Goal: Task Accomplishment & Management: Manage account settings

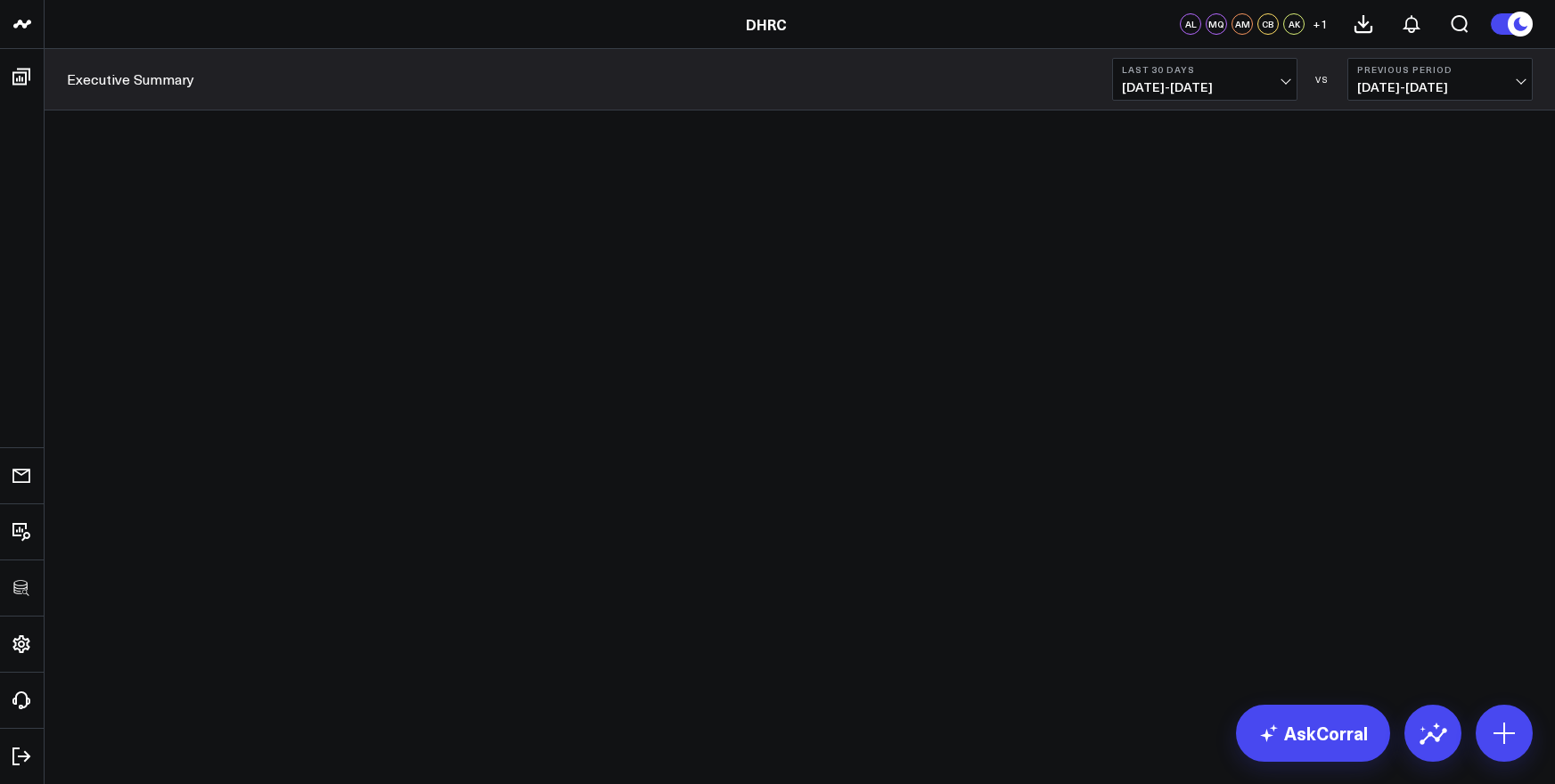
click at [85, 261] on div at bounding box center [800, 490] width 1439 height 621
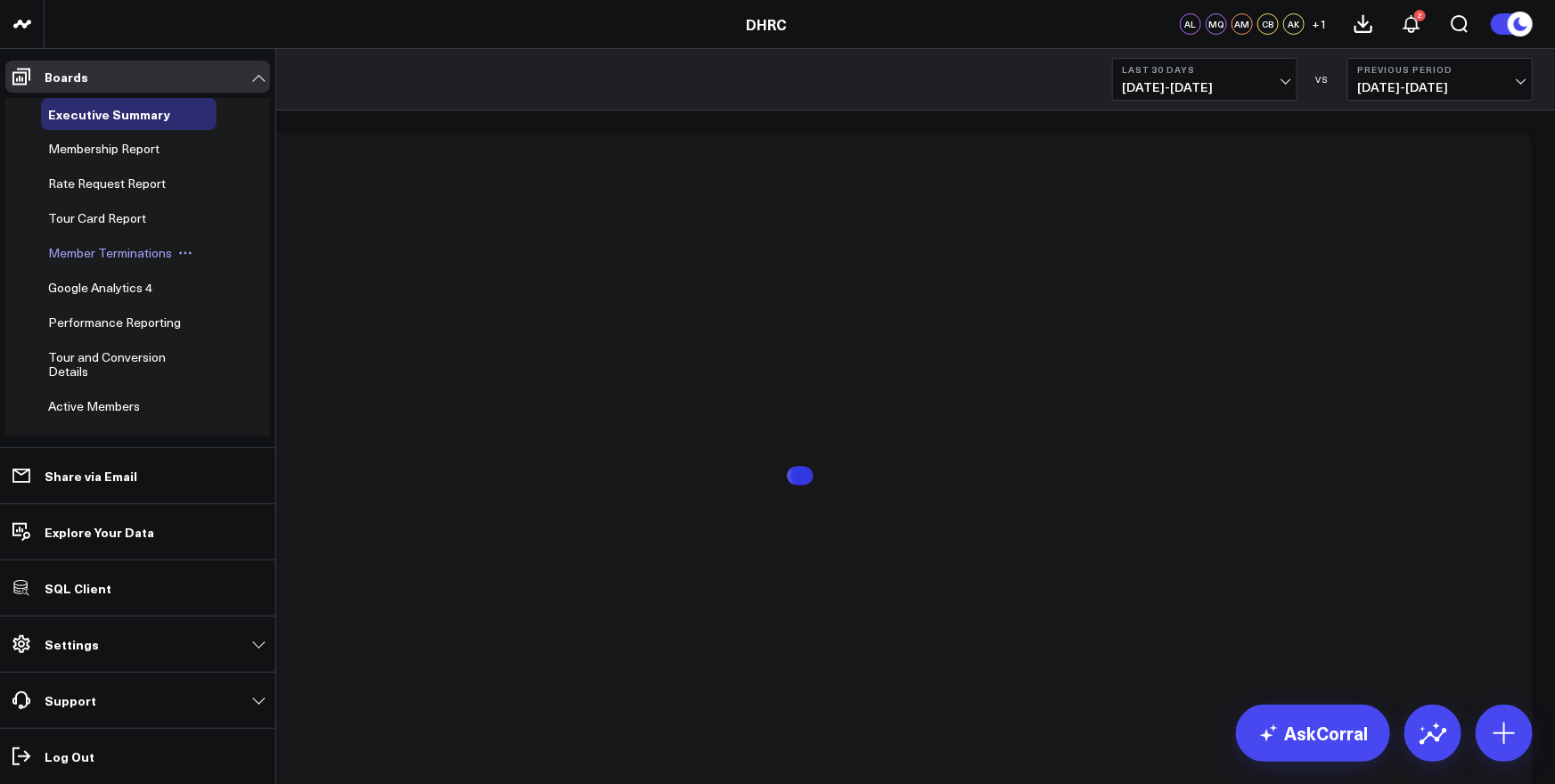
click at [77, 249] on span "Member Terminations" at bounding box center [110, 253] width 124 height 17
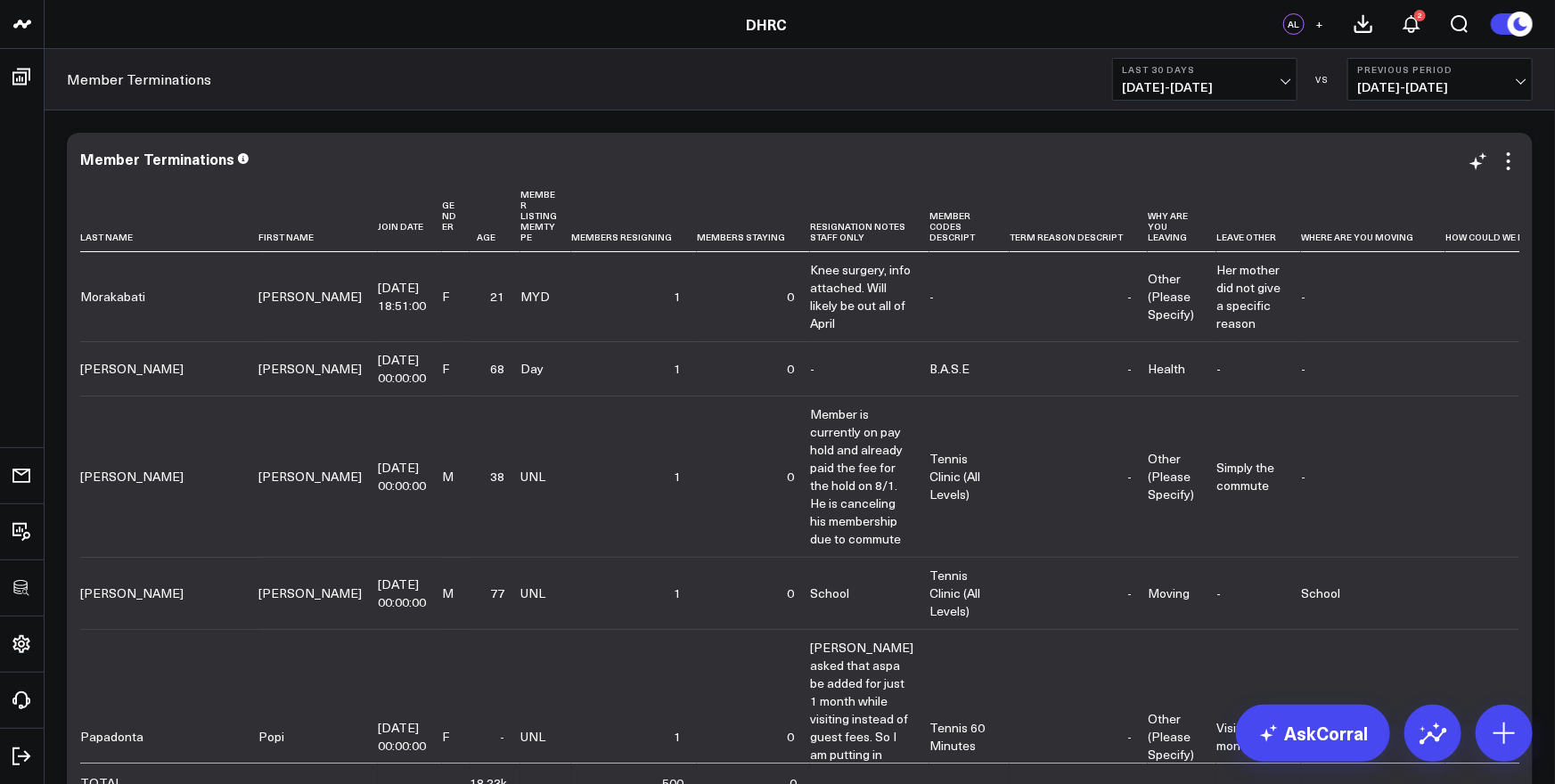
click at [550, 169] on div "Member Terminations" at bounding box center [800, 161] width 1439 height 21
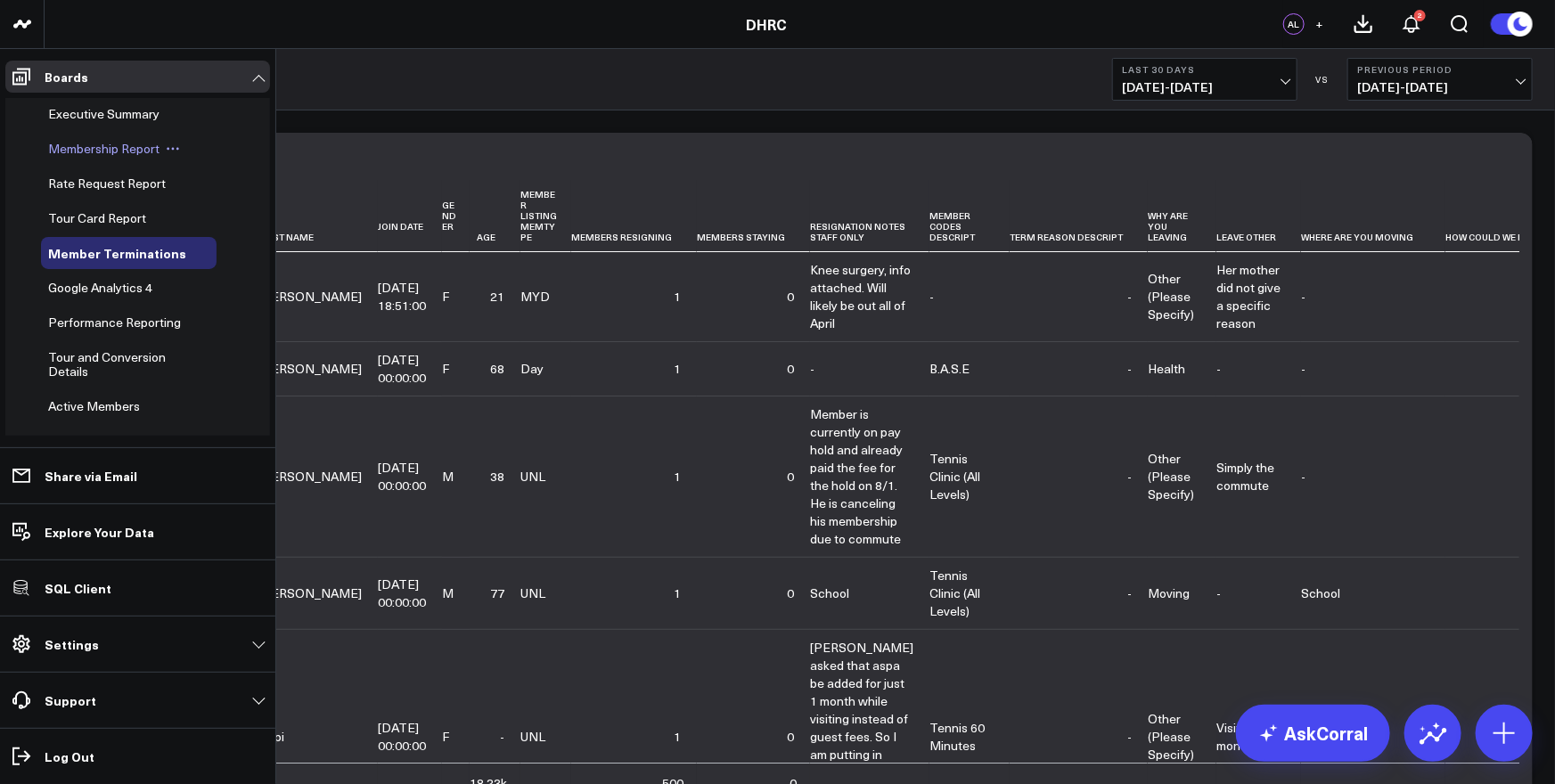
click at [110, 152] on span "Membership Report" at bounding box center [103, 148] width 111 height 17
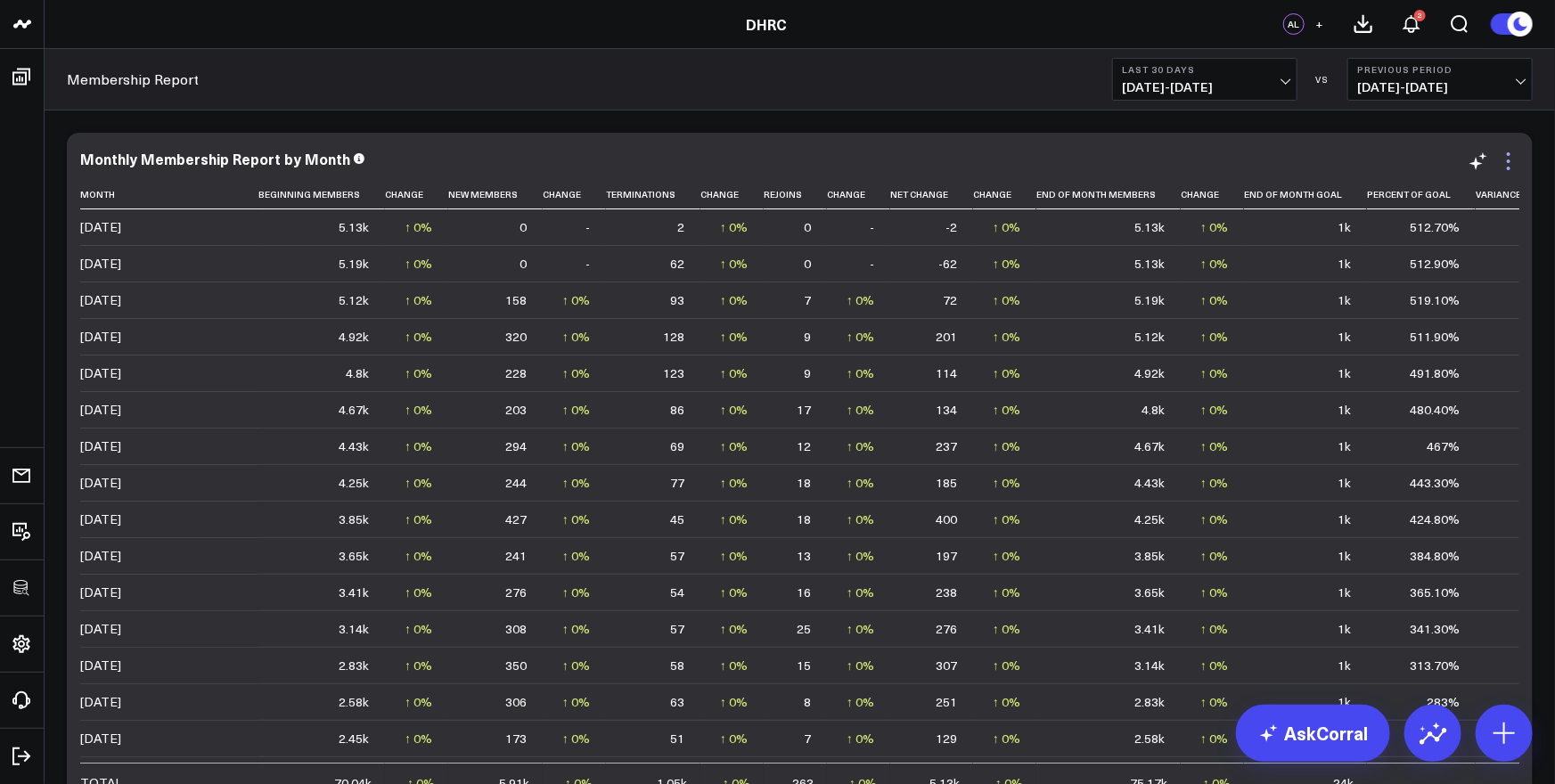
click at [1510, 160] on icon at bounding box center [1509, 161] width 4 height 4
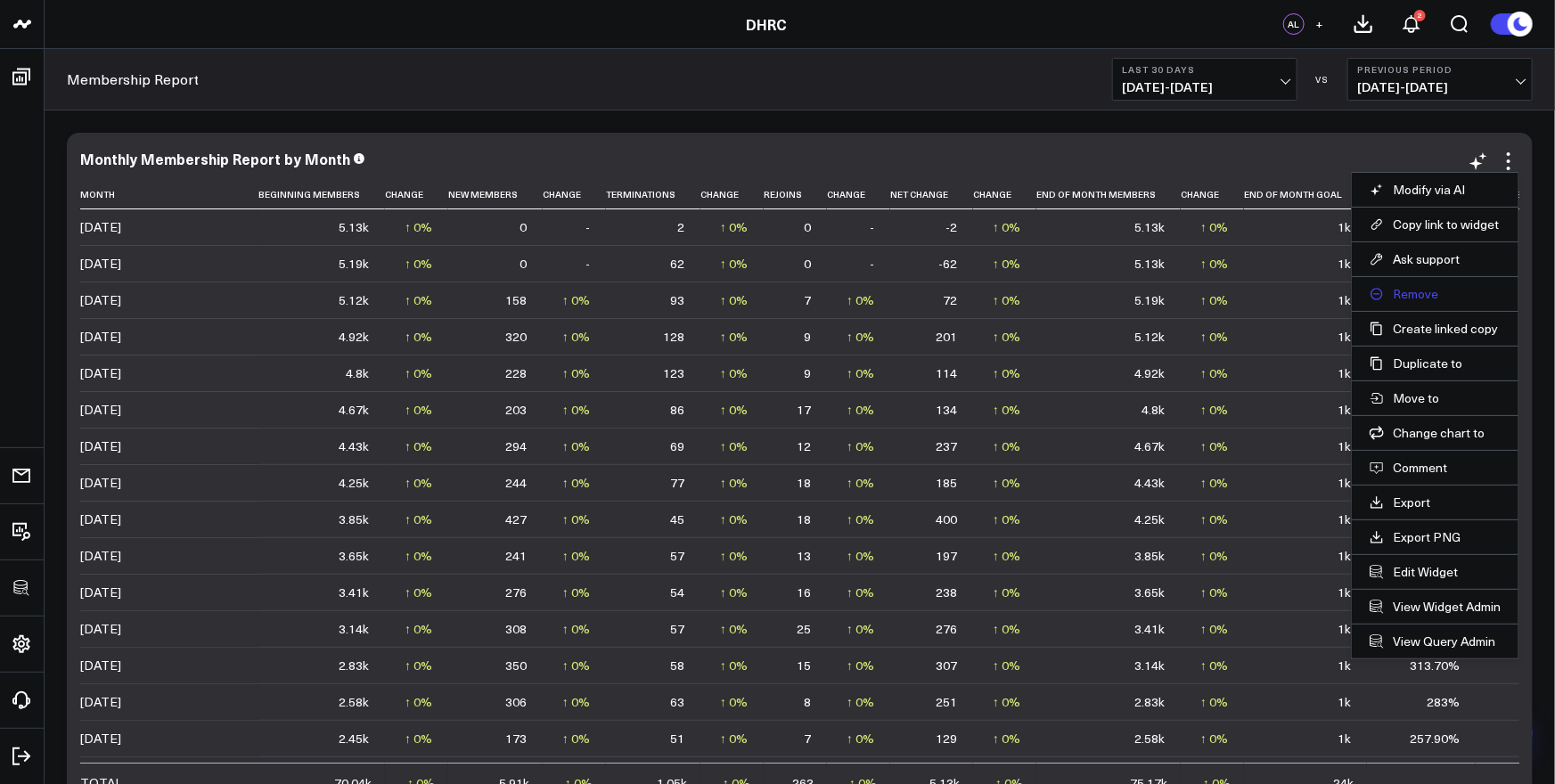
click at [1411, 297] on button "Remove" at bounding box center [1435, 293] width 131 height 16
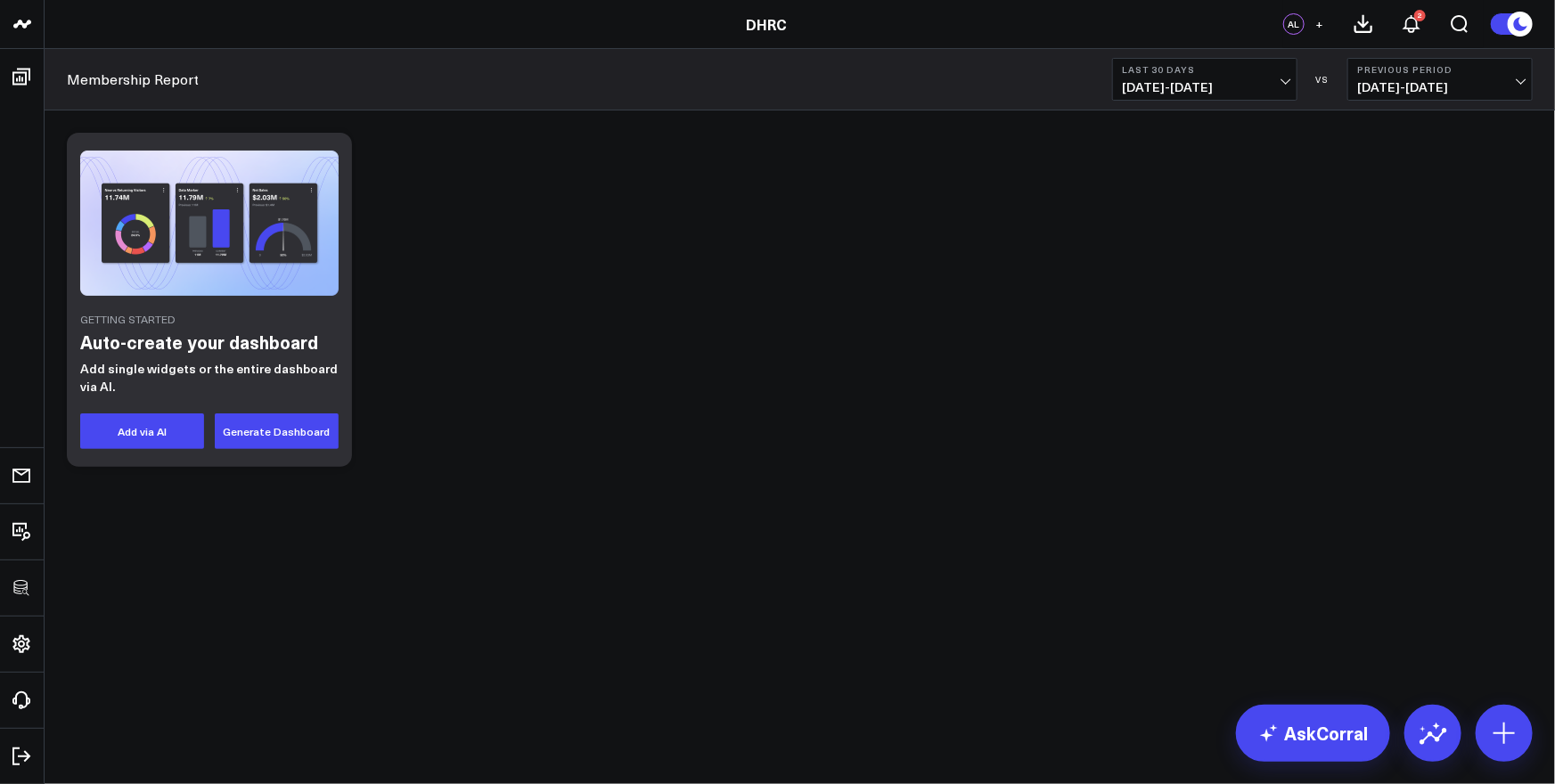
drag, startPoint x: 494, startPoint y: 218, endPoint x: 0, endPoint y: 108, distance: 506.1
click at [494, 218] on div "Getting Started Auto-create your dashboard Add single widgets or the entire das…" at bounding box center [800, 300] width 1484 height 352
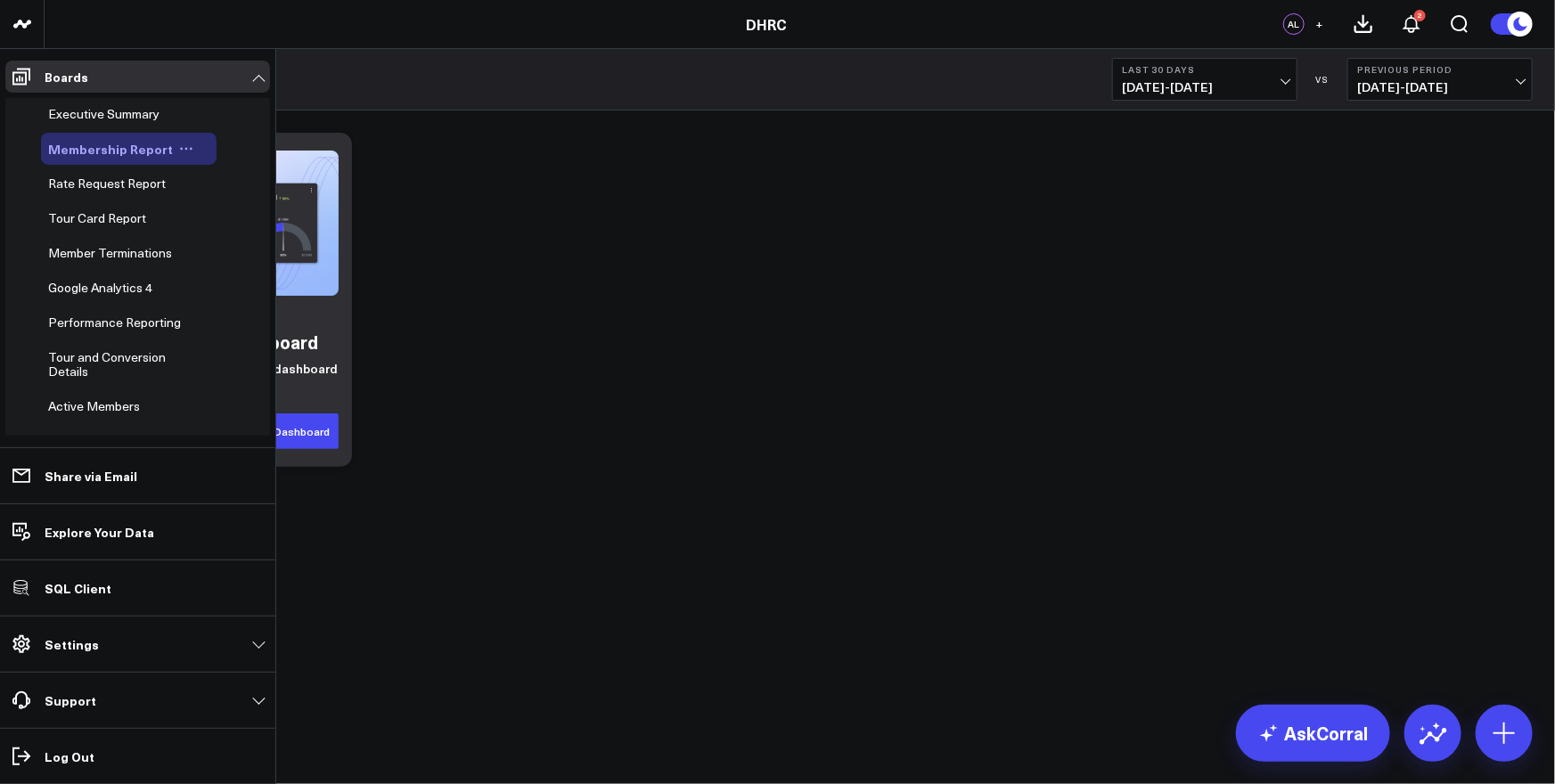
click at [183, 148] on icon at bounding box center [185, 148] width 14 height 14
click at [246, 274] on button "Delete Board" at bounding box center [262, 276] width 144 height 35
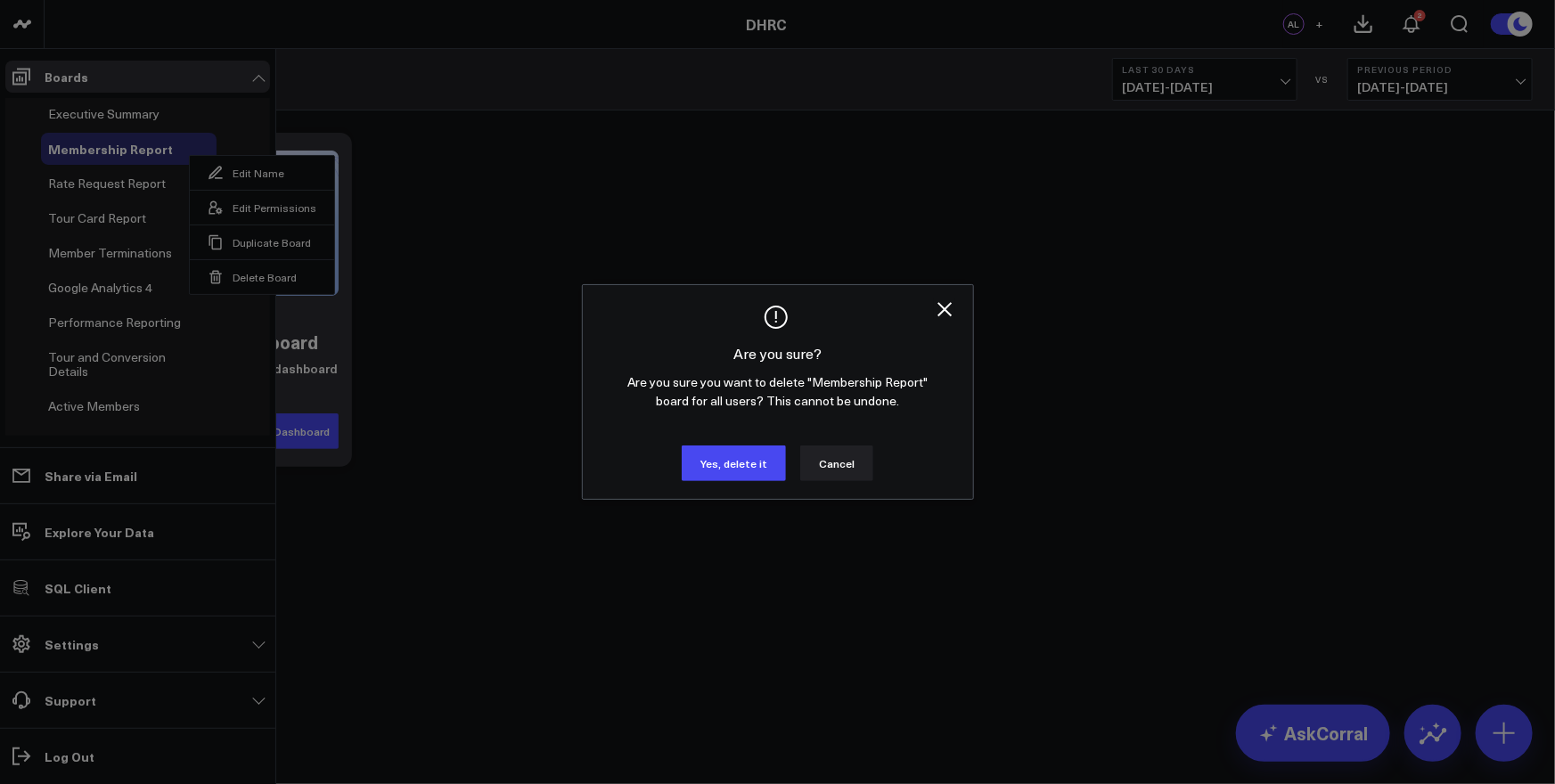
drag, startPoint x: 728, startPoint y: 464, endPoint x: 678, endPoint y: 456, distance: 50.6
click at [728, 464] on button "Yes, delete it" at bounding box center [733, 464] width 104 height 36
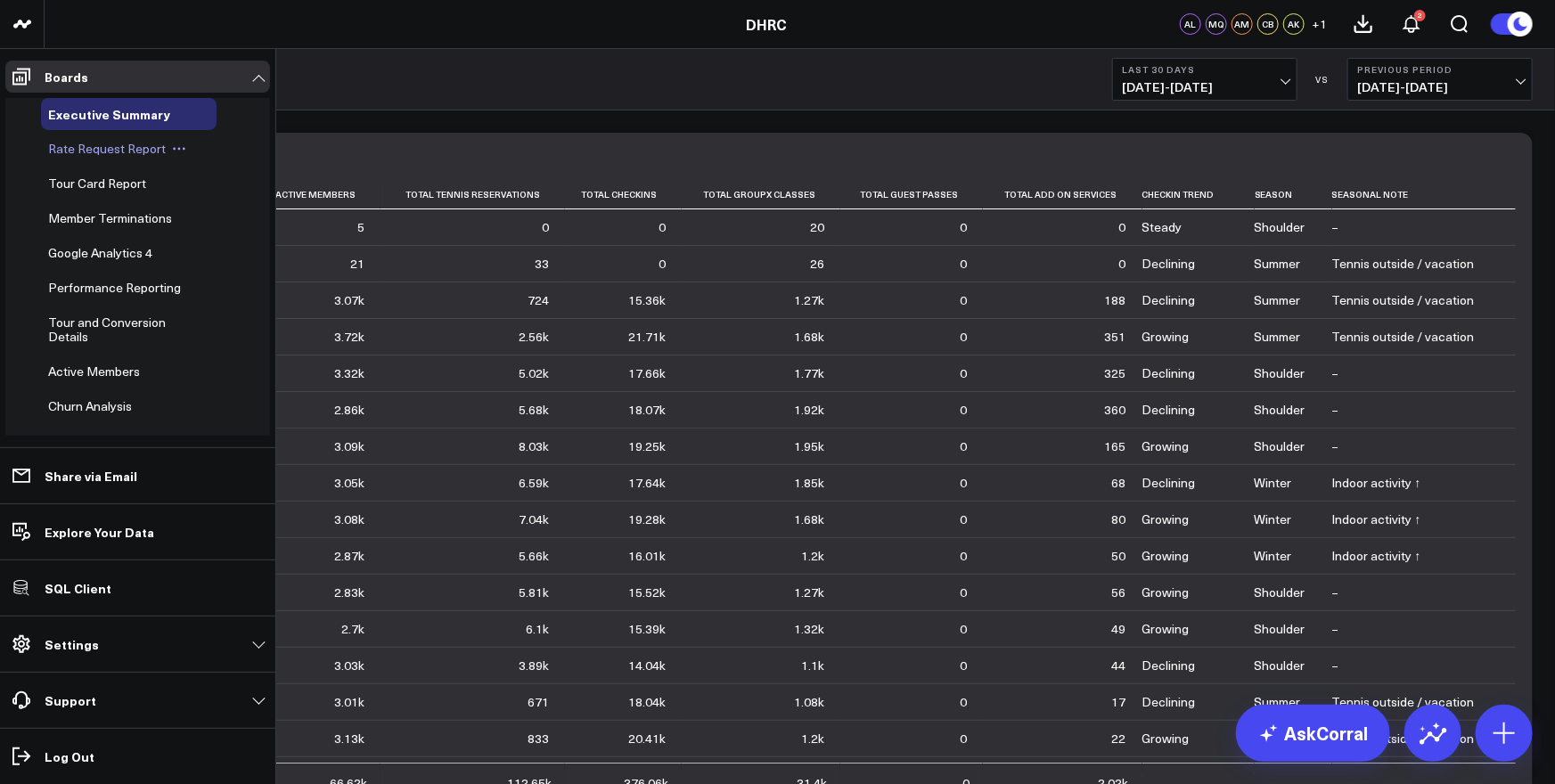
click at [103, 147] on span "Rate Request Report" at bounding box center [107, 148] width 118 height 17
click at [81, 184] on span "Tour Card Report" at bounding box center [96, 183] width 98 height 17
click at [82, 222] on span "Member Terminations" at bounding box center [110, 218] width 124 height 17
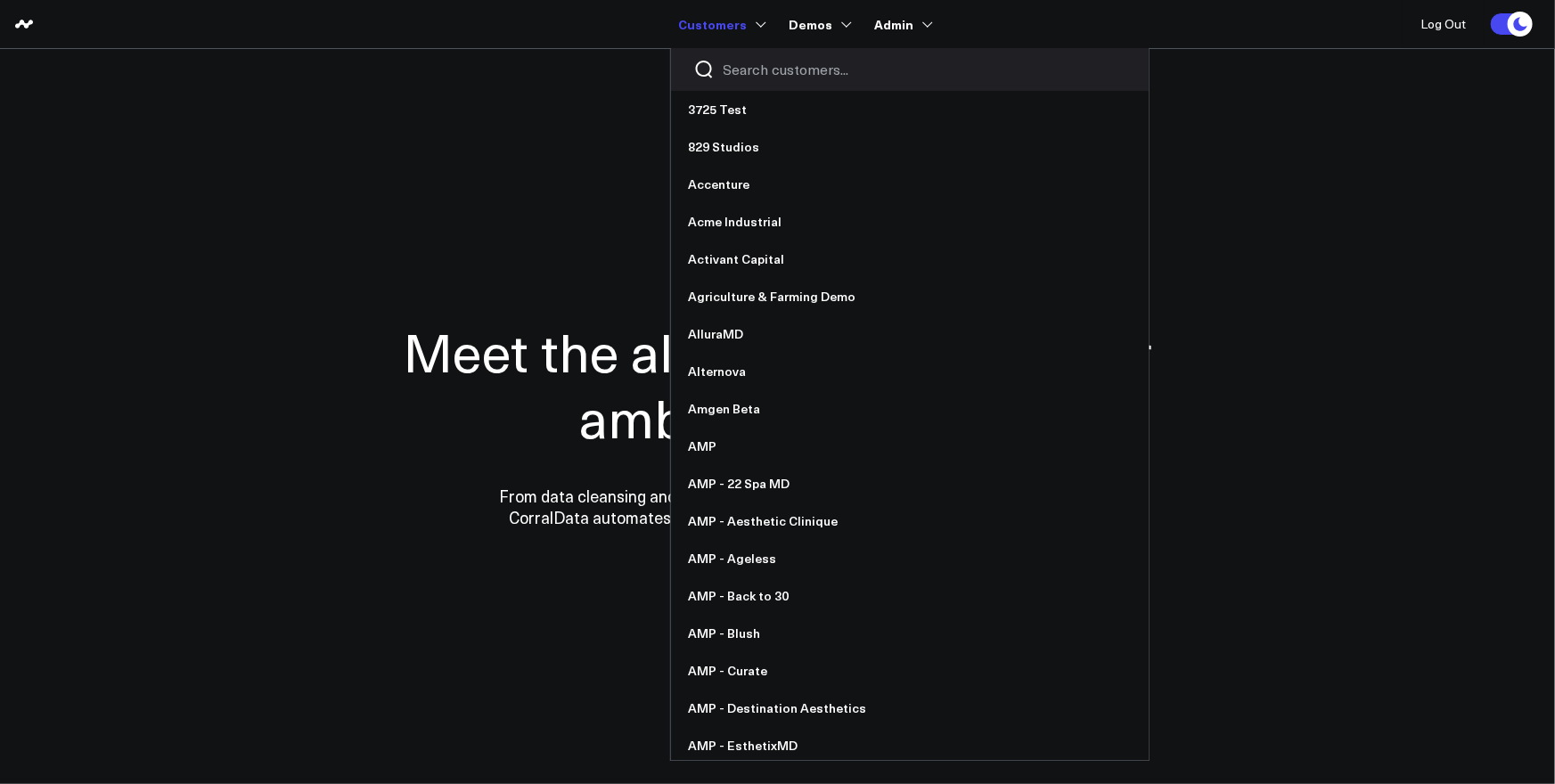
click at [757, 73] on input "Search customers input" at bounding box center [926, 69] width 403 height 20
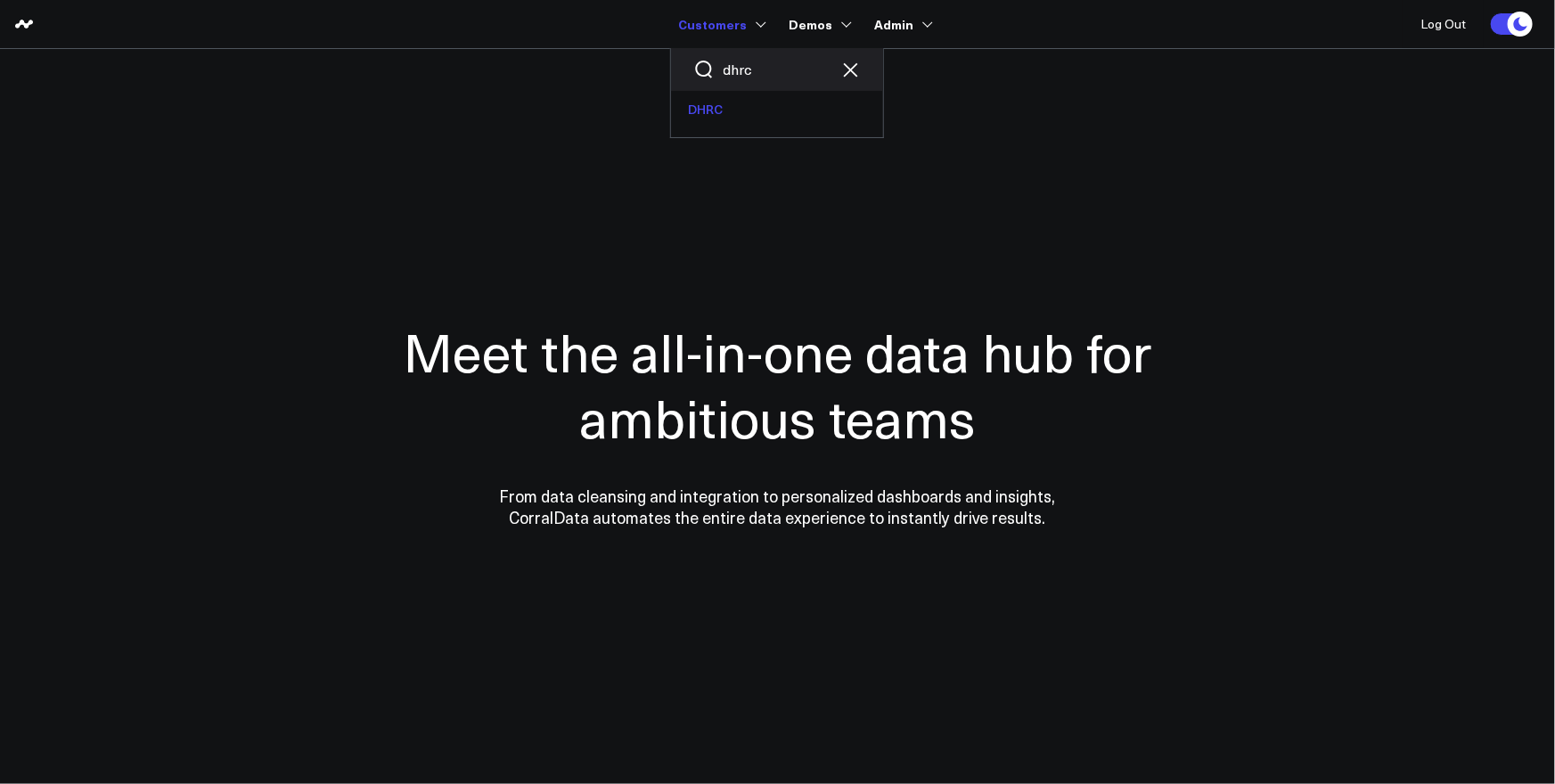
type input "dhrc"
click at [725, 115] on link "DHRC" at bounding box center [777, 110] width 212 height 37
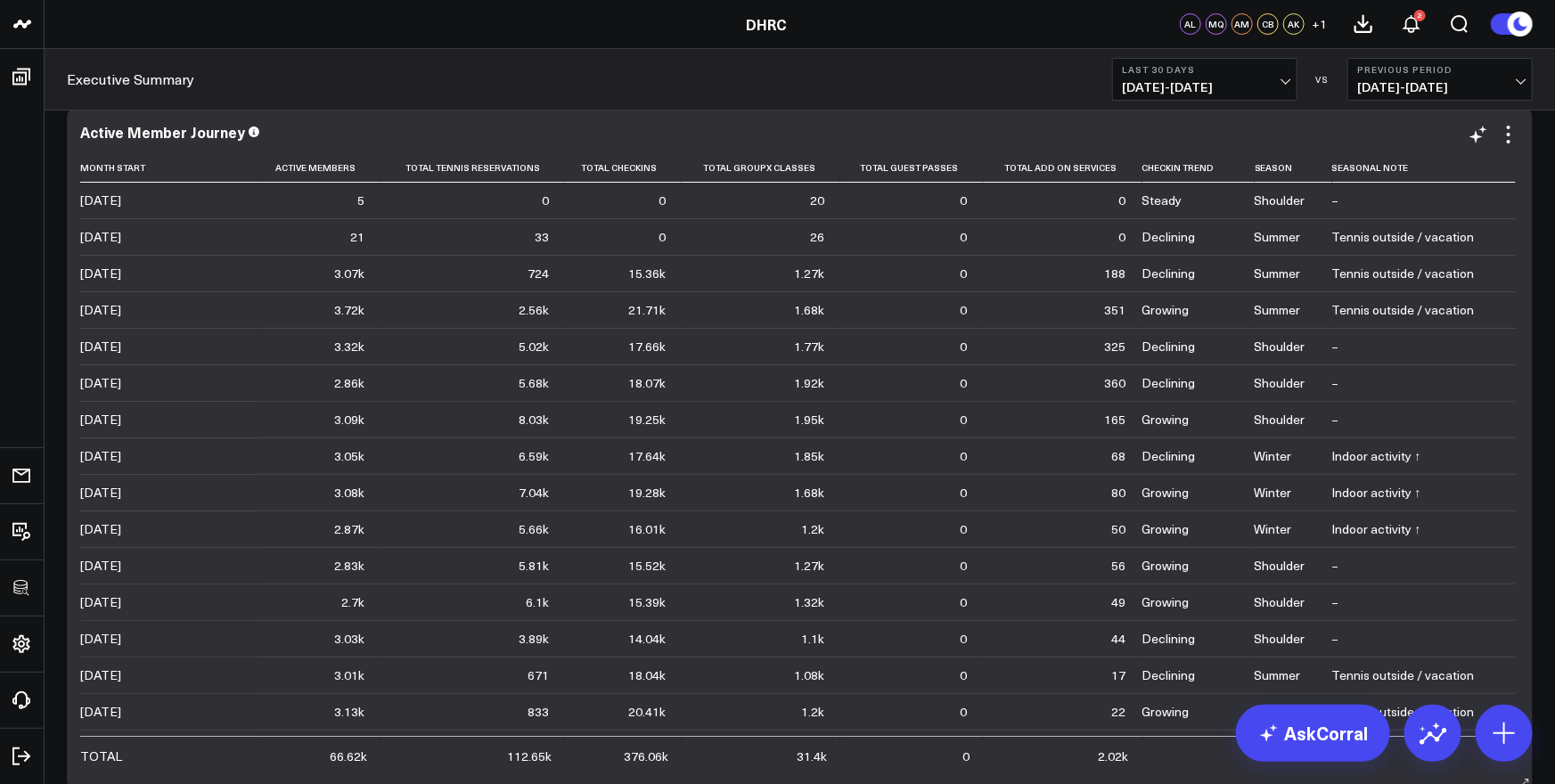
scroll to position [26, 0]
click at [1504, 130] on icon at bounding box center [1508, 135] width 22 height 22
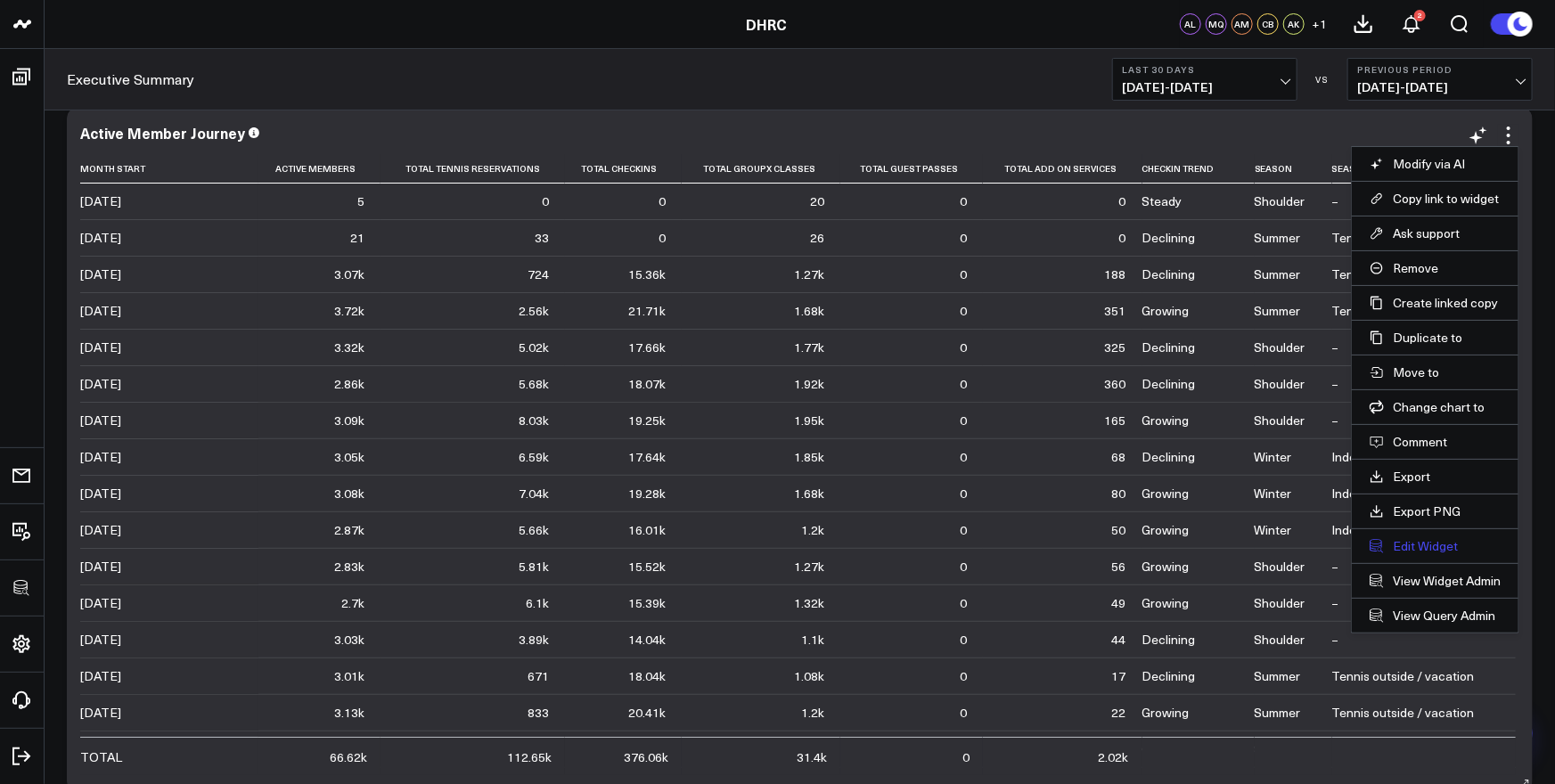
click at [1412, 544] on button "Edit Widget" at bounding box center [1435, 546] width 131 height 16
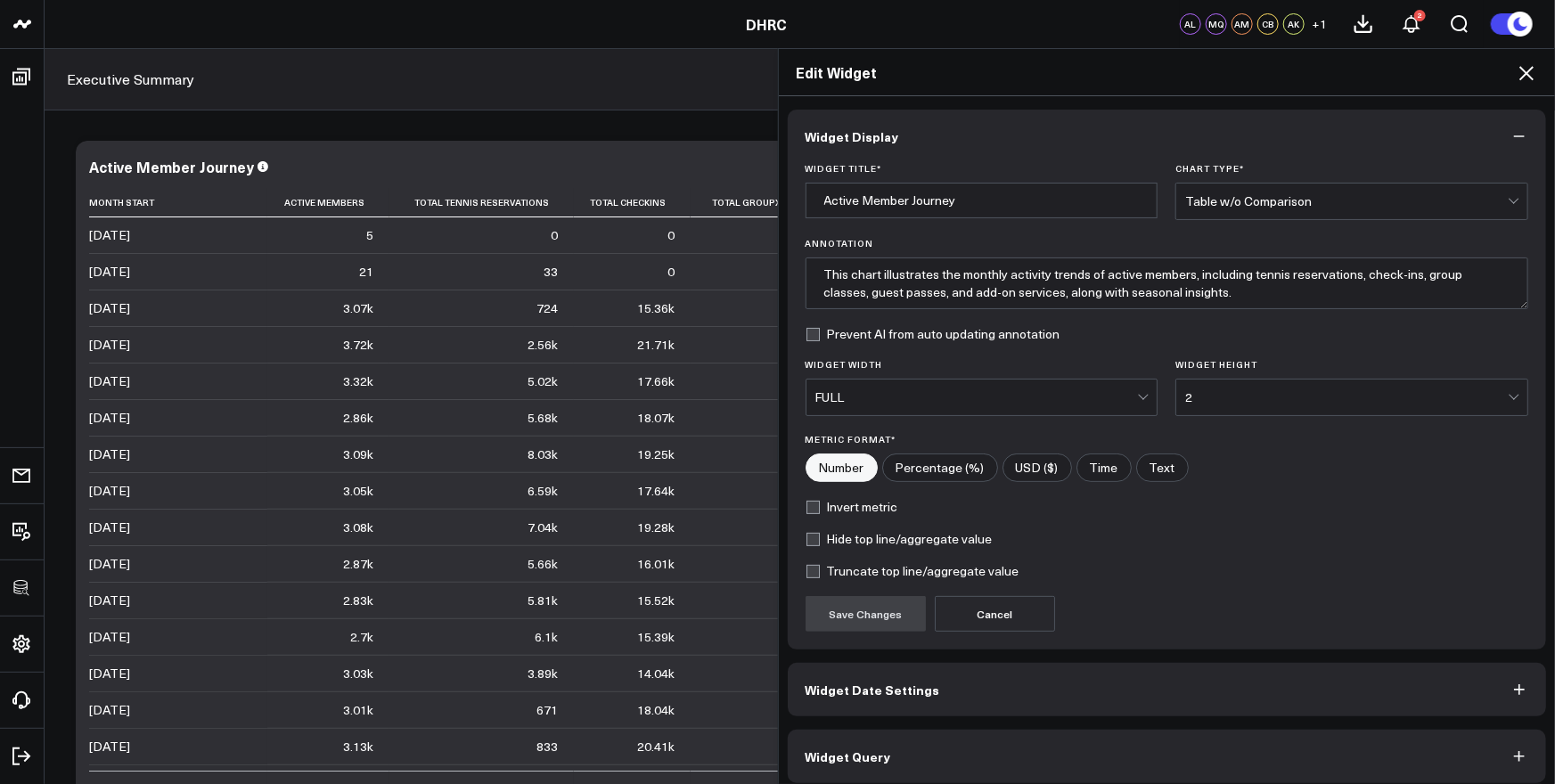
click at [1530, 77] on icon at bounding box center [1526, 72] width 14 height 14
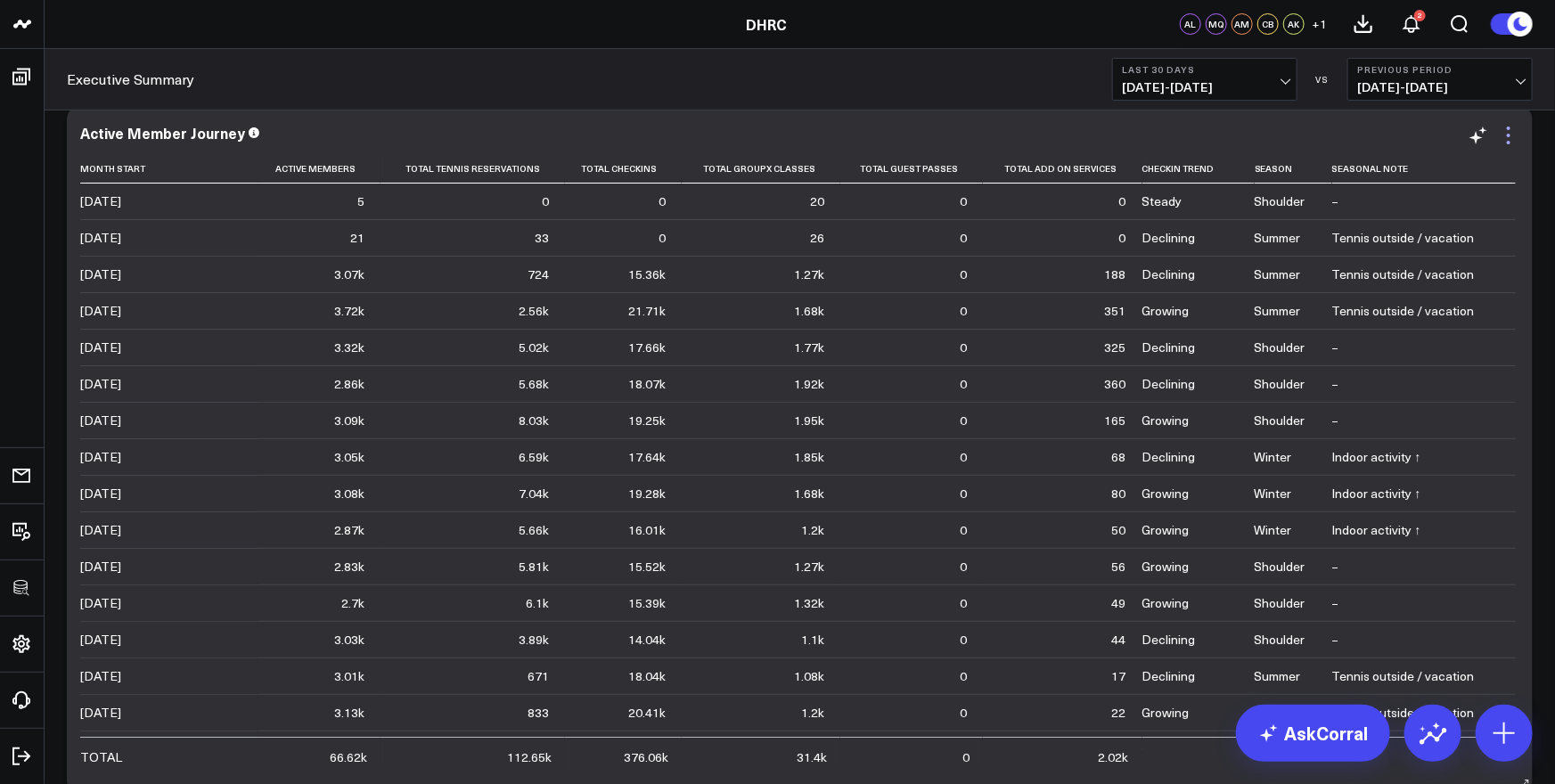
click at [1507, 137] on icon at bounding box center [1508, 135] width 22 height 22
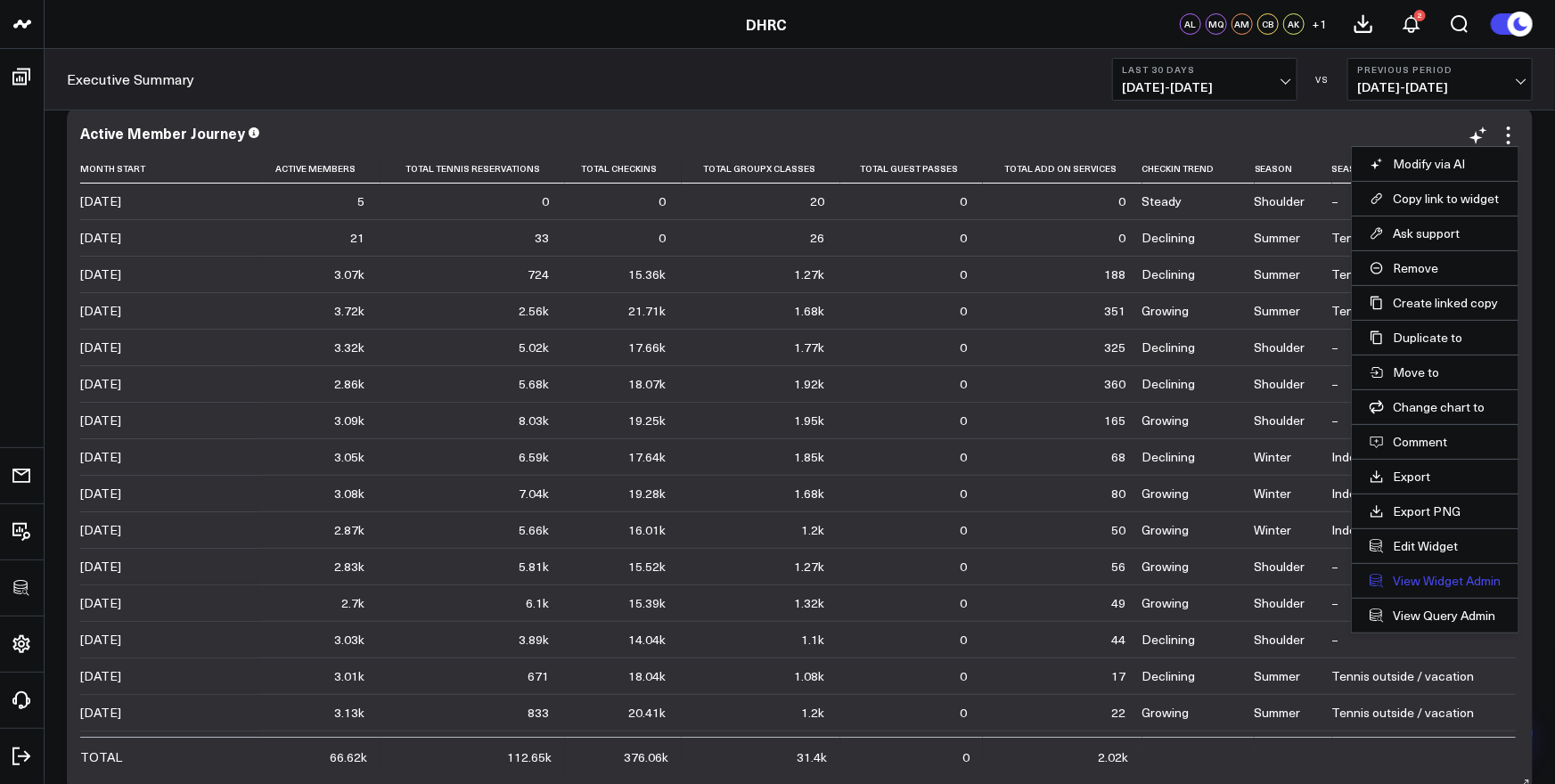
click at [1423, 578] on link "View Widget Admin" at bounding box center [1435, 581] width 131 height 16
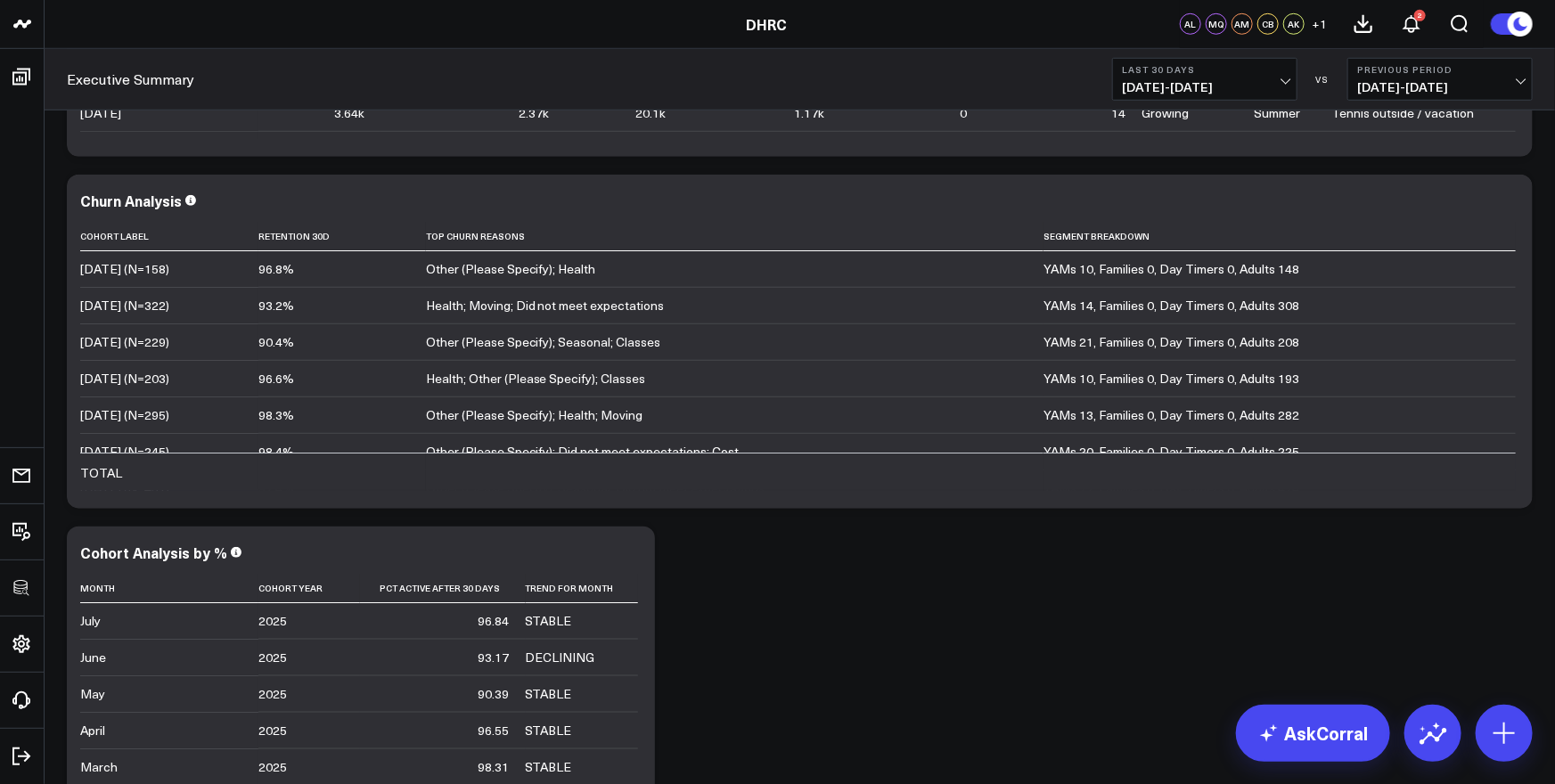
scroll to position [651, 0]
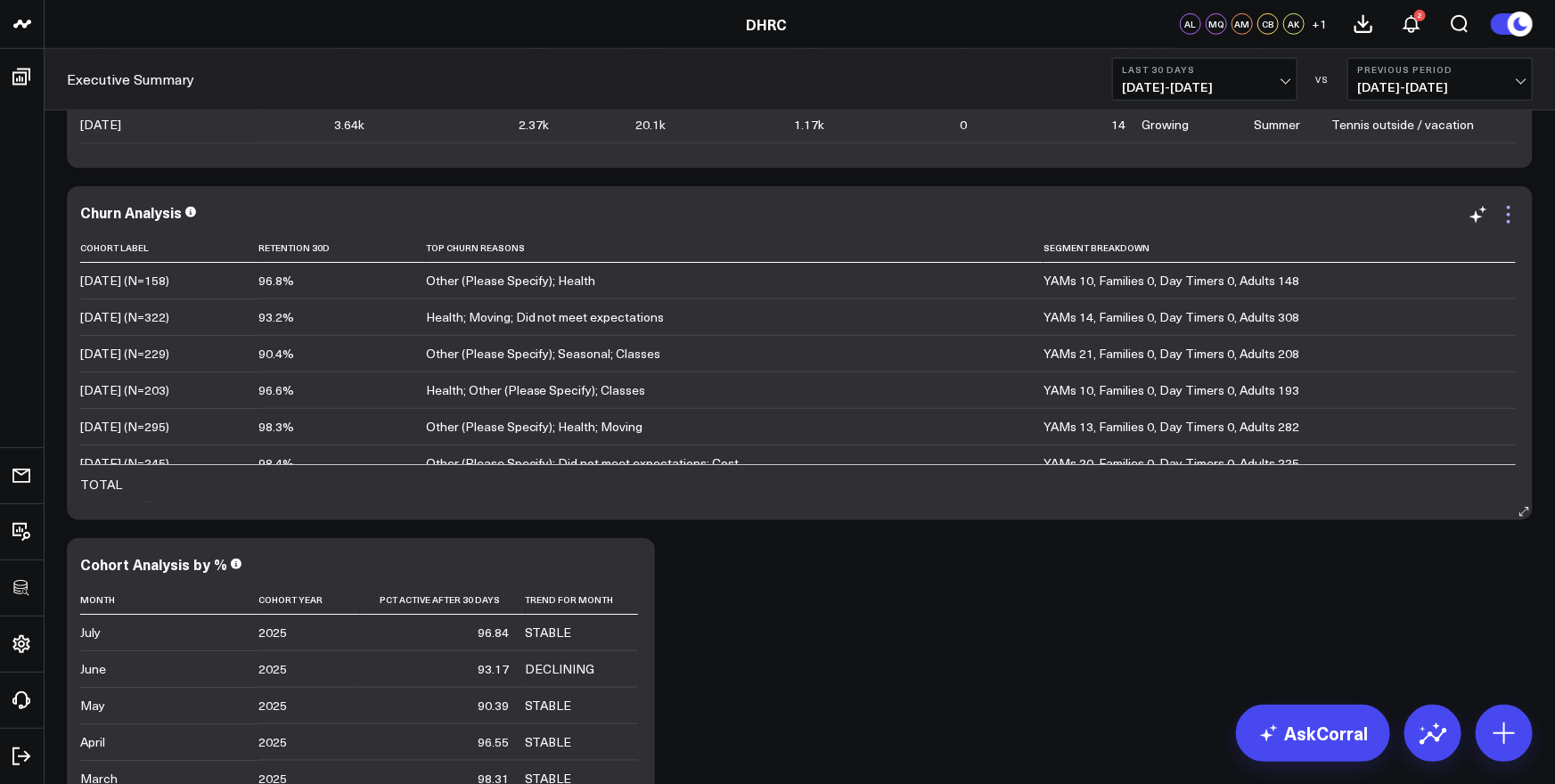
click at [1505, 217] on icon at bounding box center [1508, 214] width 22 height 22
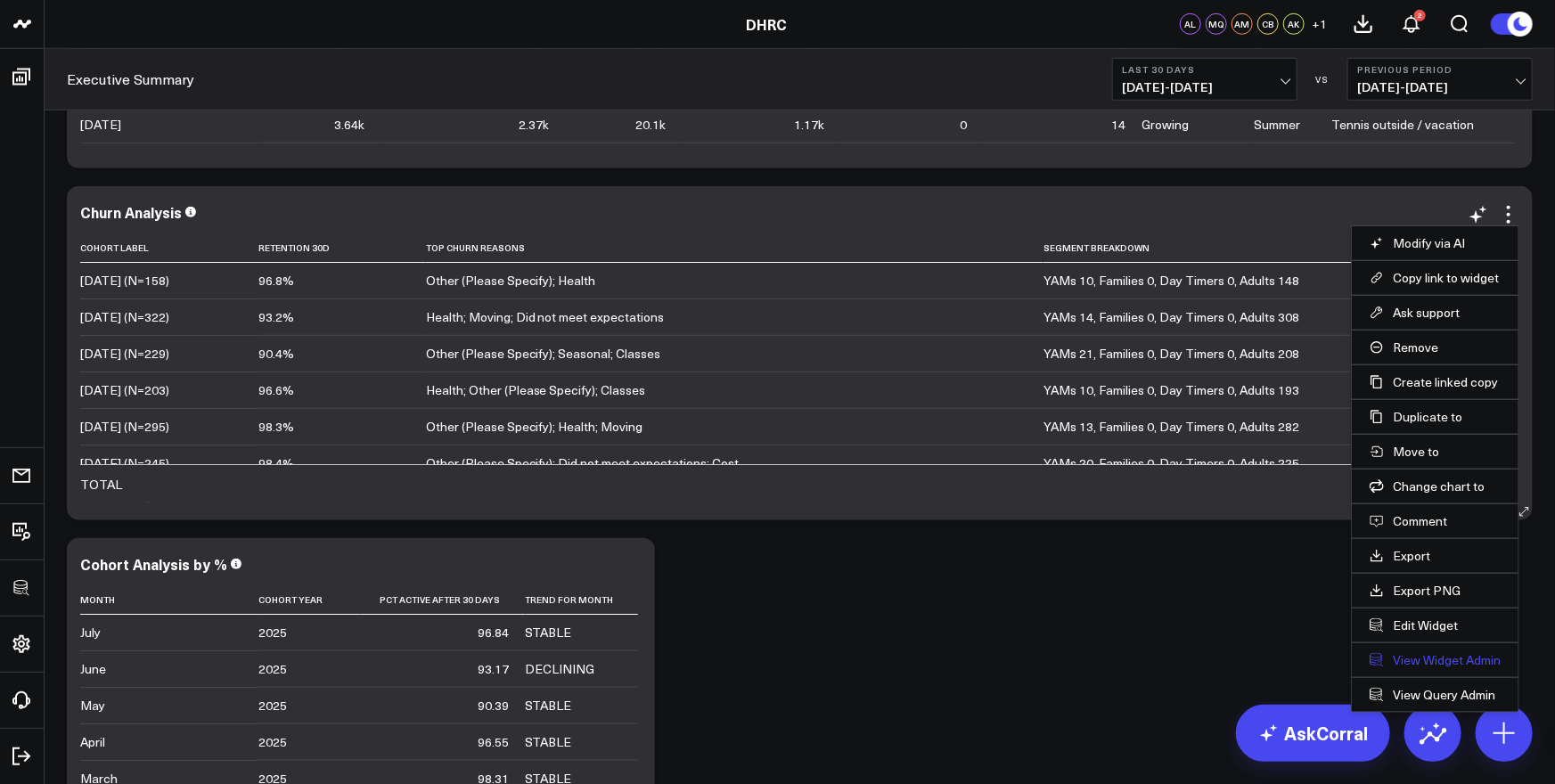
click at [1429, 662] on link "View Widget Admin" at bounding box center [1435, 659] width 131 height 16
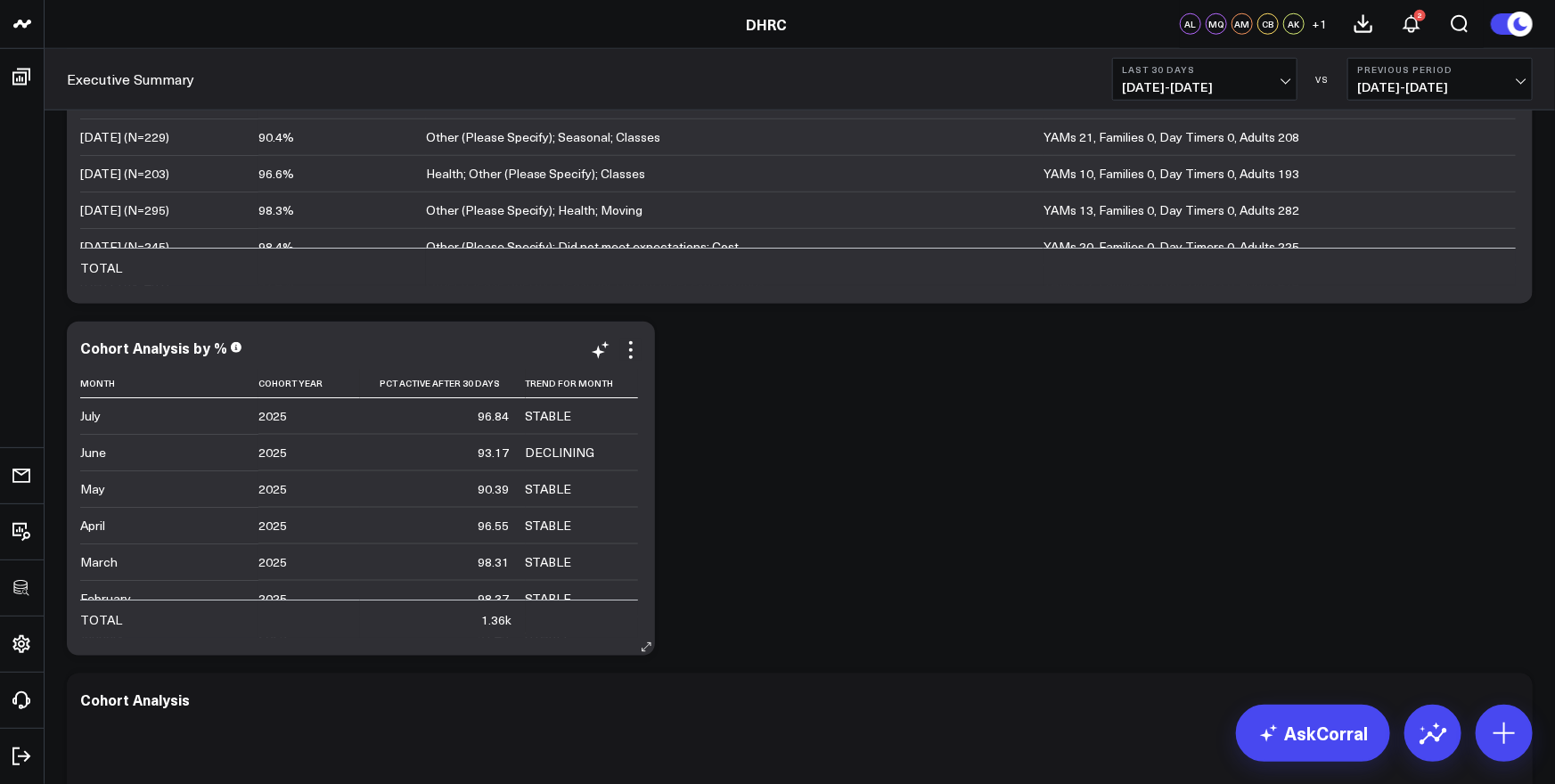
scroll to position [871, 0]
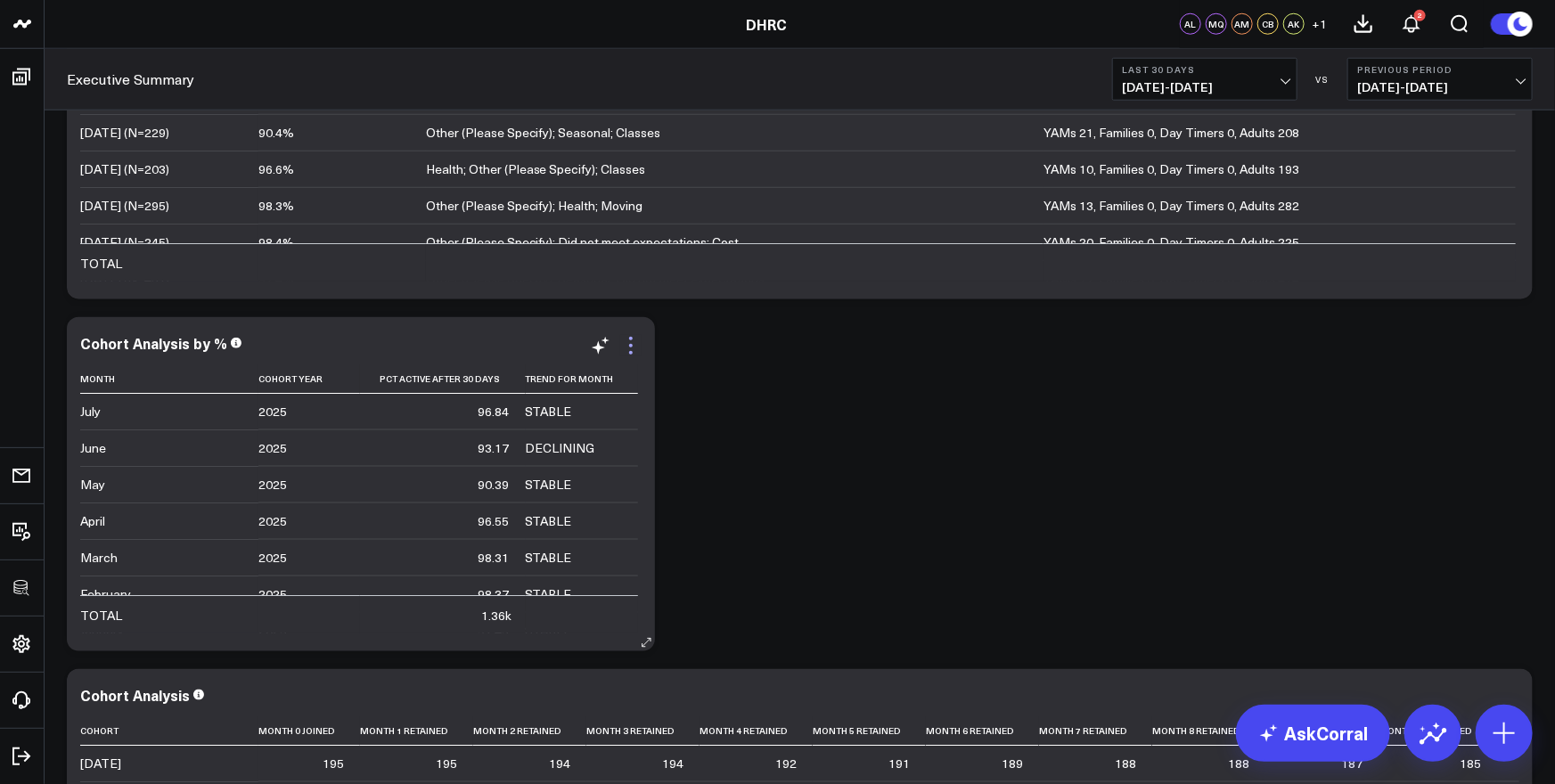
click at [630, 339] on icon at bounding box center [631, 339] width 4 height 4
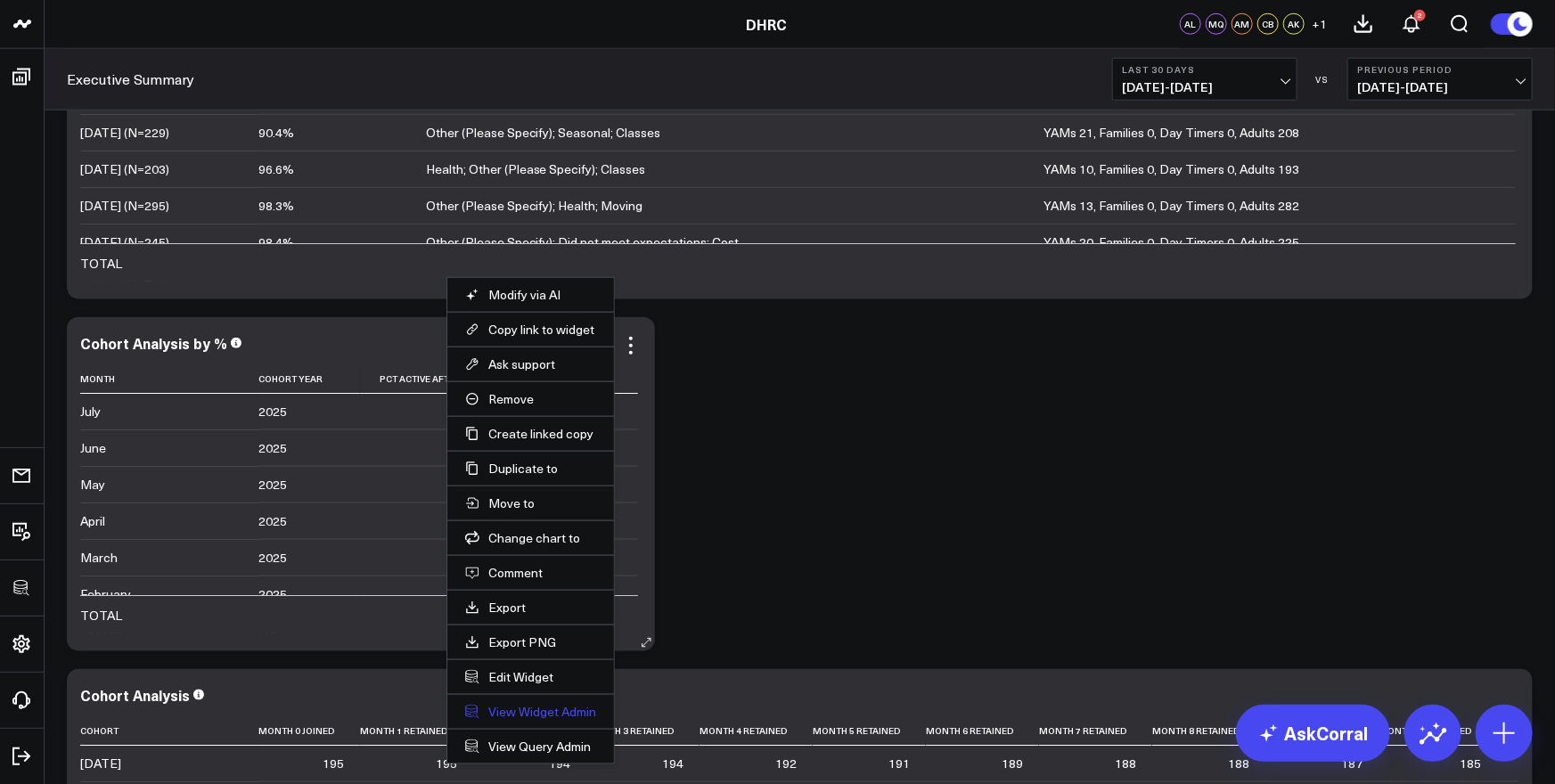
click at [525, 711] on link "View Widget Admin" at bounding box center [531, 712] width 131 height 16
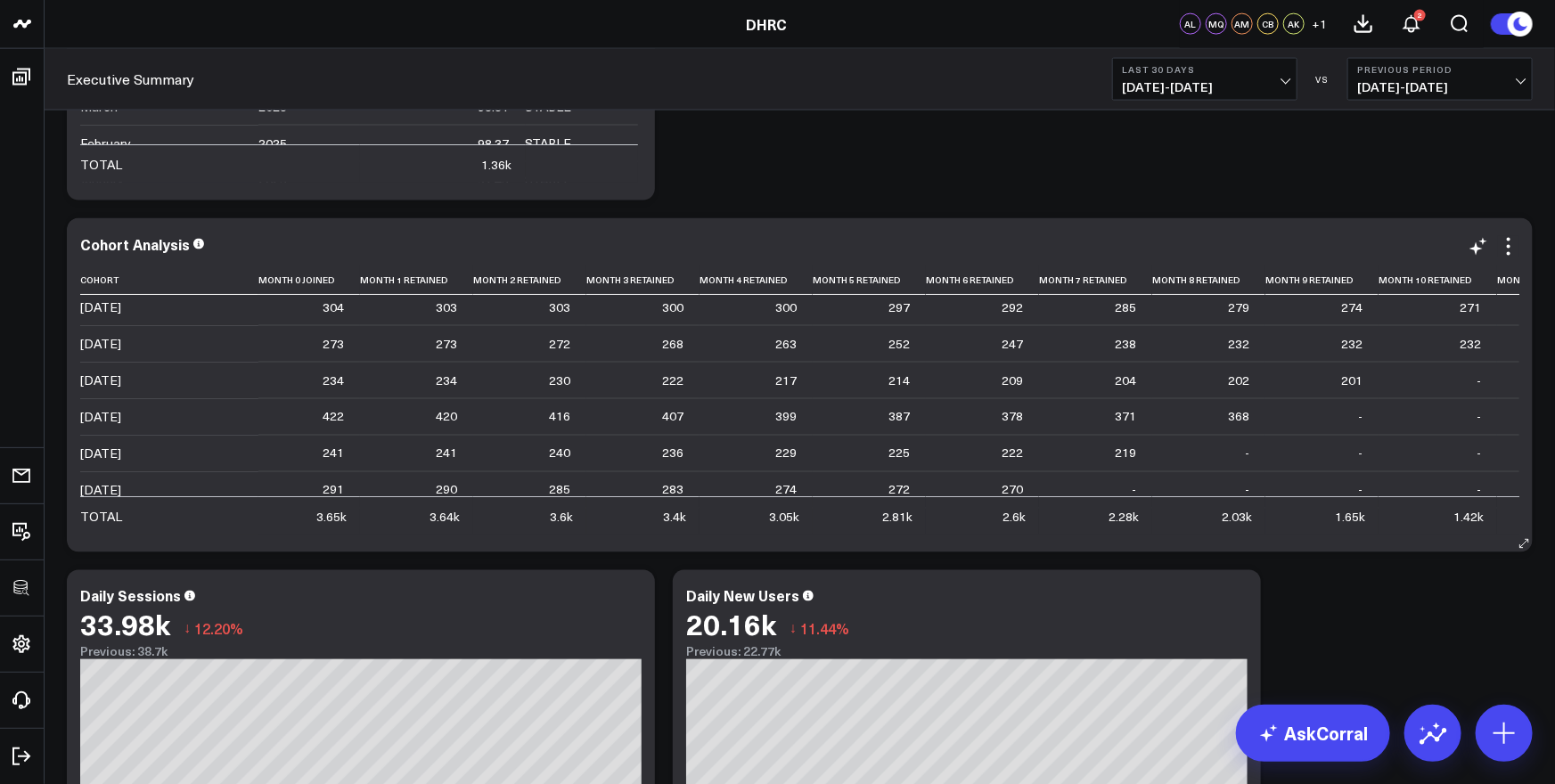
scroll to position [0, 0]
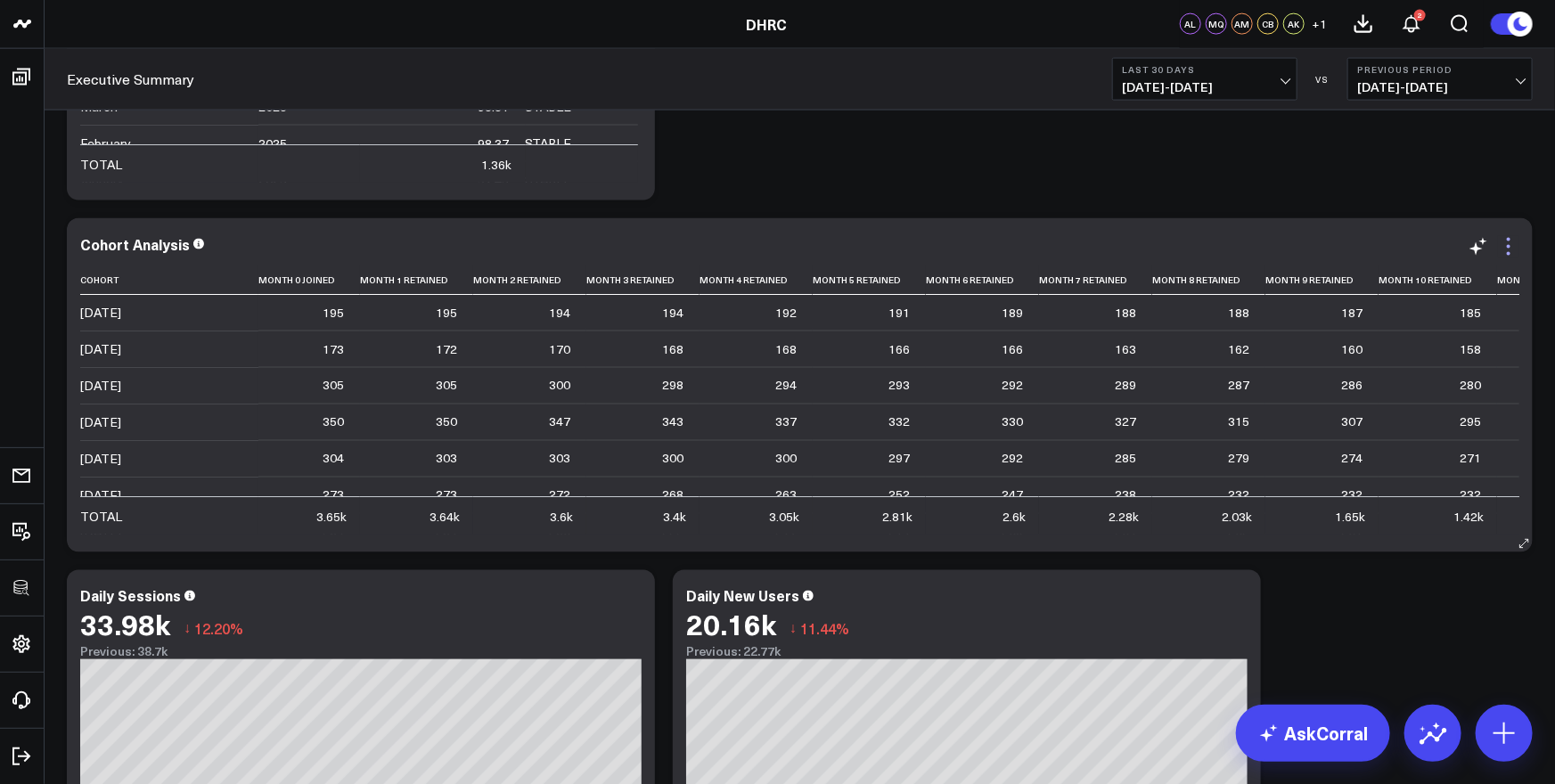
click at [1510, 244] on icon at bounding box center [1508, 246] width 22 height 22
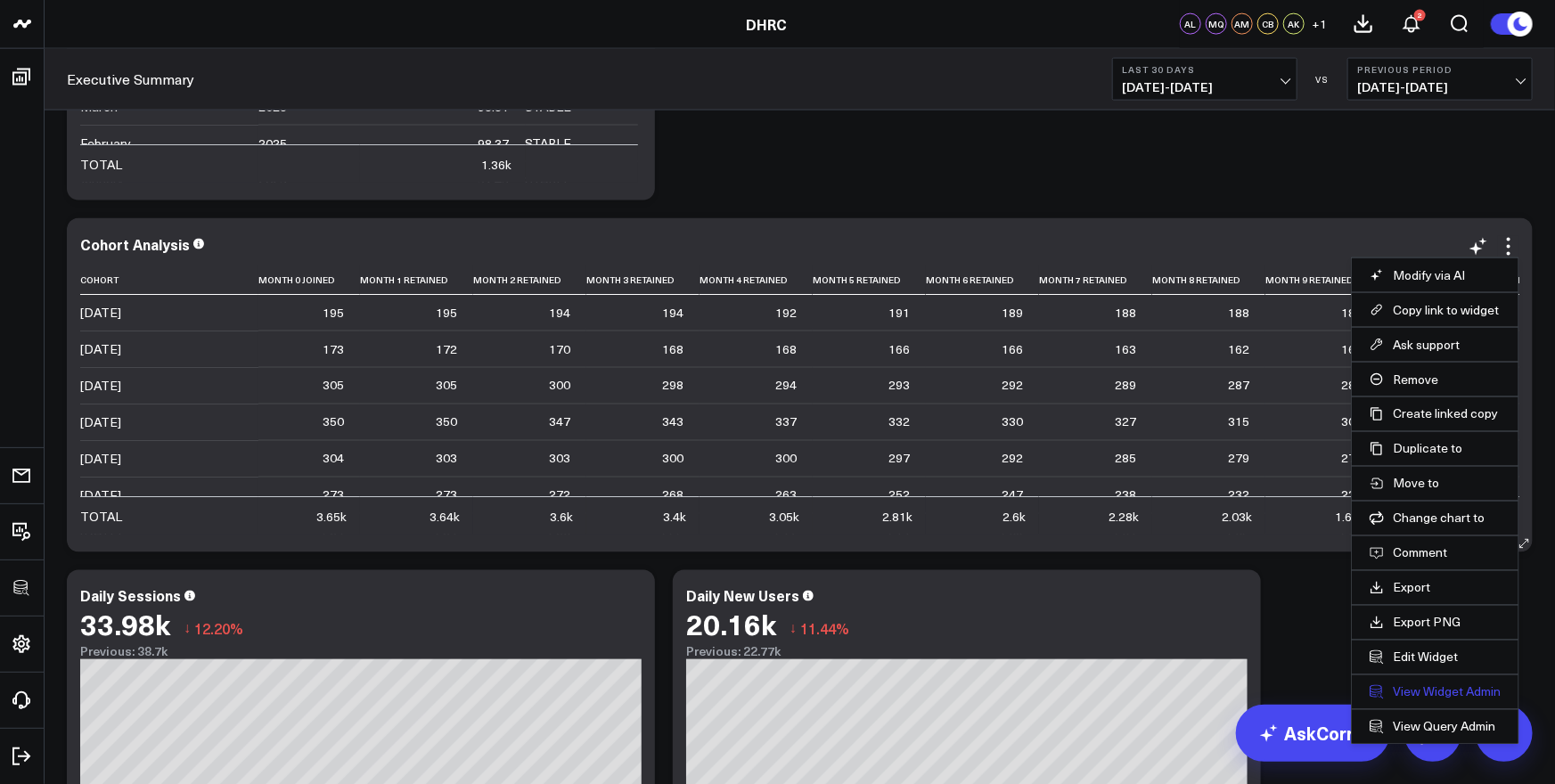
click at [1437, 693] on link "View Widget Admin" at bounding box center [1435, 692] width 131 height 16
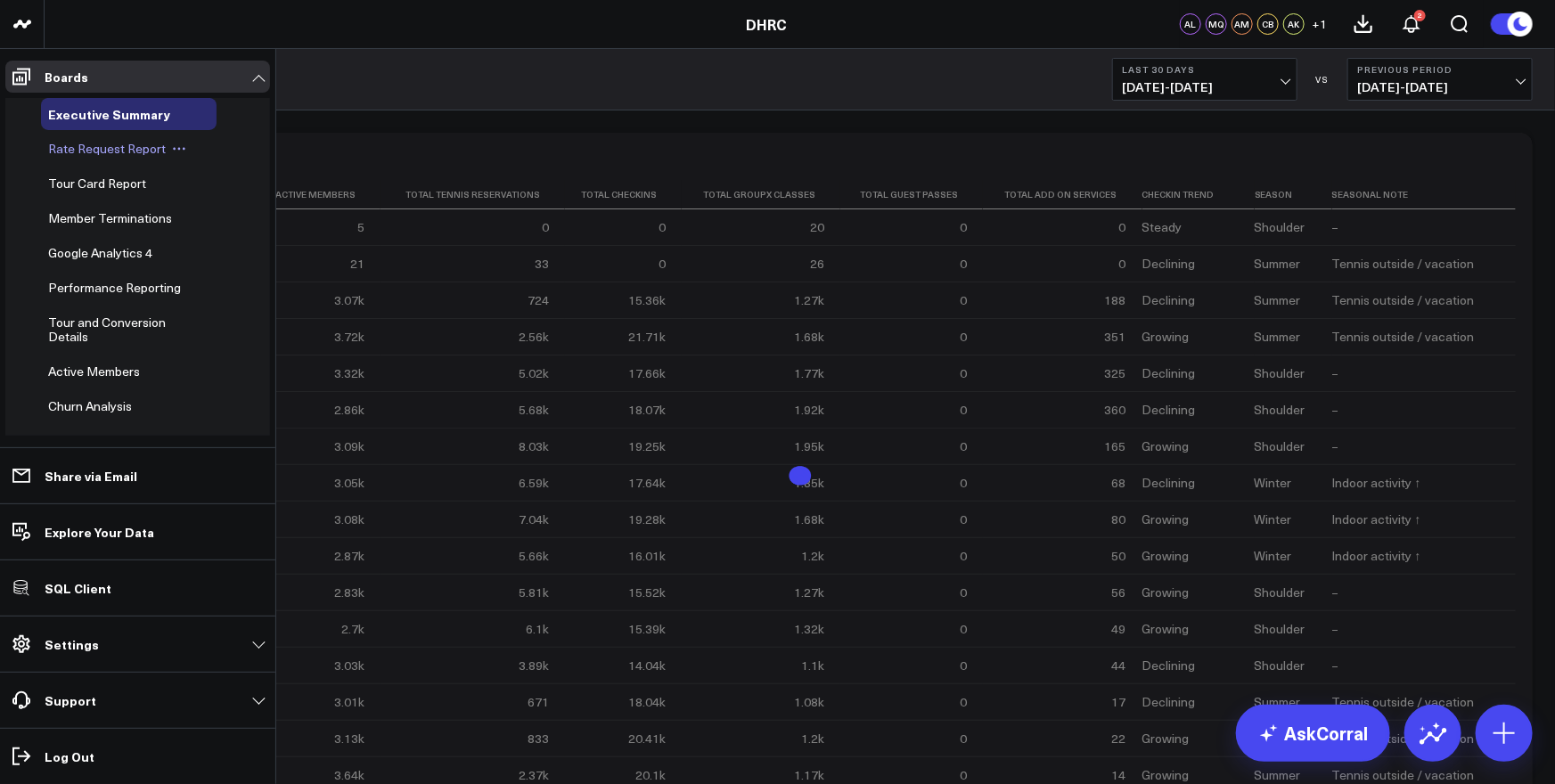
click at [85, 152] on span "Rate Request Report" at bounding box center [107, 148] width 118 height 17
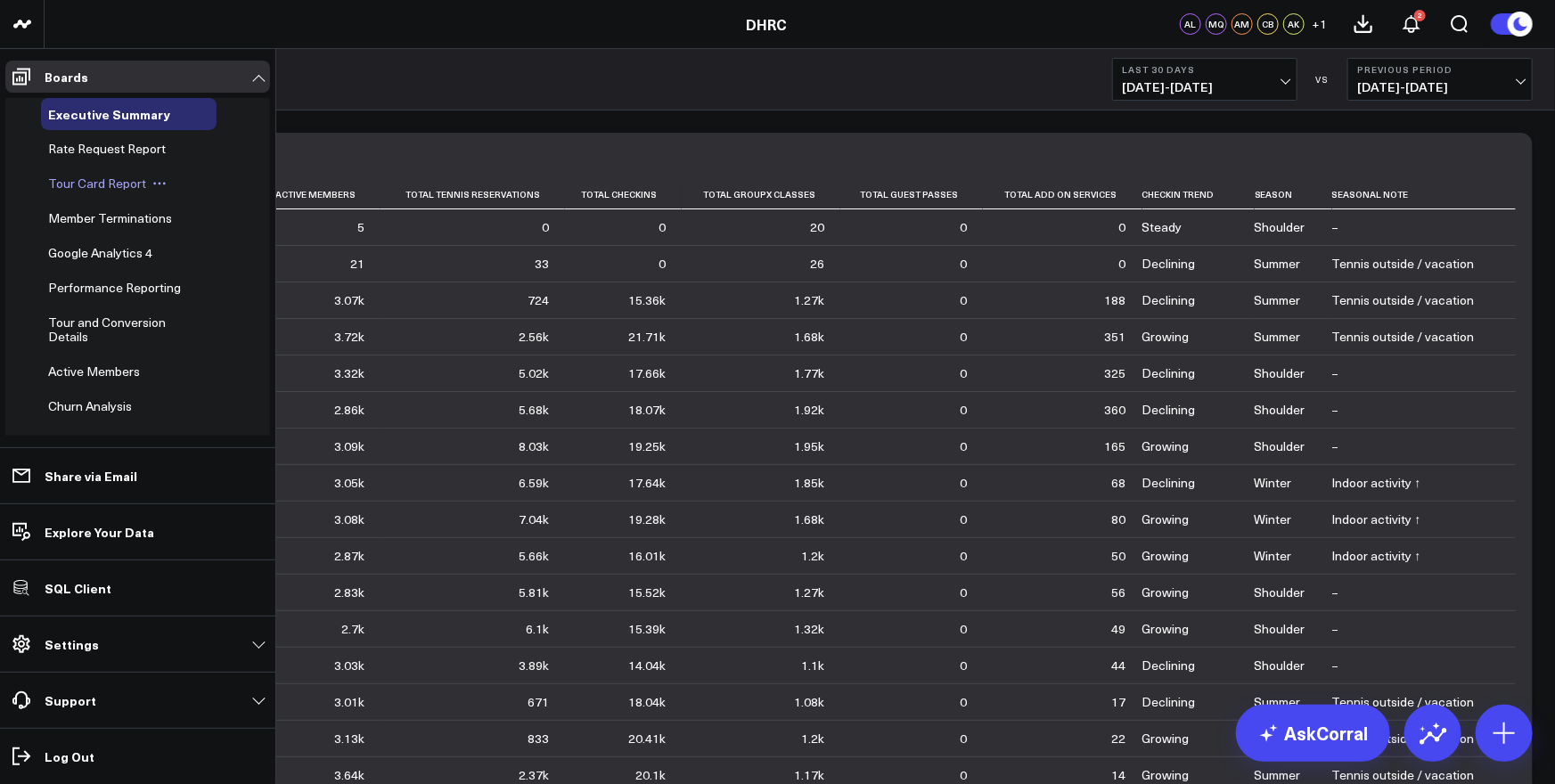
click at [87, 177] on span "Tour Card Report" at bounding box center [96, 183] width 98 height 17
click at [85, 217] on span "Member Terminations" at bounding box center [110, 218] width 124 height 17
click at [89, 256] on span "Google Analytics 4" at bounding box center [99, 253] width 104 height 17
click at [81, 287] on span "Performance Reporting" at bounding box center [114, 288] width 133 height 17
click at [100, 323] on span "Tour and Conversion Details" at bounding box center [107, 329] width 118 height 31
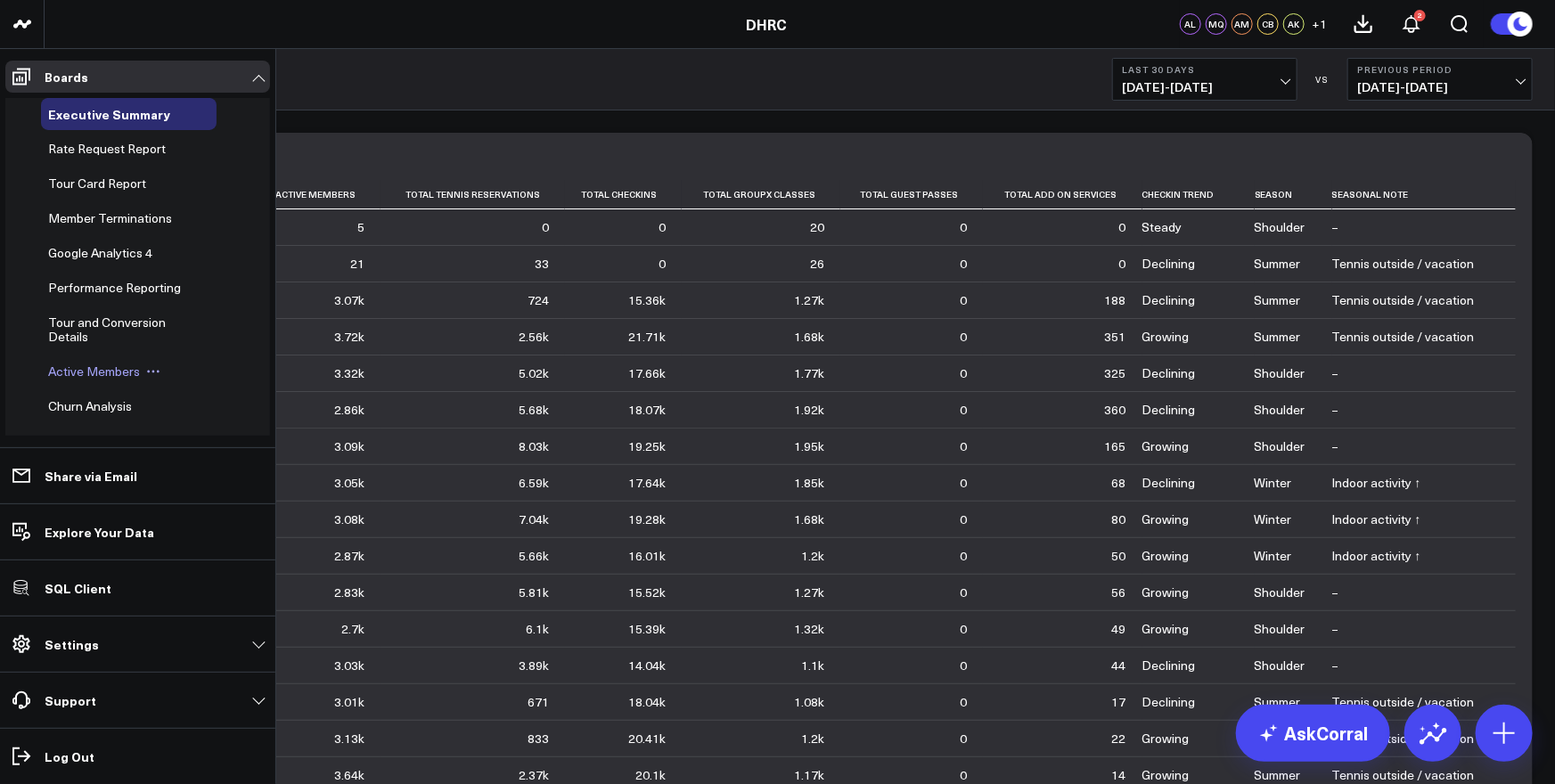
click at [82, 368] on span "Active Members" at bounding box center [94, 371] width 92 height 17
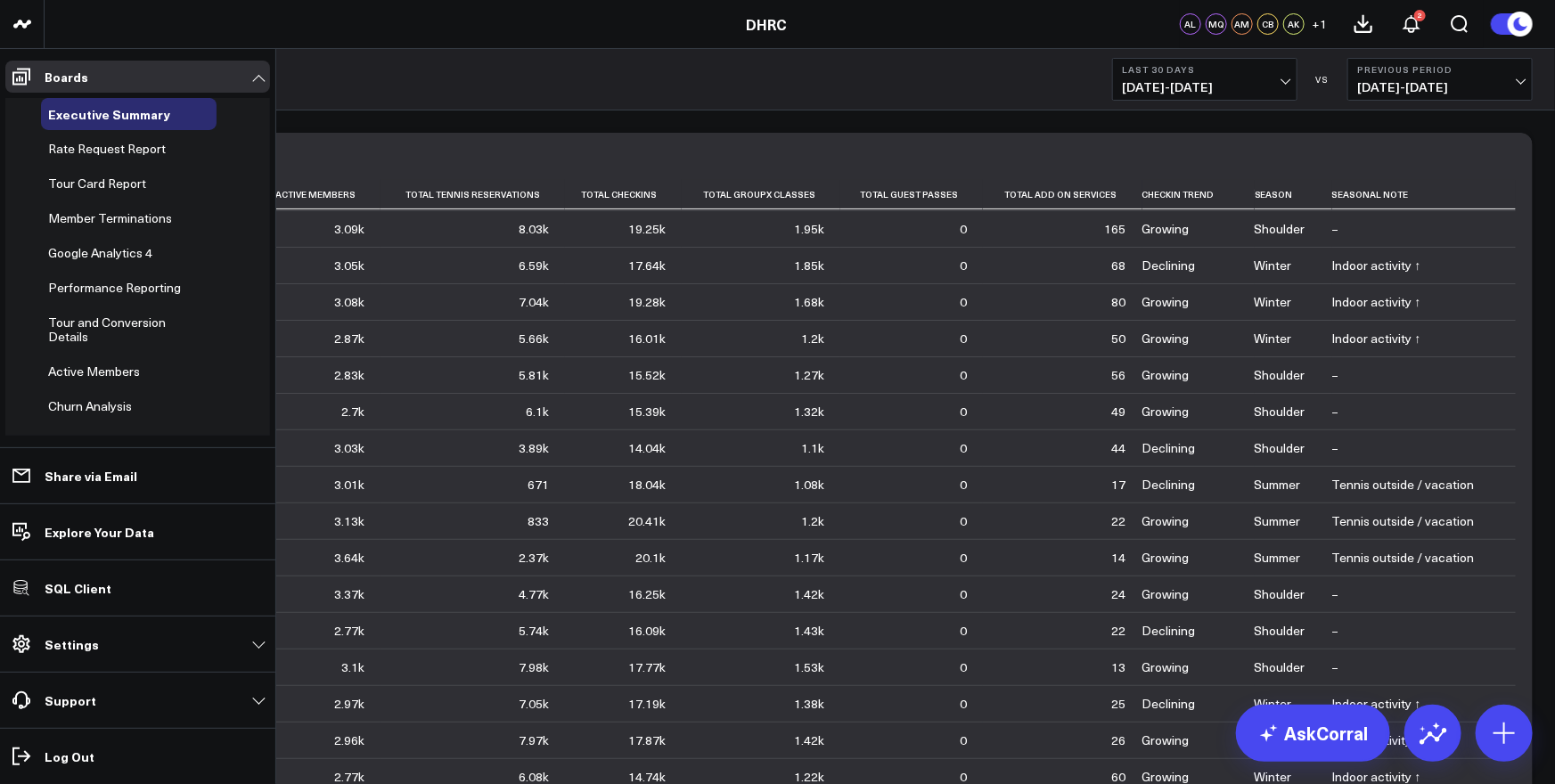
scroll to position [84, 0]
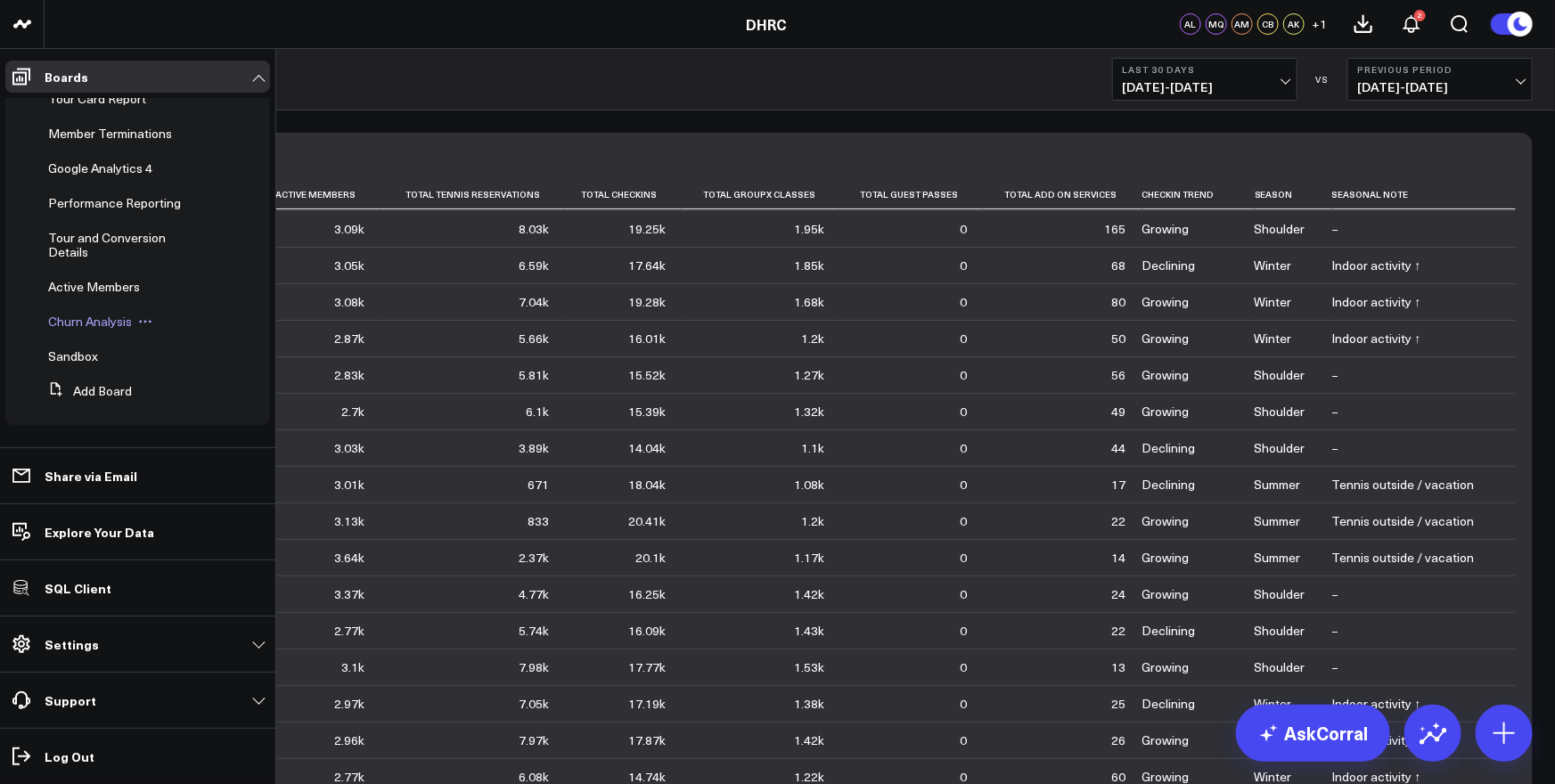
click at [85, 320] on span "Churn Analysis" at bounding box center [89, 321] width 83 height 17
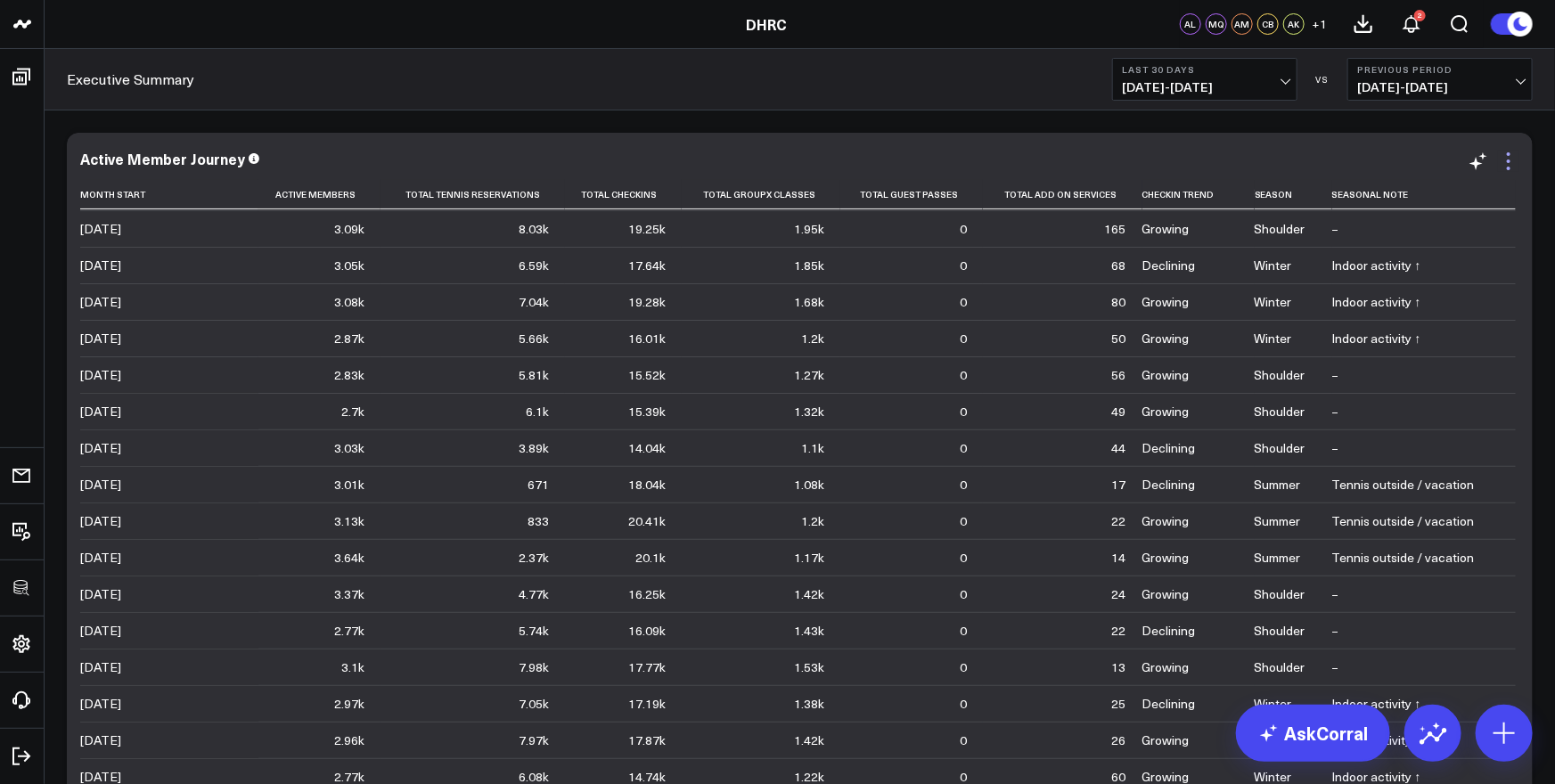
click at [1512, 160] on icon at bounding box center [1508, 161] width 22 height 22
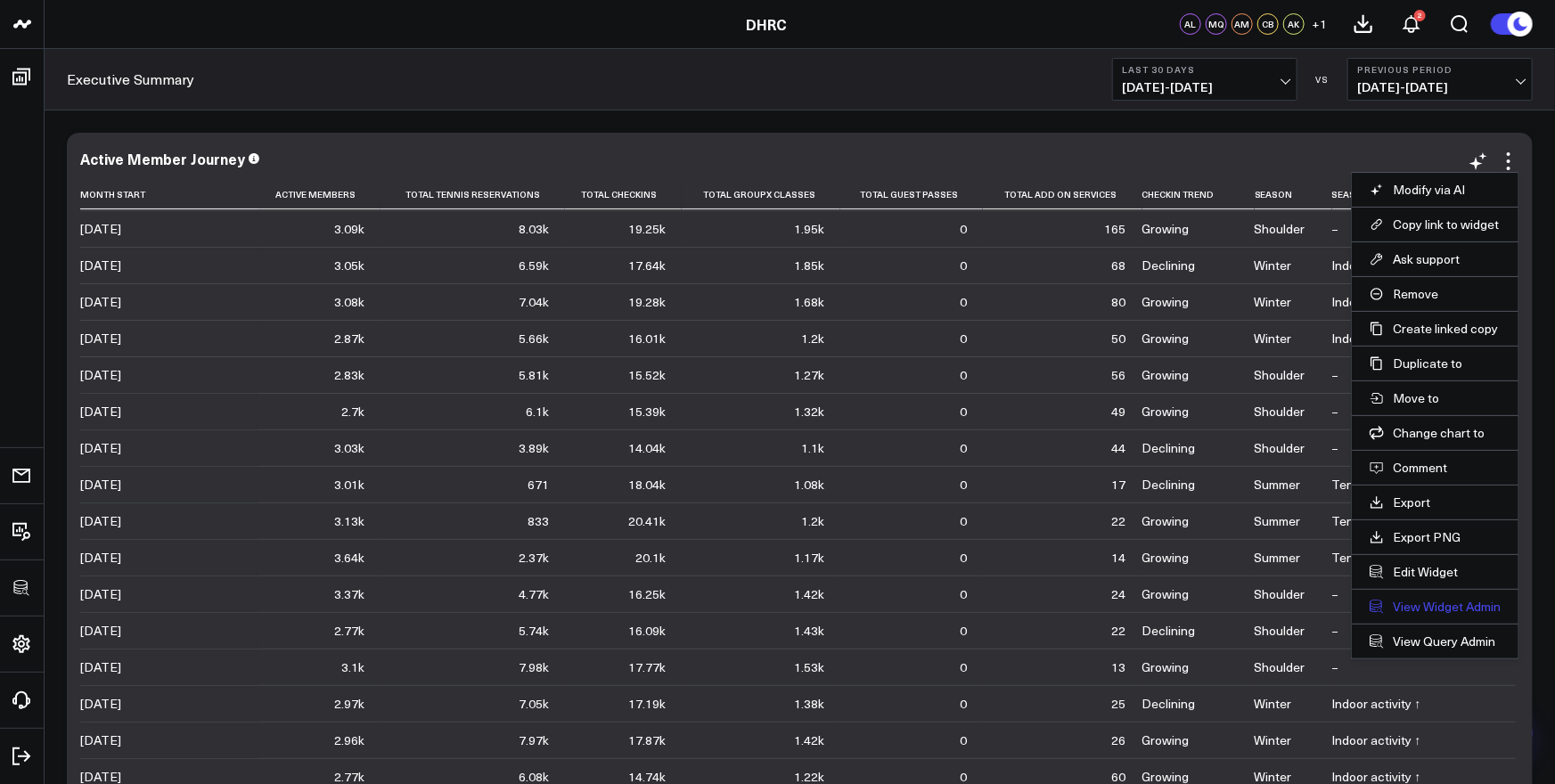
click at [1417, 607] on link "View Widget Admin" at bounding box center [1435, 606] width 131 height 16
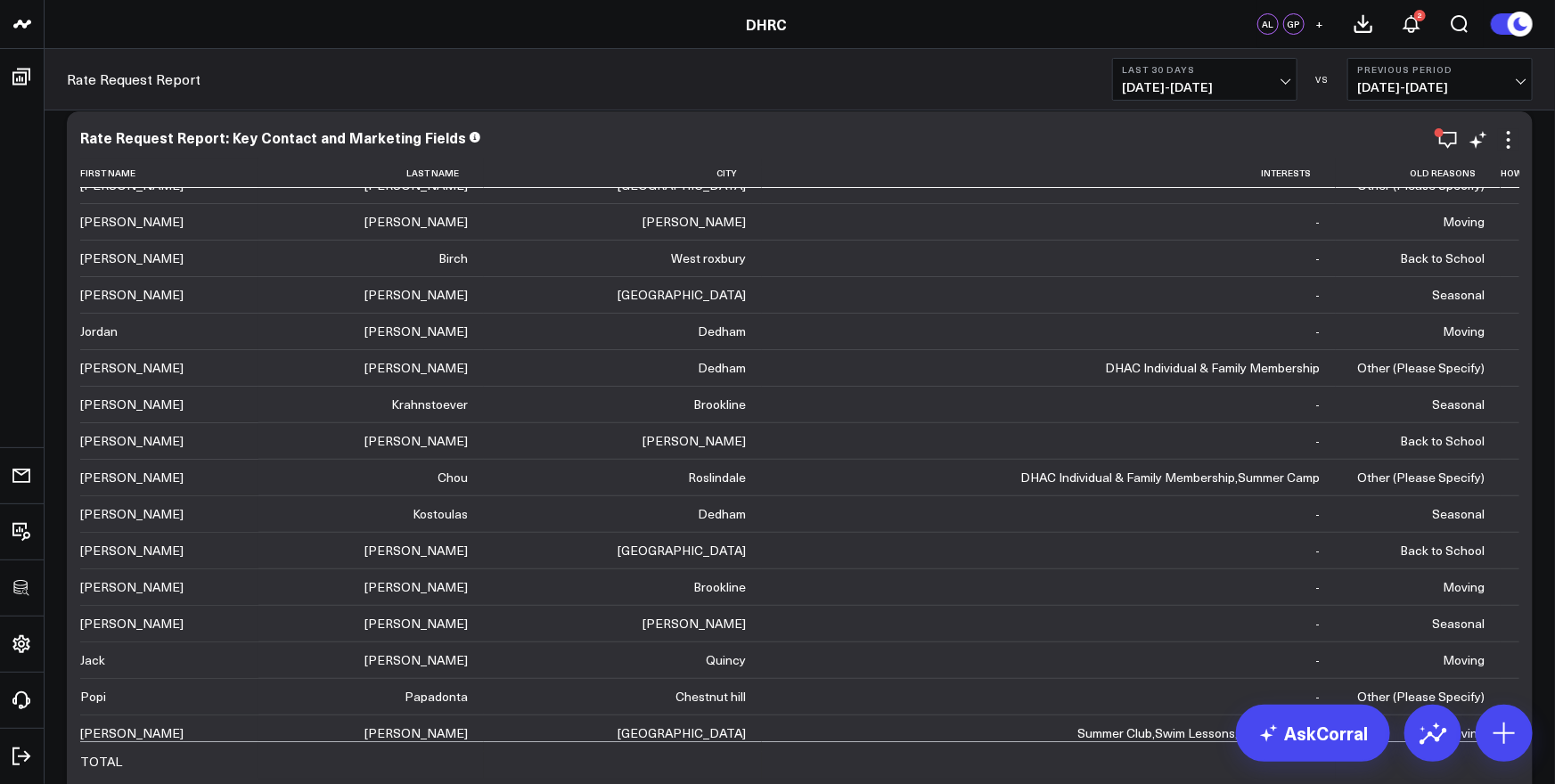
scroll to position [23, 0]
click at [1512, 138] on icon at bounding box center [1508, 138] width 22 height 22
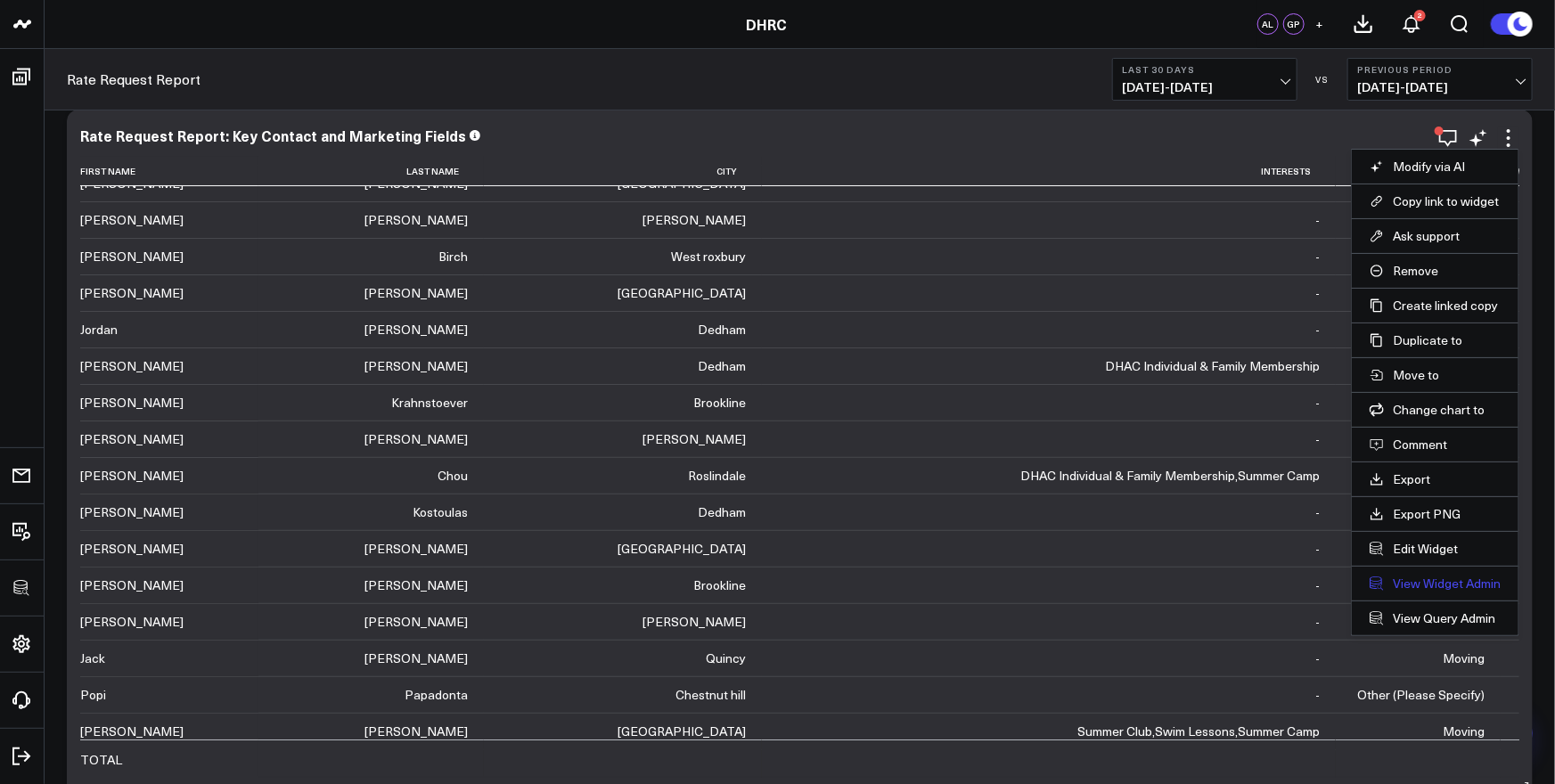
click at [1425, 582] on link "View Widget Admin" at bounding box center [1435, 584] width 131 height 16
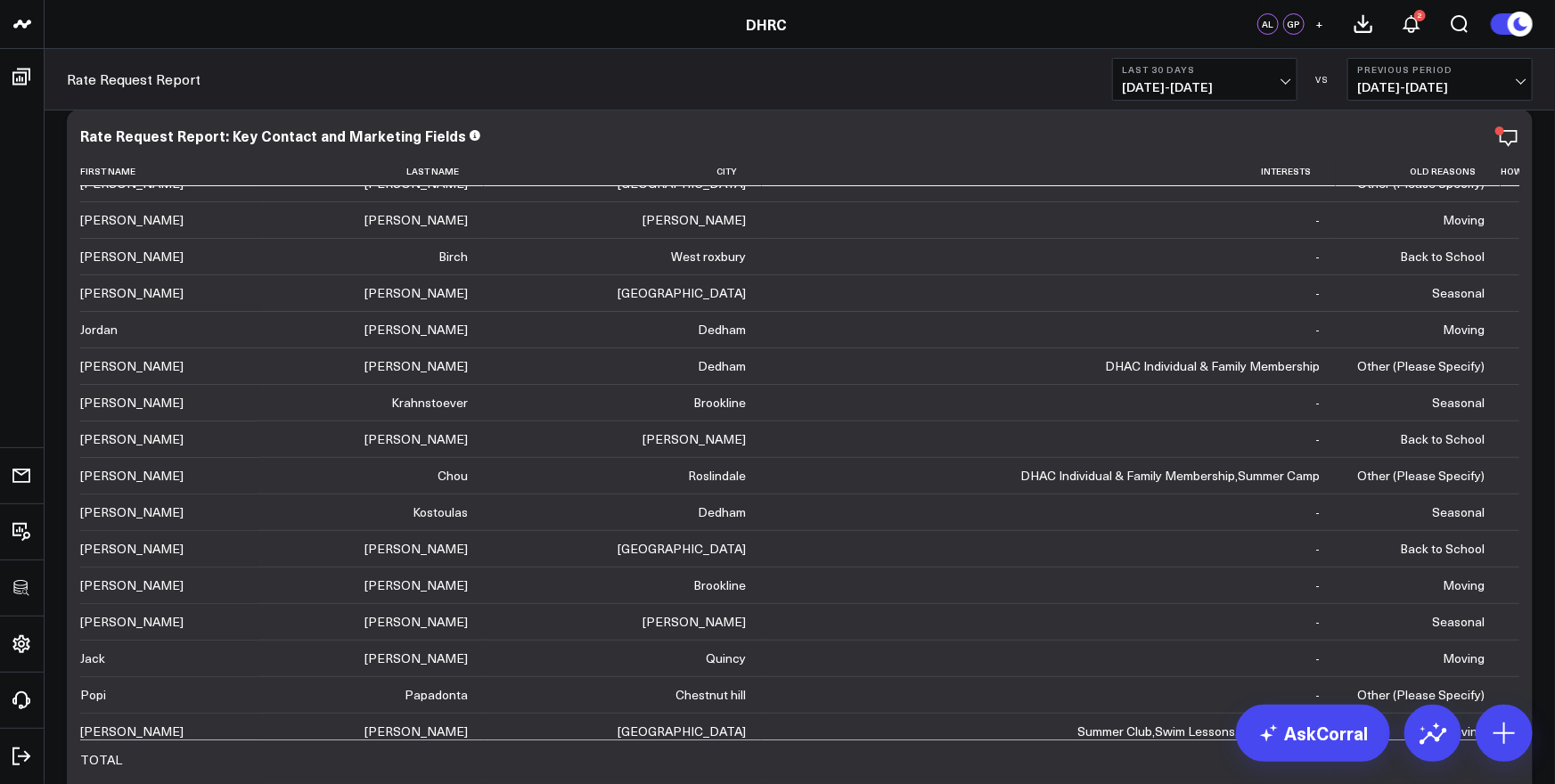
scroll to position [151, 0]
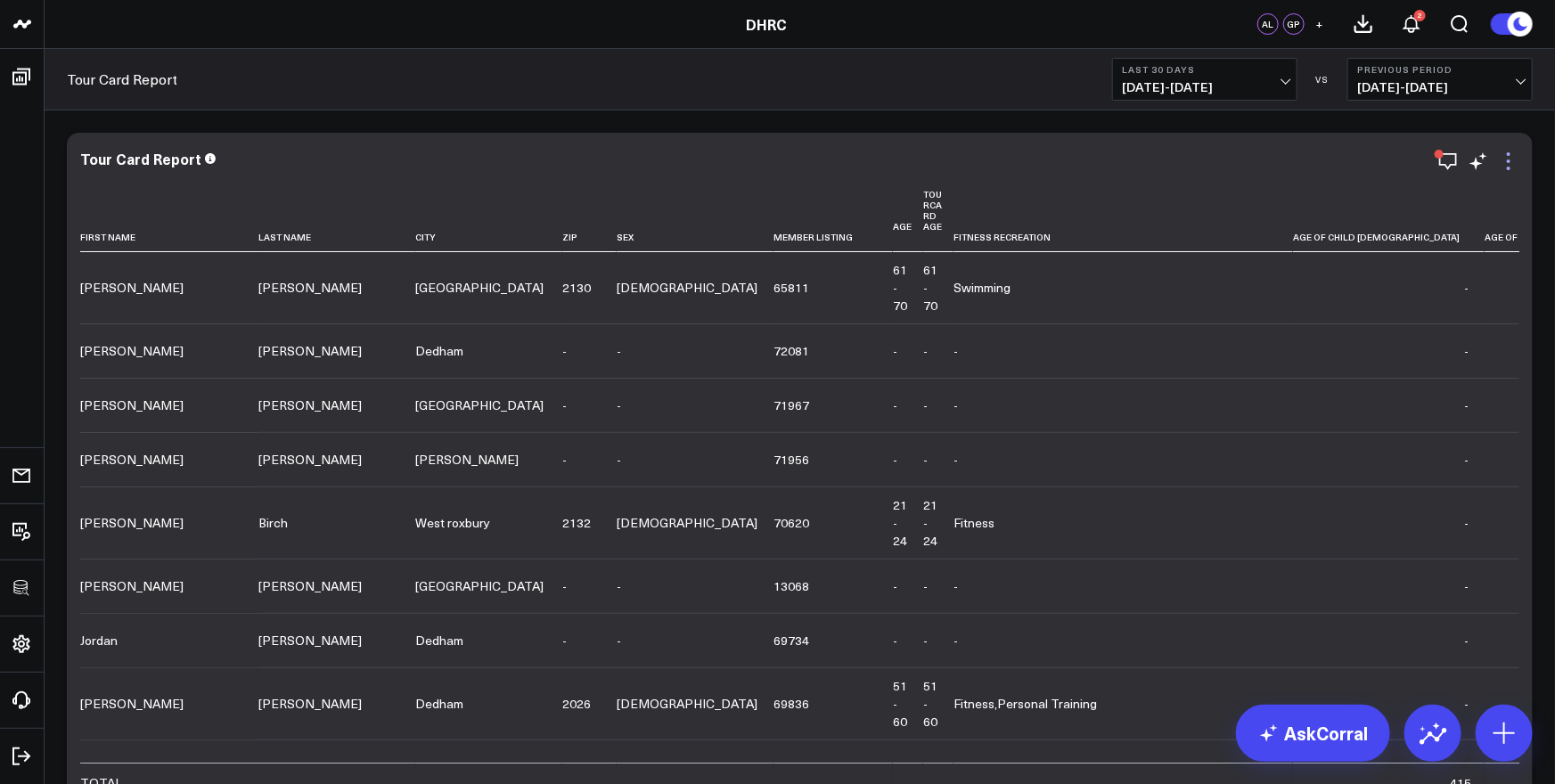
click at [1513, 159] on icon at bounding box center [1508, 161] width 22 height 22
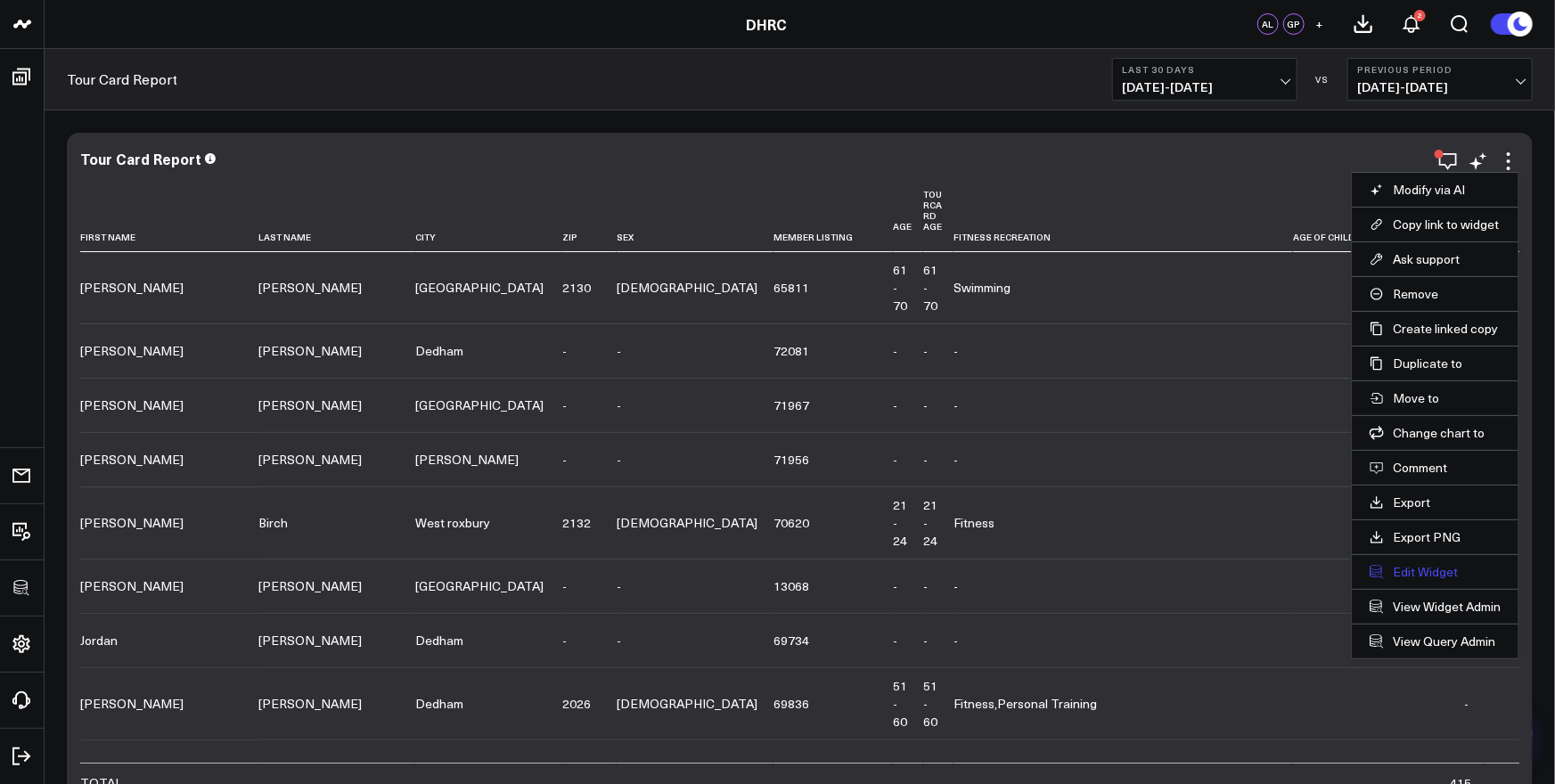
click at [1414, 571] on button "Edit Widget" at bounding box center [1435, 571] width 131 height 16
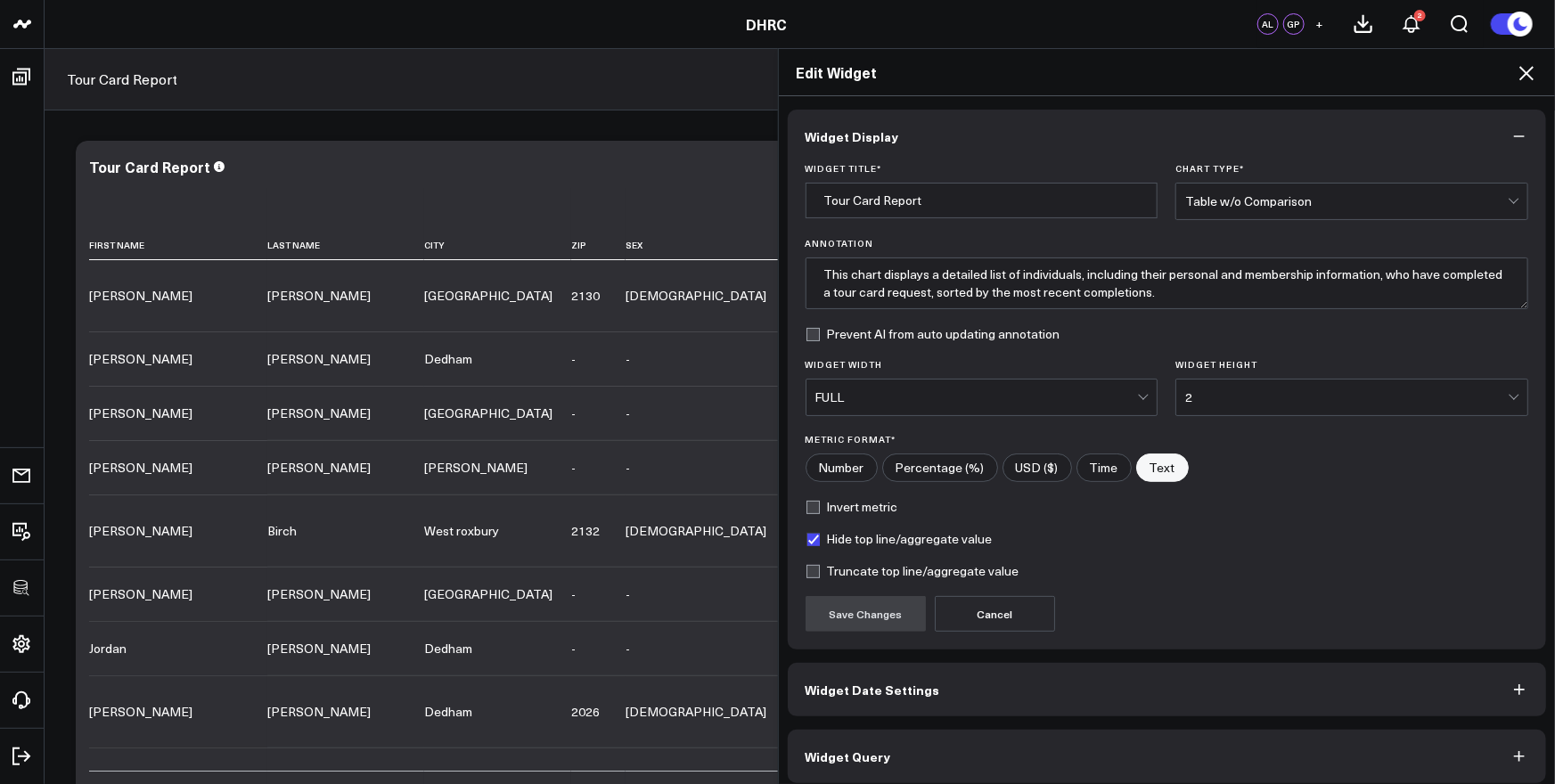
scroll to position [9, 0]
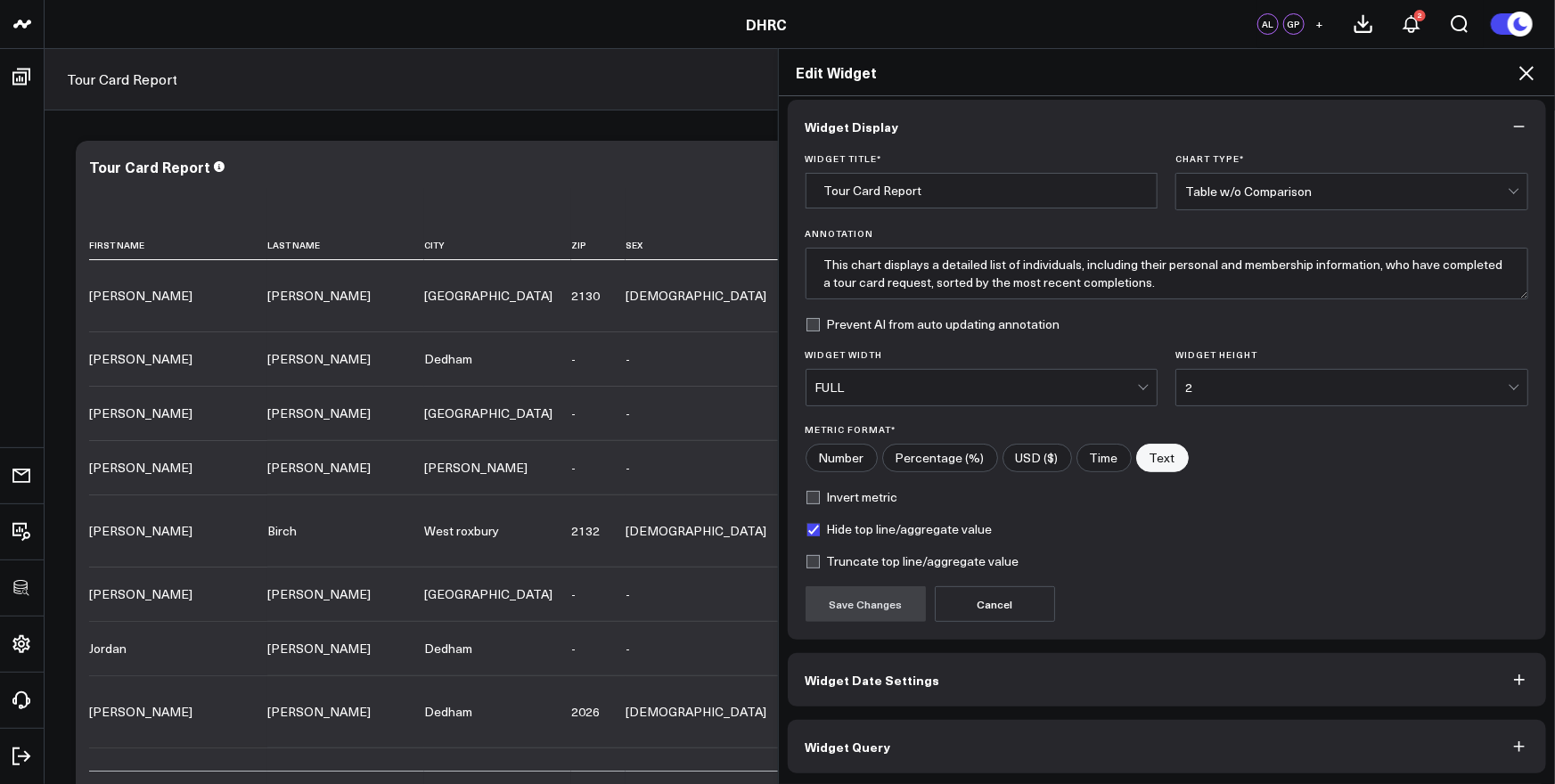
drag, startPoint x: 1528, startPoint y: 70, endPoint x: 1018, endPoint y: 5, distance: 514.1
click at [1518, 68] on icon at bounding box center [1526, 73] width 22 height 22
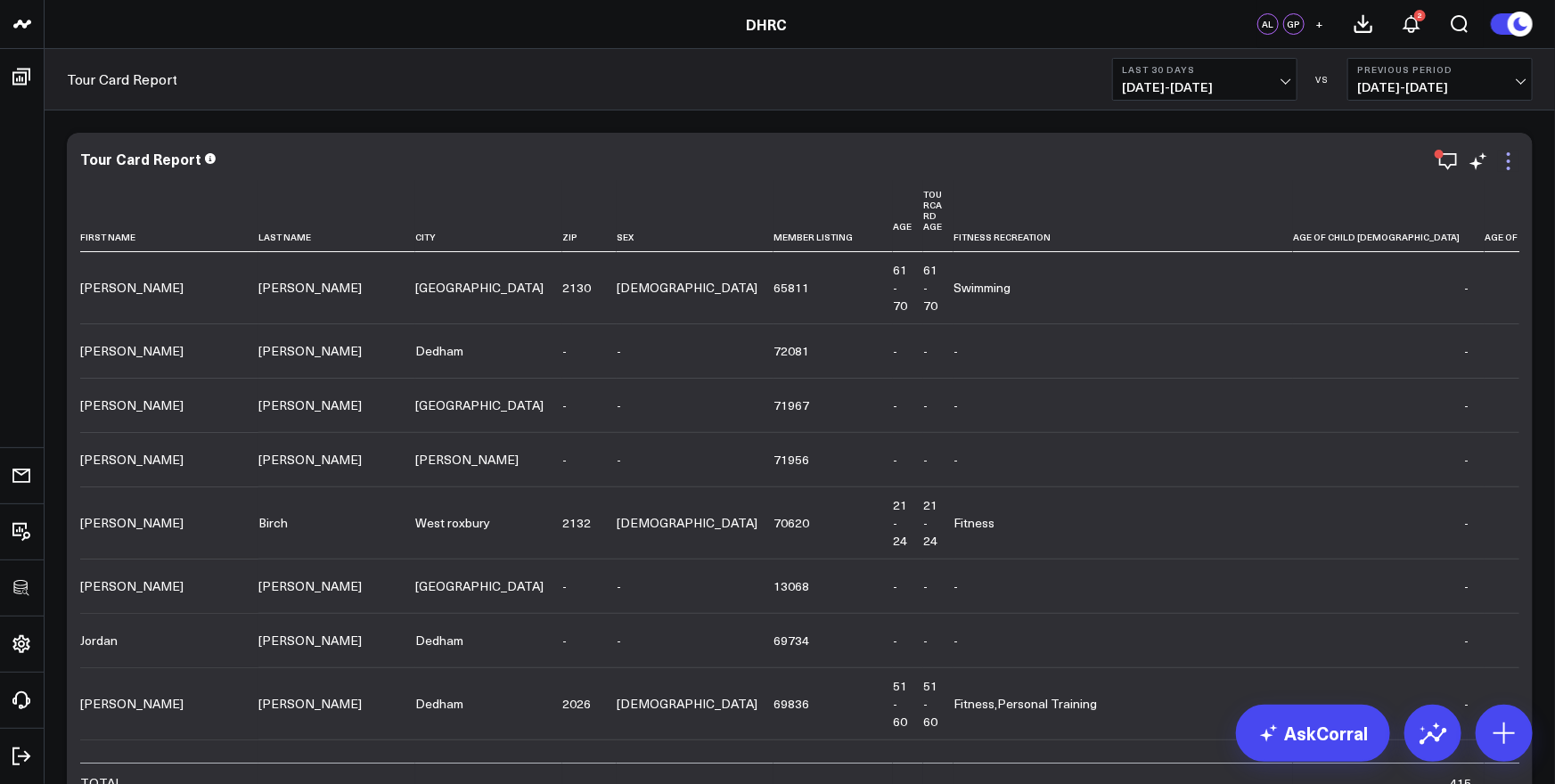
click at [1507, 160] on icon at bounding box center [1509, 161] width 4 height 4
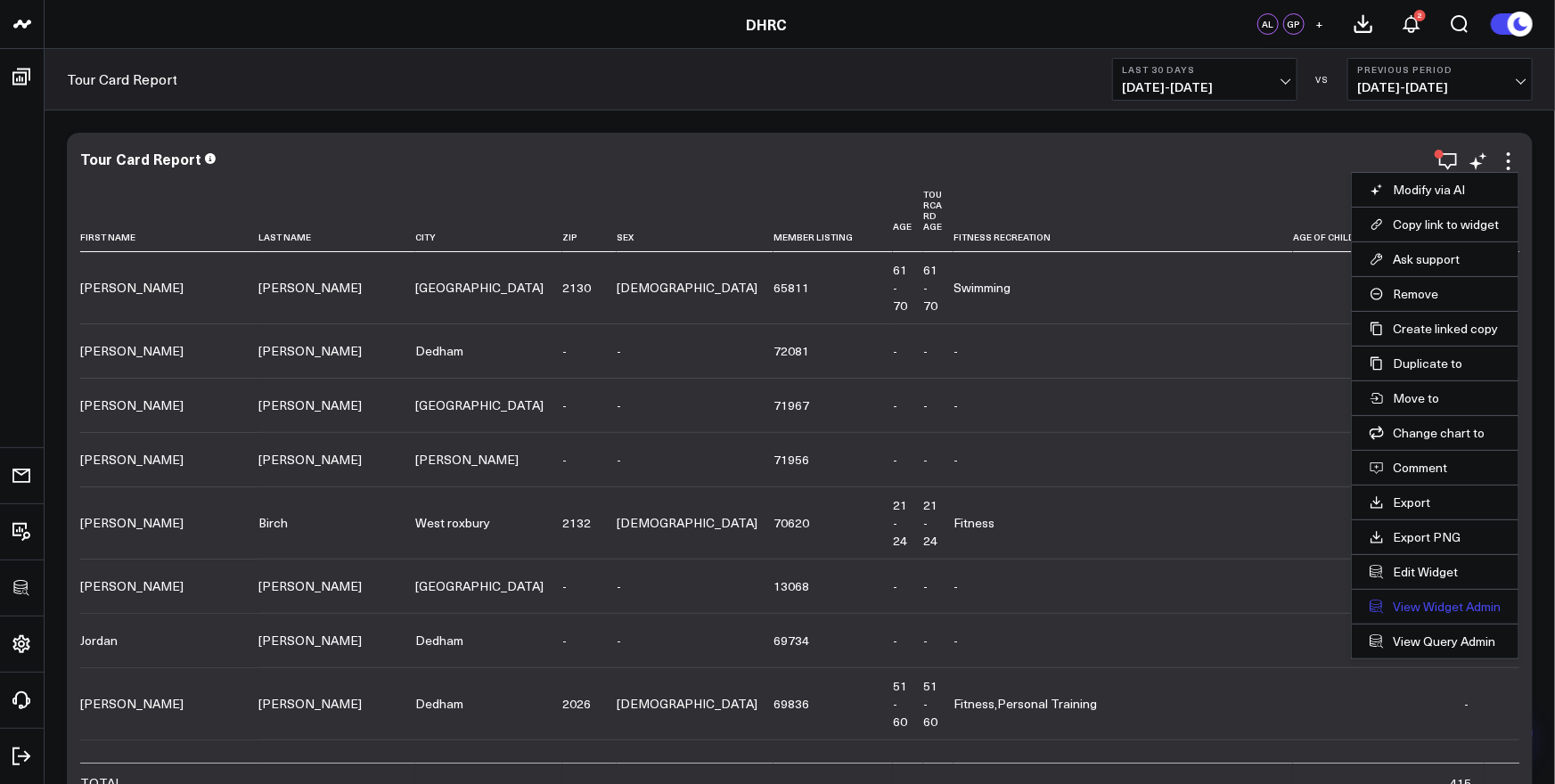
click at [1430, 602] on link "View Widget Admin" at bounding box center [1435, 606] width 131 height 16
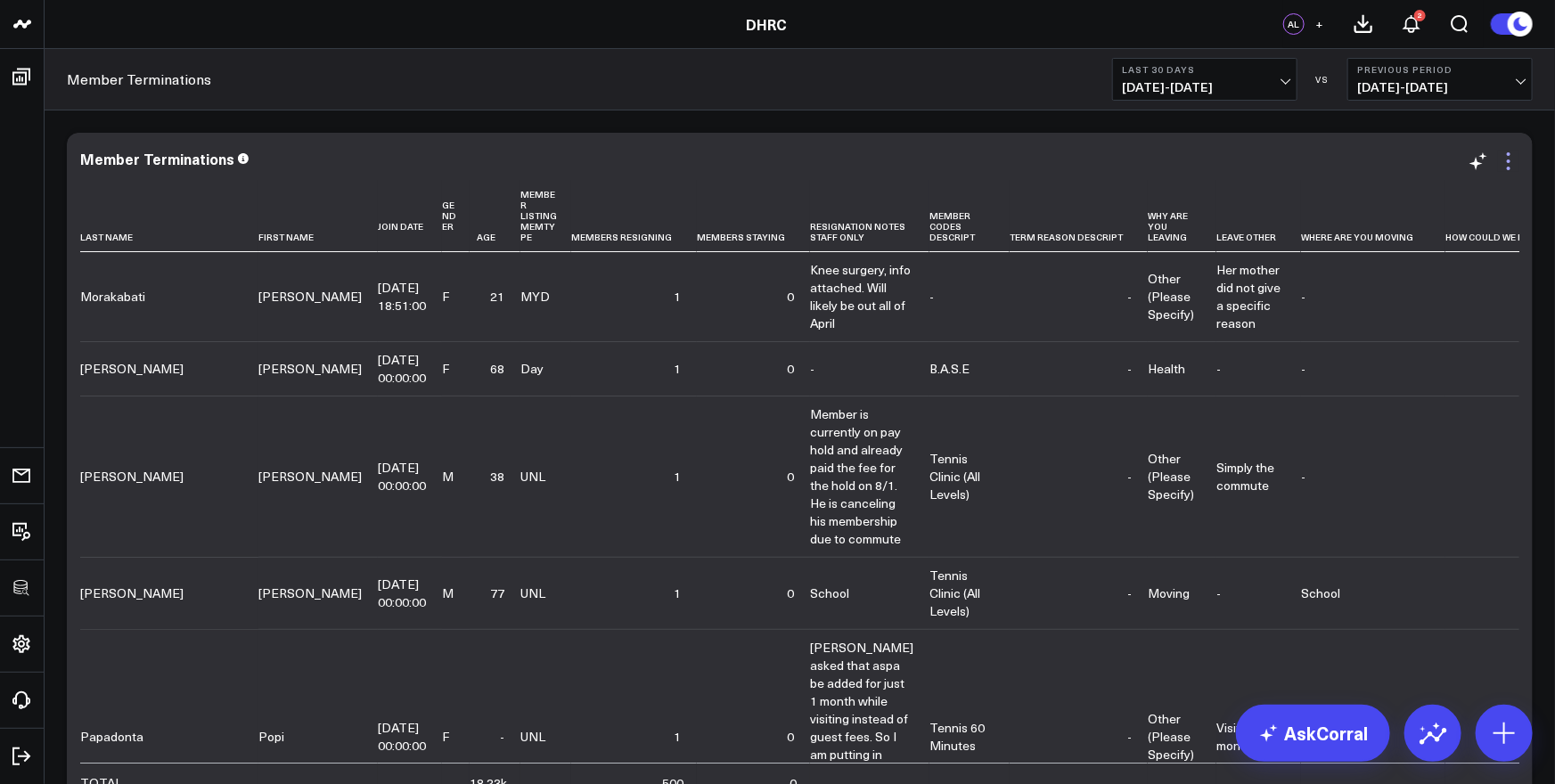
click at [1512, 158] on icon at bounding box center [1508, 161] width 22 height 22
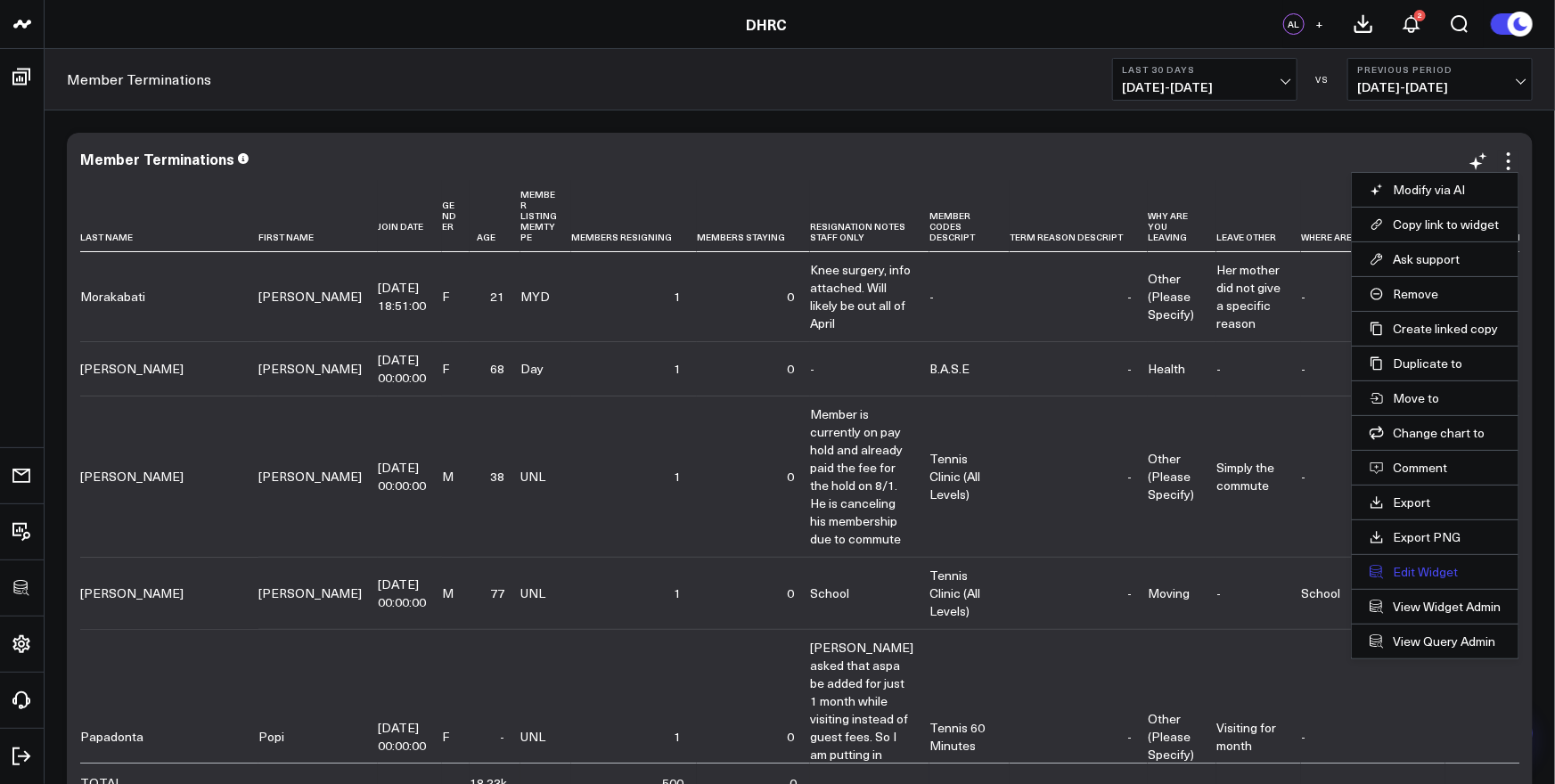
click at [1418, 570] on button "Edit Widget" at bounding box center [1435, 571] width 131 height 16
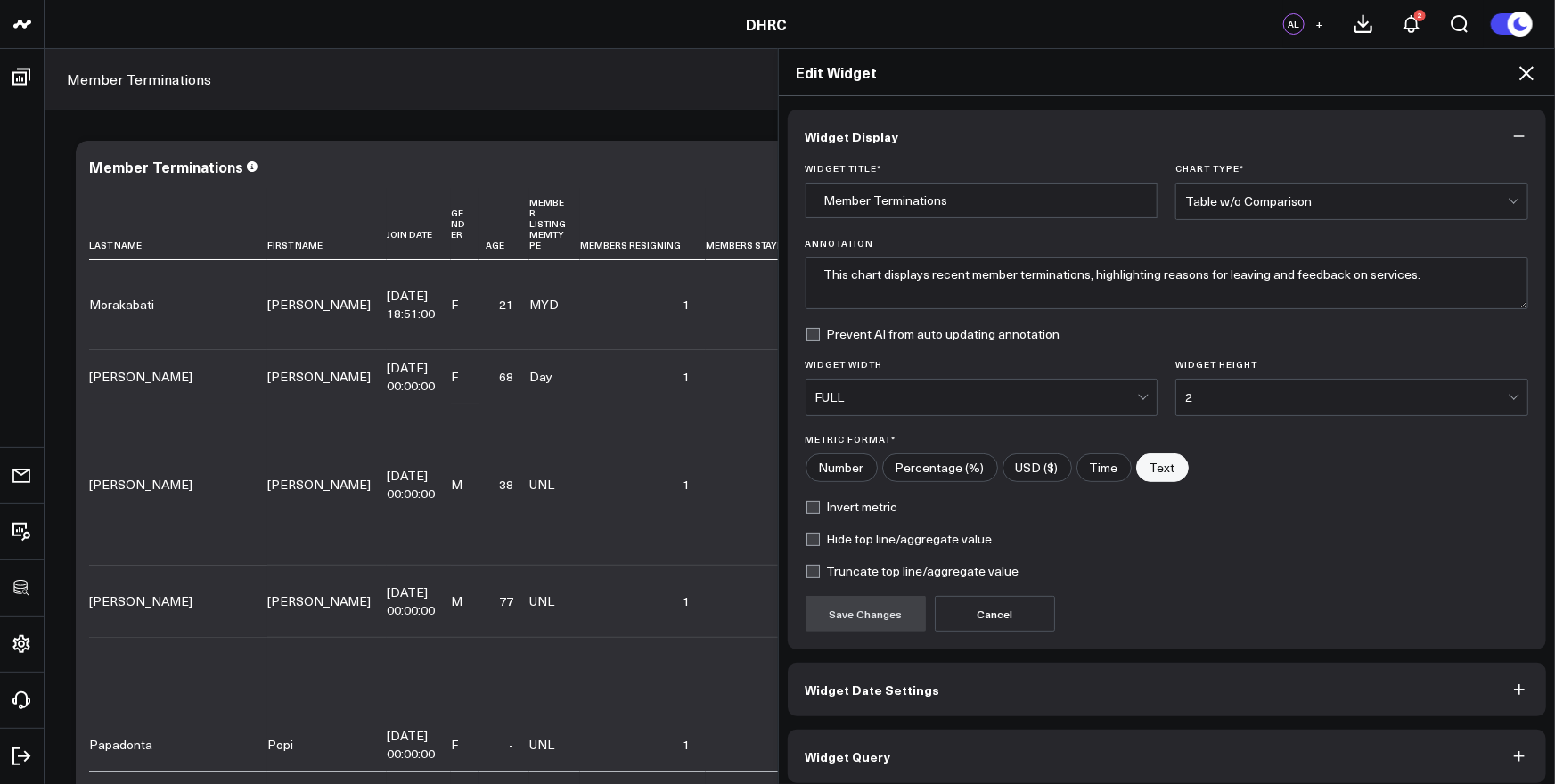
click at [1531, 79] on icon at bounding box center [1526, 73] width 22 height 22
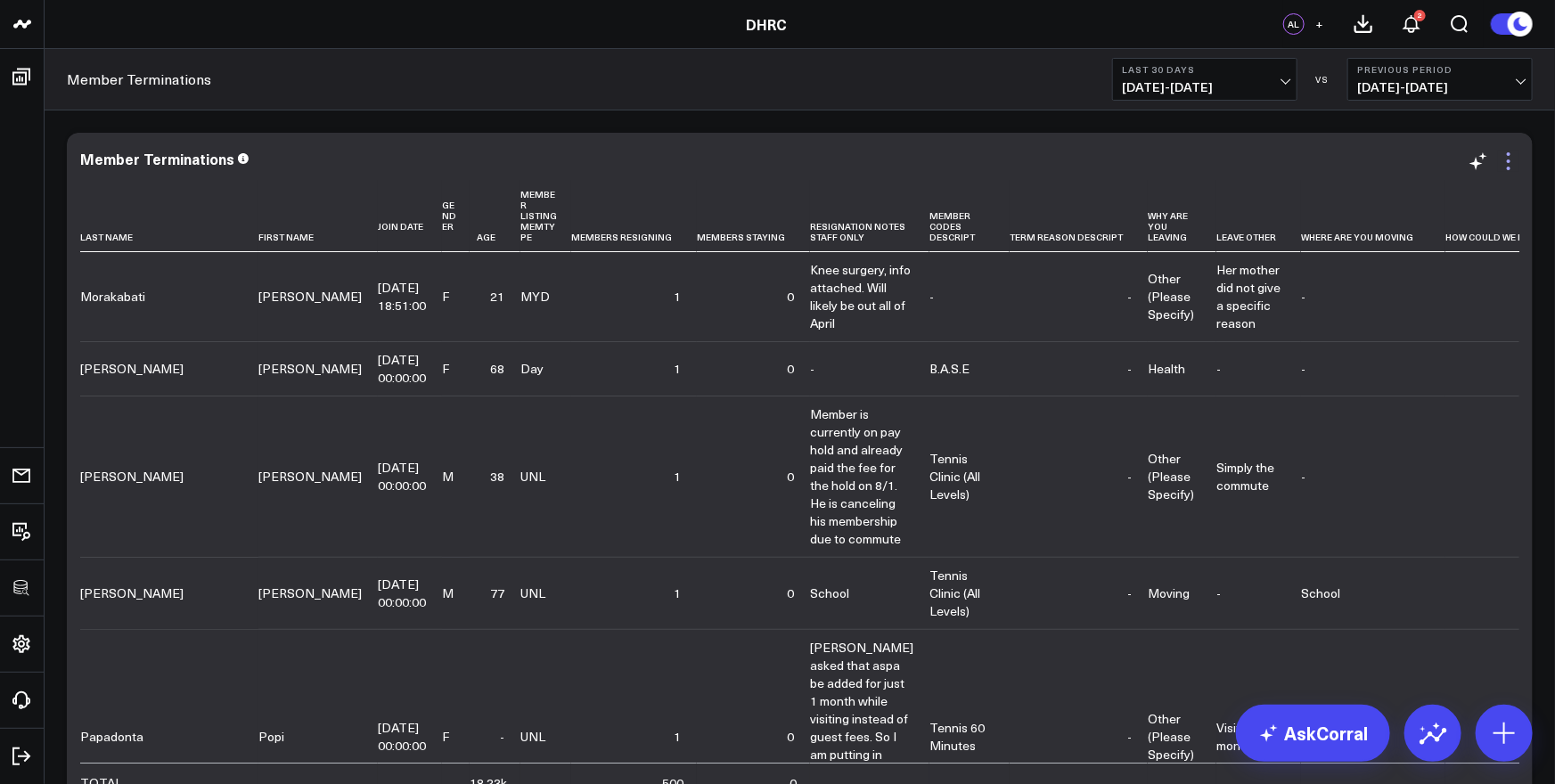
click at [1507, 162] on icon at bounding box center [1508, 161] width 22 height 22
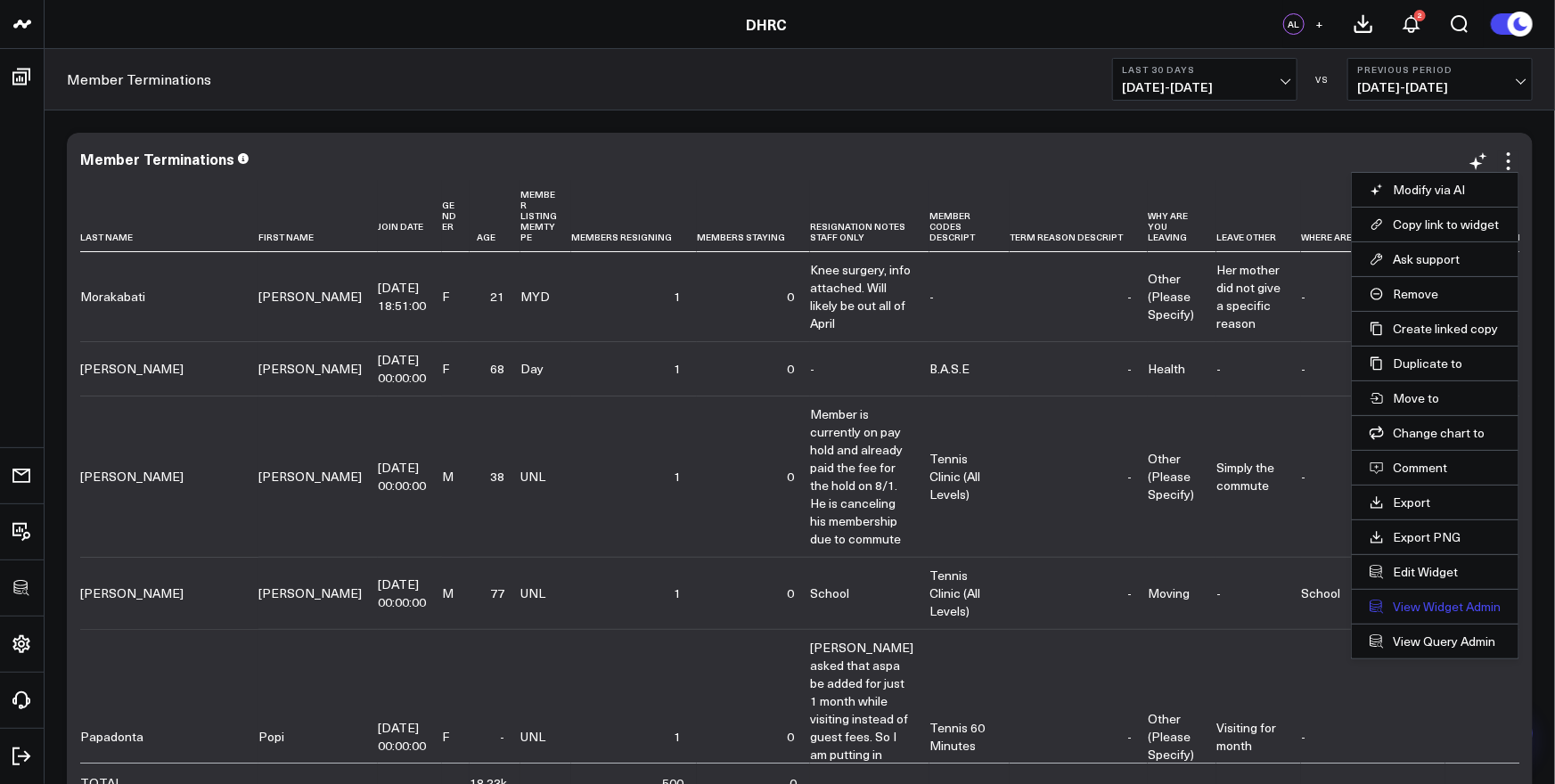
click at [1434, 611] on link "View Widget Admin" at bounding box center [1435, 606] width 131 height 16
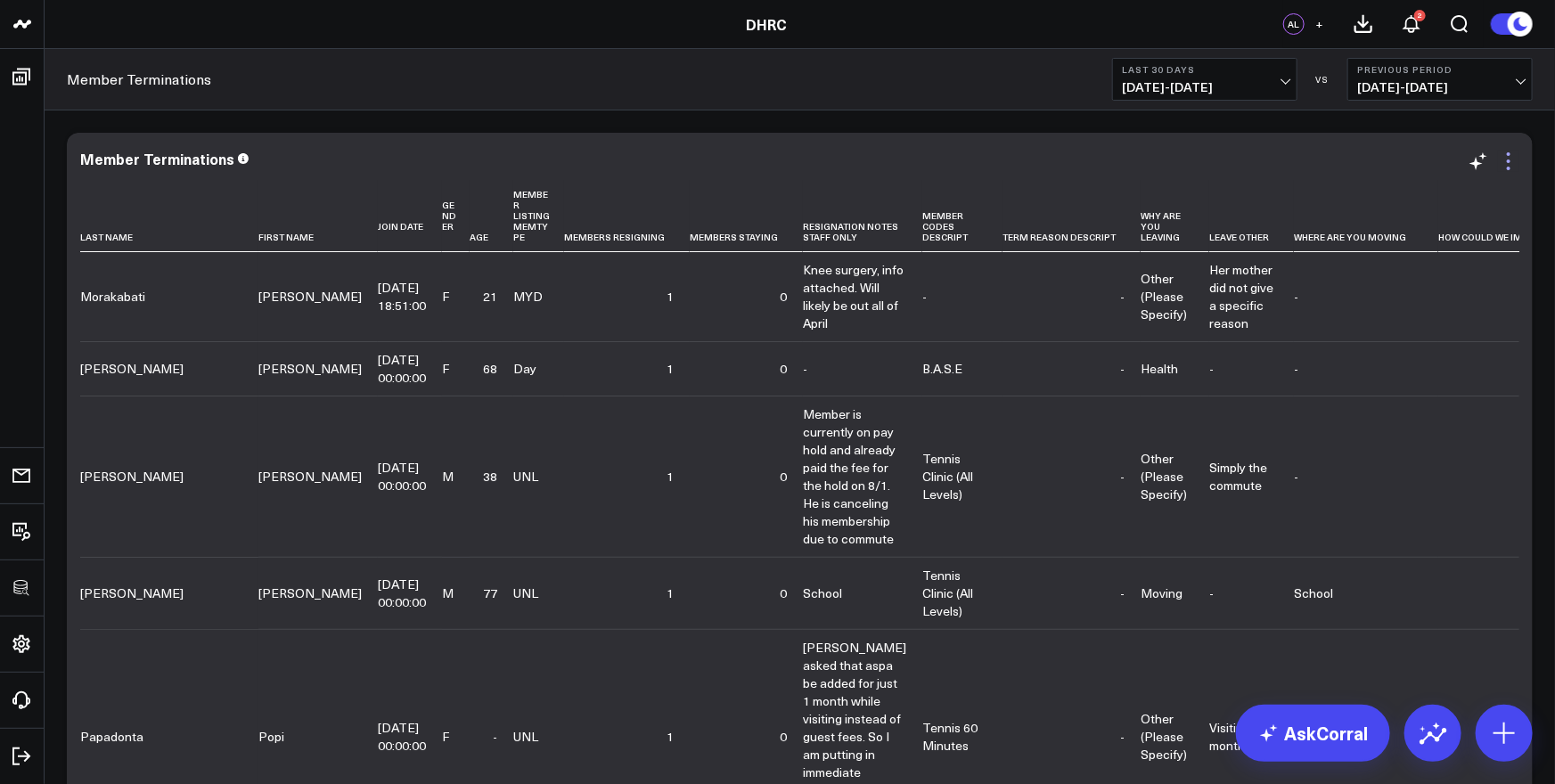
click at [1511, 165] on icon at bounding box center [1508, 161] width 22 height 22
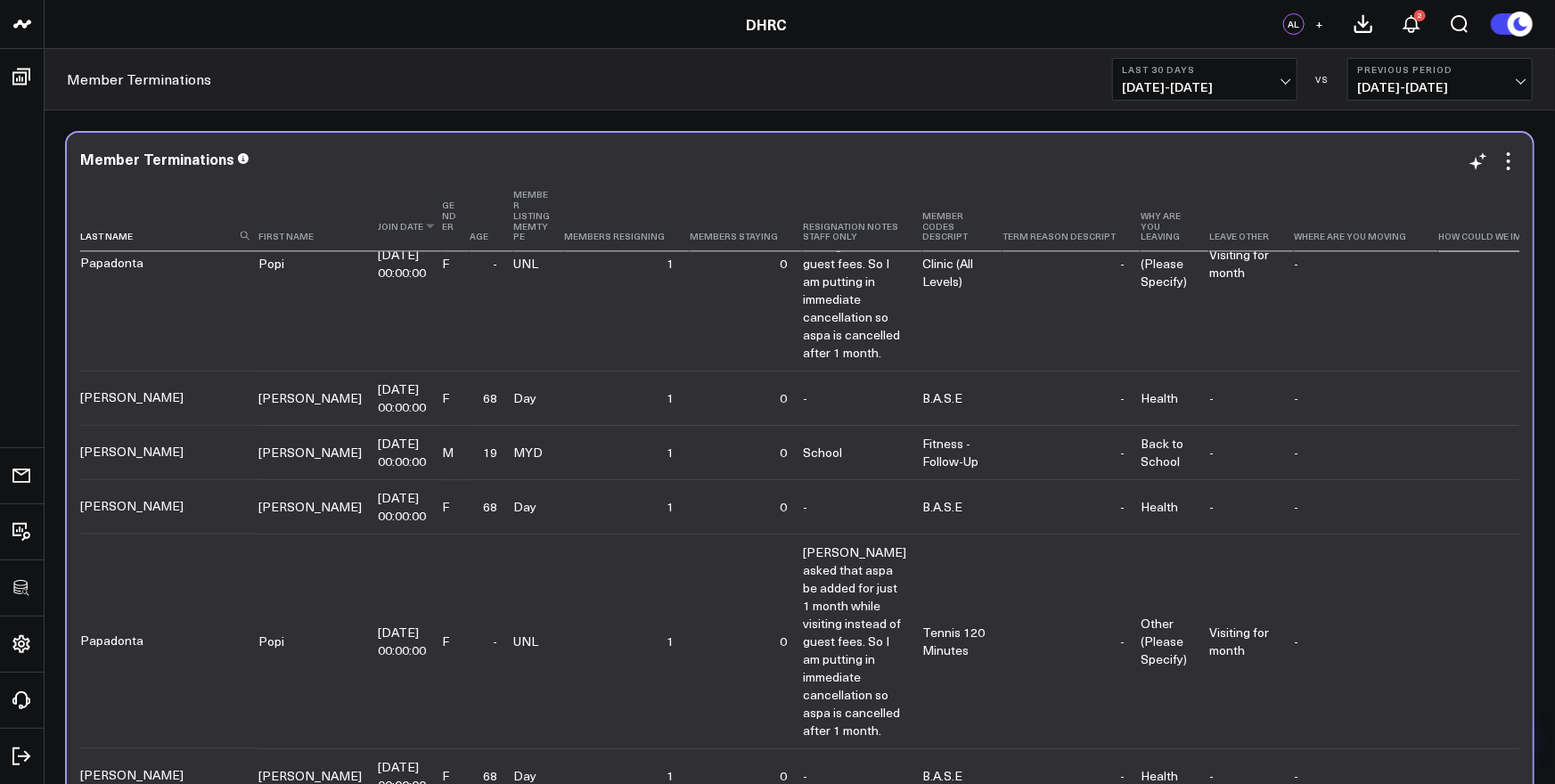
click at [378, 185] on th "Join Date" at bounding box center [409, 215] width 64 height 72
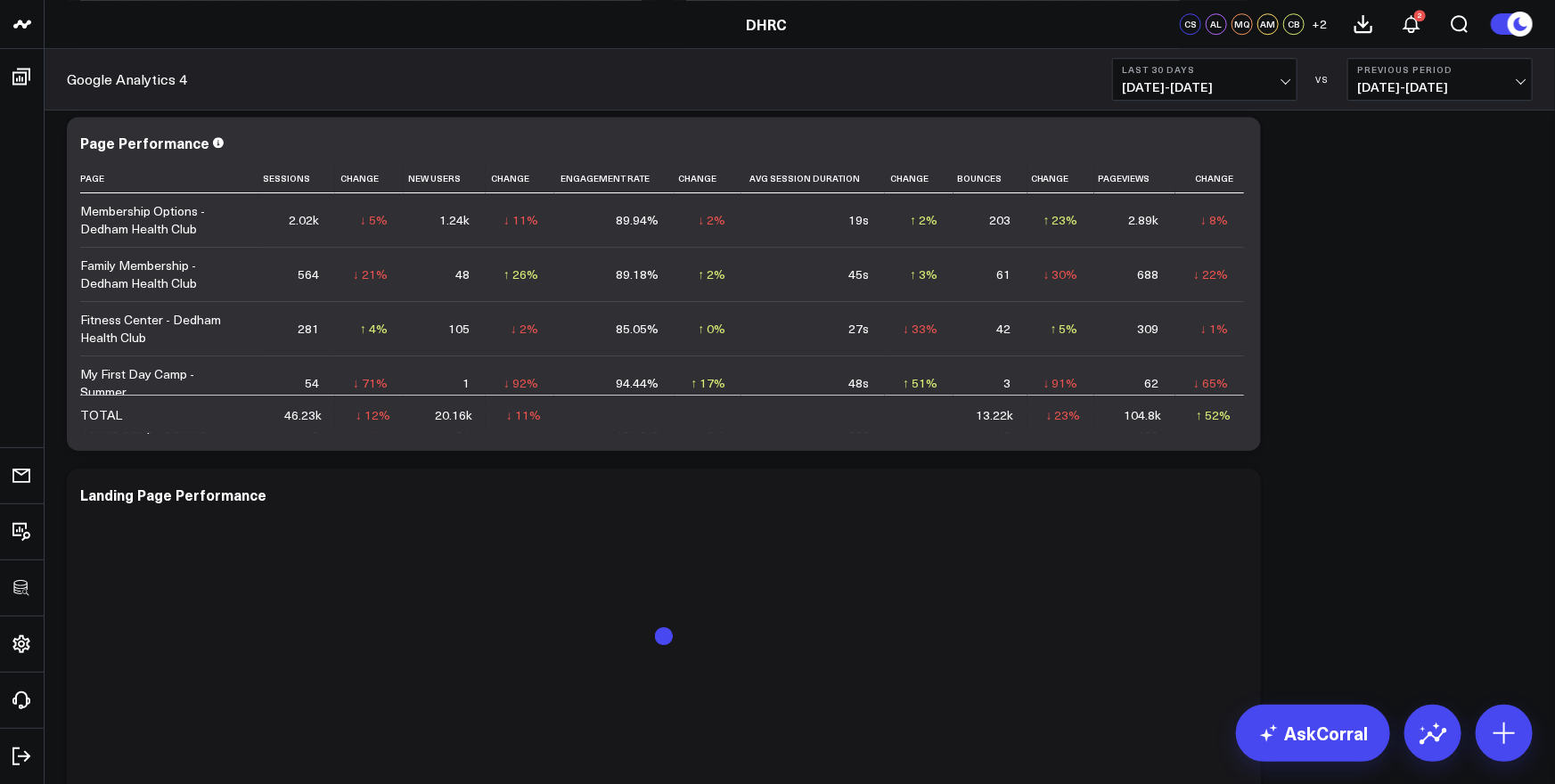
scroll to position [2864, 0]
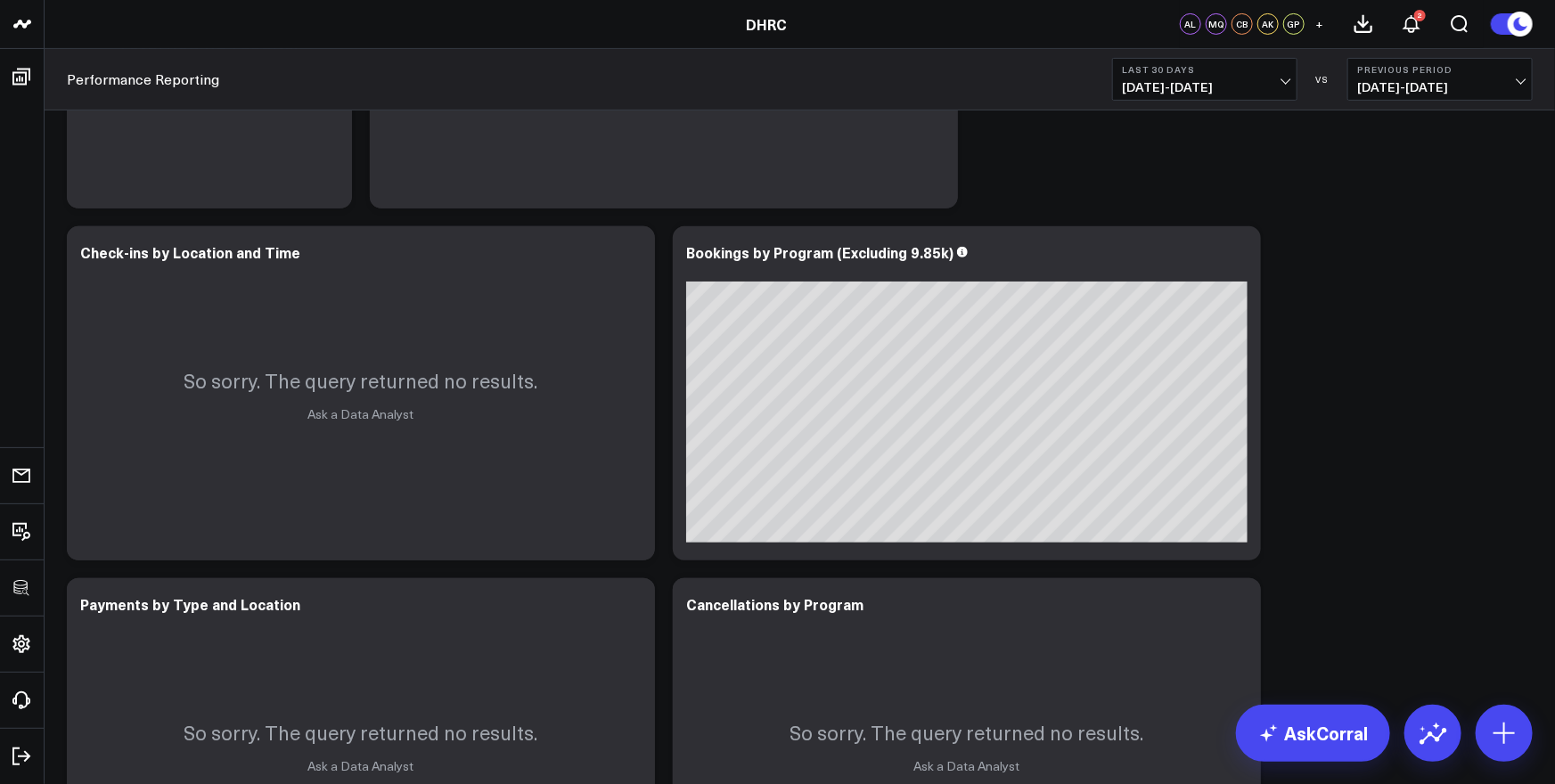
scroll to position [252, 0]
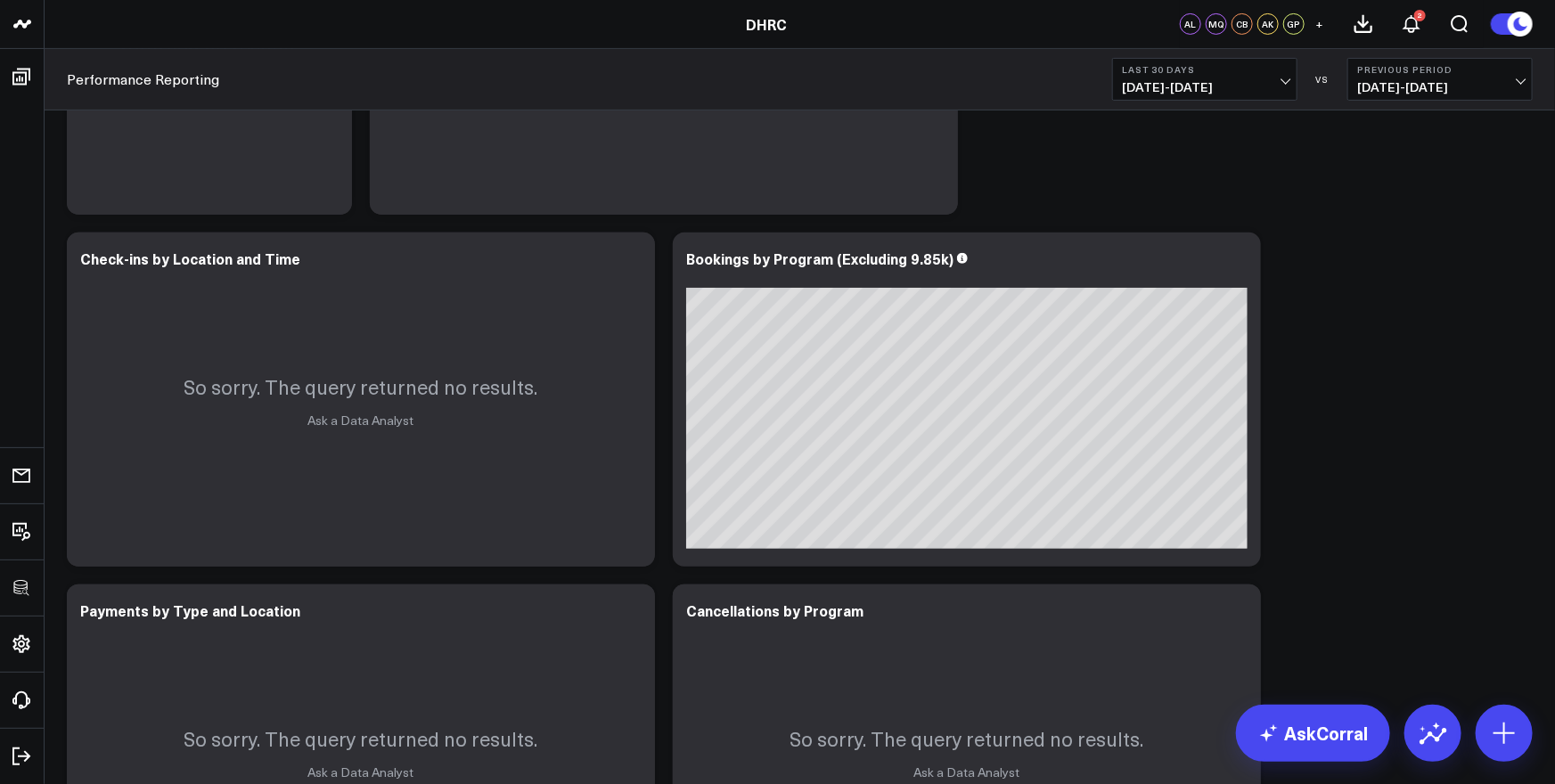
click at [1198, 82] on span "[DATE] - [DATE]" at bounding box center [1205, 87] width 166 height 14
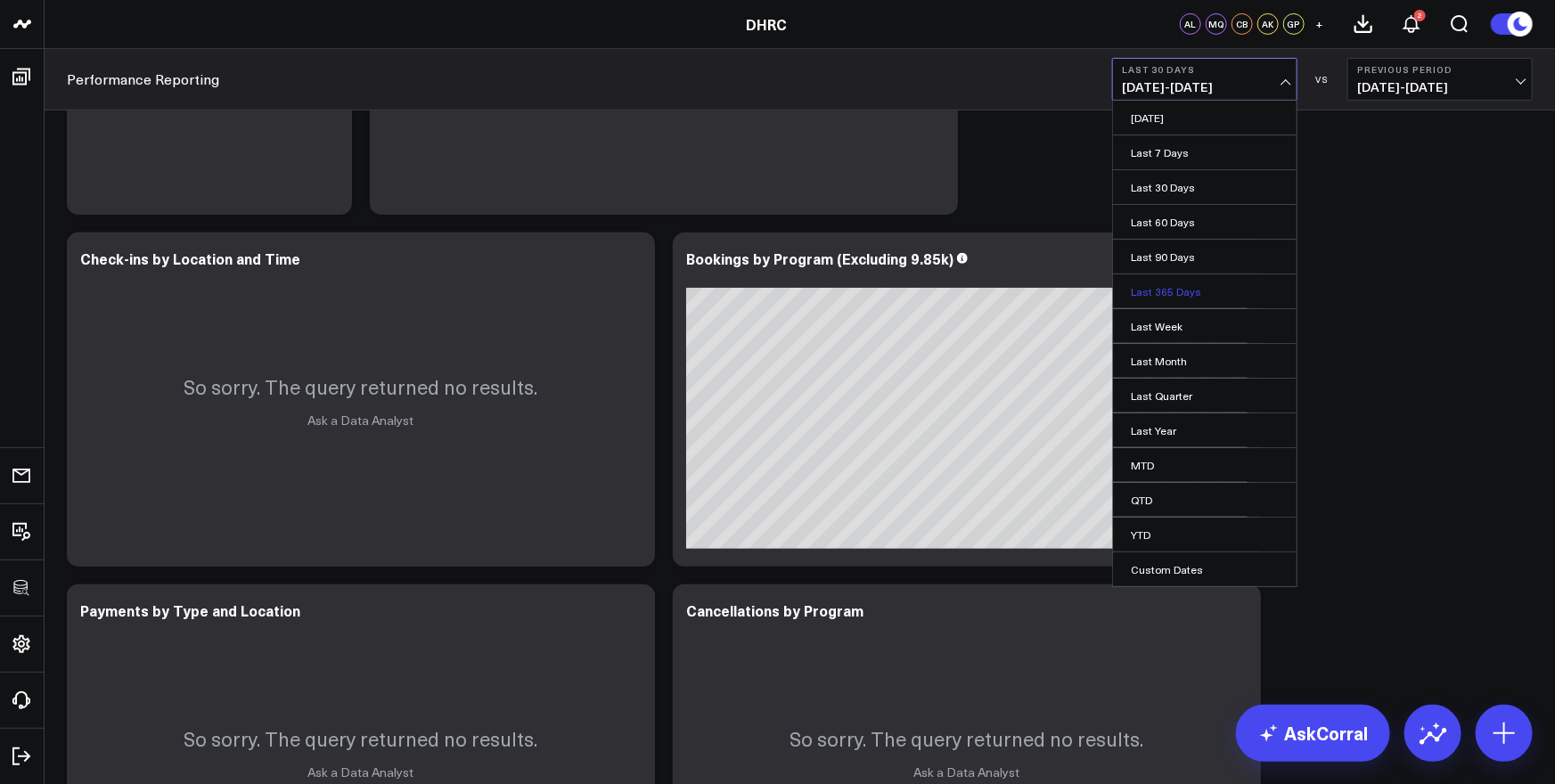
click at [1165, 287] on link "Last 365 Days" at bounding box center [1205, 291] width 184 height 34
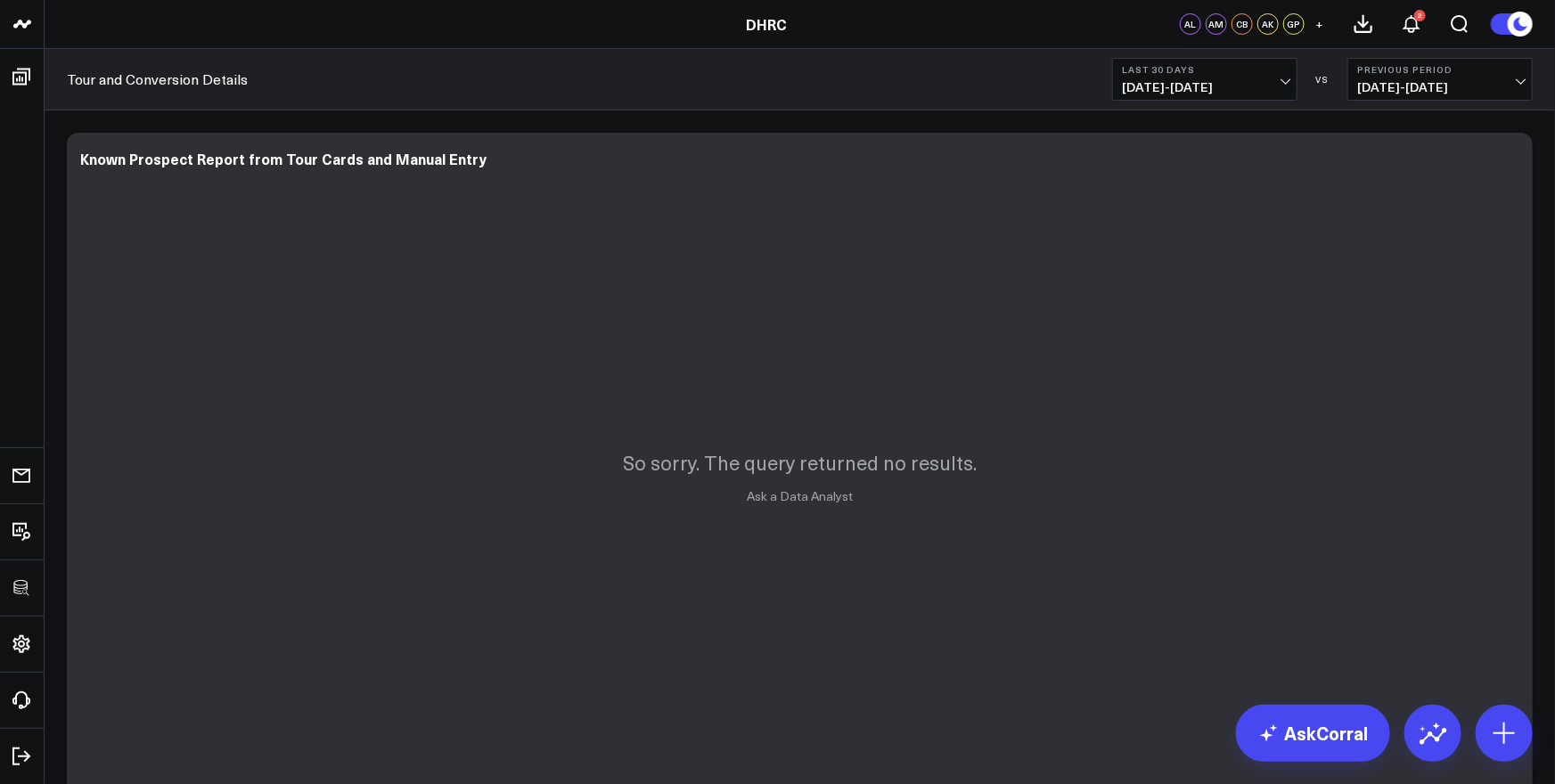
click at [1219, 73] on b "Last 30 Days" at bounding box center [1205, 68] width 166 height 10
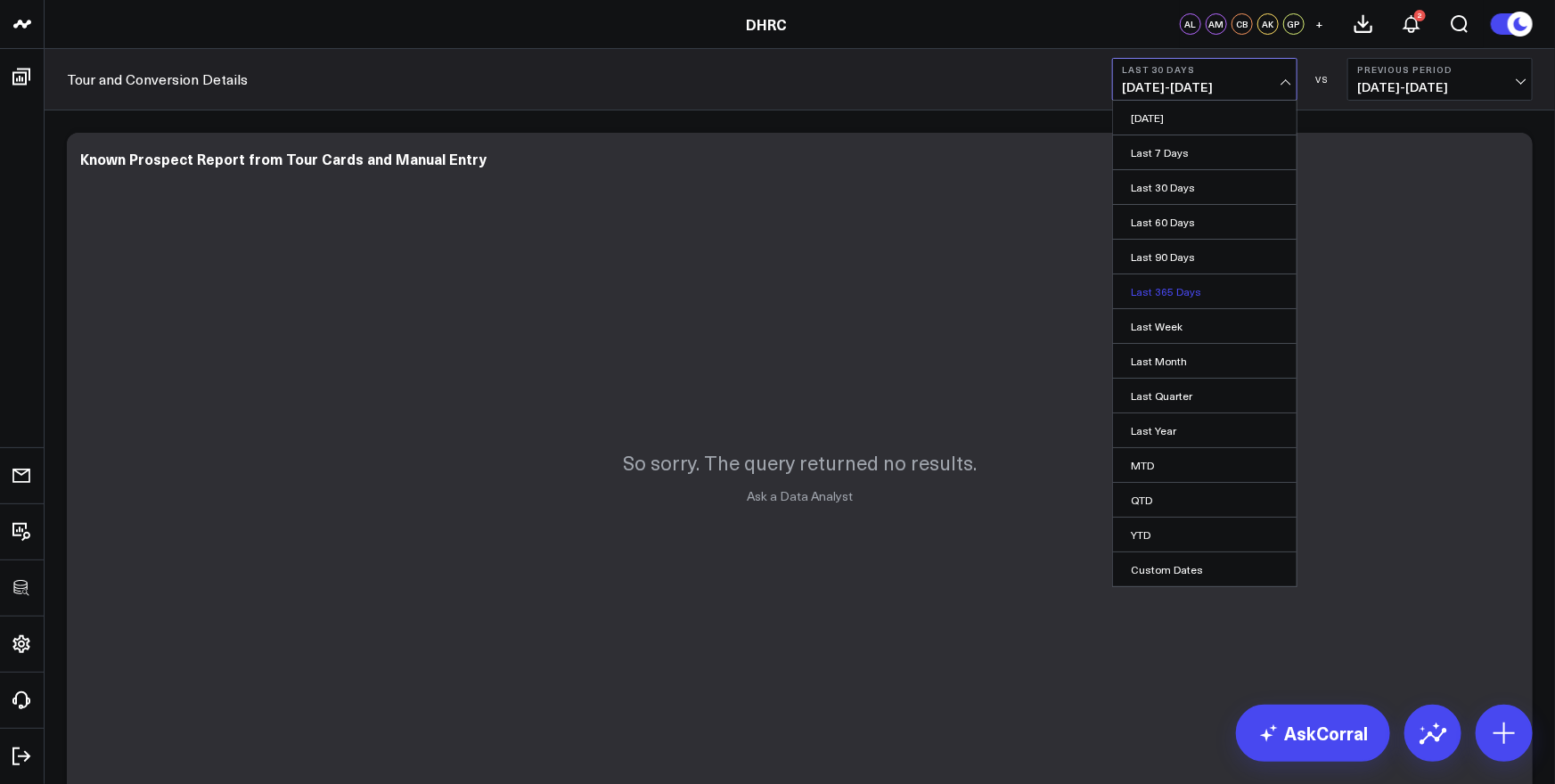
click at [1159, 292] on link "Last 365 Days" at bounding box center [1205, 291] width 184 height 34
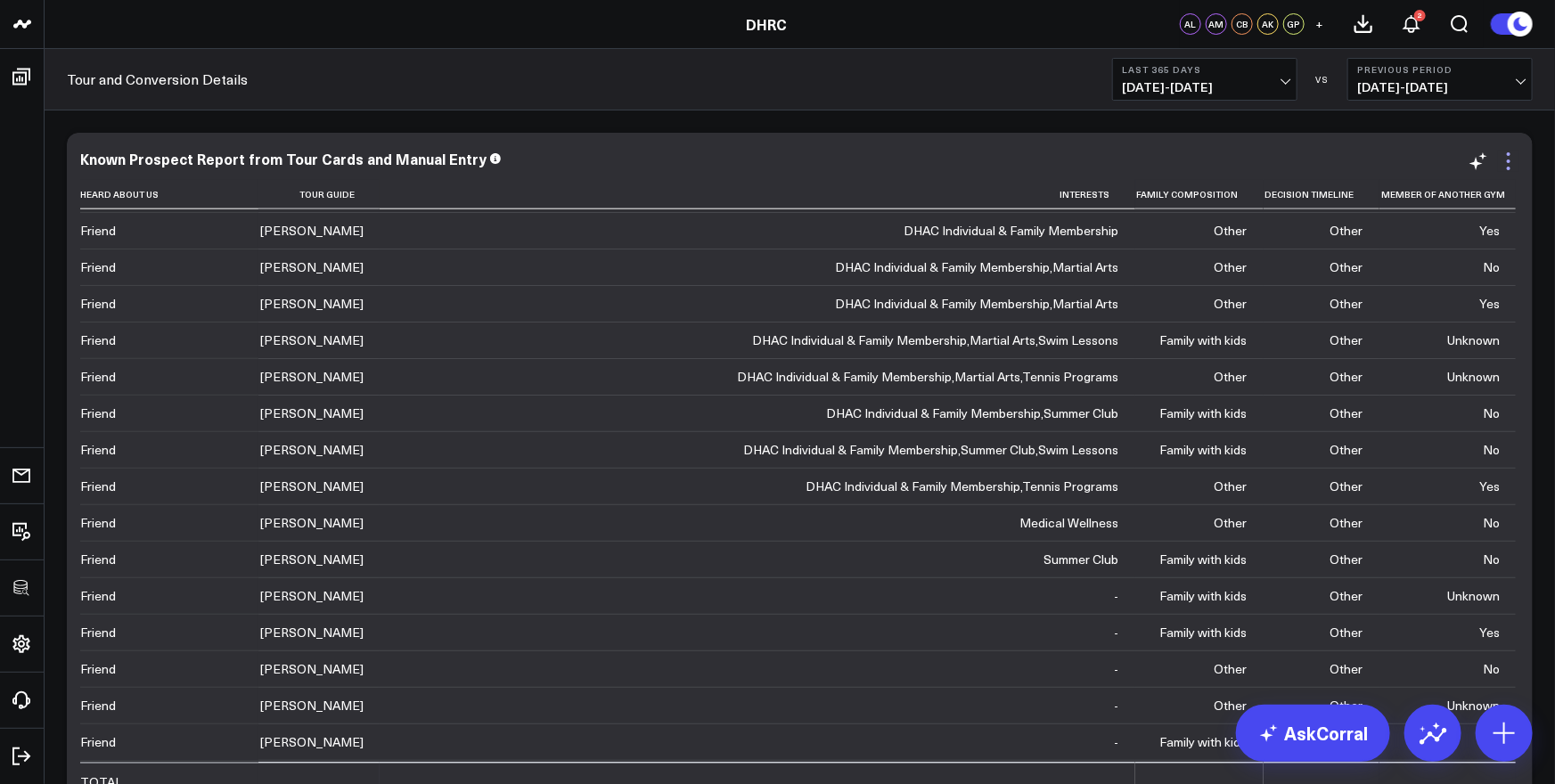
click at [1511, 160] on icon at bounding box center [1508, 161] width 22 height 22
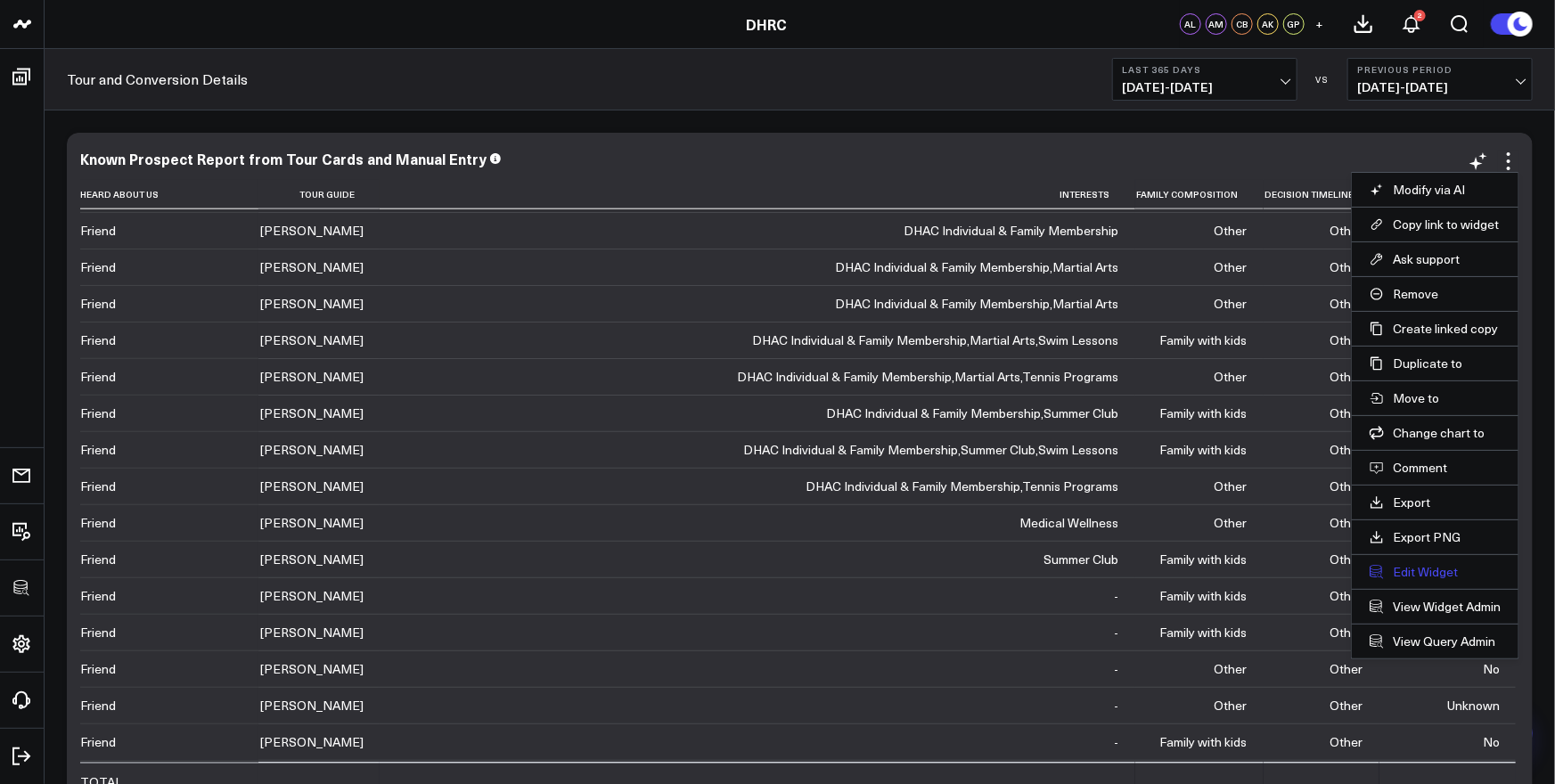
click at [1418, 572] on button "Edit Widget" at bounding box center [1435, 571] width 131 height 16
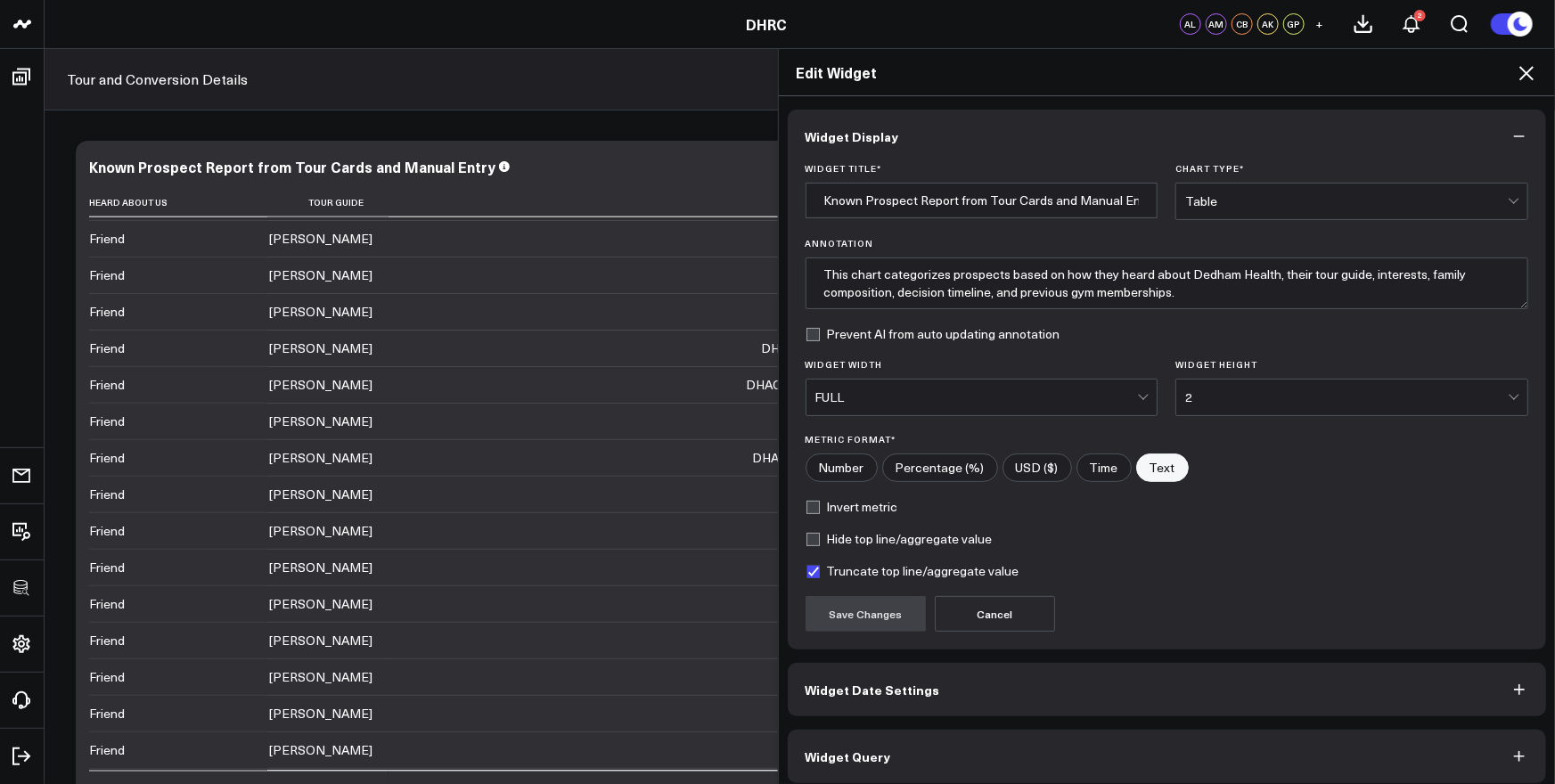
click at [1521, 75] on icon at bounding box center [1526, 73] width 22 height 22
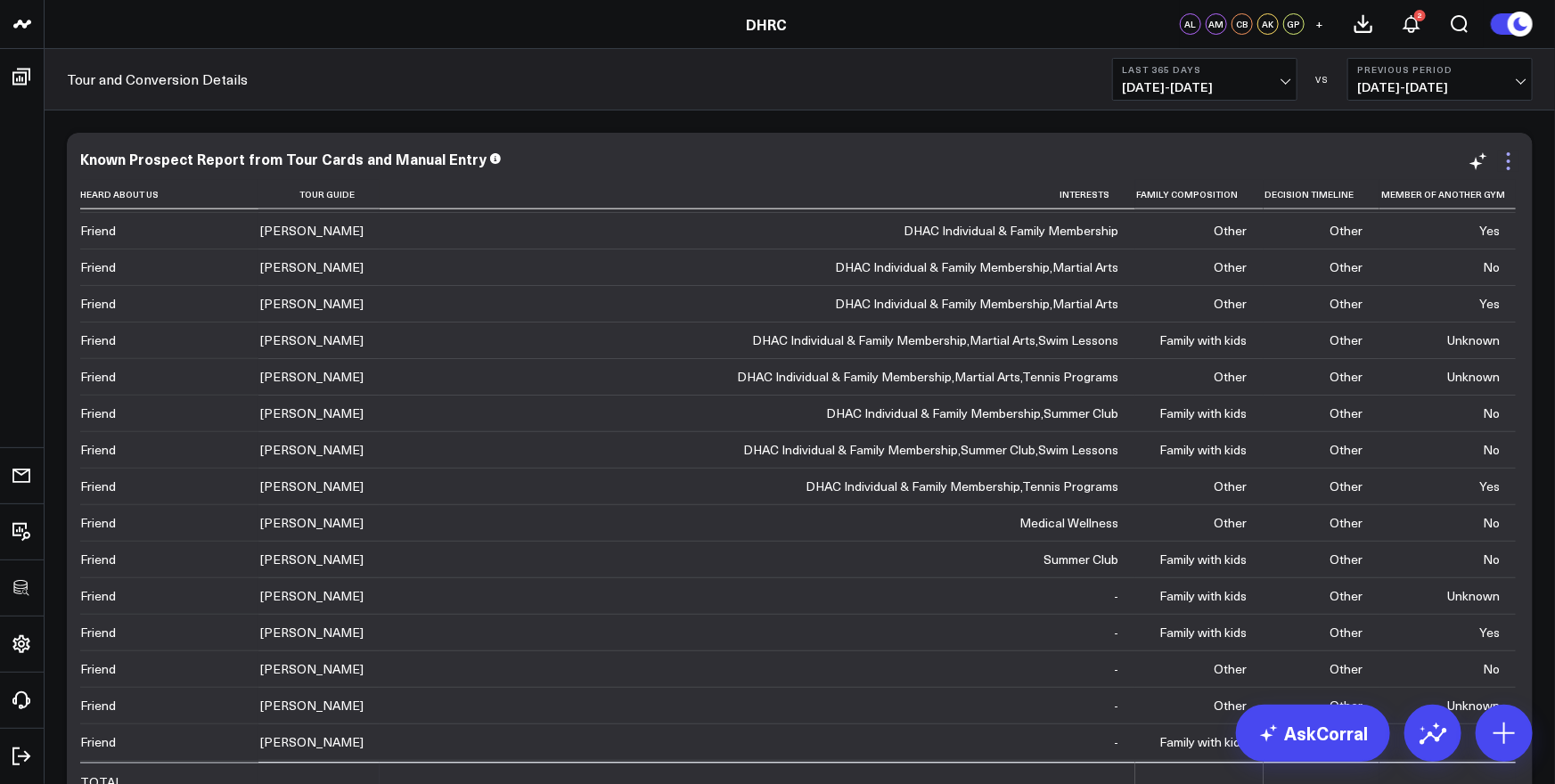
click at [1513, 155] on icon at bounding box center [1508, 161] width 22 height 22
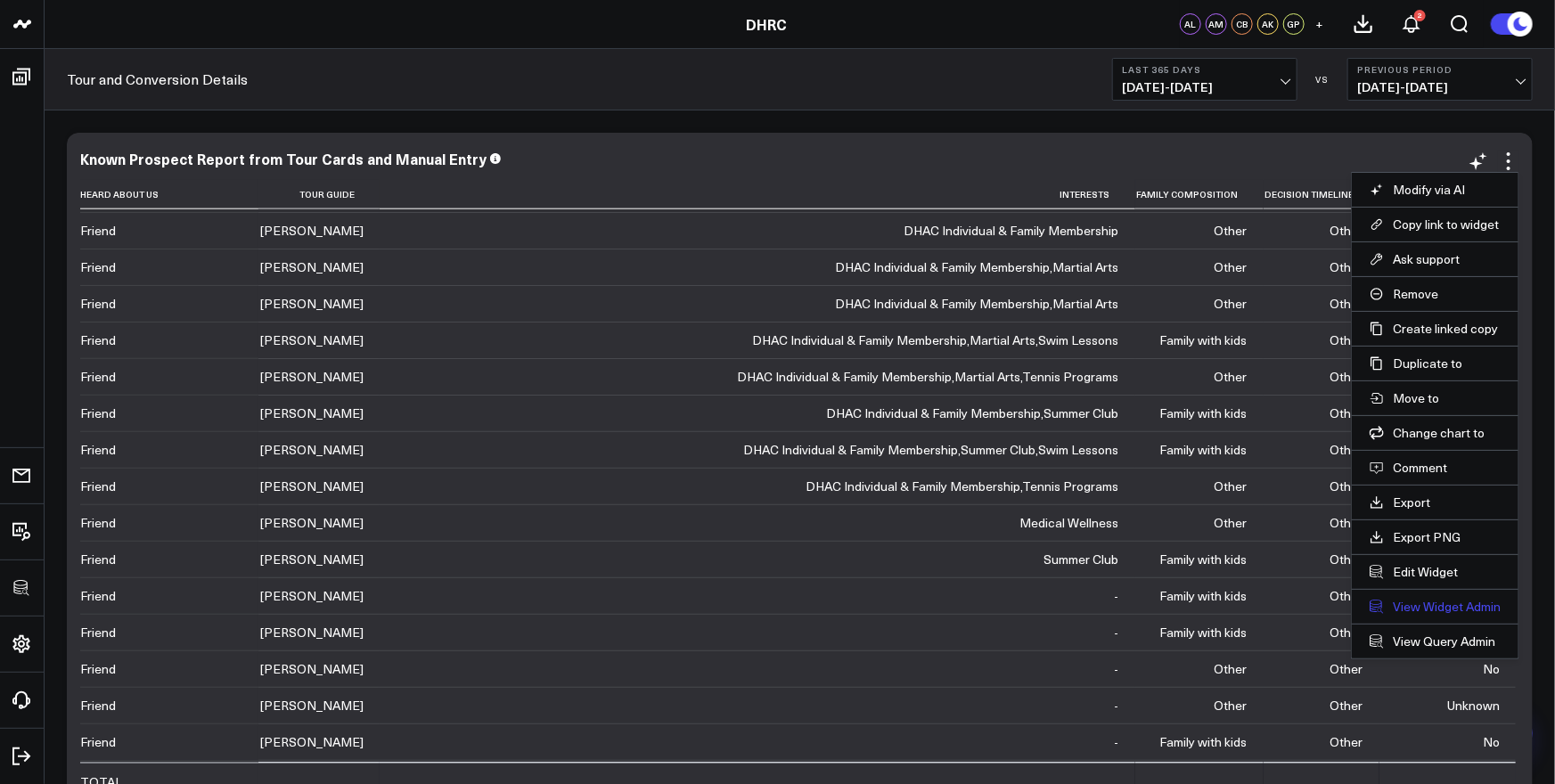
click at [1425, 613] on link "View Widget Admin" at bounding box center [1435, 606] width 131 height 16
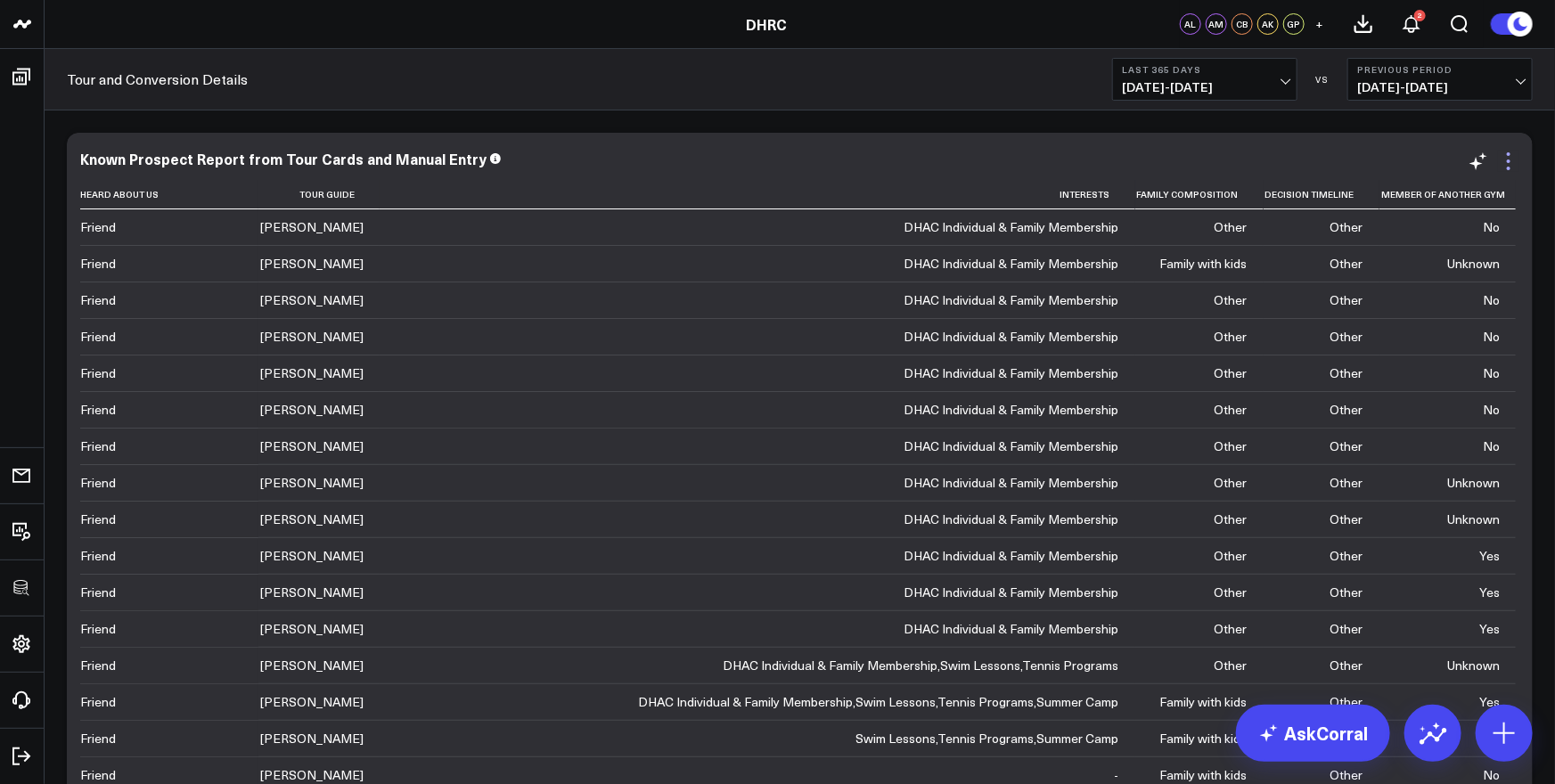
click at [1512, 159] on icon at bounding box center [1508, 161] width 22 height 22
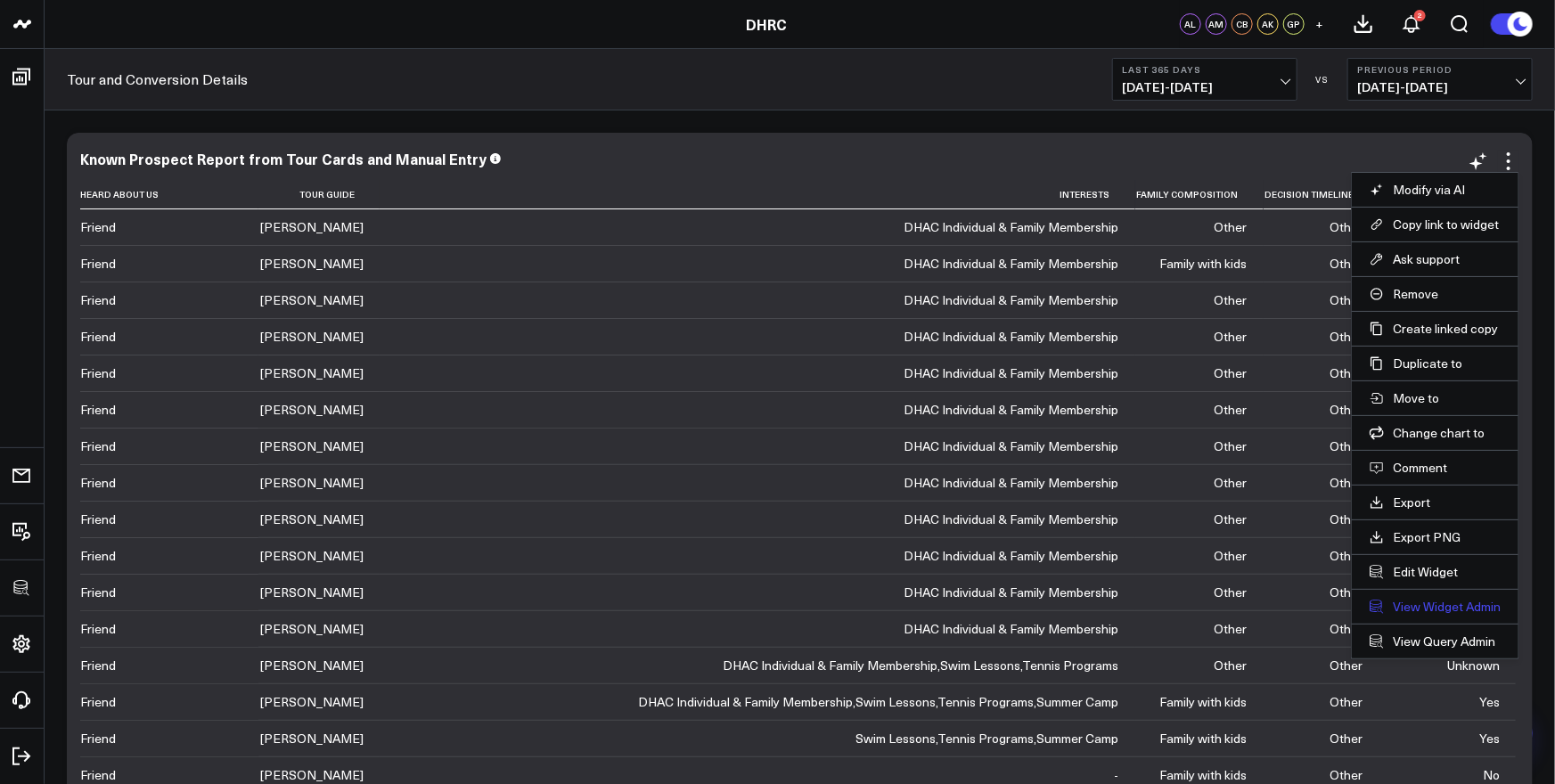
click at [1409, 603] on link "View Widget Admin" at bounding box center [1435, 606] width 131 height 16
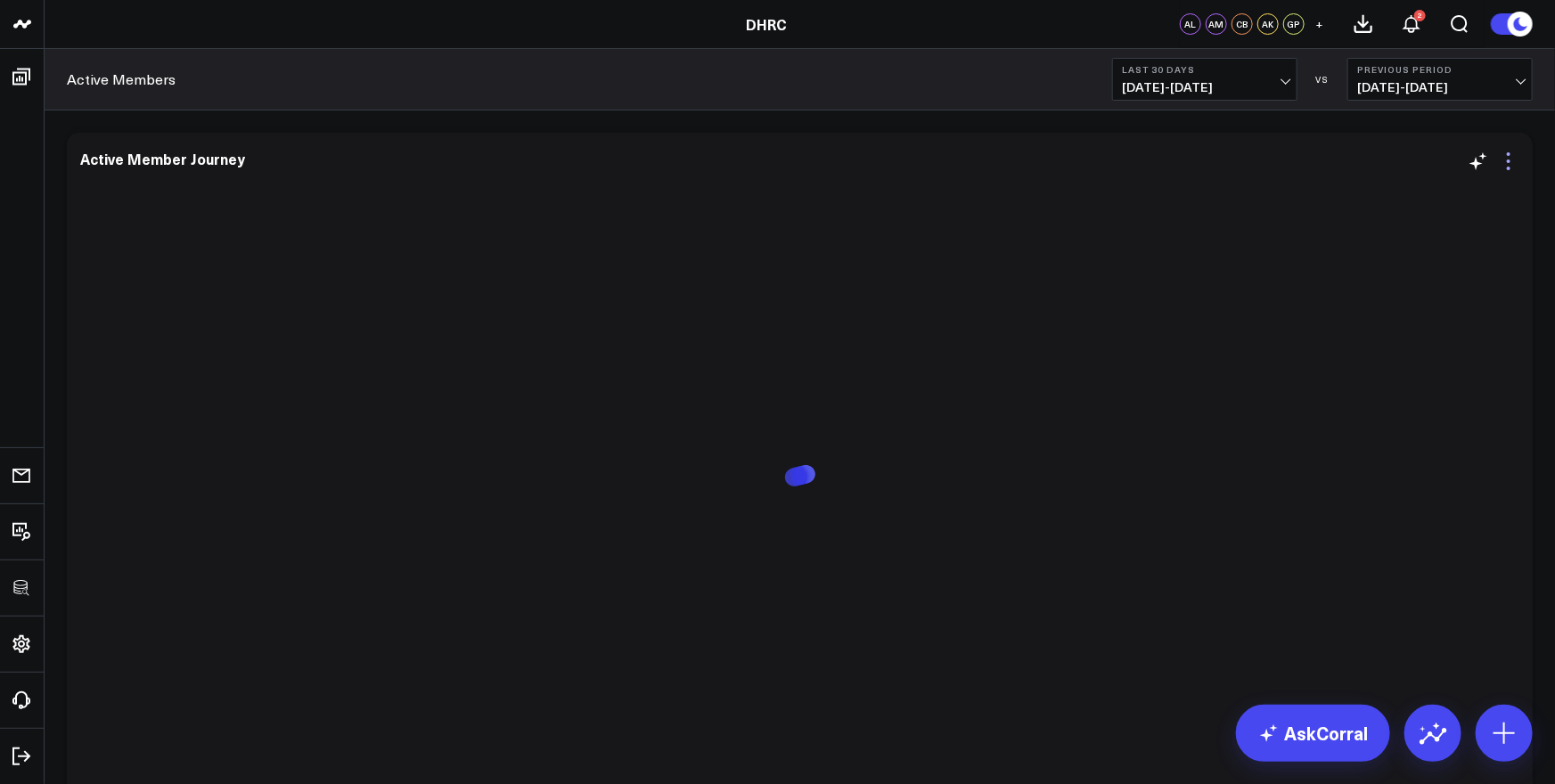
click at [1509, 162] on icon at bounding box center [1508, 161] width 22 height 22
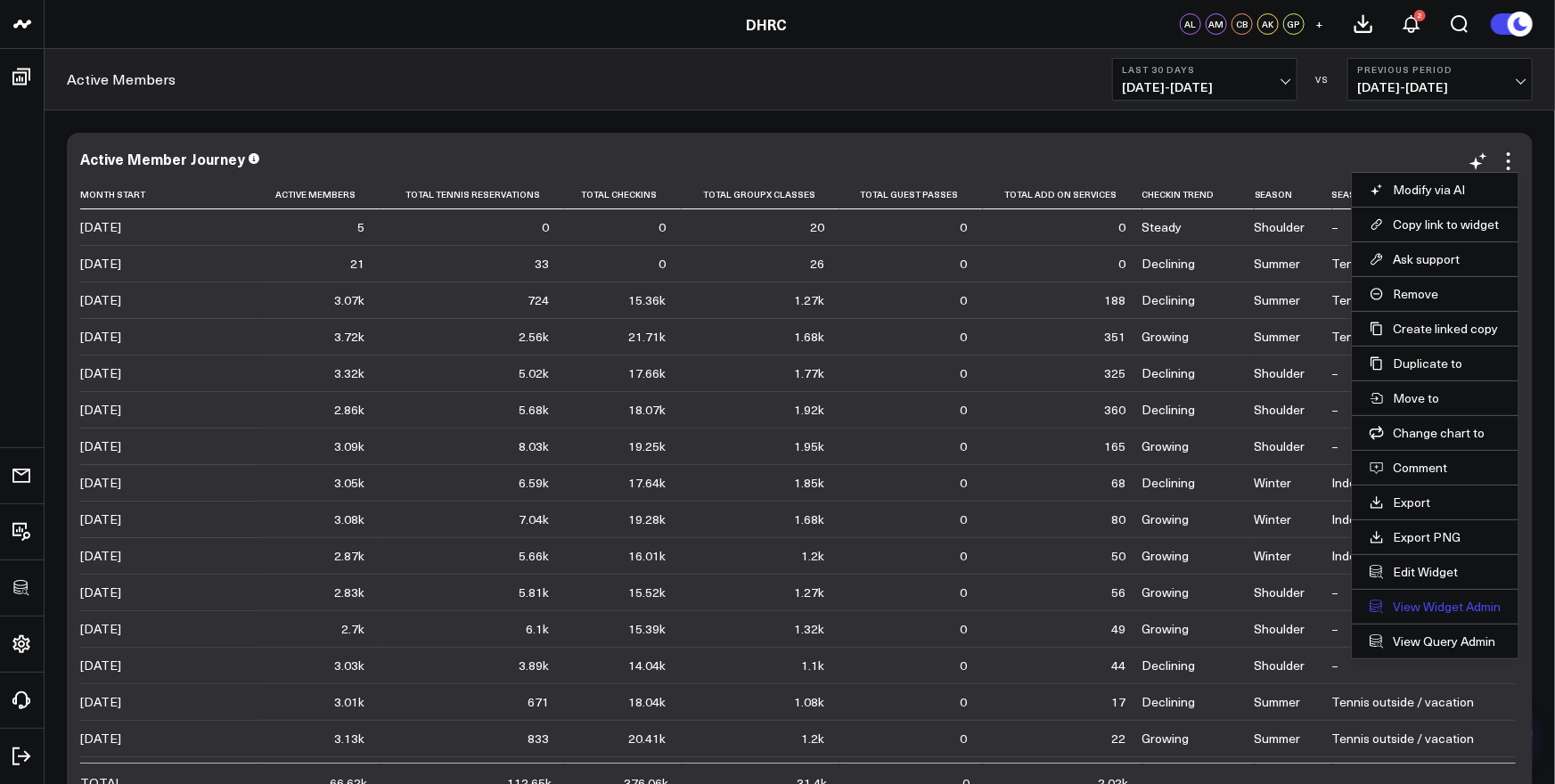
click at [1439, 605] on link "View Widget Admin" at bounding box center [1435, 606] width 131 height 16
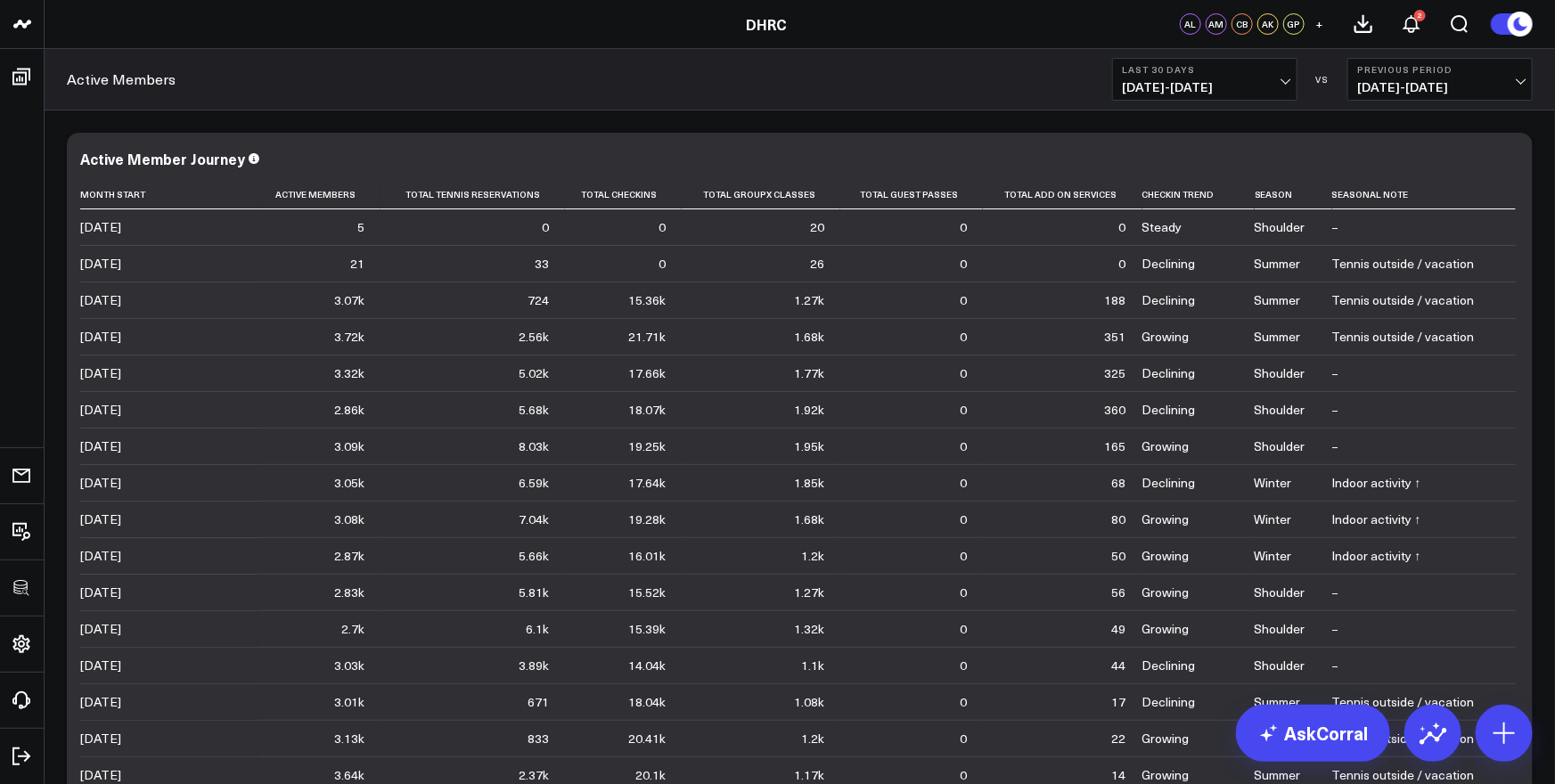
click at [1518, 127] on div "Modify via AI Copy link to widget Ask support Remove Create linked copy Executi…" at bounding box center [800, 476] width 1484 height 704
click at [1509, 160] on icon at bounding box center [1509, 161] width 4 height 4
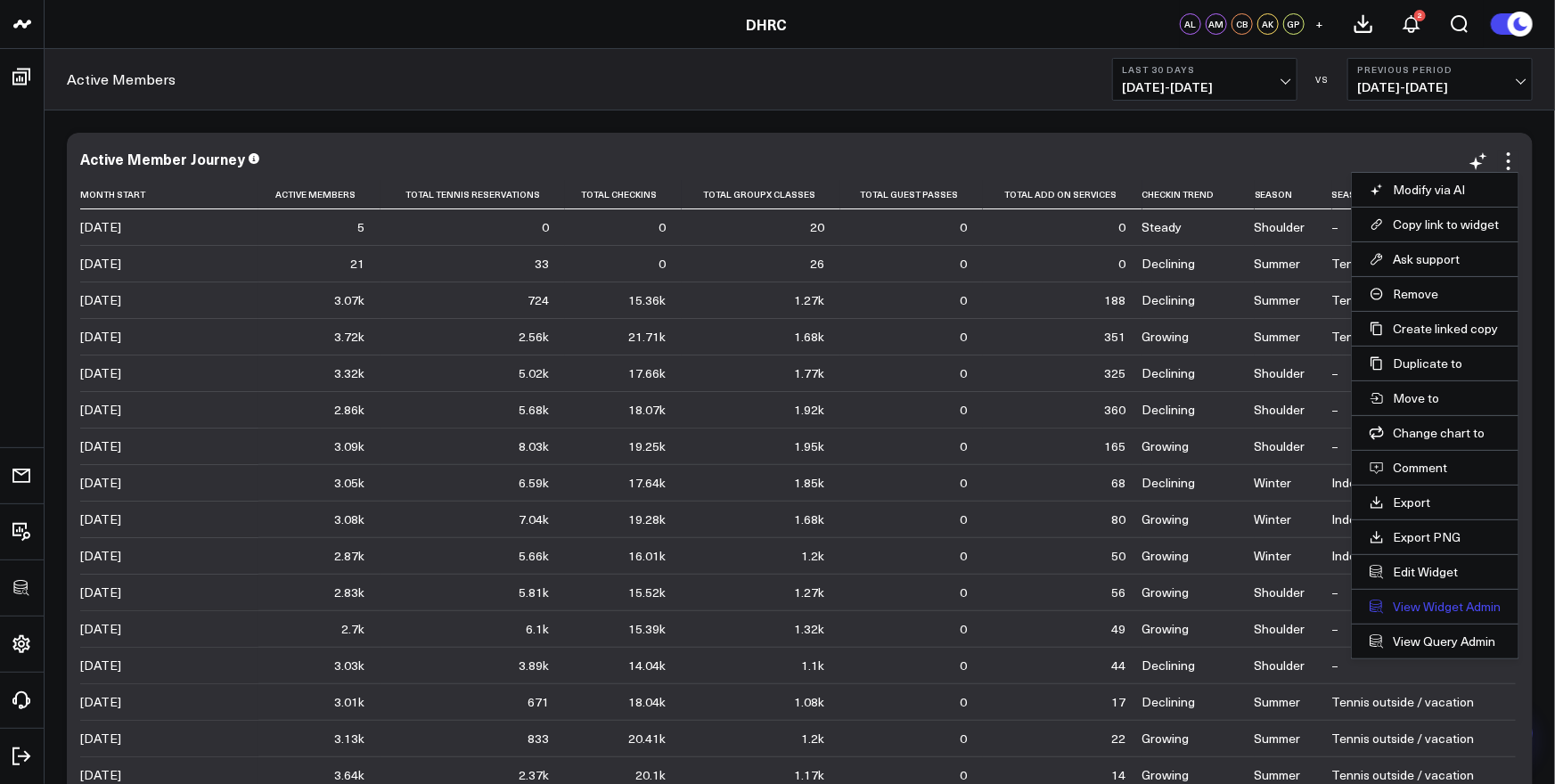
click at [1447, 604] on link "View Widget Admin" at bounding box center [1435, 606] width 131 height 16
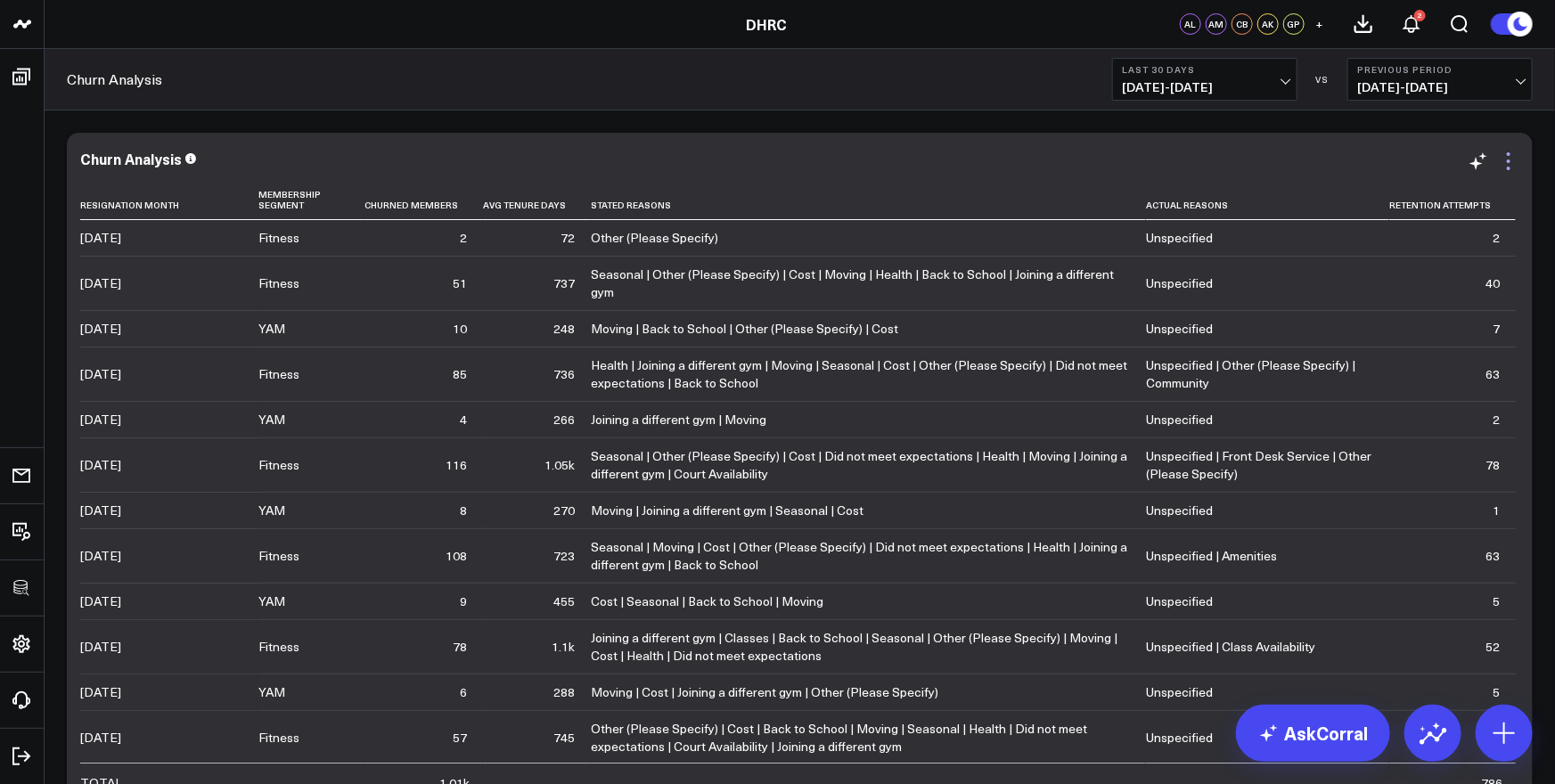
click at [1510, 163] on icon at bounding box center [1508, 161] width 22 height 22
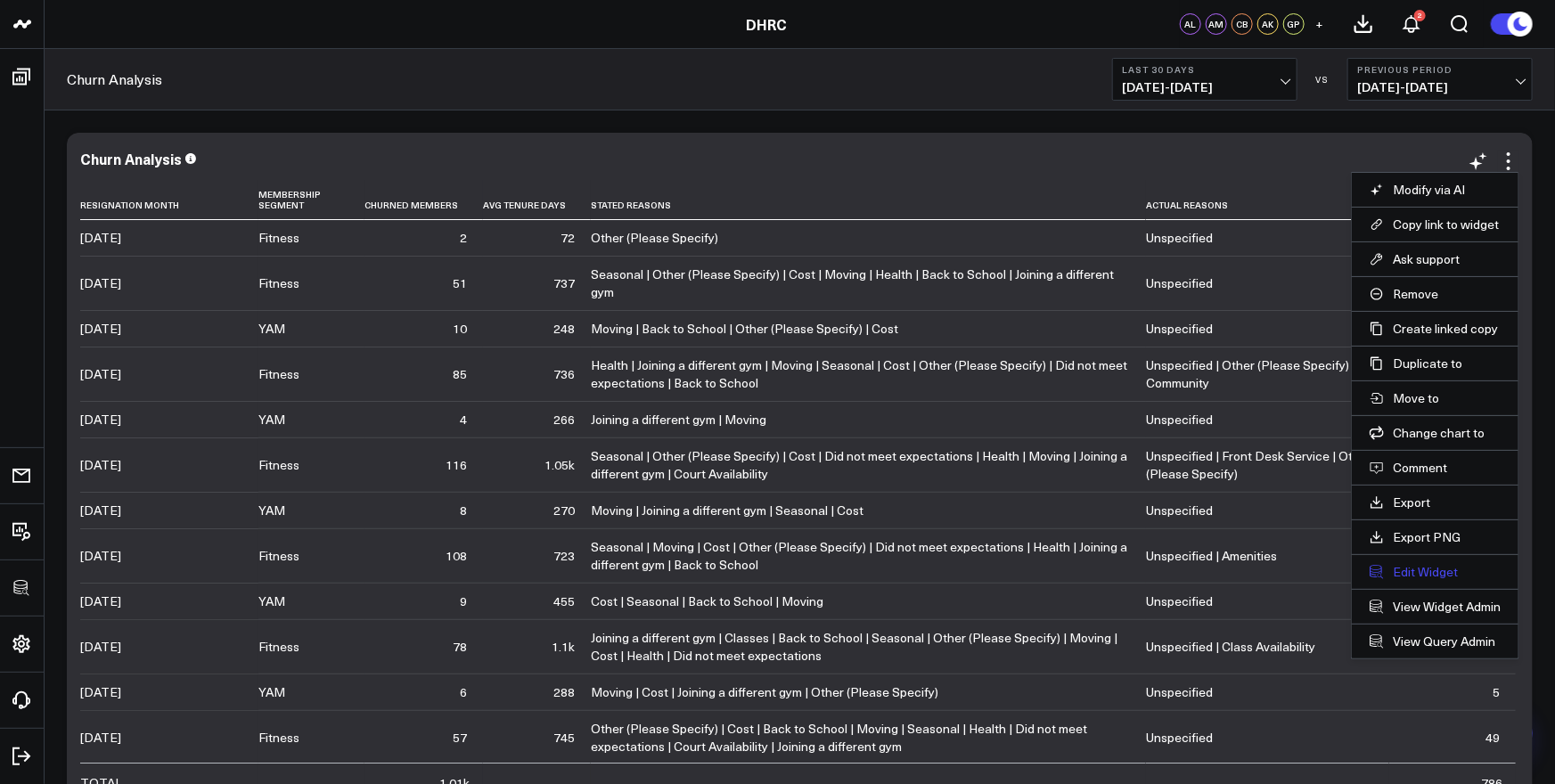
click at [1417, 570] on button "Edit Widget" at bounding box center [1435, 571] width 131 height 16
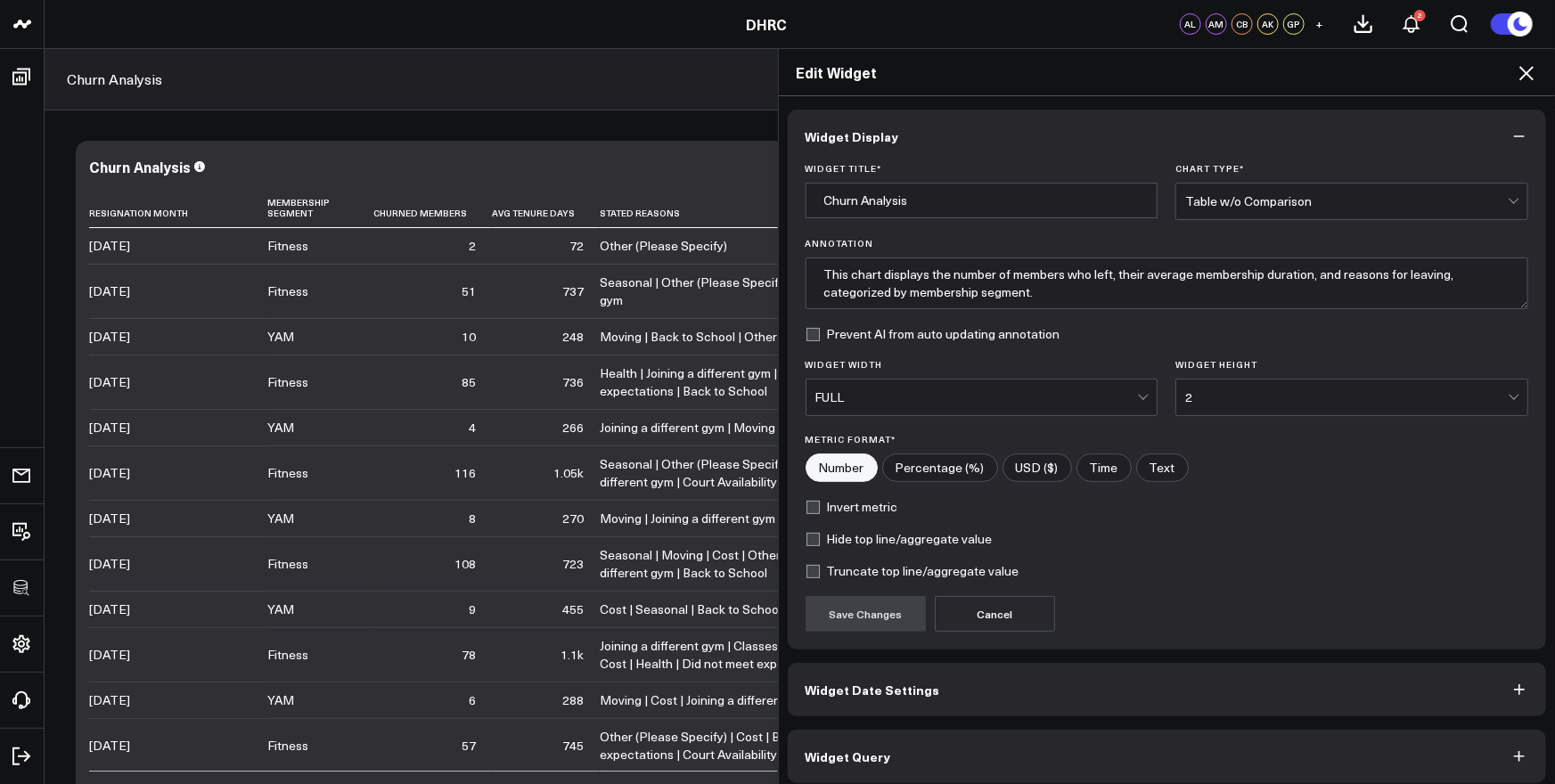
click at [1531, 71] on icon at bounding box center [1526, 73] width 22 height 22
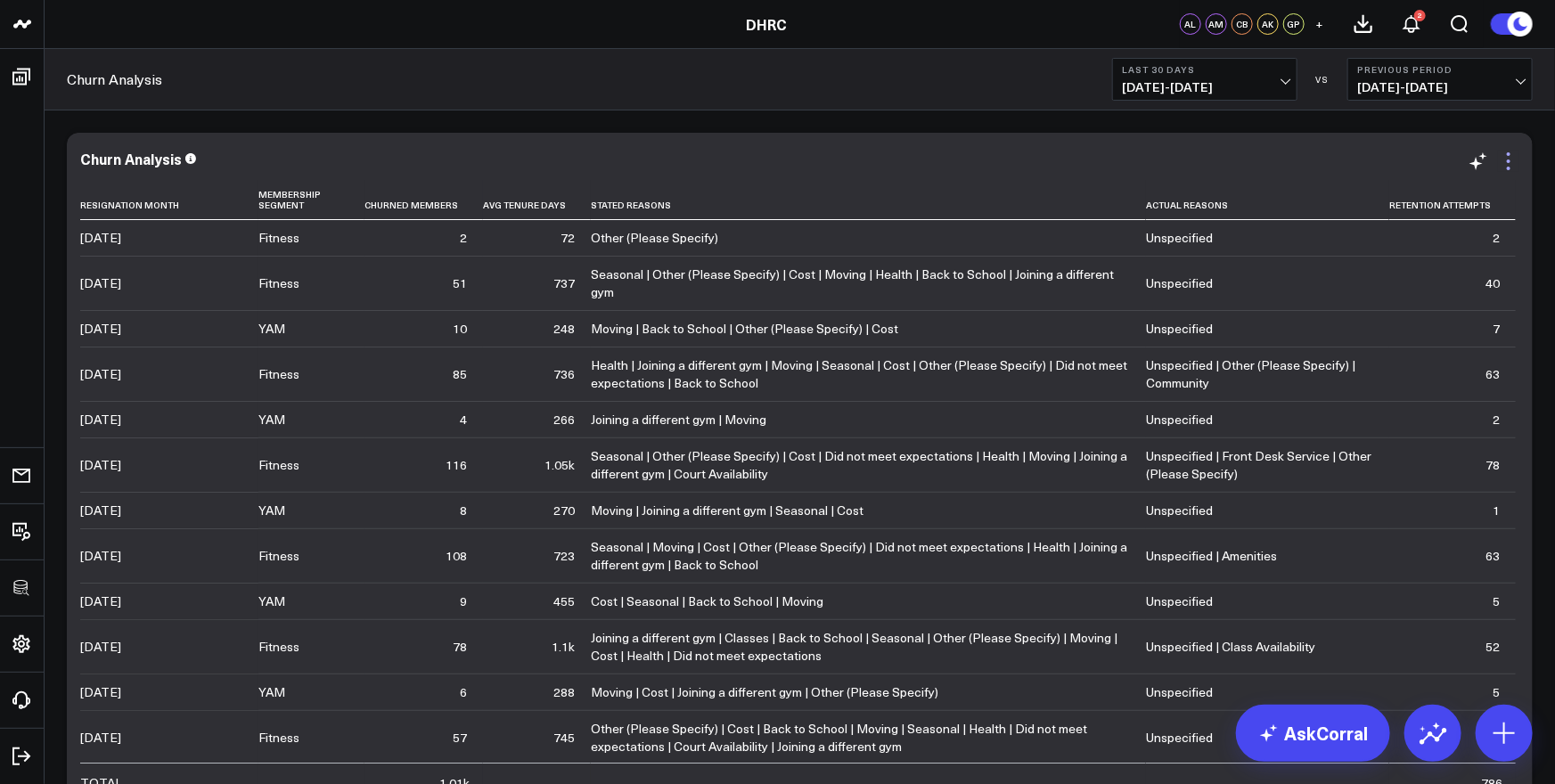
click at [1510, 156] on icon at bounding box center [1508, 161] width 22 height 22
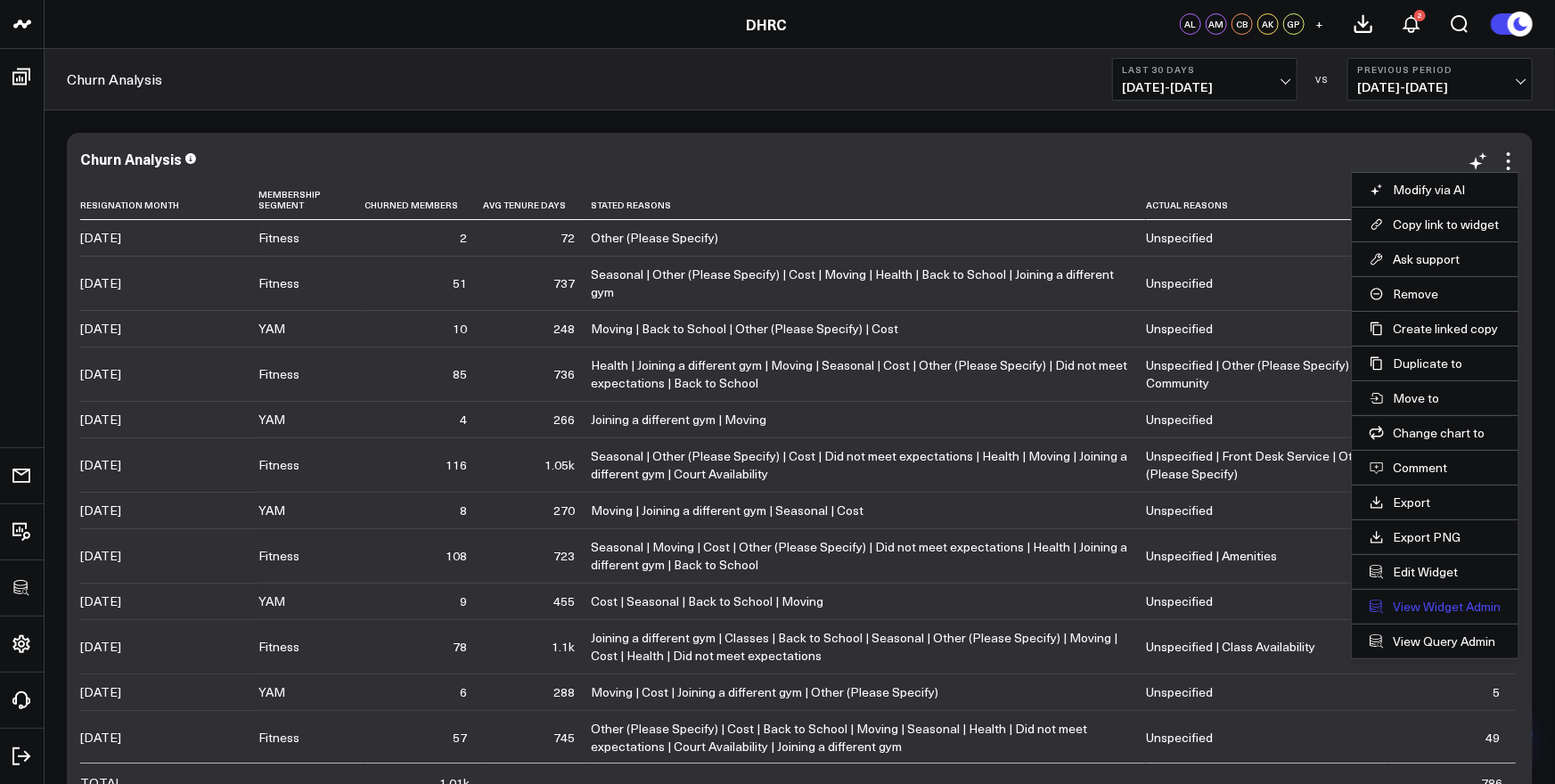
click at [1428, 603] on link "View Widget Admin" at bounding box center [1435, 606] width 131 height 16
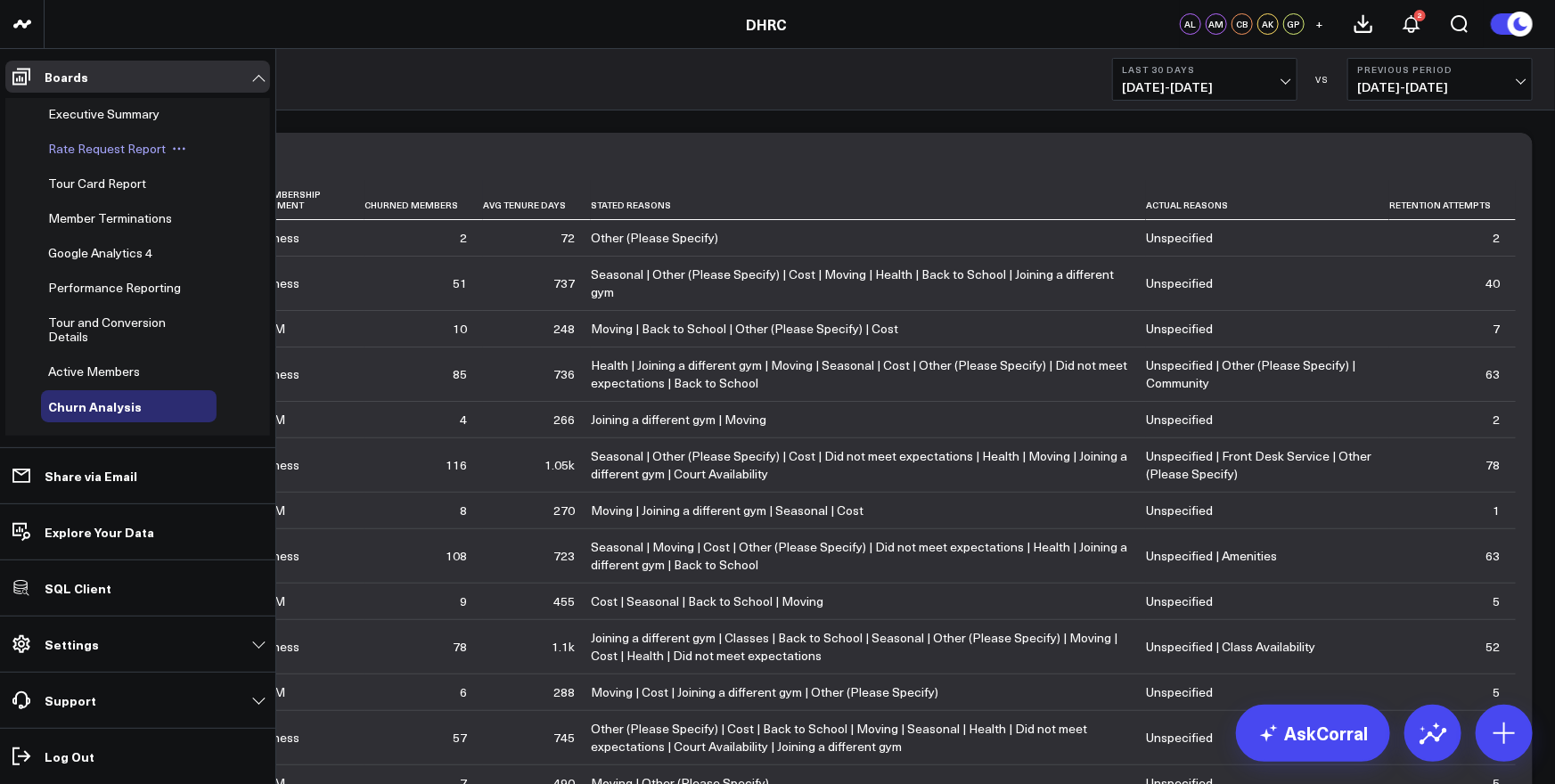
click at [96, 148] on span "Rate Request Report" at bounding box center [107, 148] width 118 height 17
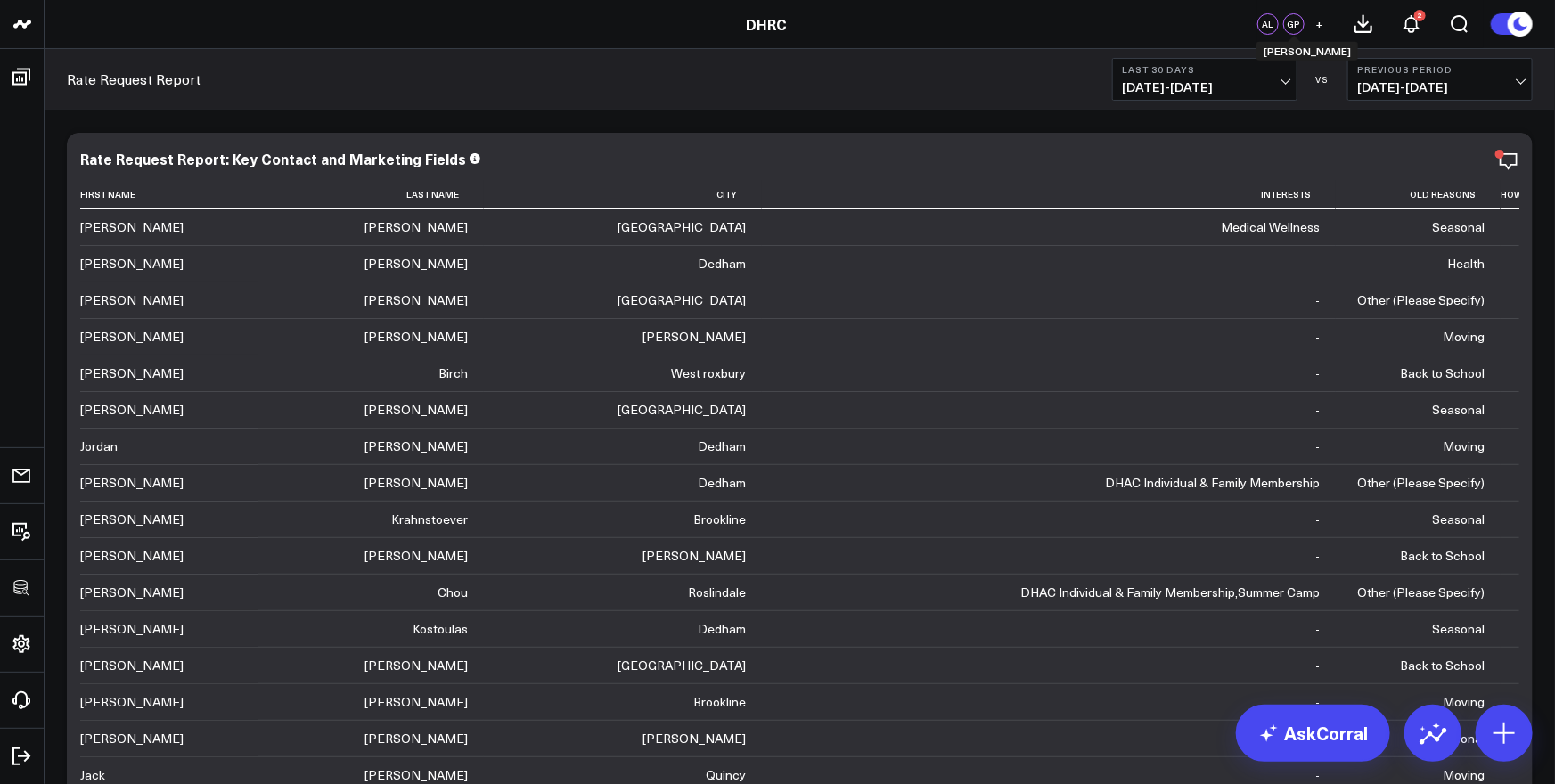
click at [1327, 26] on button "+" at bounding box center [1320, 23] width 22 height 22
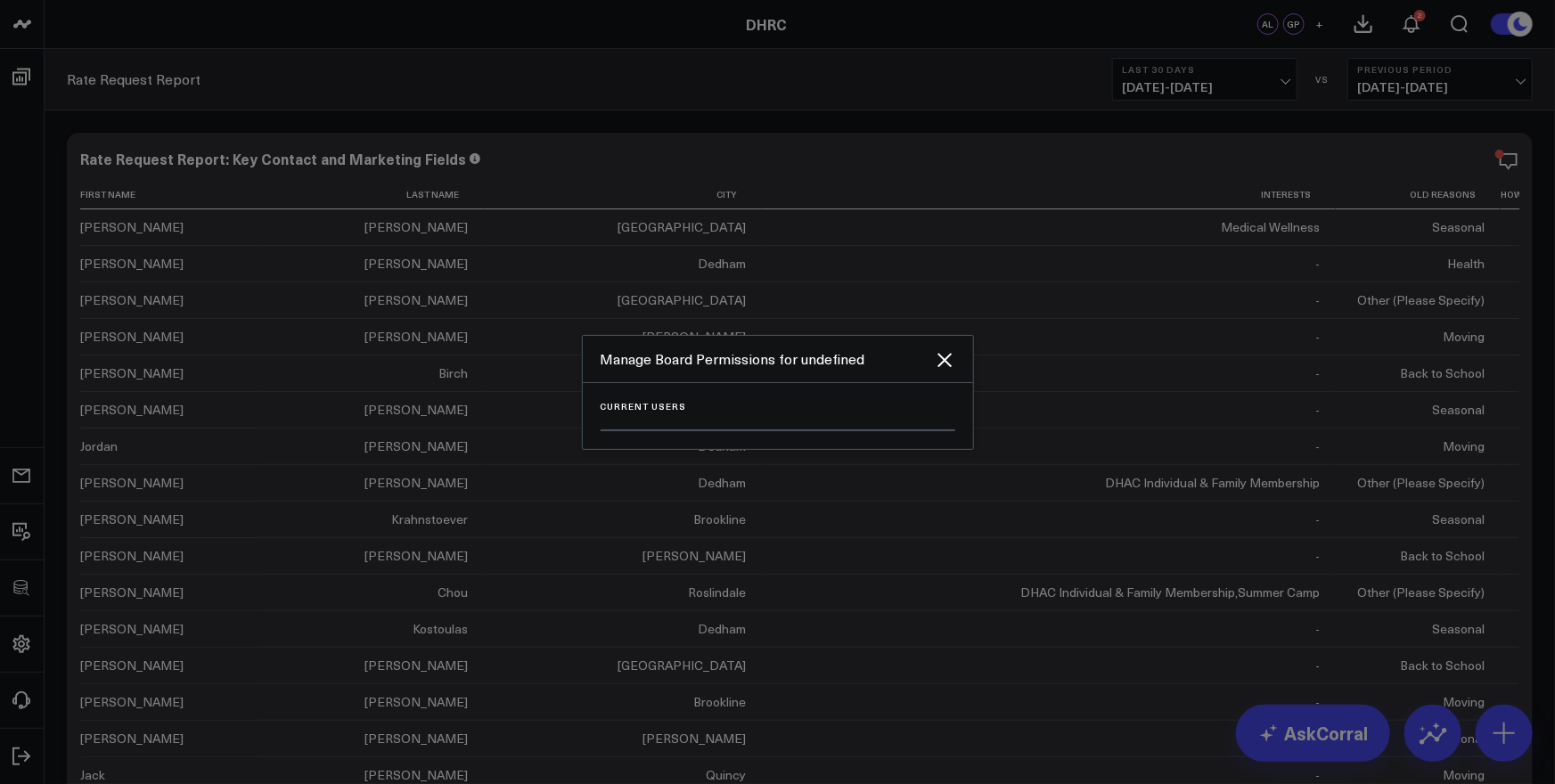
click at [1319, 26] on div at bounding box center [778, 392] width 1555 height 784
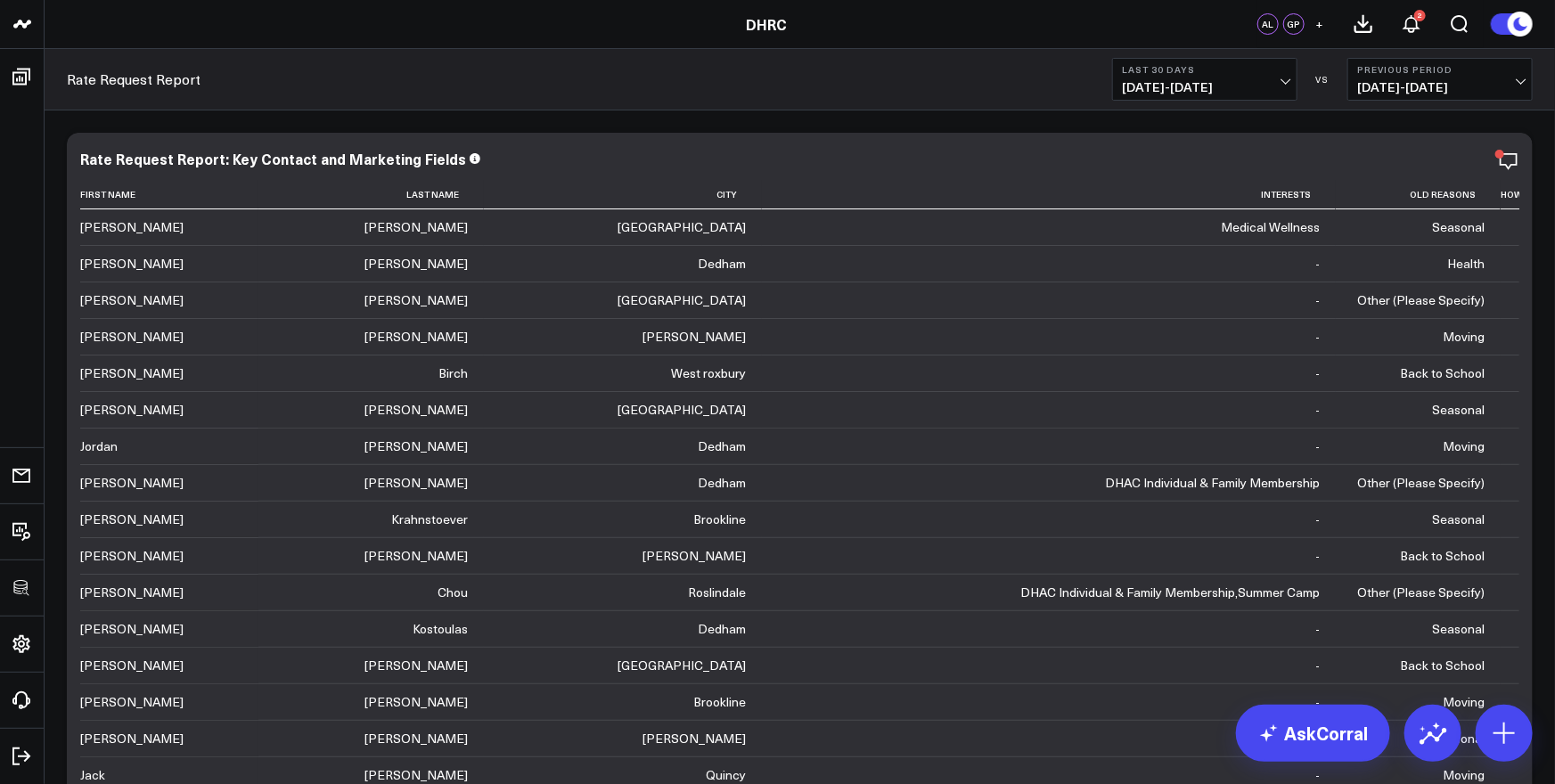
click at [1317, 24] on span "+" at bounding box center [1320, 23] width 8 height 12
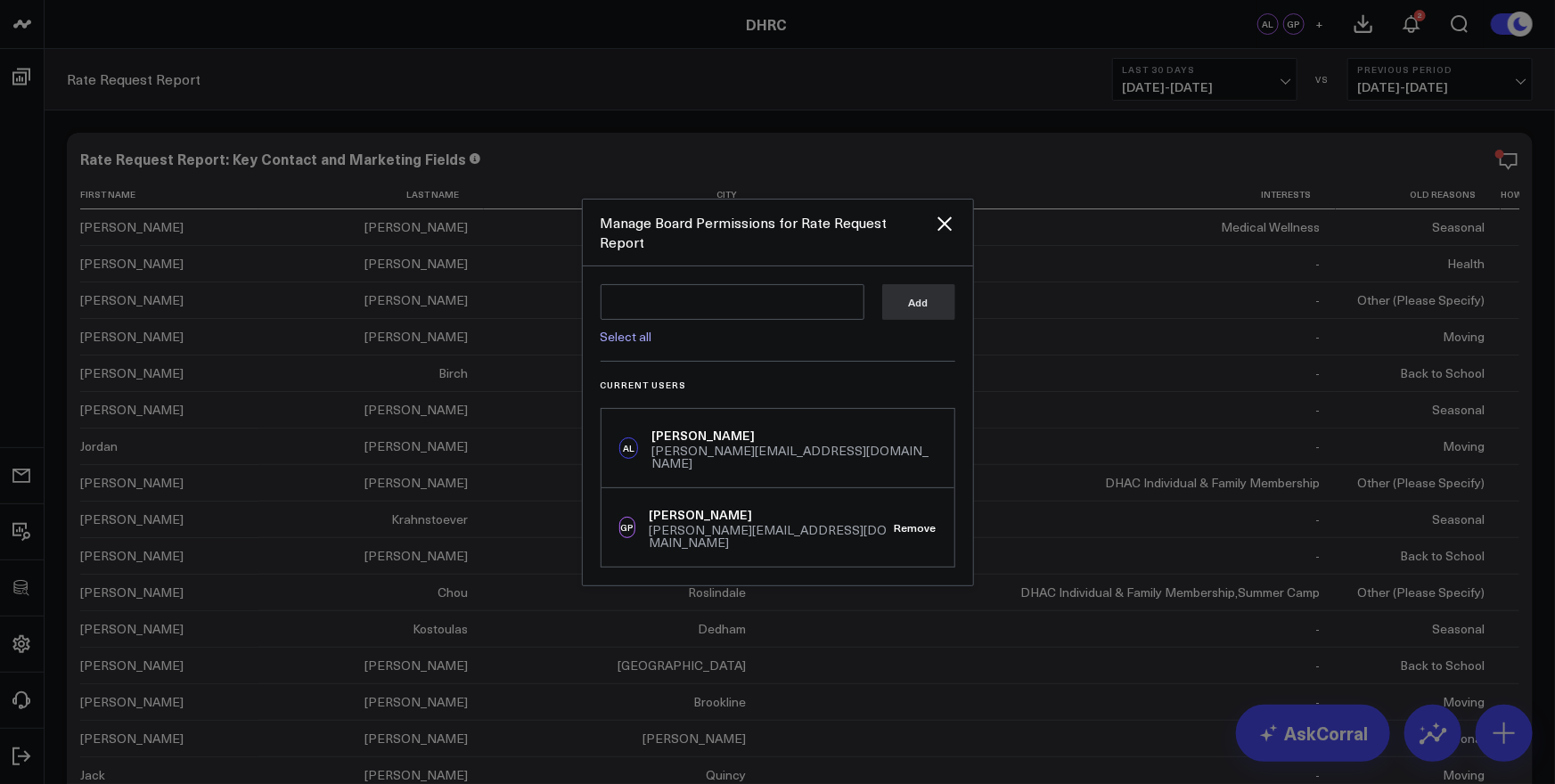
click at [710, 333] on div "Select all" at bounding box center [733, 332] width 264 height 23
click at [716, 309] on textarea at bounding box center [733, 302] width 264 height 36
type textarea "andrew"
drag, startPoint x: 711, startPoint y: 318, endPoint x: 577, endPoint y: 302, distance: 135.0
click at [577, 302] on div "Manage Board Permissions for Rate Request Report andrew andrew Select all Add C…" at bounding box center [778, 392] width 1555 height 784
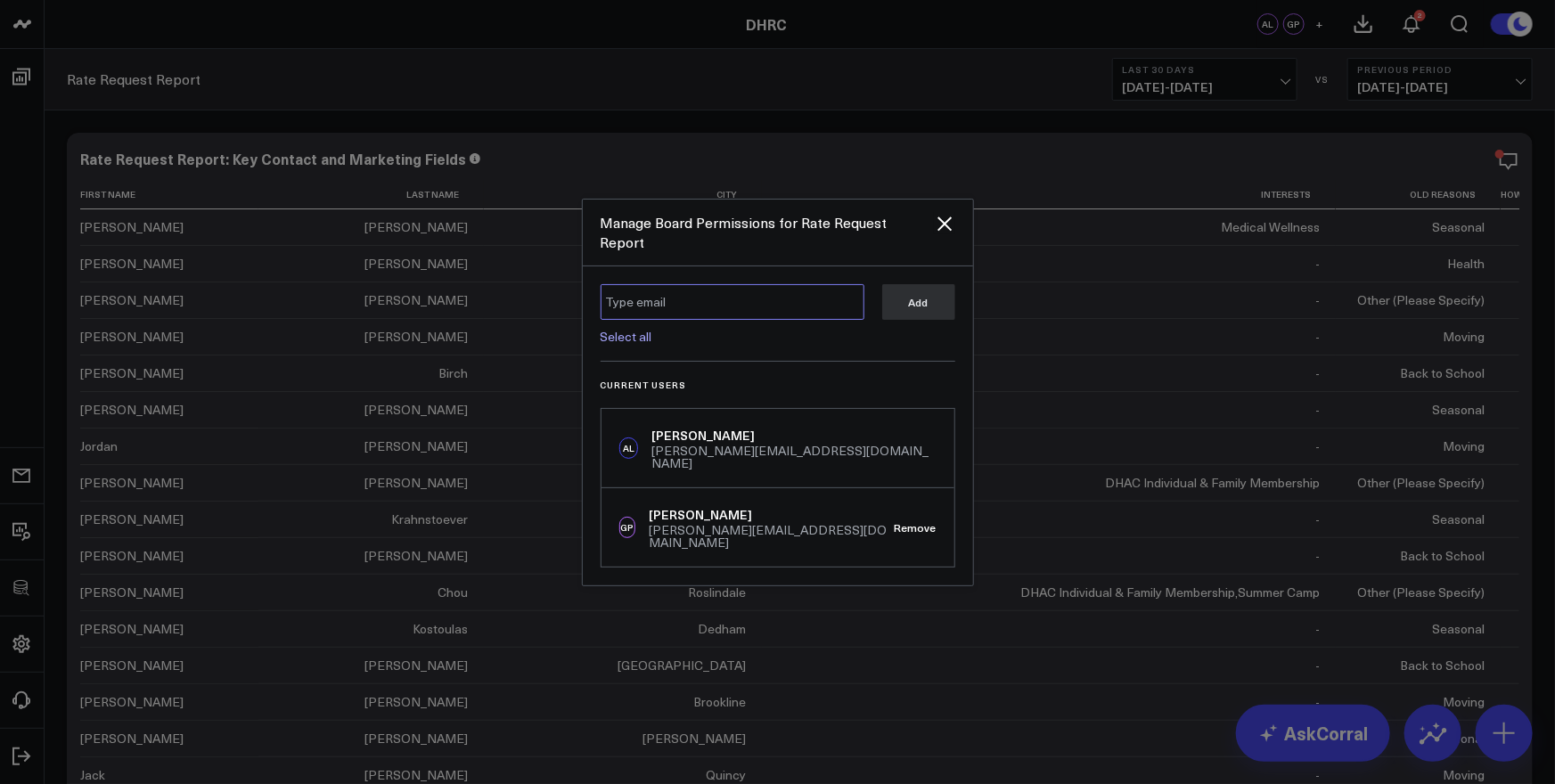
click at [699, 305] on textarea at bounding box center [733, 302] width 264 height 36
paste textarea "andrew@ignitionconsultants.com"
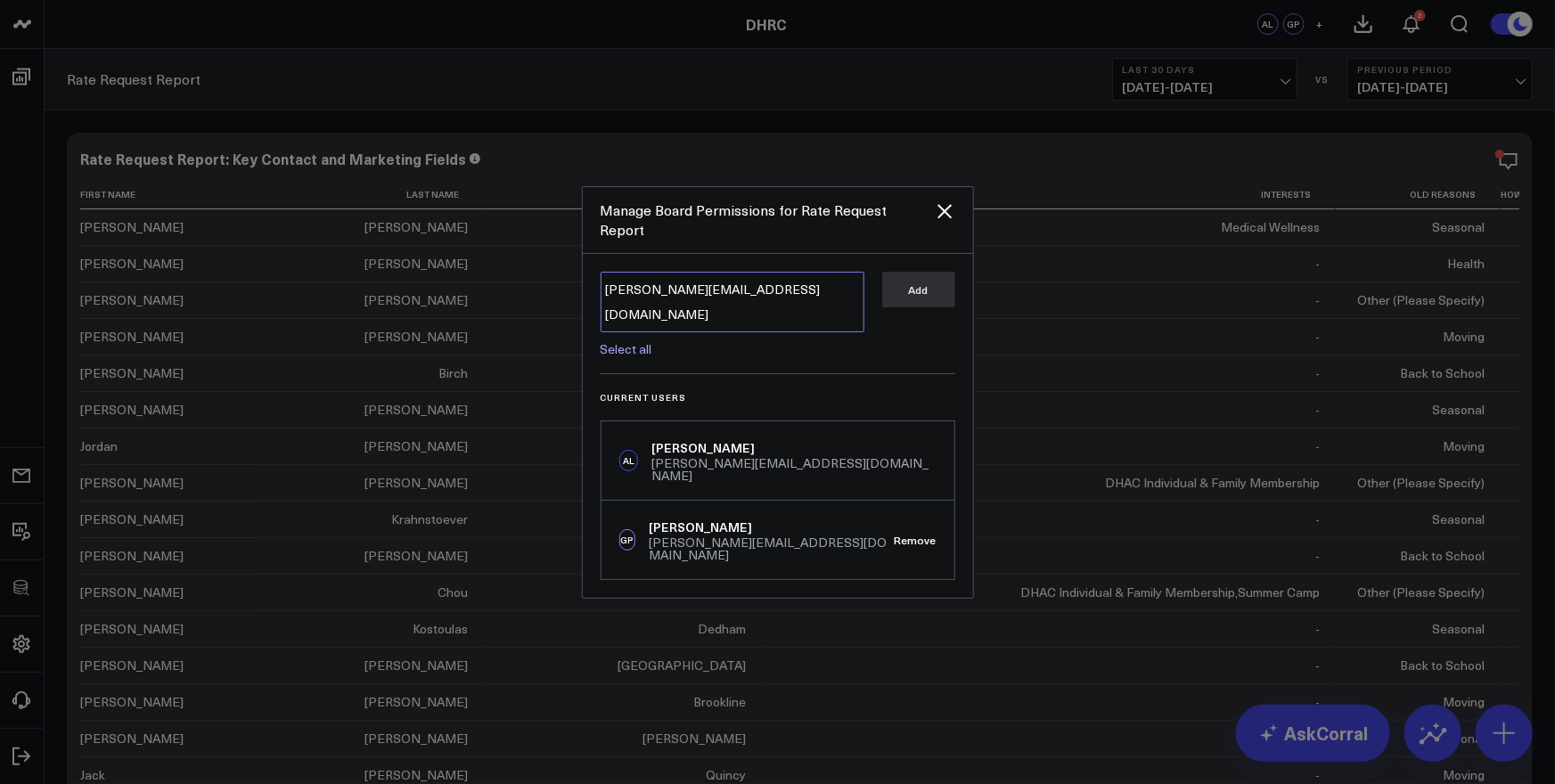
click at [847, 304] on textarea "andrew@ignitionconsultants.com" at bounding box center [733, 302] width 264 height 61
click at [812, 305] on textarea "andrew@ignitionconsultants.com" at bounding box center [733, 302] width 264 height 61
type textarea "andrew@ignitionconsultants.com"
click at [952, 222] on icon "Close" at bounding box center [944, 211] width 22 height 22
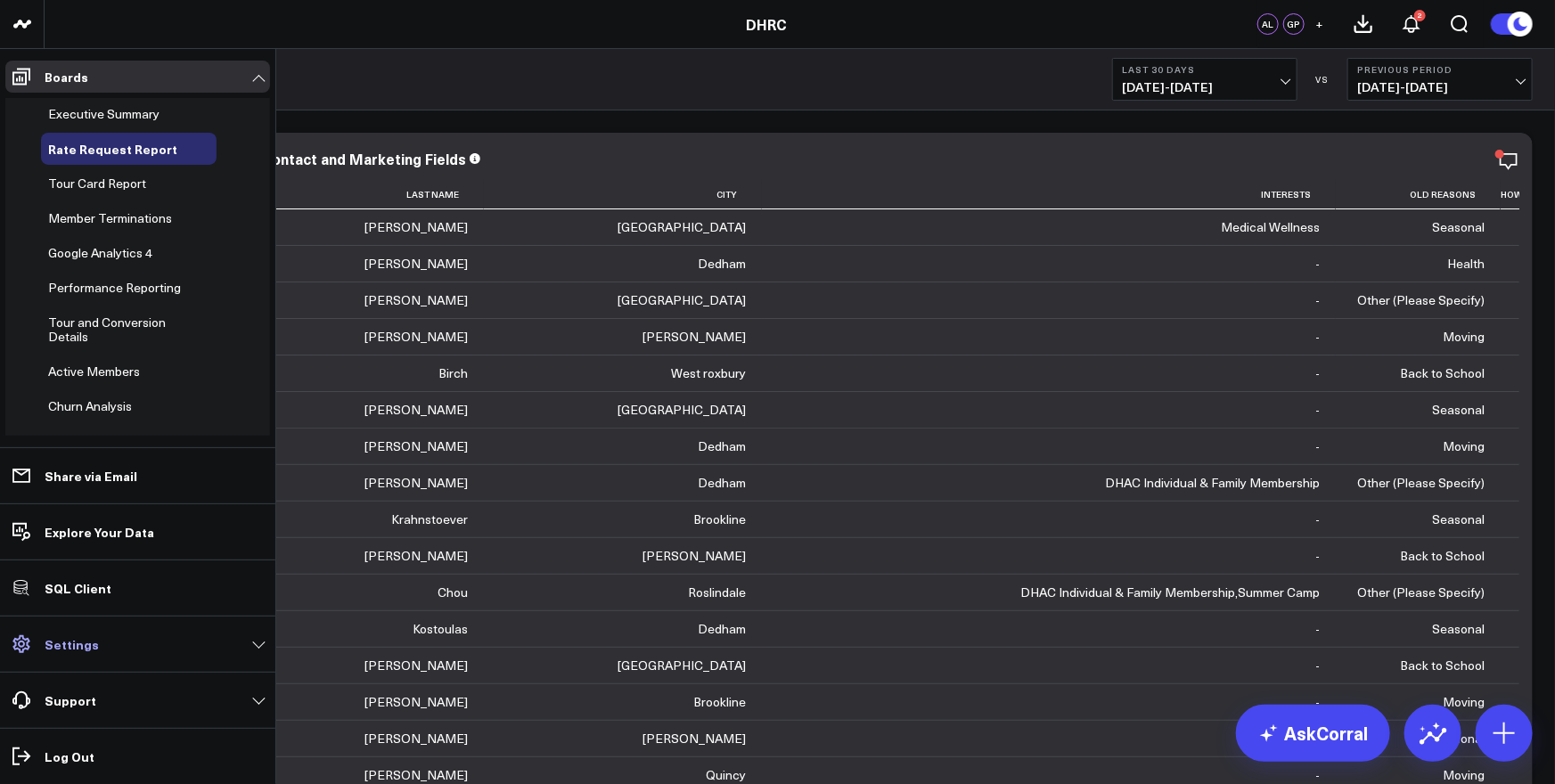
click at [89, 645] on p "Settings" at bounding box center [72, 643] width 54 height 14
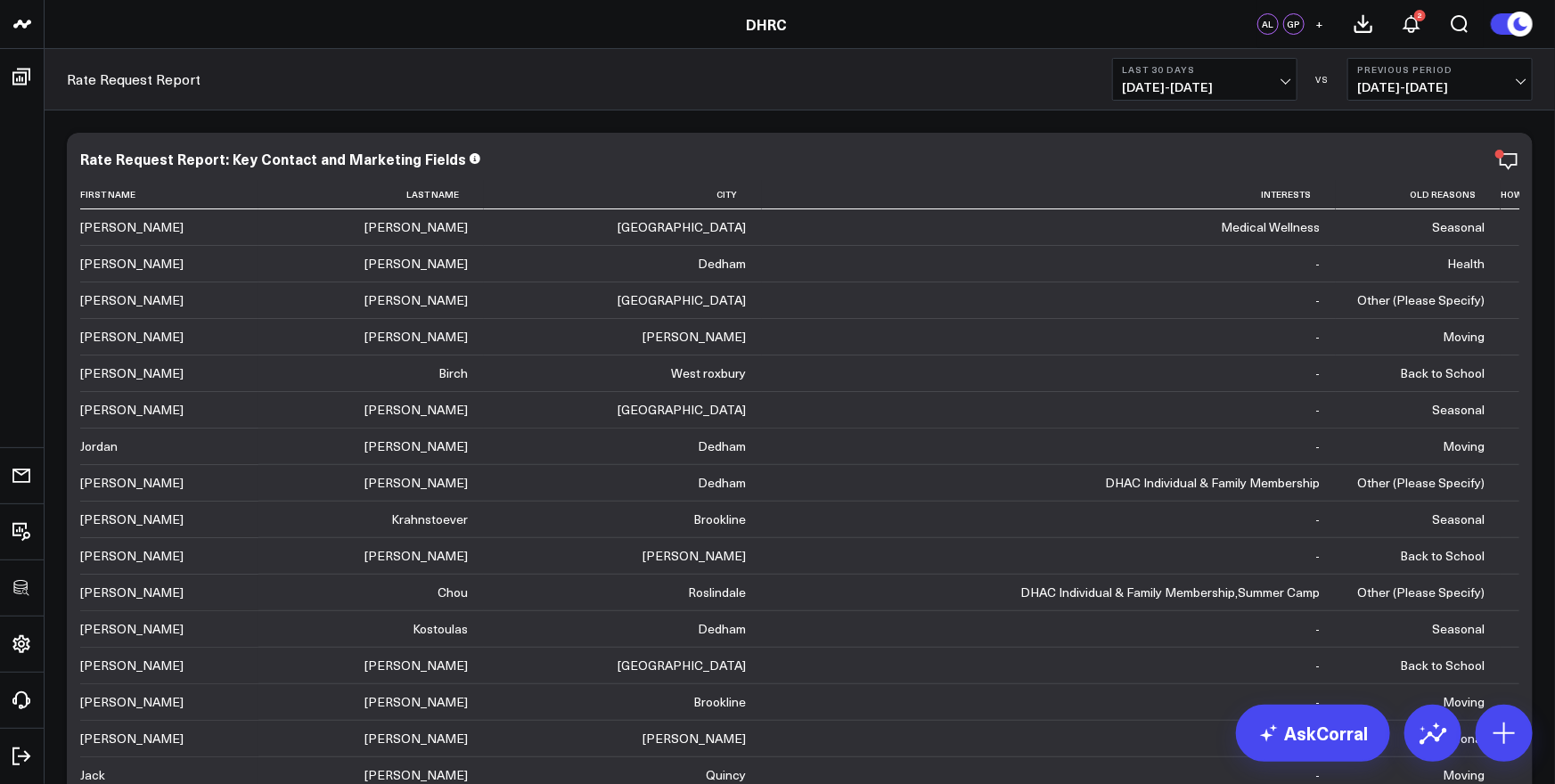
click at [1323, 27] on span "+" at bounding box center [1320, 23] width 8 height 12
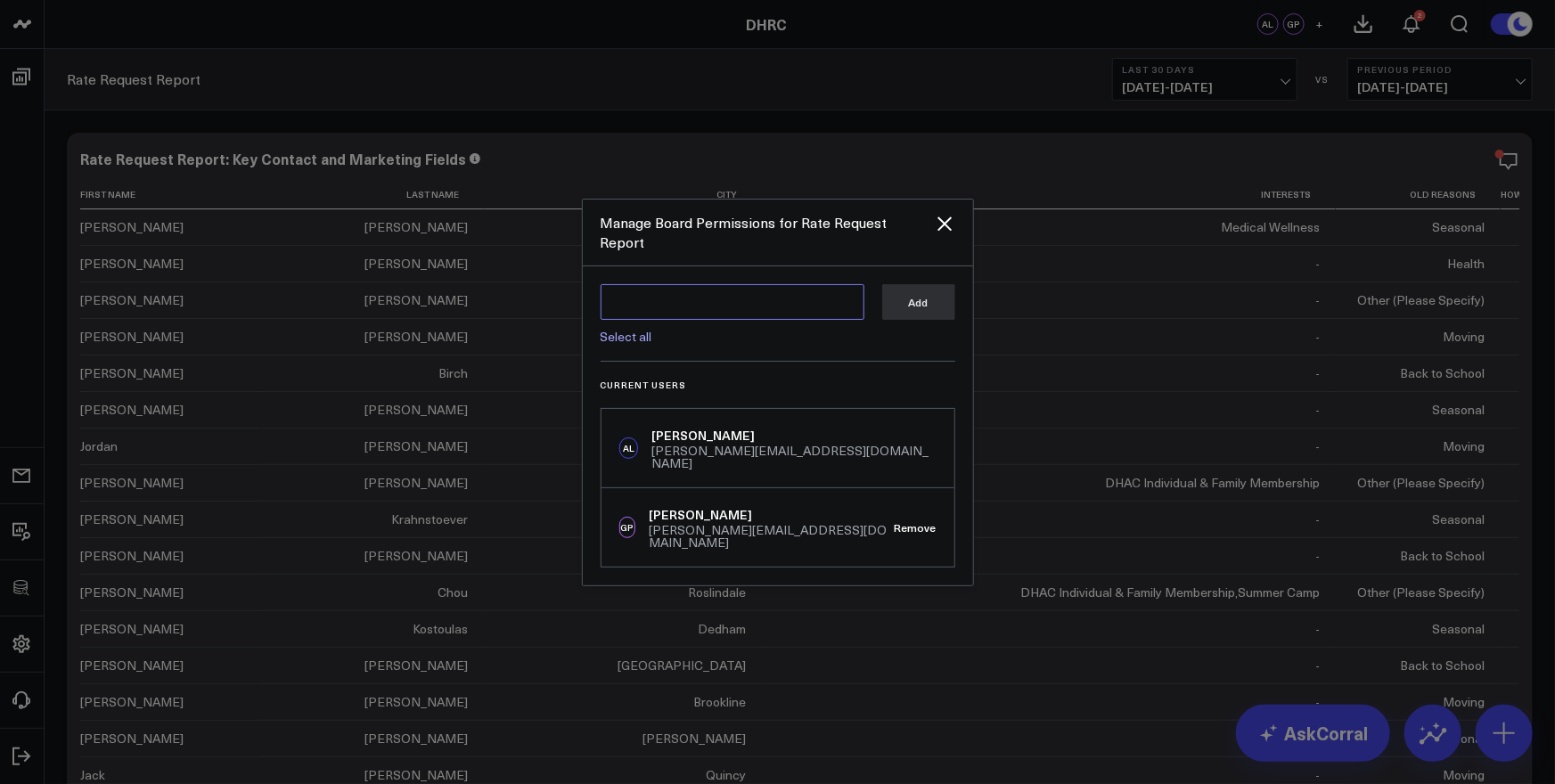
click at [700, 307] on textarea at bounding box center [733, 302] width 264 height 36
paste textarea "andrew@ignitionconsultants.com"
type textarea "andrew@ignitionconsultants.com"
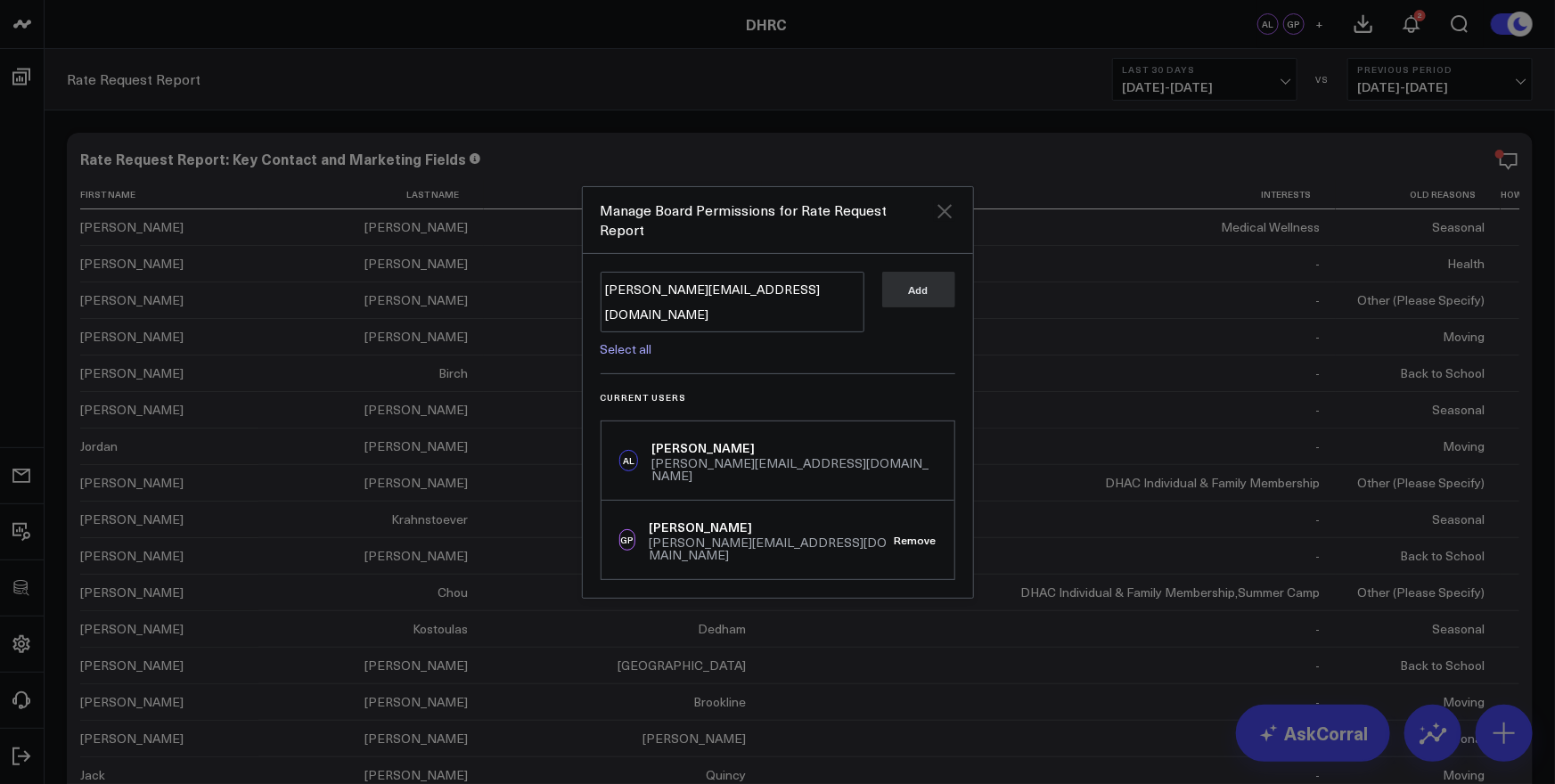
click at [947, 222] on icon "Close" at bounding box center [944, 211] width 22 height 22
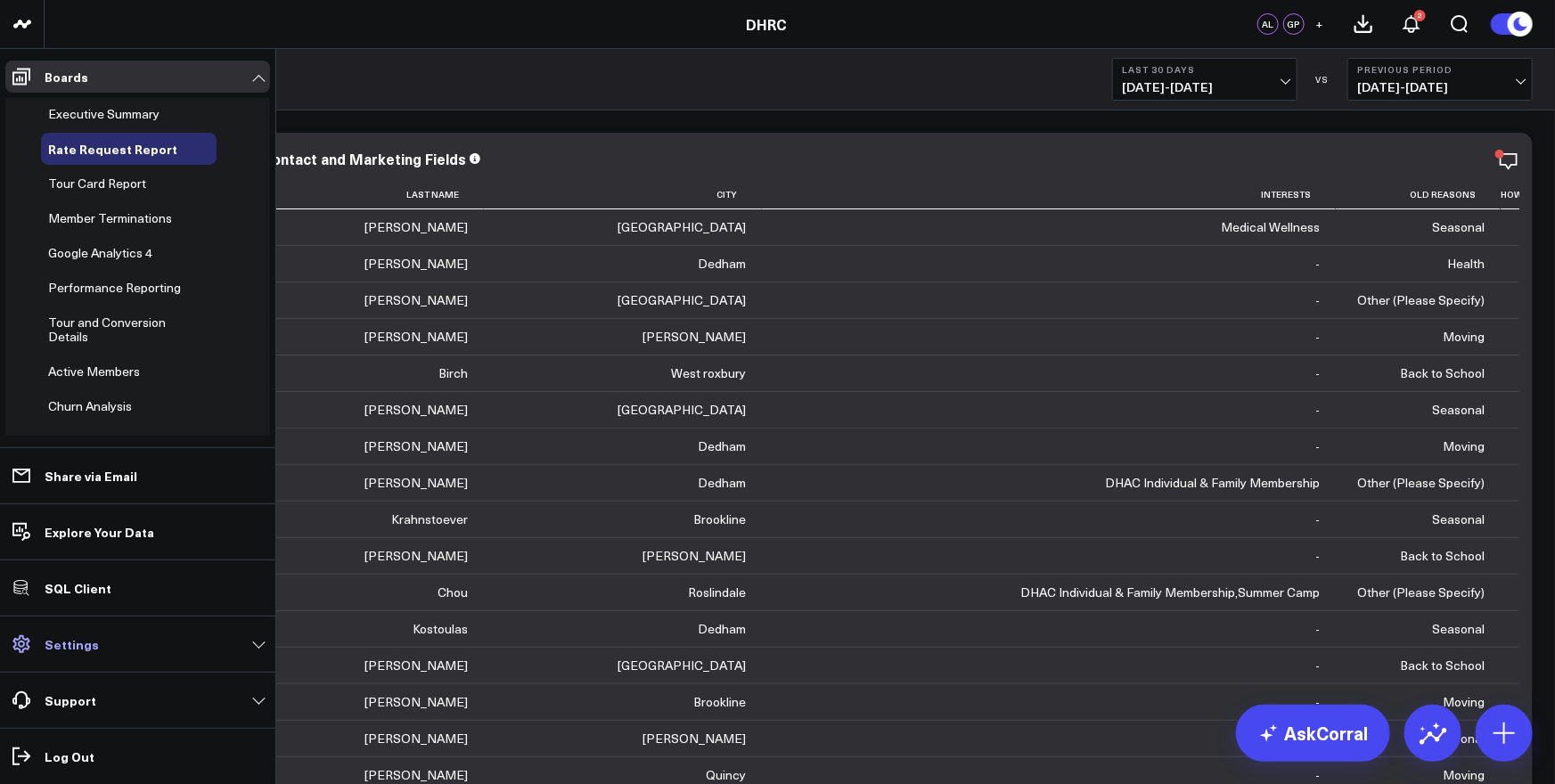
click at [85, 651] on p "Settings" at bounding box center [72, 643] width 54 height 14
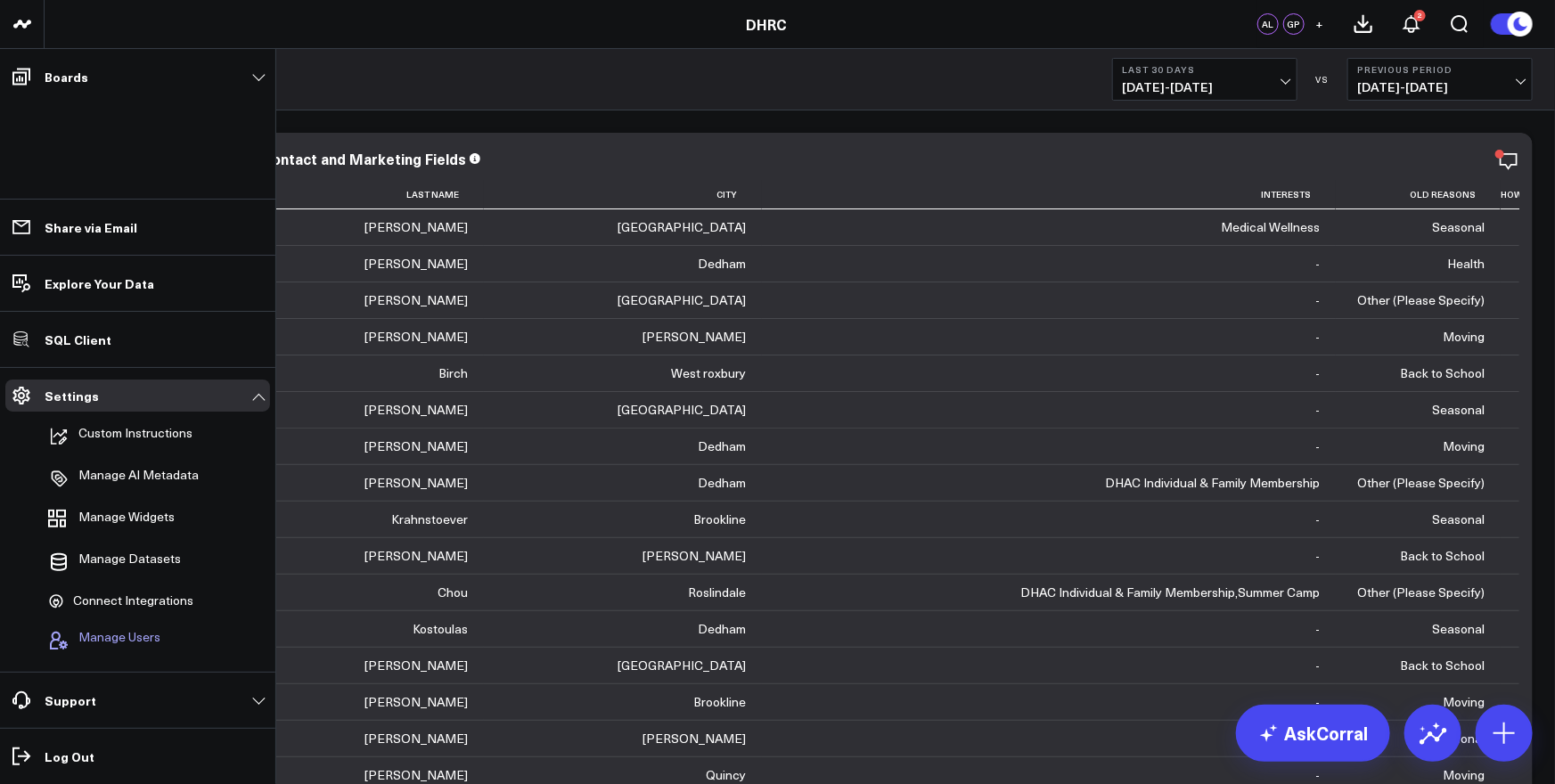
click at [94, 639] on span "Manage Users" at bounding box center [120, 641] width 82 height 22
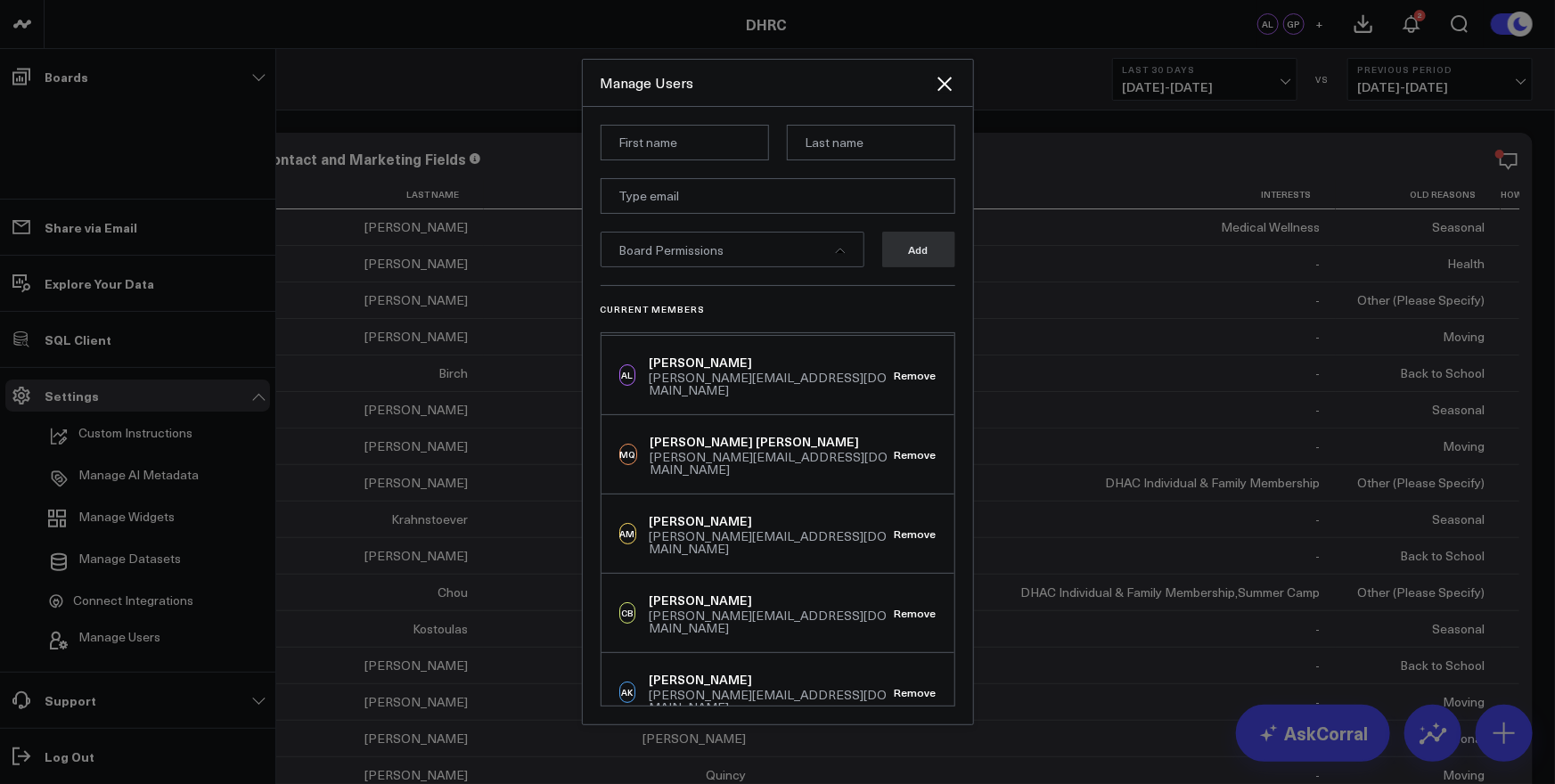
scroll to position [94, 0]
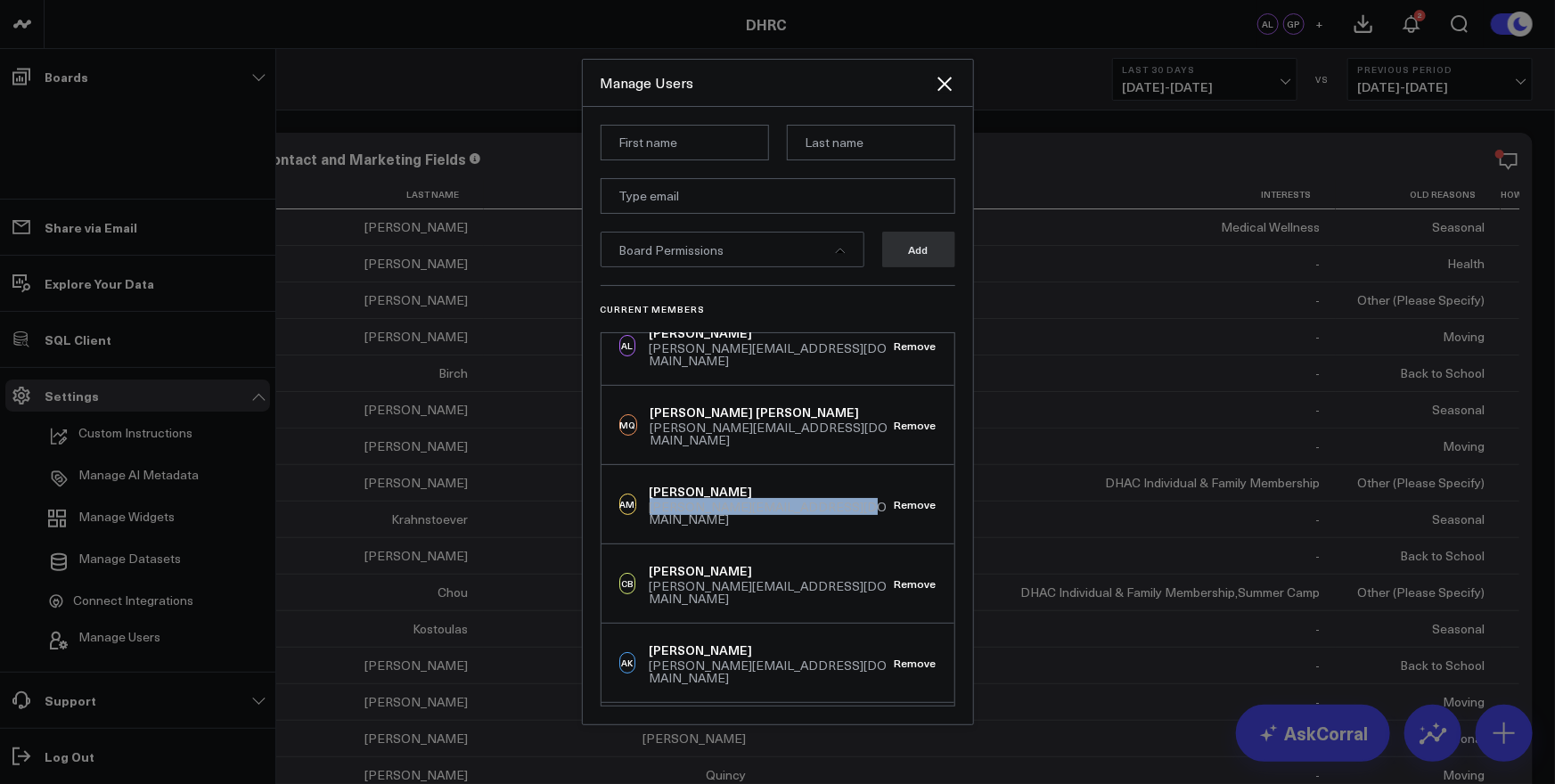
drag, startPoint x: 863, startPoint y: 480, endPoint x: 651, endPoint y: 482, distance: 212.0
click at [651, 482] on div "AM Andrew Moss andrew@ignitionconsultants.com Remove" at bounding box center [778, 505] width 353 height 80
copy div "andrew@ignitionconsultants.com"
click at [674, 143] on input at bounding box center [685, 142] width 169 height 36
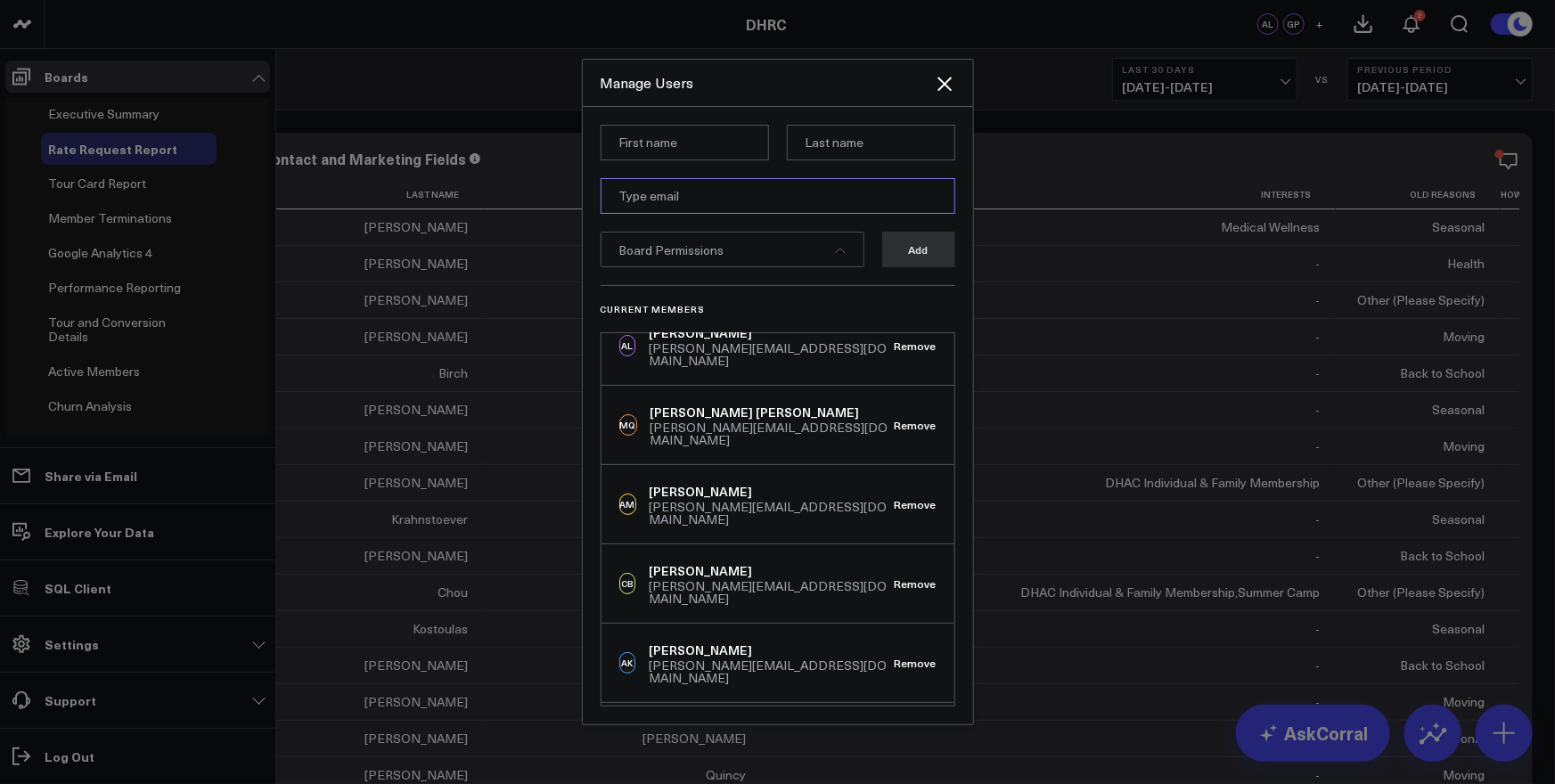
click at [630, 190] on input "email" at bounding box center [778, 196] width 355 height 36
paste input "andrew@ignitionconsultants.com"
type input "andrew@ignitionconsultants.com"
click at [689, 149] on input at bounding box center [685, 142] width 169 height 36
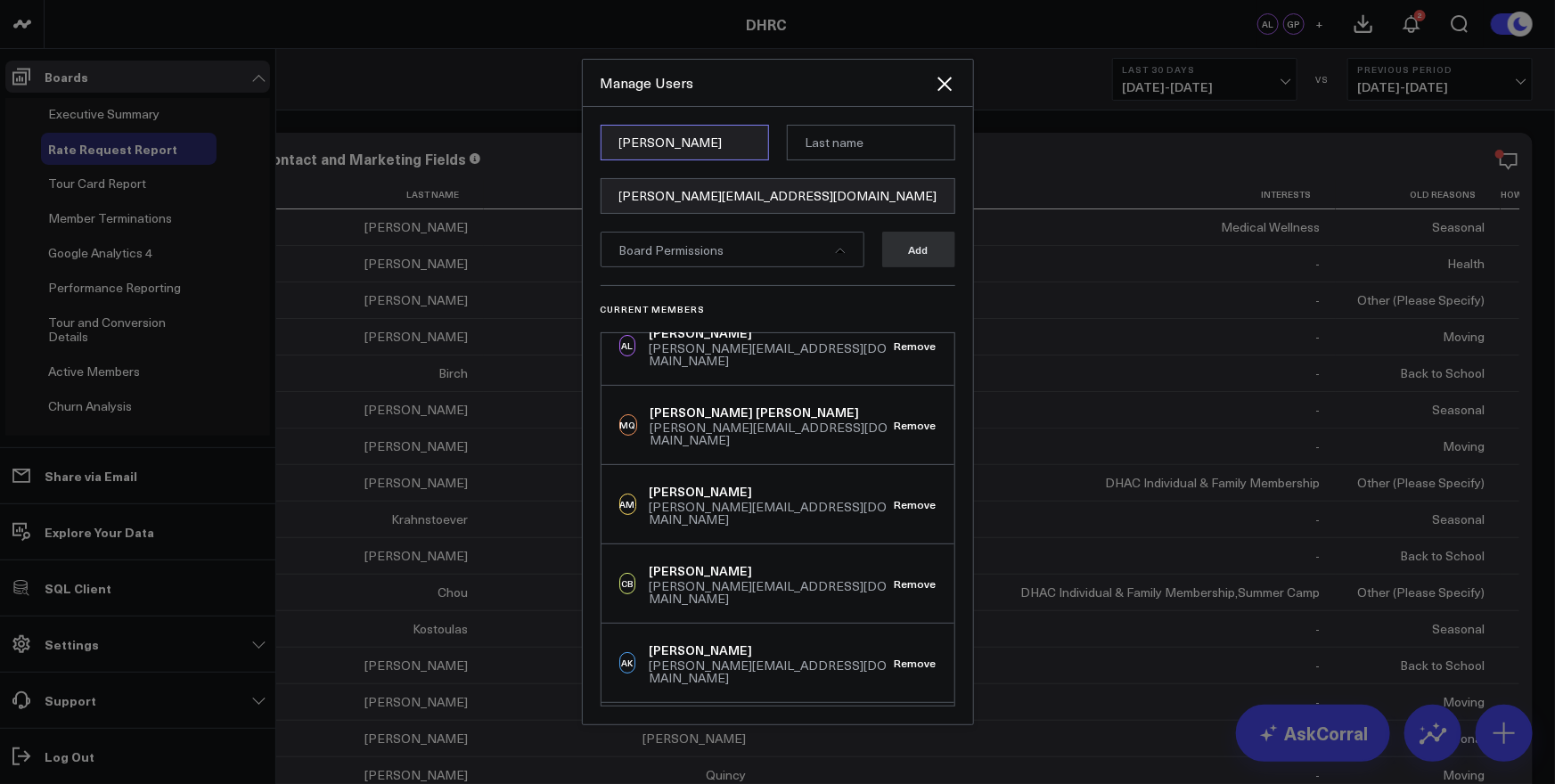
type input "Andrew"
type input "Moss"
click at [705, 257] on span "Board Permissions" at bounding box center [672, 250] width 105 height 17
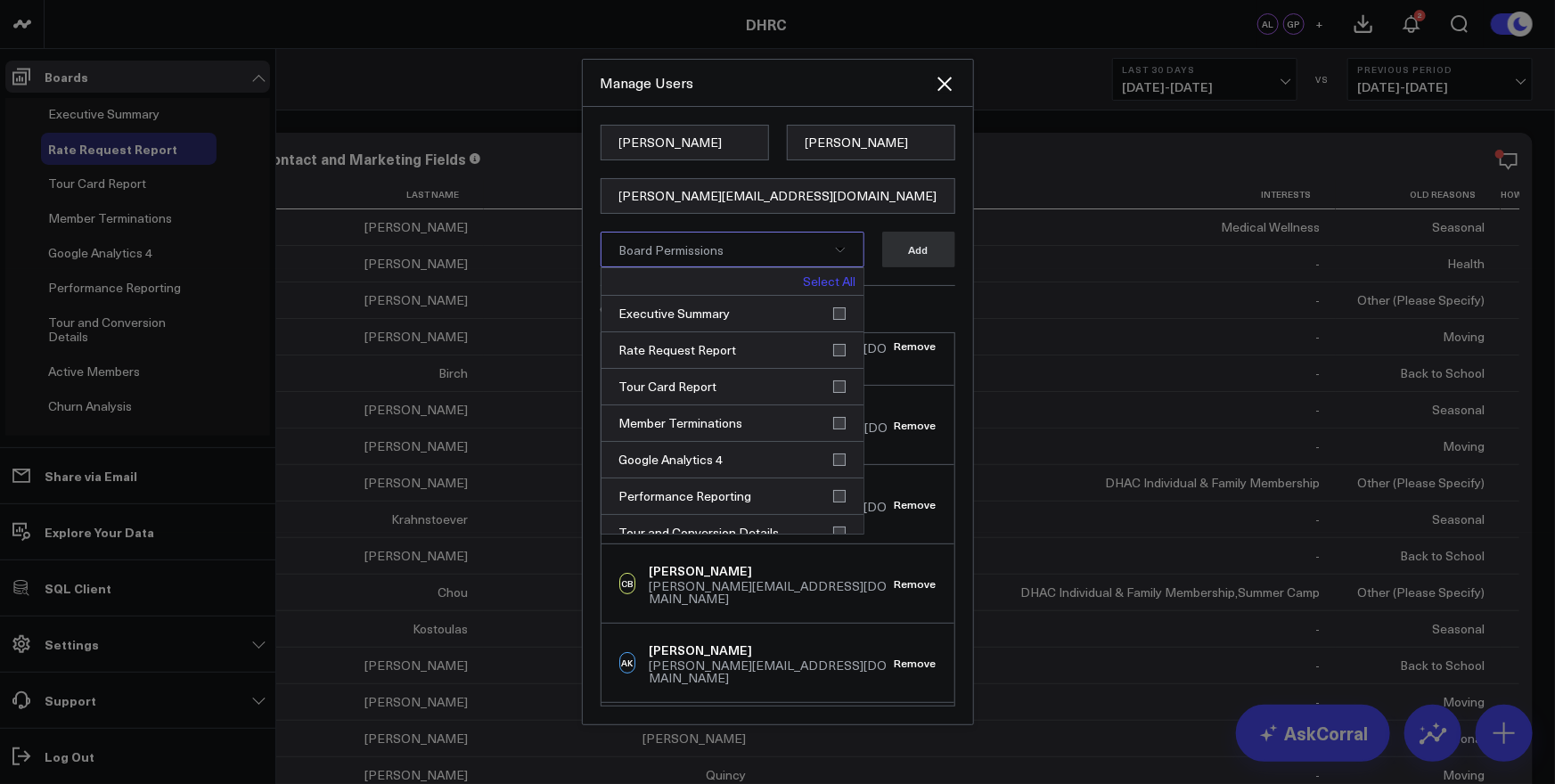
click at [818, 283] on link "Select All" at bounding box center [830, 281] width 52 height 12
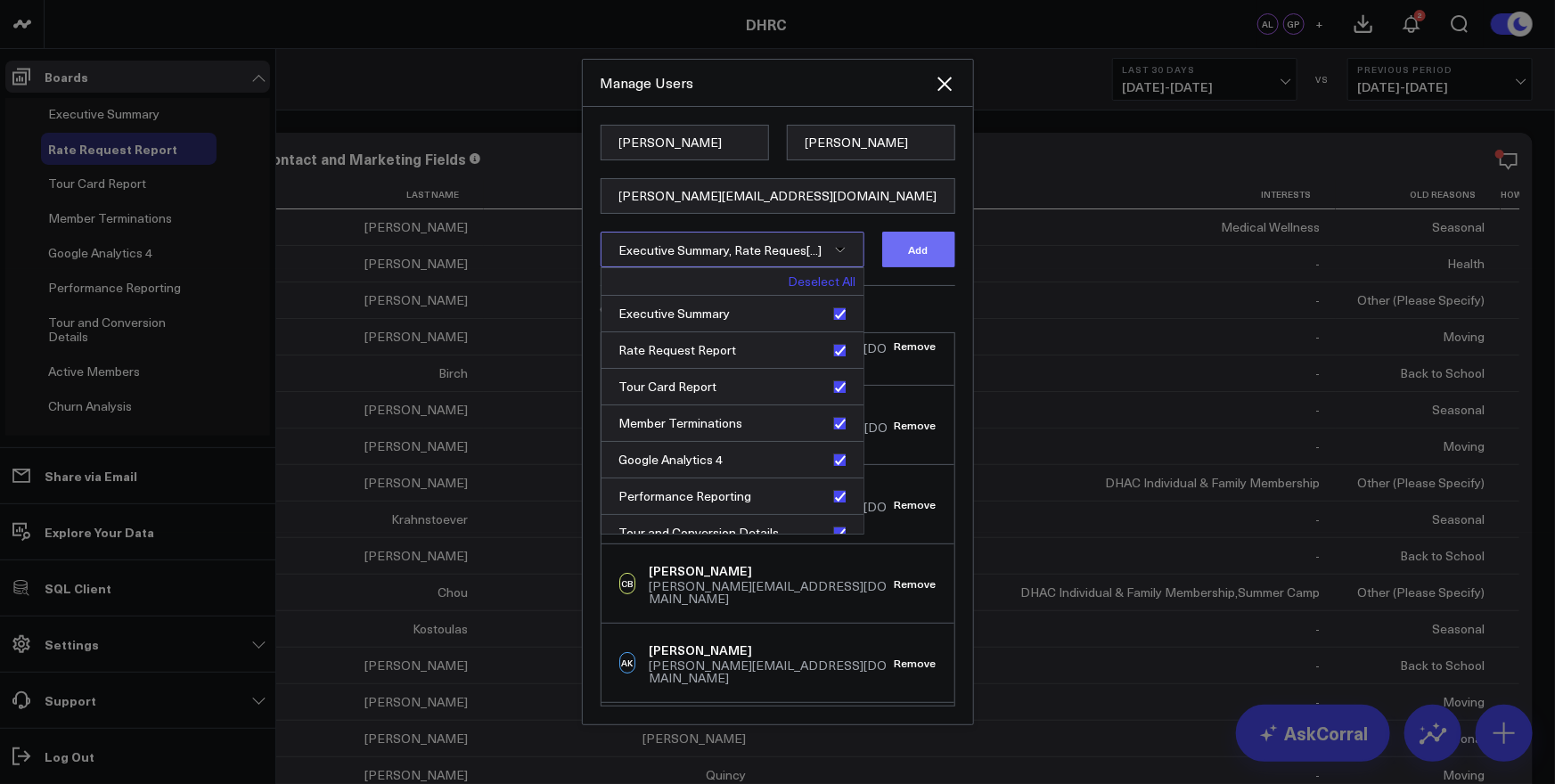
click at [926, 255] on button "Add" at bounding box center [919, 249] width 73 height 36
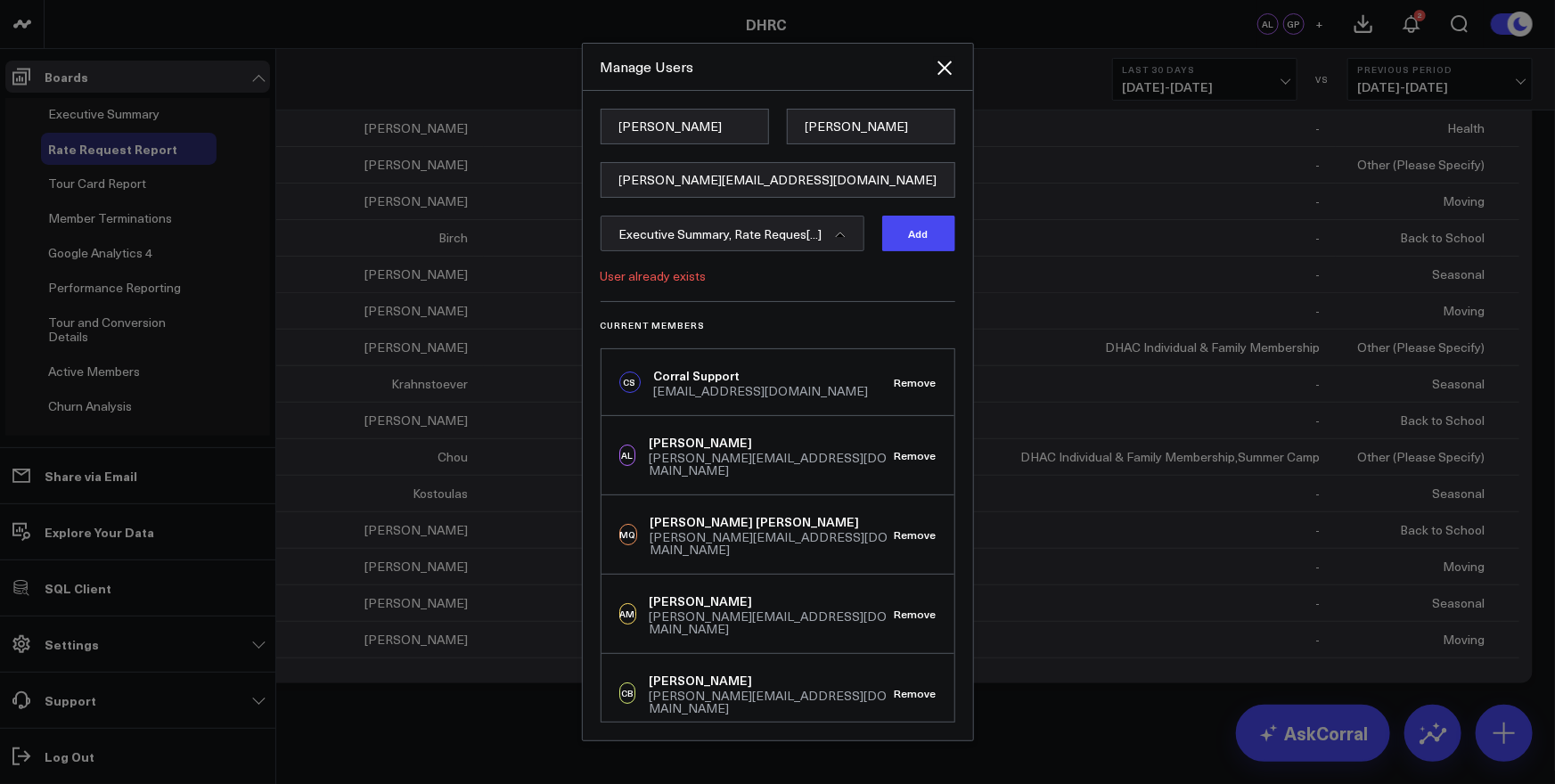
scroll to position [0, 0]
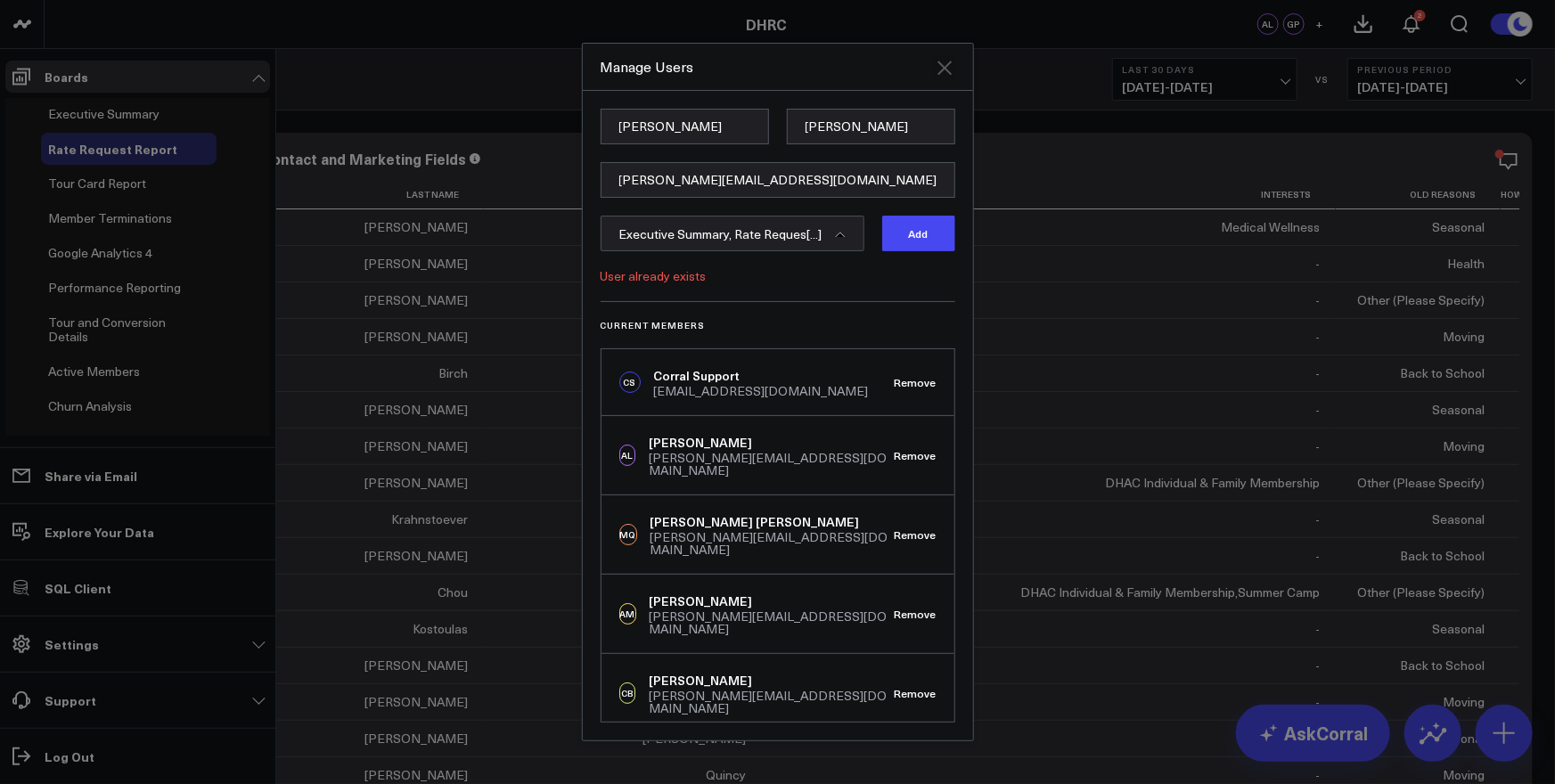
click at [945, 68] on icon "Close" at bounding box center [944, 67] width 14 height 14
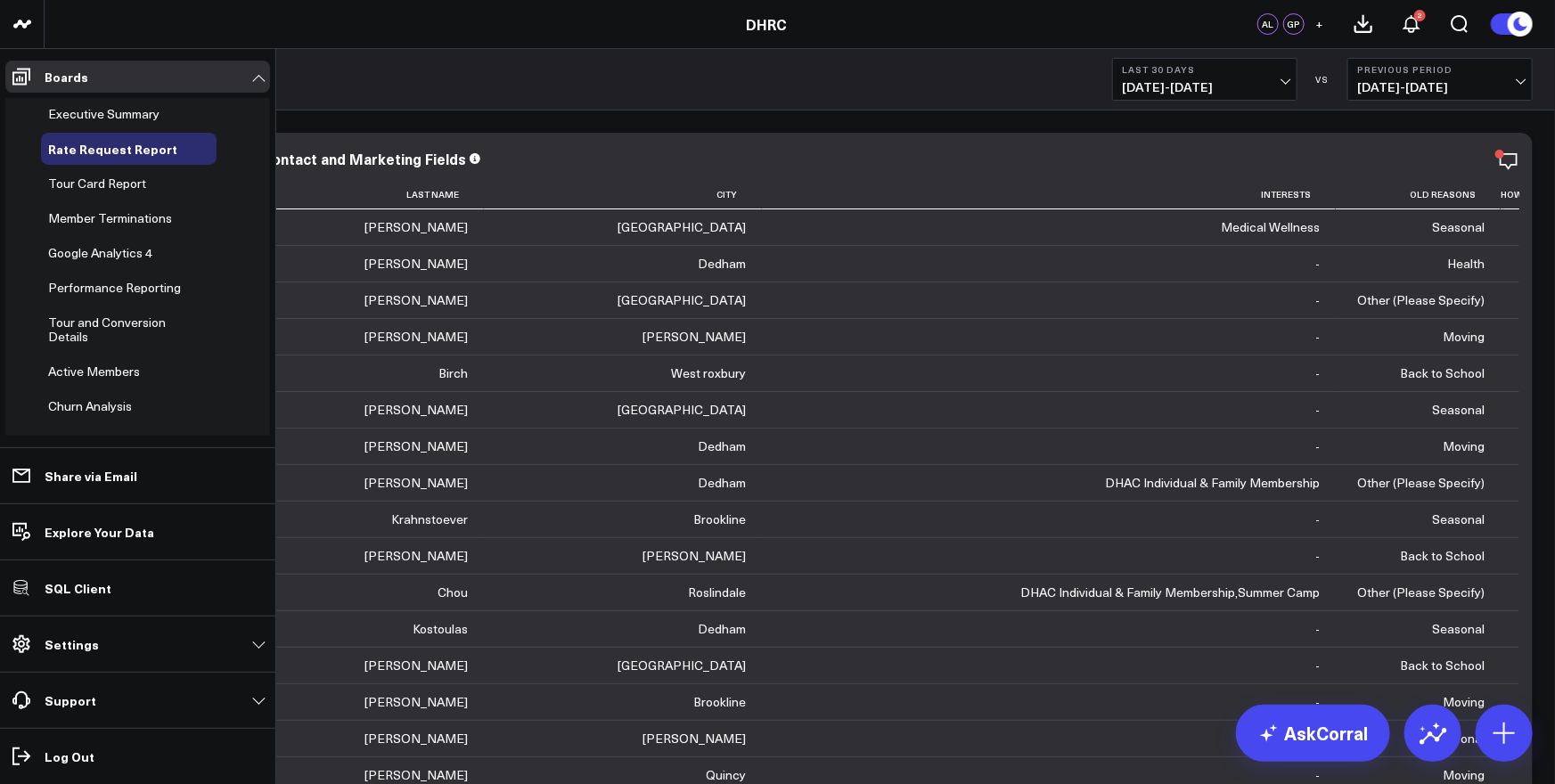
click at [1320, 25] on span "+" at bounding box center [1320, 23] width 8 height 12
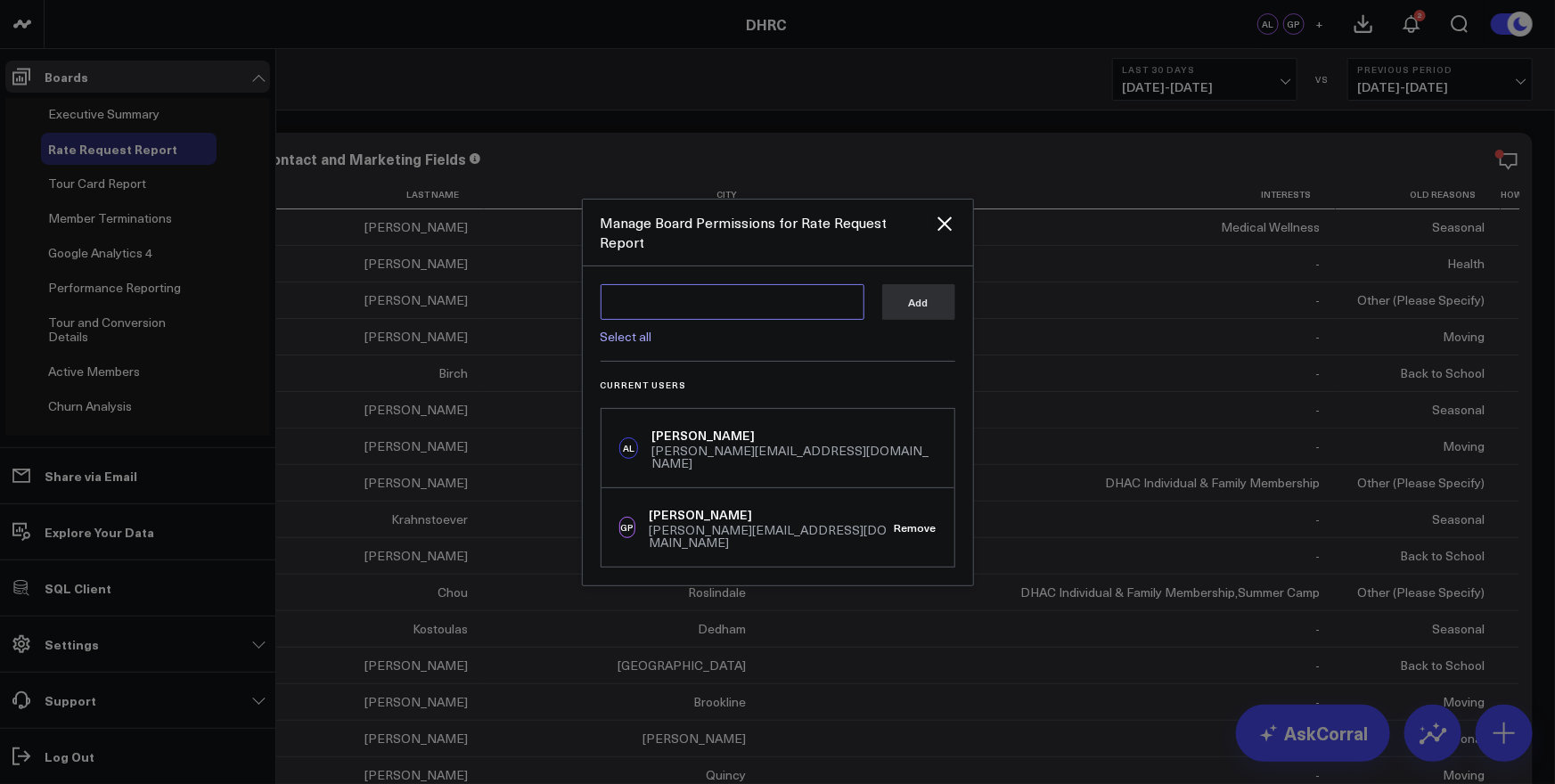
click at [657, 314] on textarea at bounding box center [733, 302] width 264 height 36
paste textarea "andrew@ignitionconsultants.com"
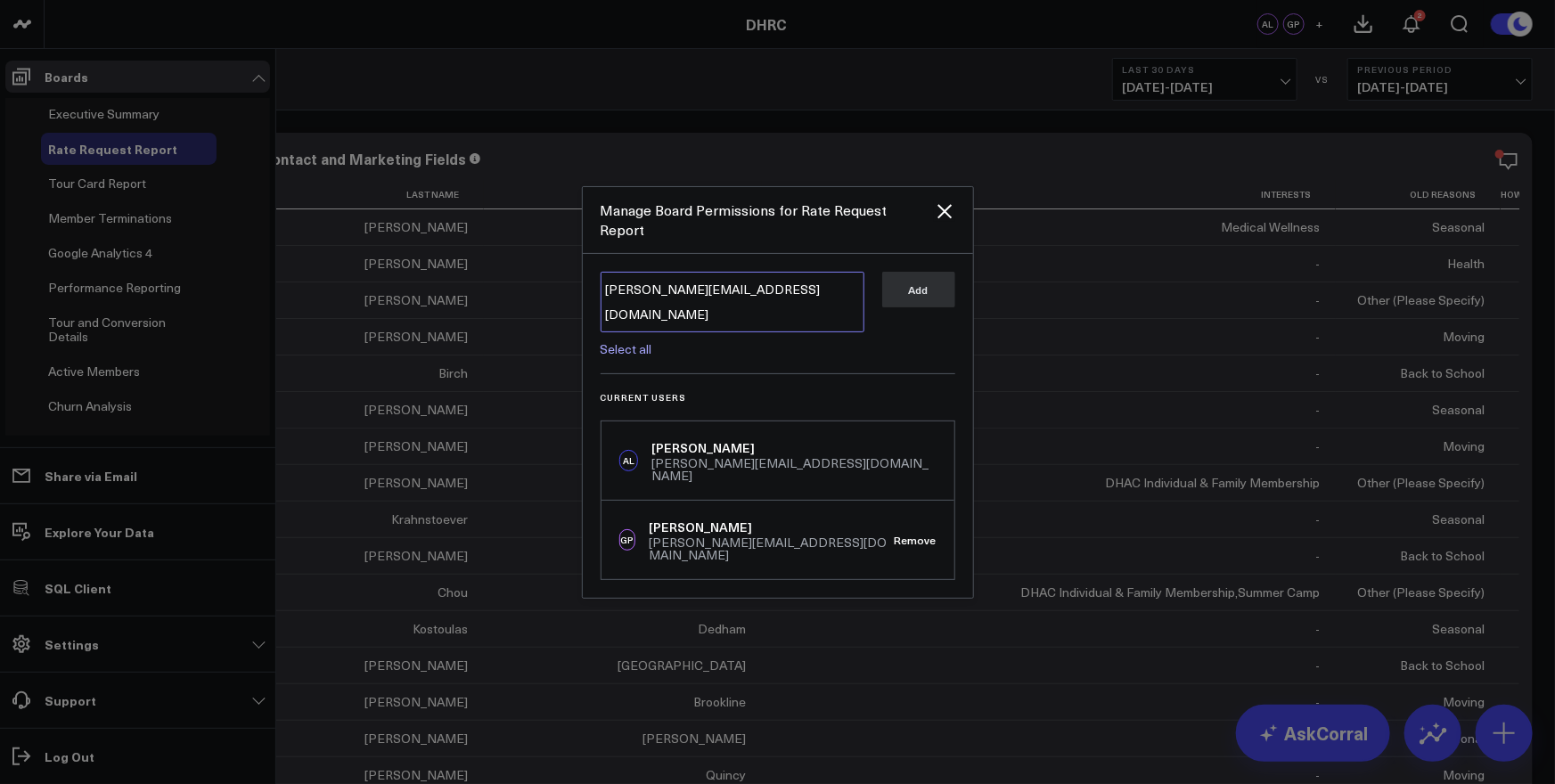
drag, startPoint x: 652, startPoint y: 306, endPoint x: 874, endPoint y: 301, distance: 222.1
click at [874, 301] on div "andrew@ignitionconsultants.com andrew@ignitionconsultants.com Select all Add" at bounding box center [778, 313] width 355 height 83
type textarea "andrew"
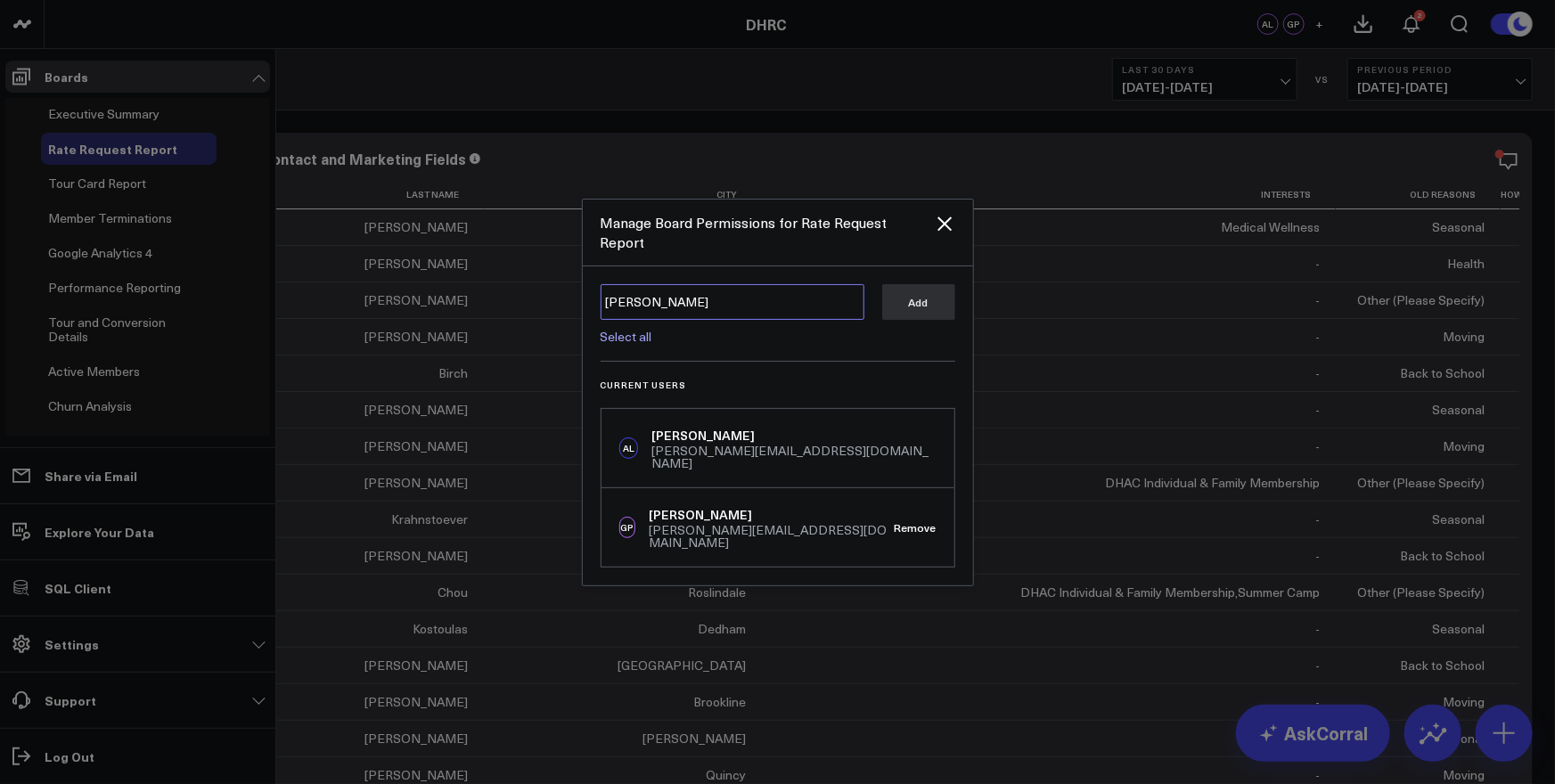
type textarea "Andre"
click at [845, 115] on div at bounding box center [778, 392] width 1555 height 784
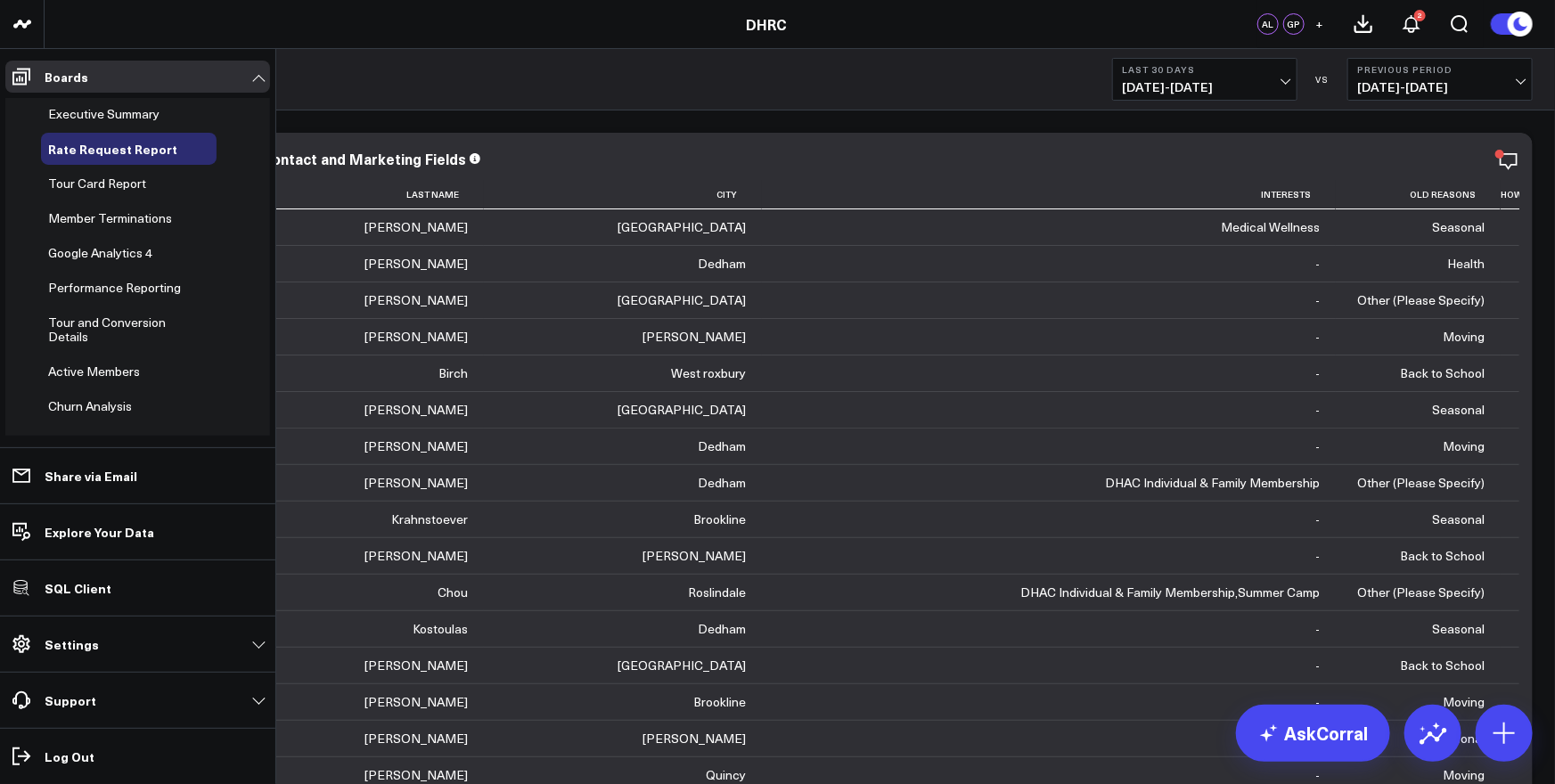
click at [1320, 26] on span "+" at bounding box center [1320, 23] width 8 height 12
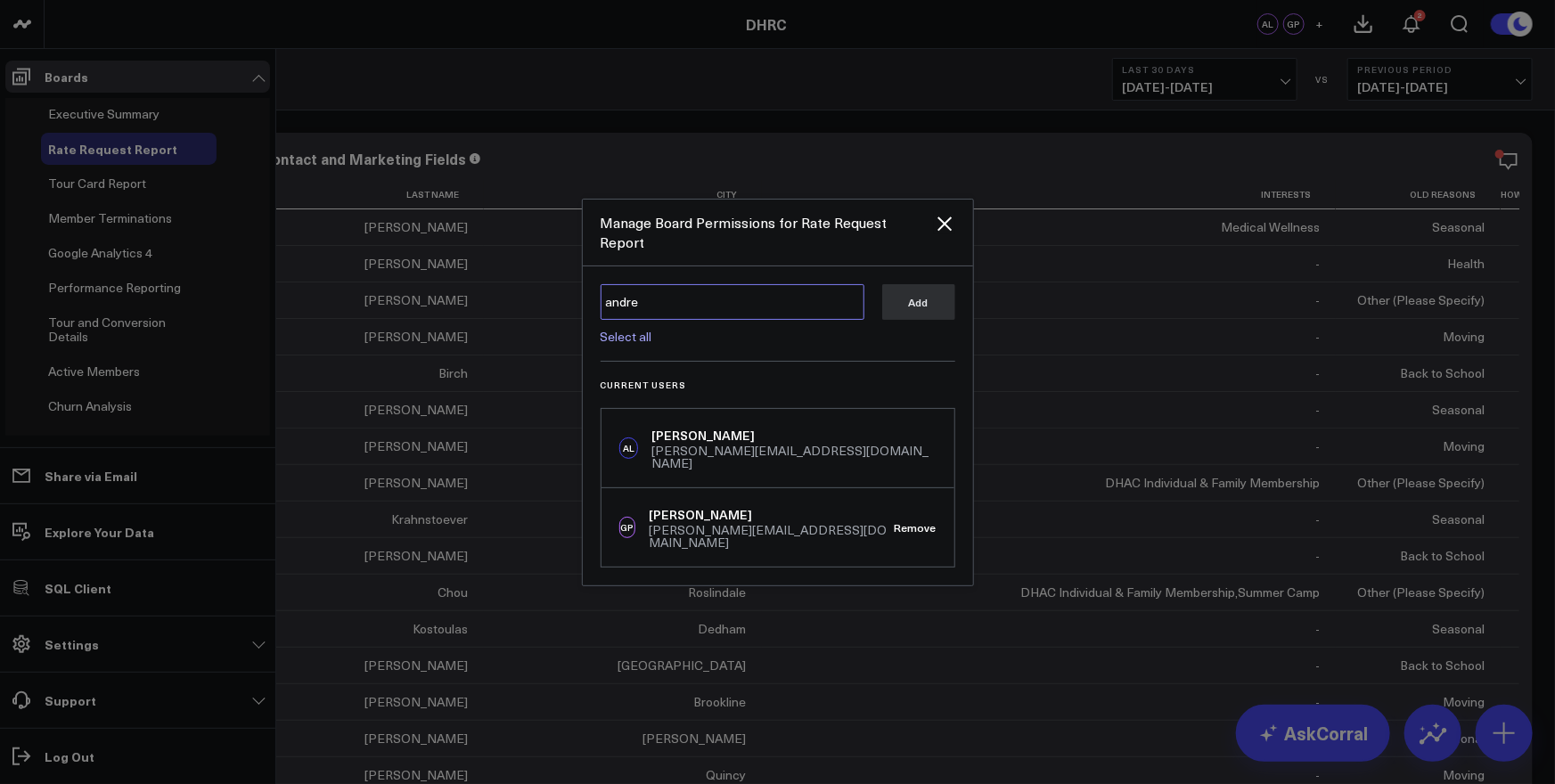
type textarea "andrew"
paste textarea "andrew@ignitionconsultants.com"
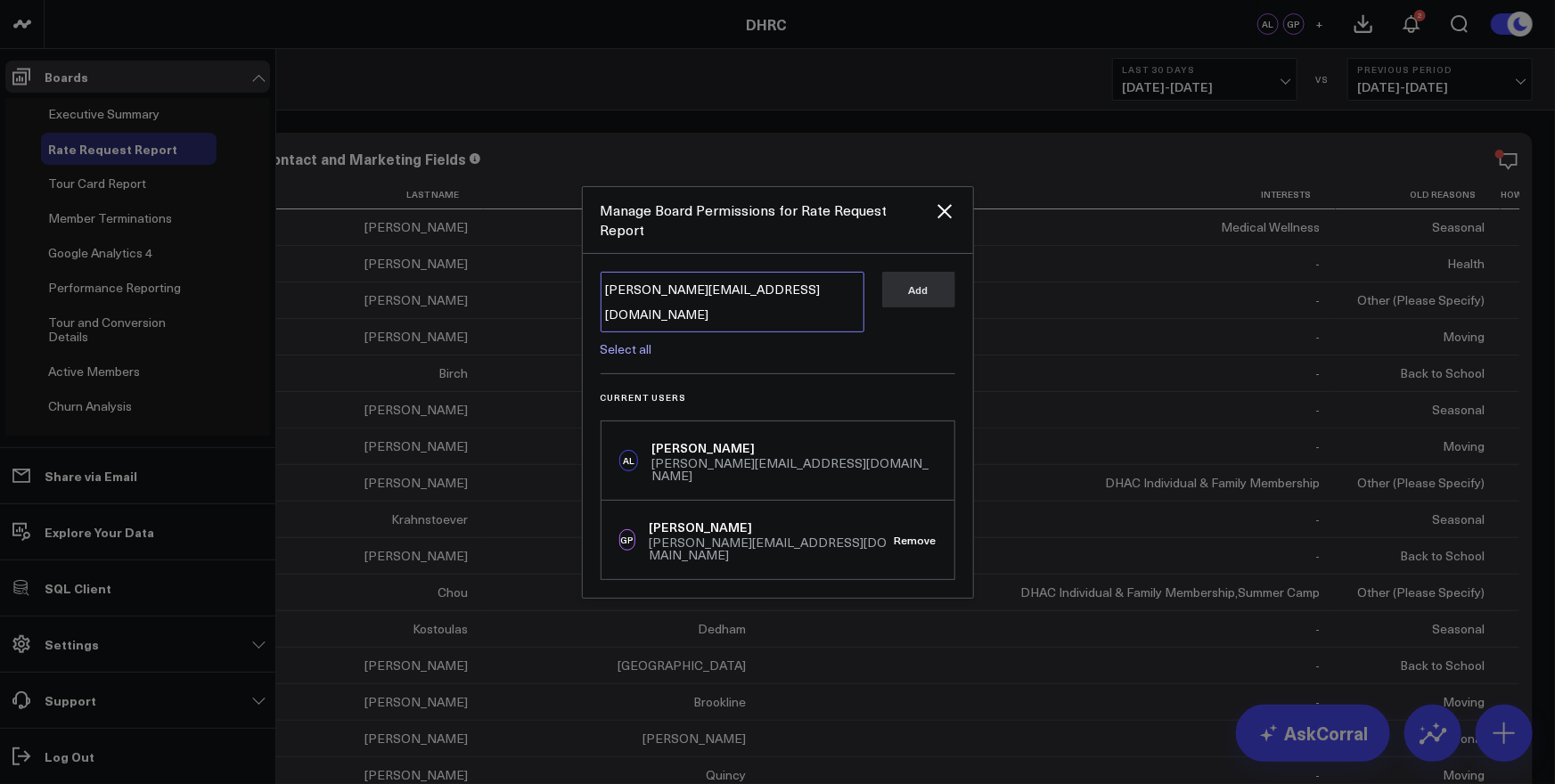
type textarea "andrew@ignitionconsultants.com"
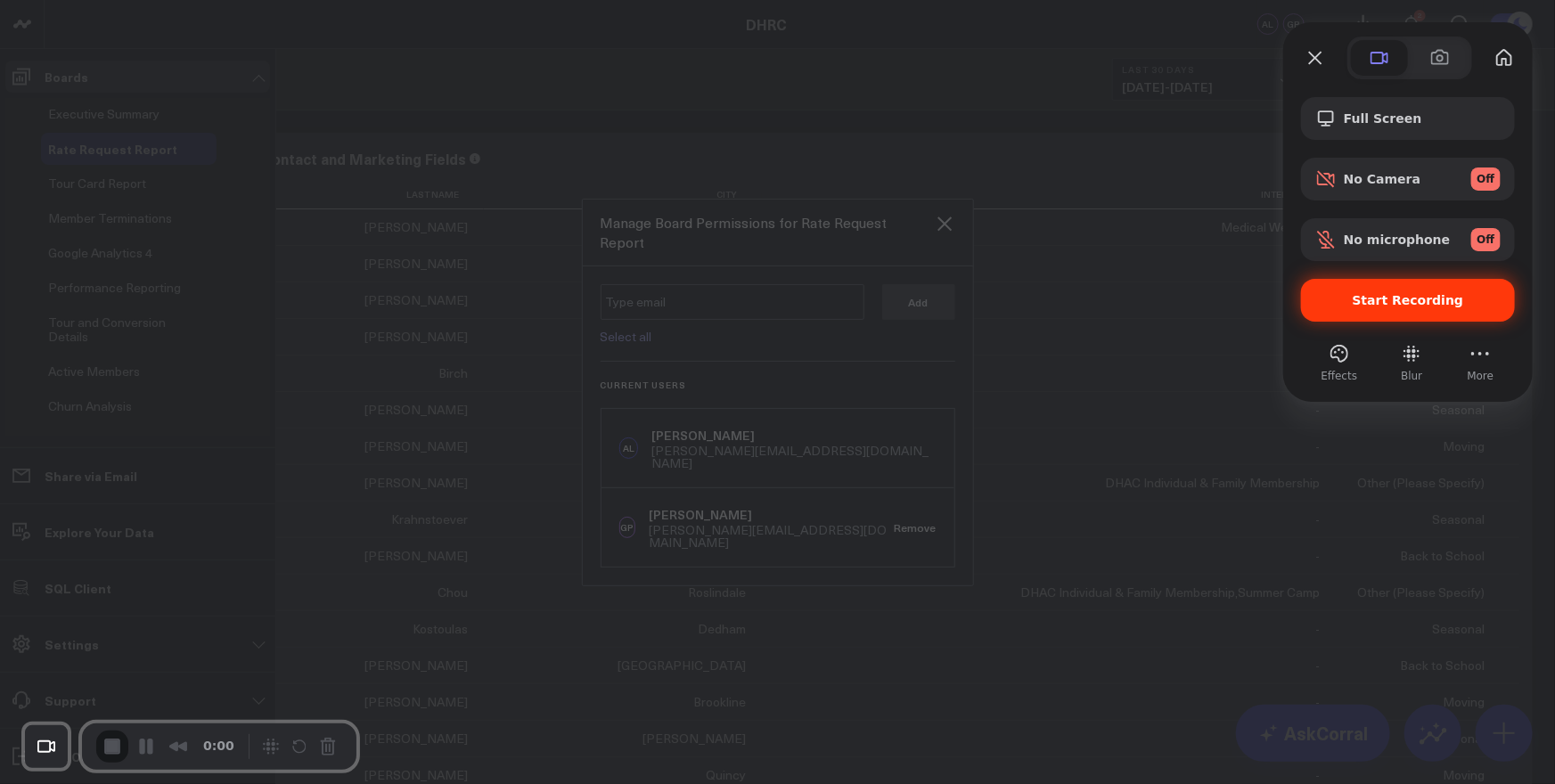
click at [1374, 307] on div "Start Recording" at bounding box center [1408, 301] width 214 height 43
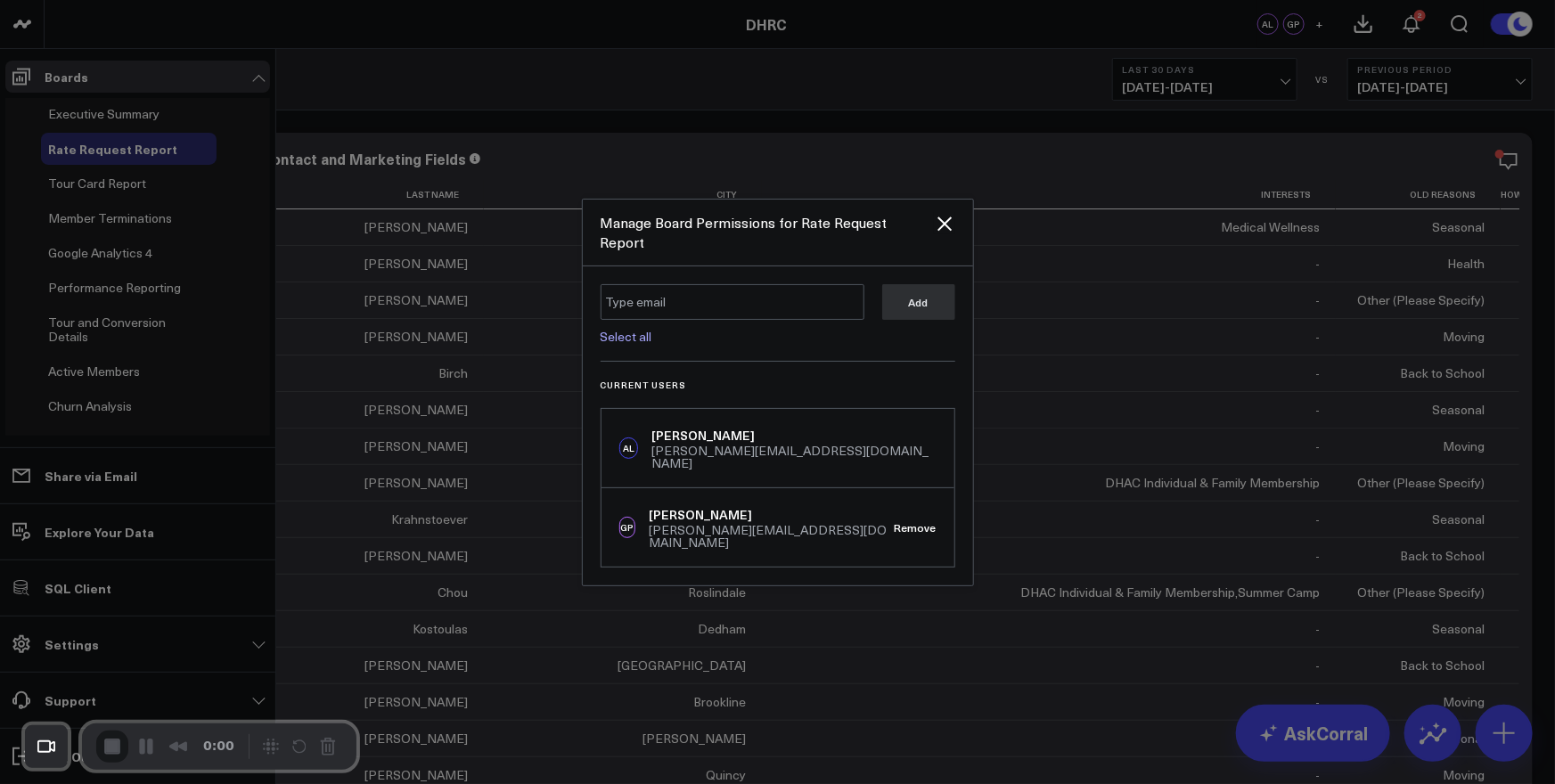
click at [791, 306] on textarea at bounding box center [733, 302] width 264 height 36
paste textarea "andrew@ignitionconsultants.com"
type textarea "andrew@ignitionconsultants.com"
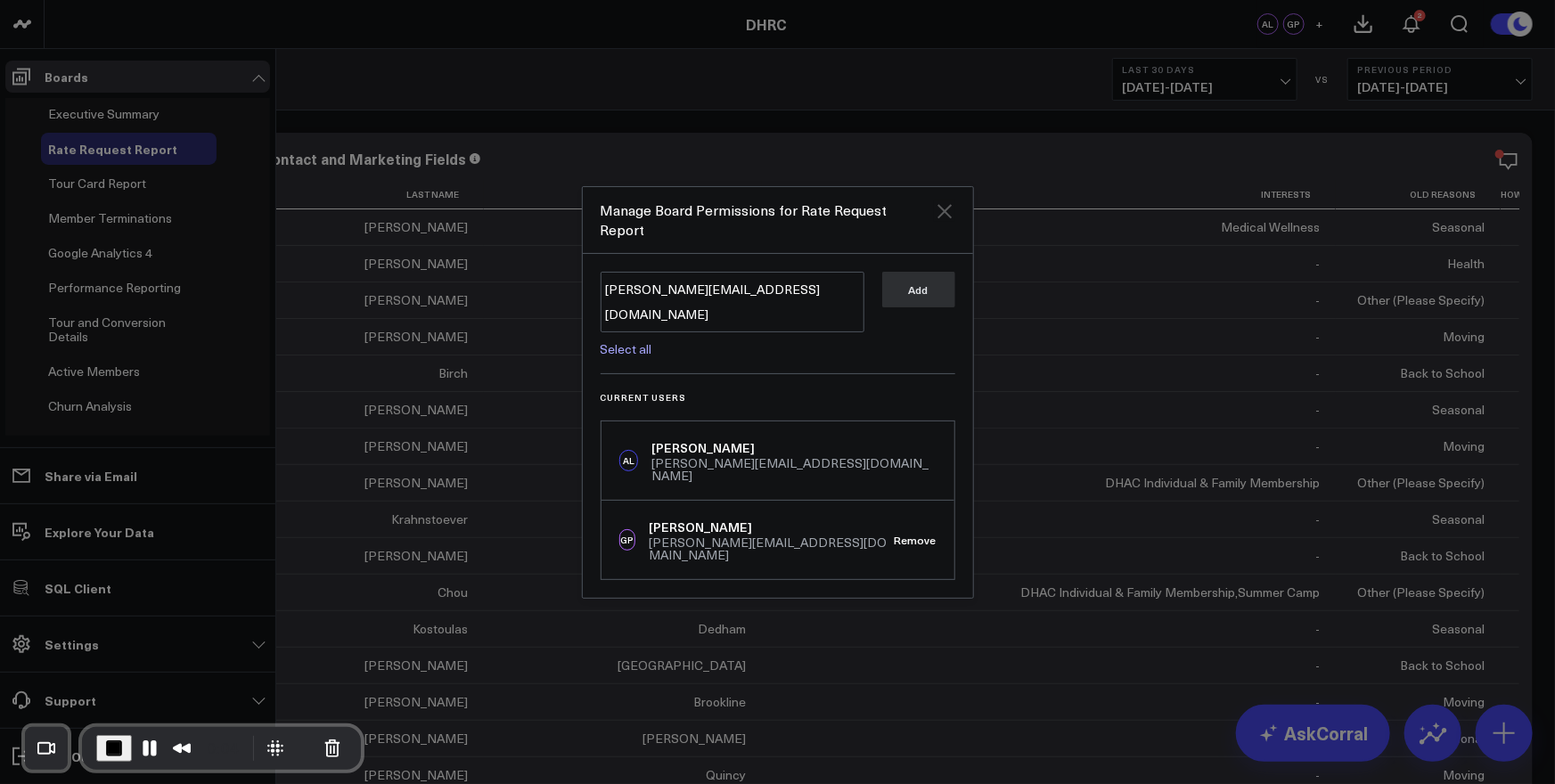
click at [950, 222] on icon "Close" at bounding box center [944, 211] width 22 height 22
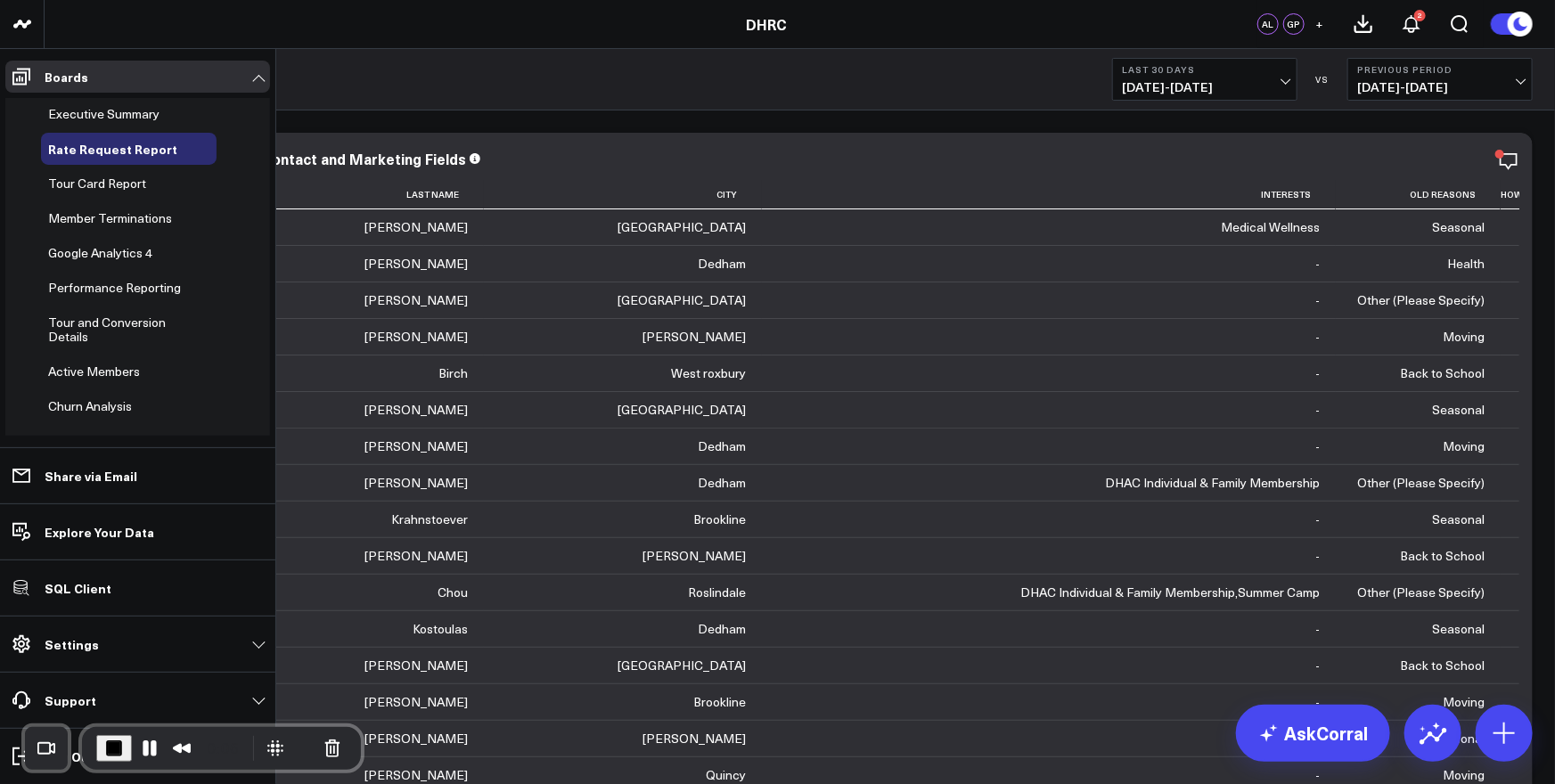
drag, startPoint x: 104, startPoint y: 652, endPoint x: 67, endPoint y: 649, distance: 37.1
click at [99, 651] on link "Settings" at bounding box center [138, 644] width 265 height 32
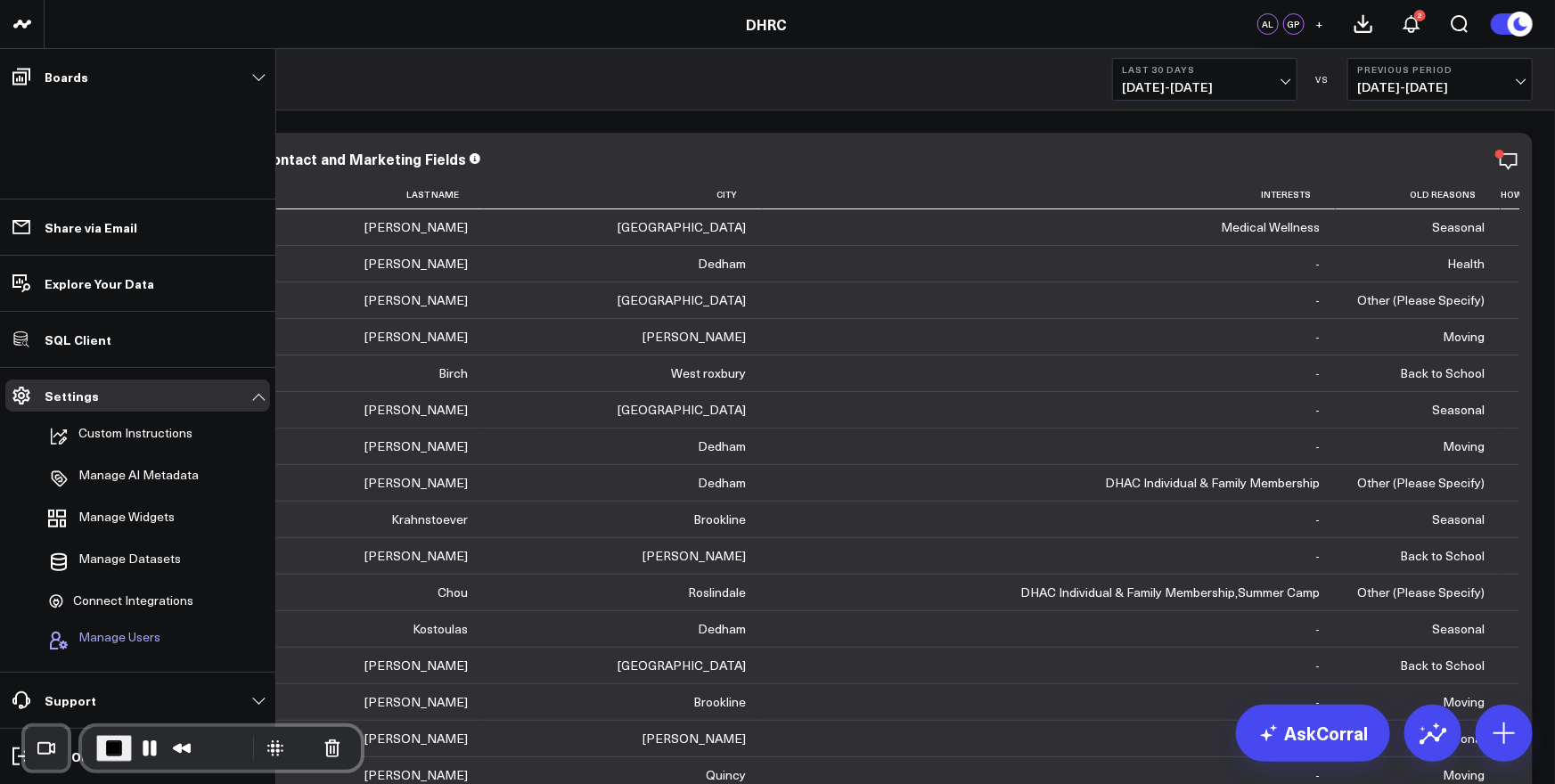
click at [112, 640] on span "Manage Users" at bounding box center [120, 641] width 82 height 22
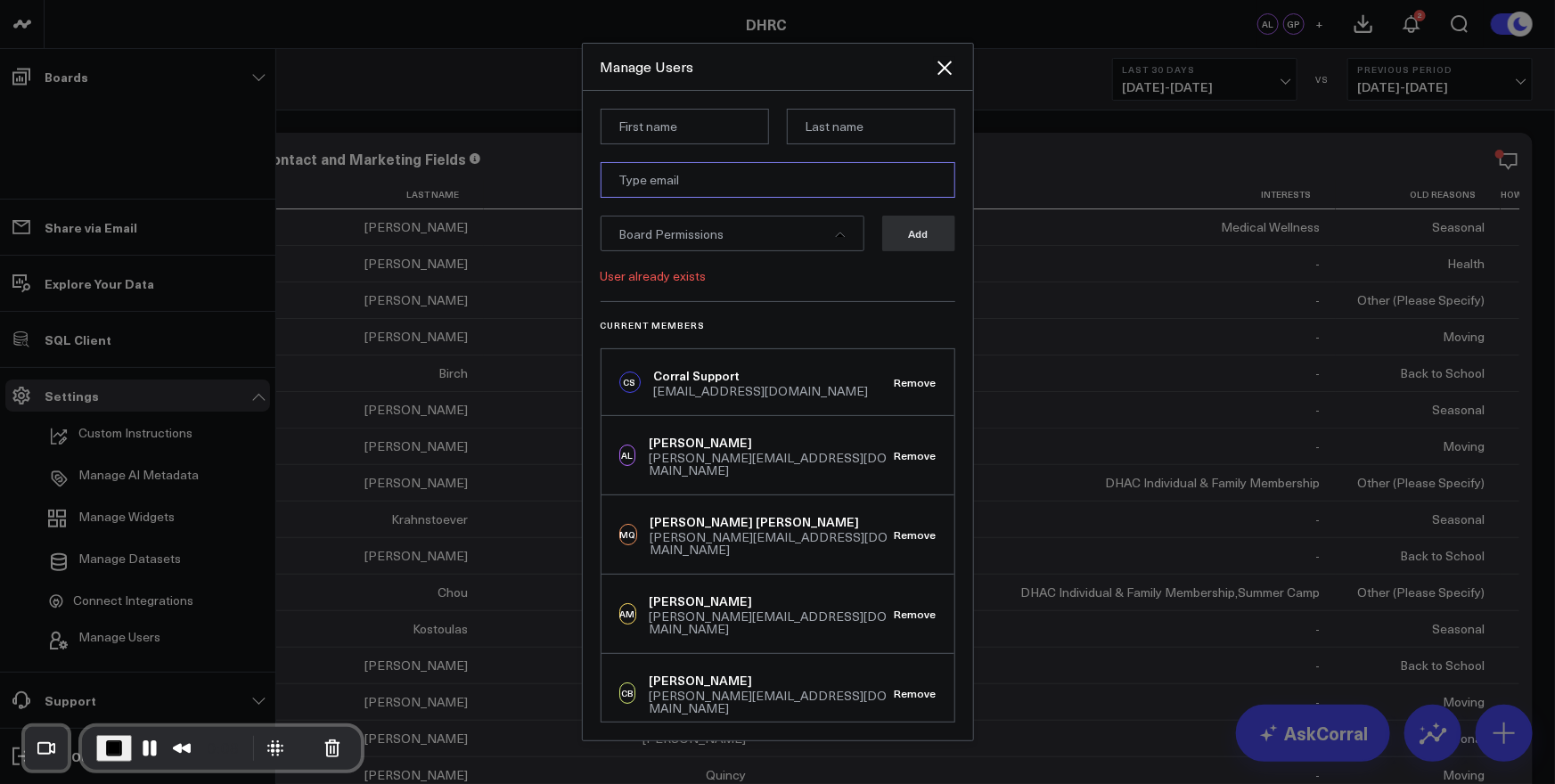
click at [687, 181] on input "email" at bounding box center [778, 180] width 355 height 36
paste input "andrew@ignitionconsultants.com"
type input "andrew@ignitionconsultants.com"
click at [690, 128] on input at bounding box center [685, 126] width 169 height 36
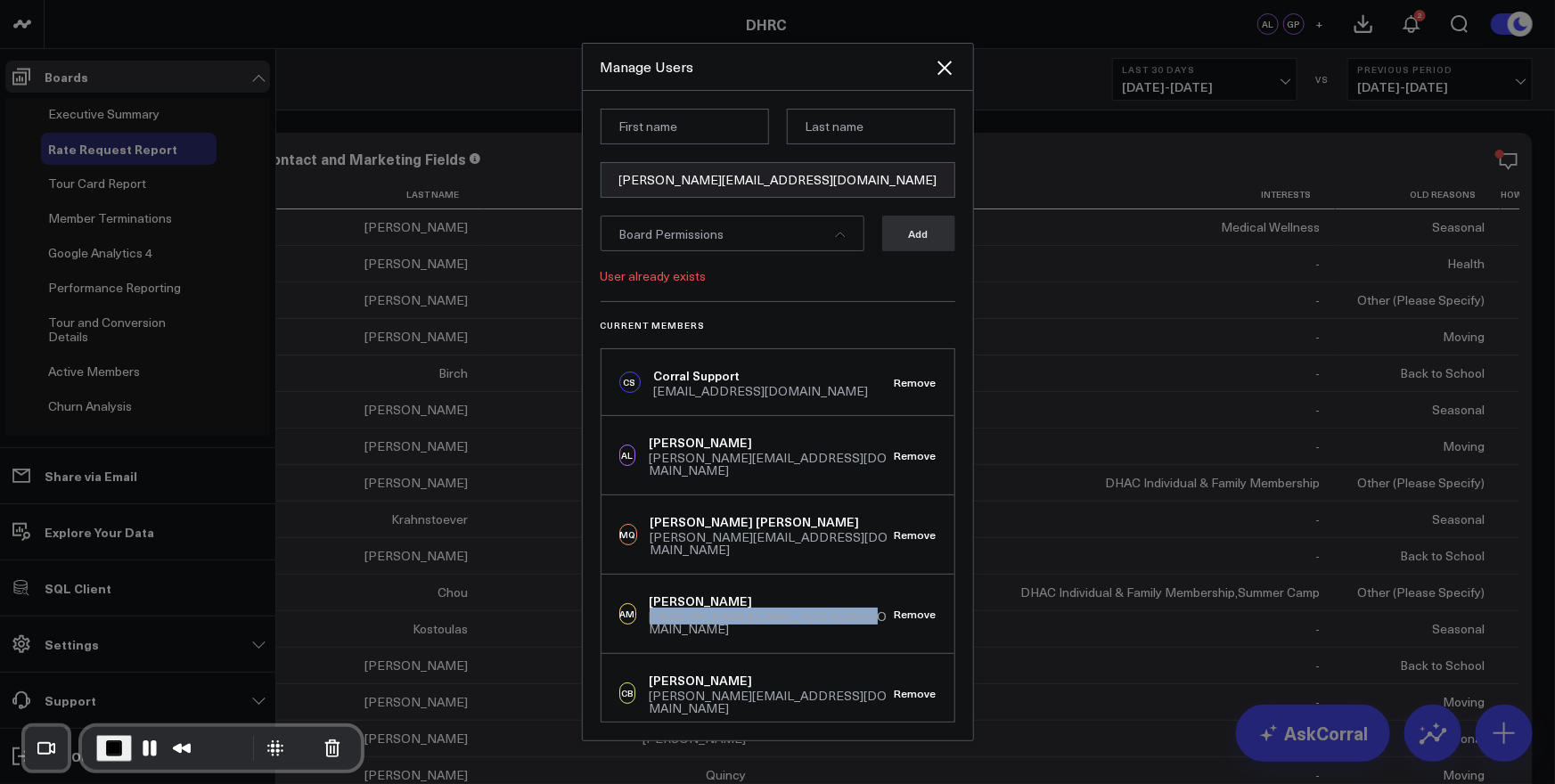
drag, startPoint x: 669, startPoint y: 595, endPoint x: 838, endPoint y: 593, distance: 169.0
click at [838, 593] on div "AM Andrew Moss andrew@ignitionconsultants.com" at bounding box center [757, 614] width 275 height 43
copy div "andrew@ignitionconsultants.com"
click at [675, 237] on span "Board Permissions" at bounding box center [672, 234] width 105 height 17
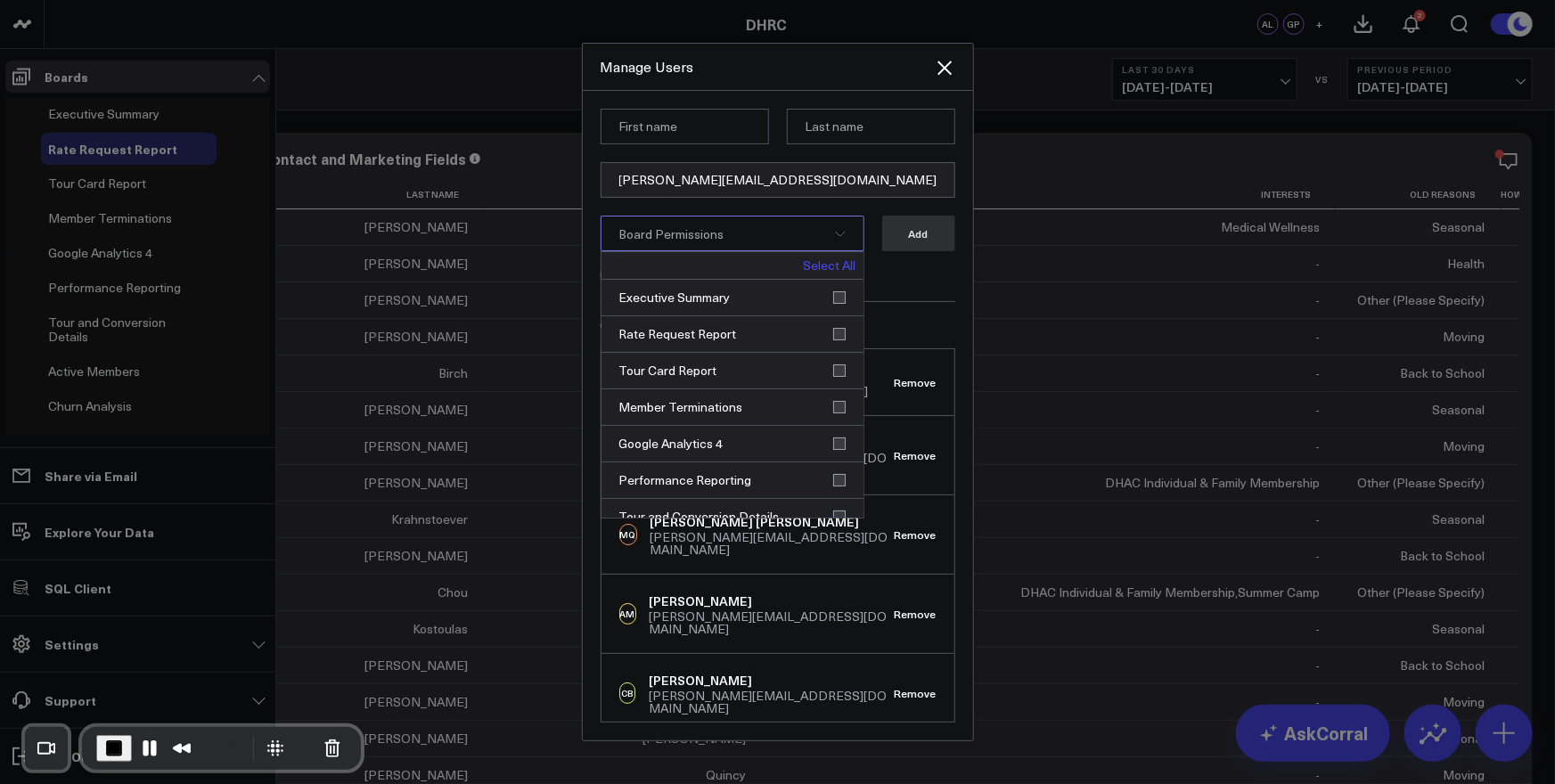
click at [826, 270] on link "Select All" at bounding box center [830, 265] width 52 height 12
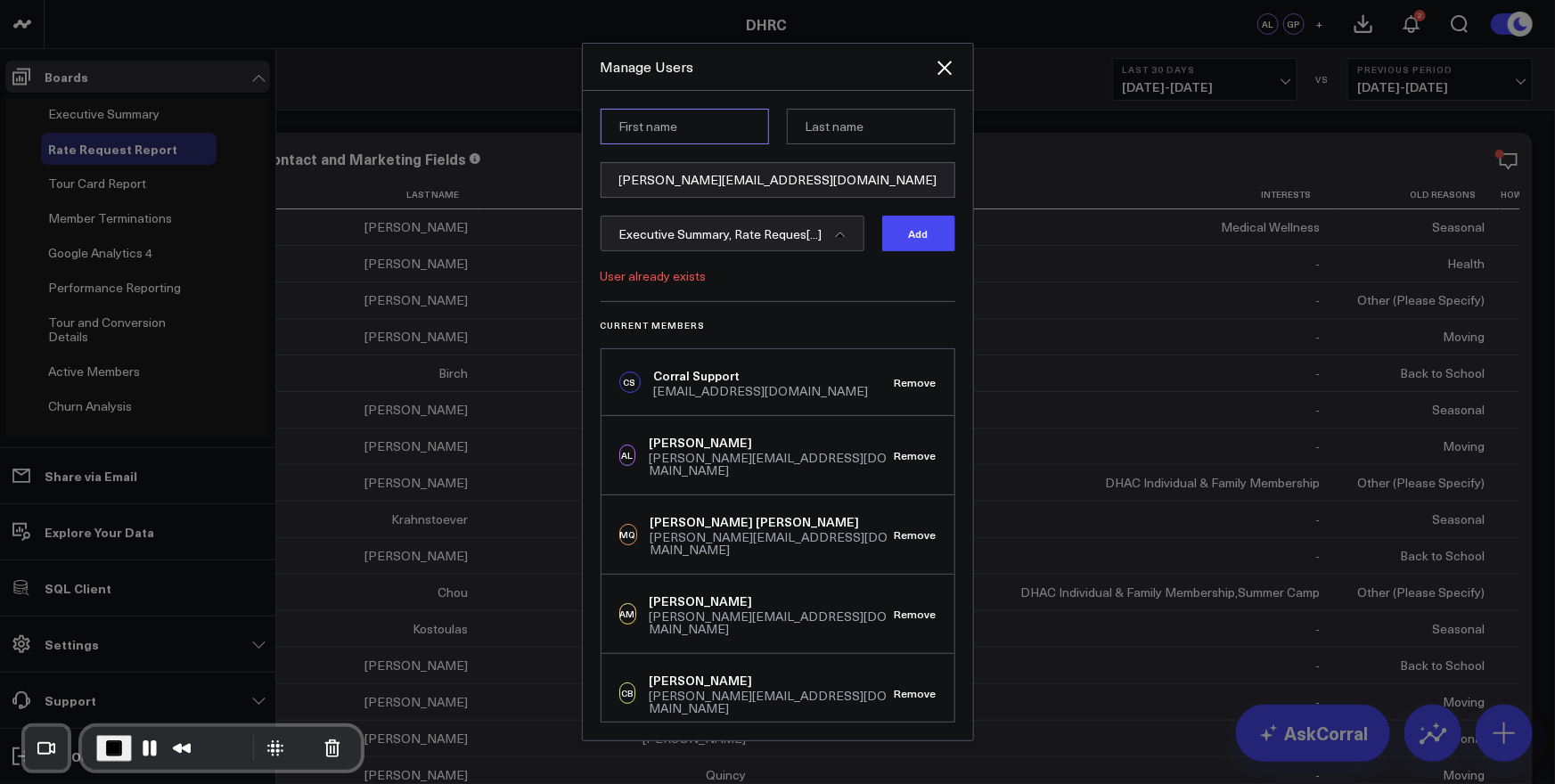
click at [695, 132] on input at bounding box center [685, 126] width 169 height 36
type input "Andrew"
type input "Moss"
click at [920, 220] on button "Add" at bounding box center [919, 233] width 73 height 36
drag, startPoint x: 724, startPoint y: 281, endPoint x: 889, endPoint y: 129, distance: 224.3
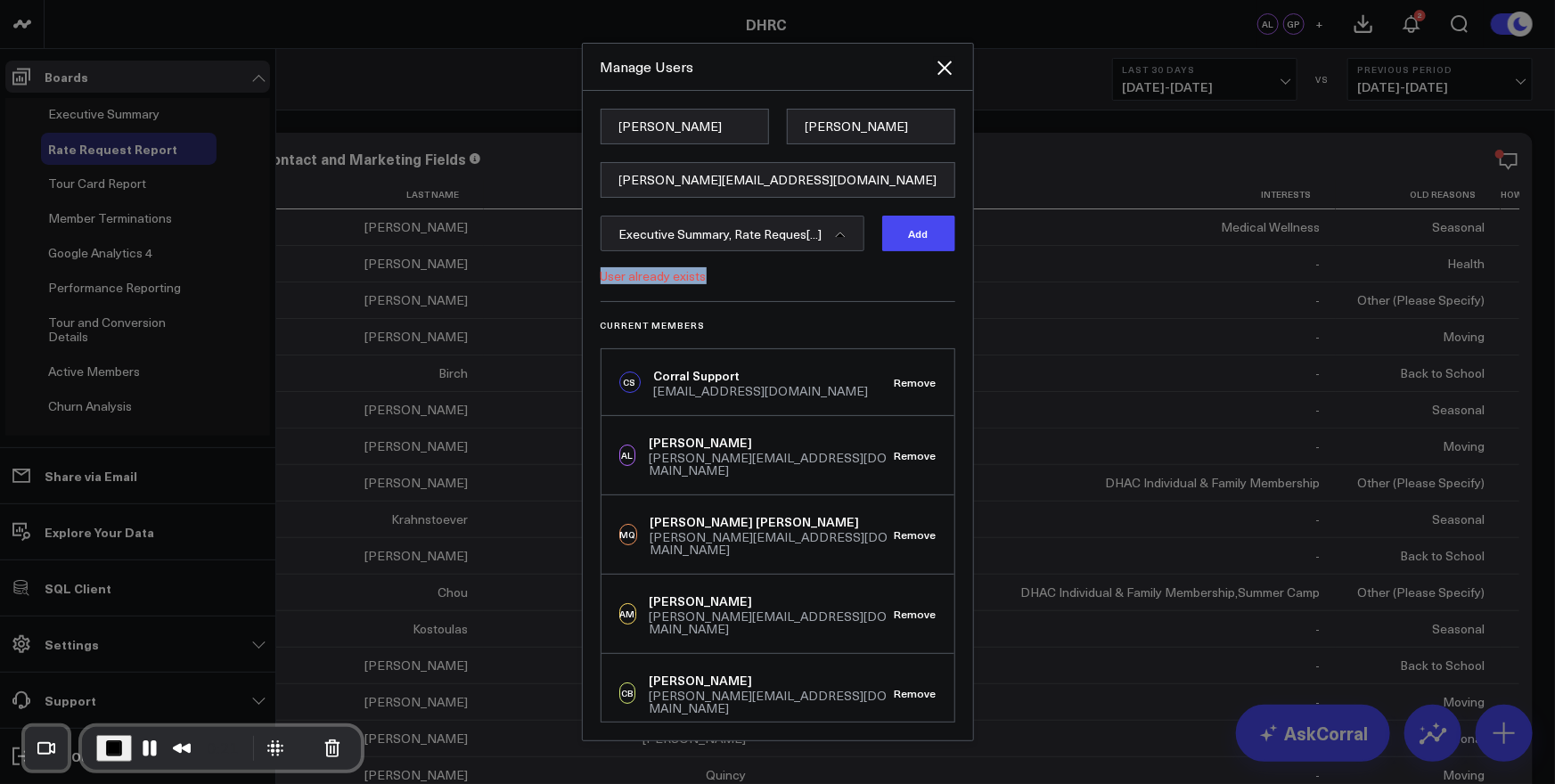
click at [600, 279] on div "User already exists" at bounding box center [778, 275] width 355 height 14
click at [944, 67] on icon "Close" at bounding box center [944, 67] width 14 height 14
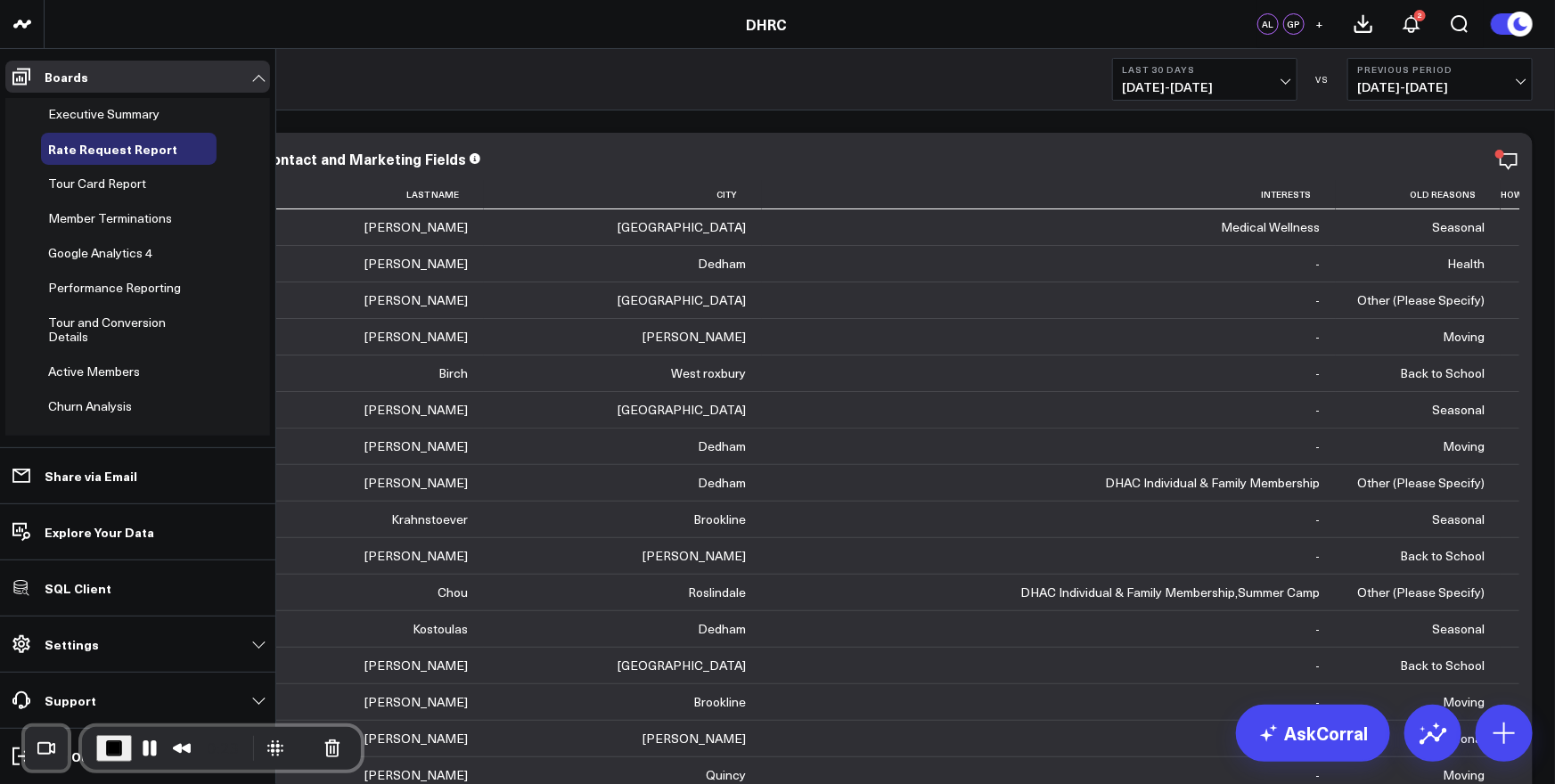
click at [1321, 23] on span "+" at bounding box center [1320, 23] width 8 height 12
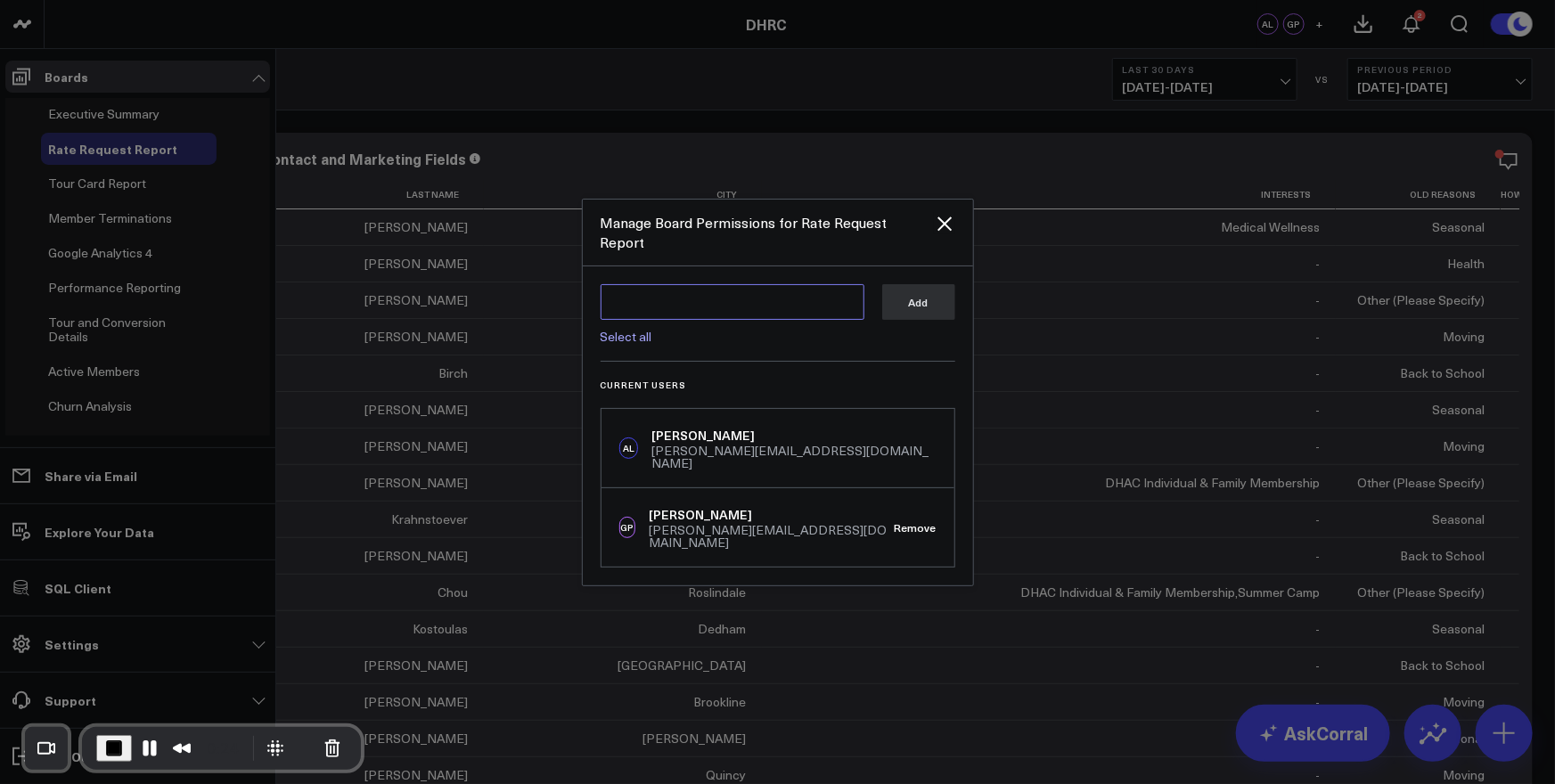
click at [719, 318] on textarea at bounding box center [733, 302] width 264 height 36
paste textarea "andrew@ignitionconsultants.com"
type textarea "andrew@ignitionconsultants.com"
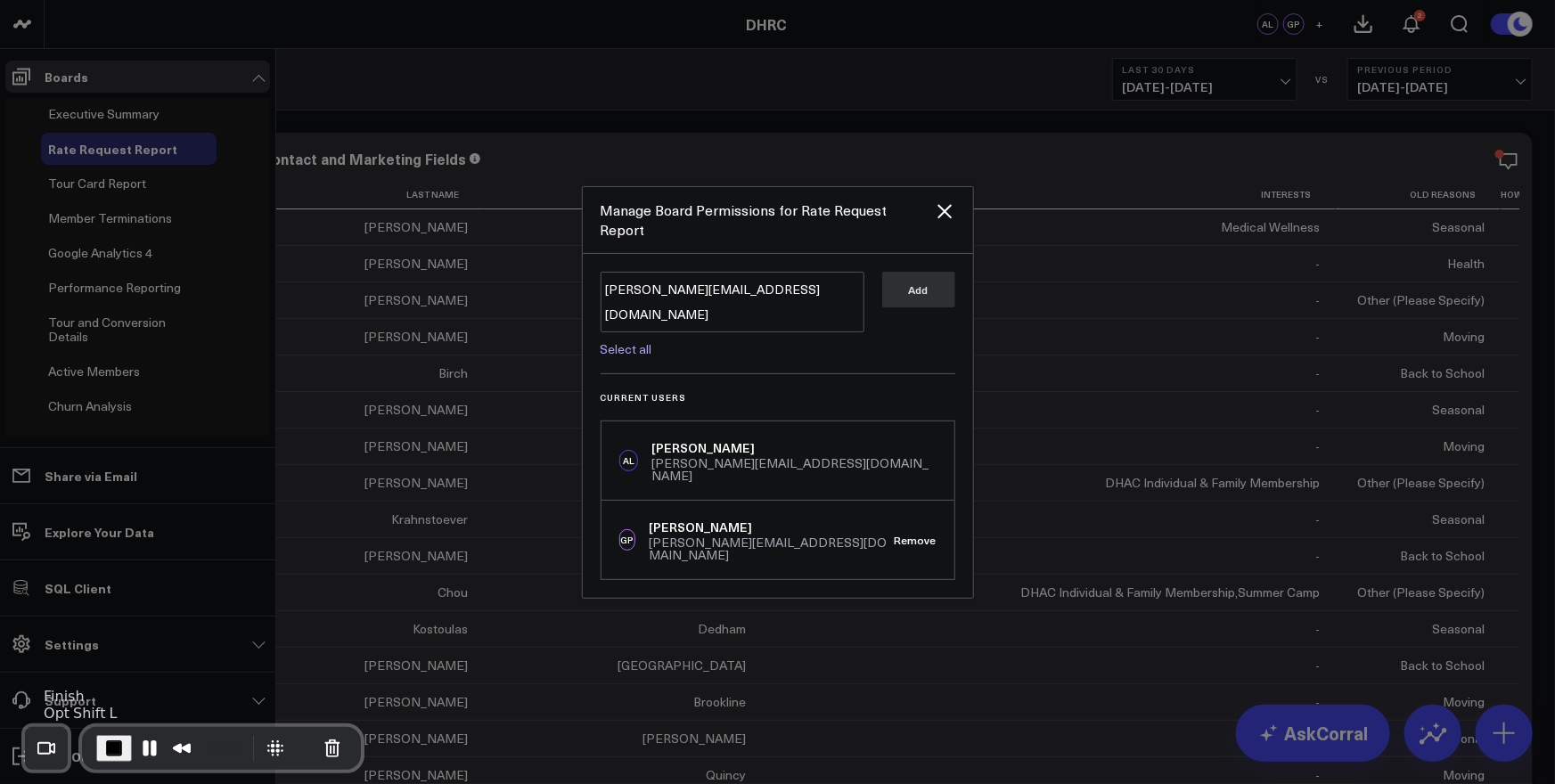
click at [100, 753] on button "End Recording" at bounding box center [114, 748] width 36 height 27
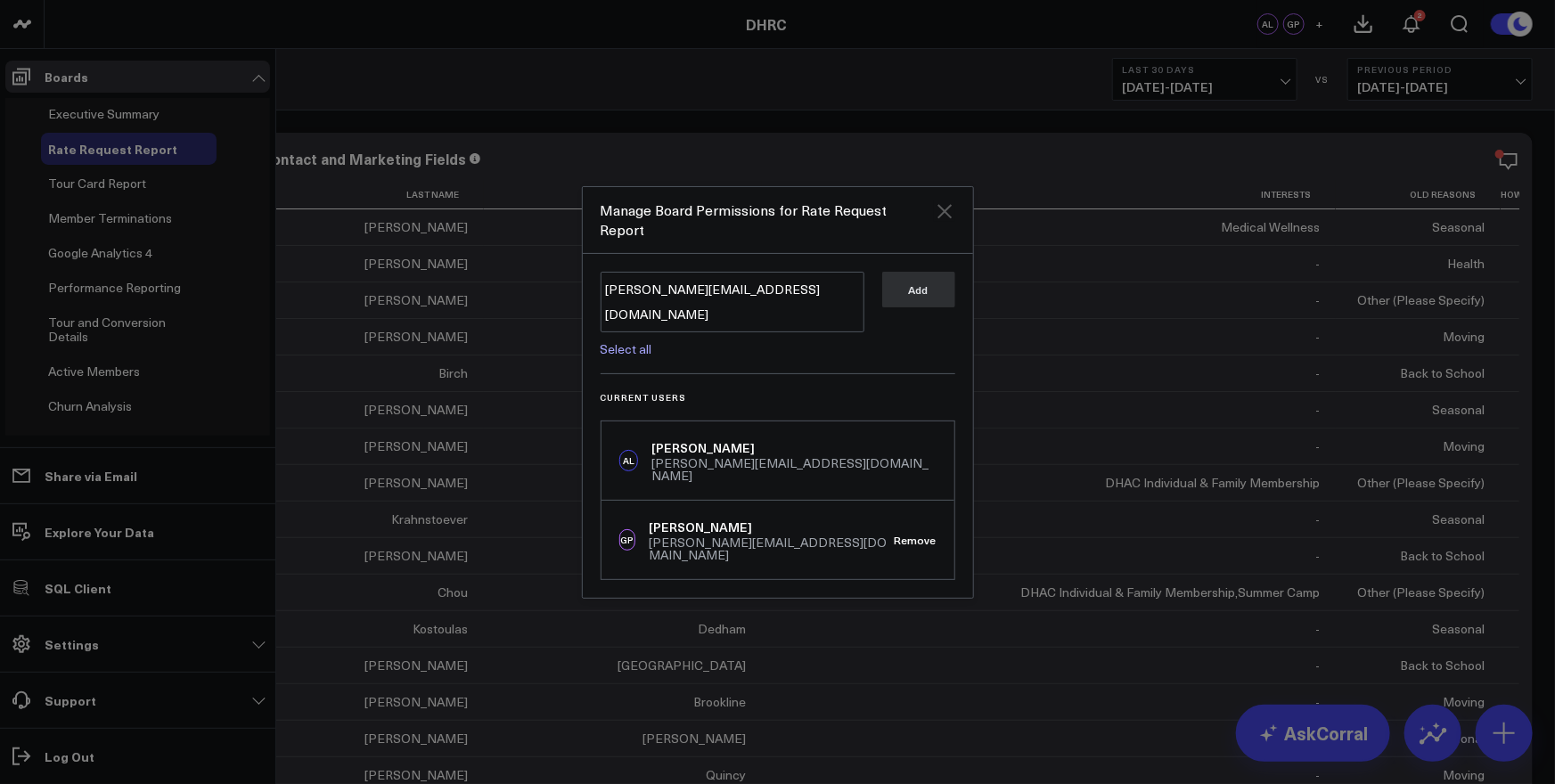
click at [944, 218] on icon "Close" at bounding box center [944, 211] width 14 height 14
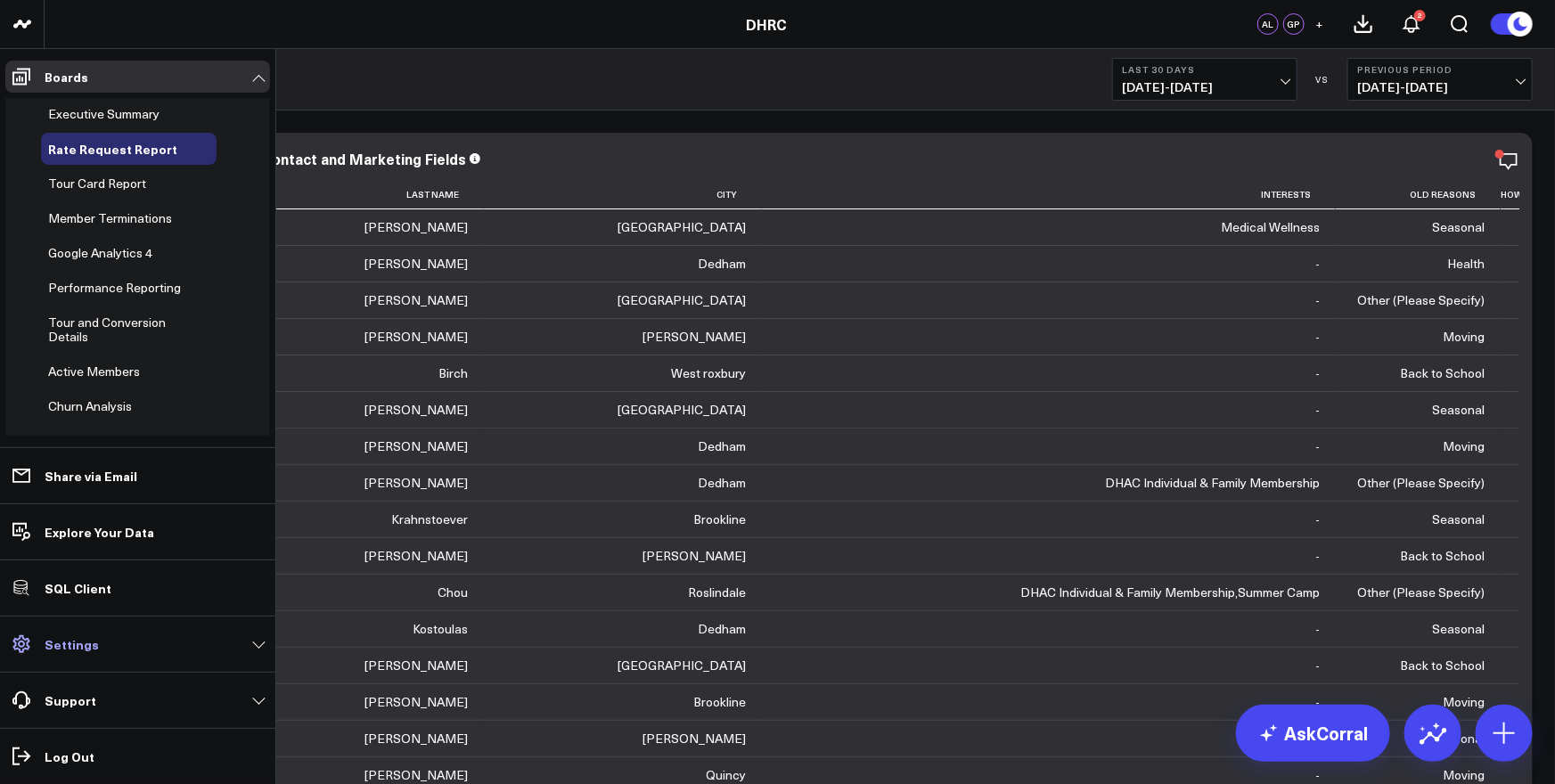
click at [118, 648] on link "Settings" at bounding box center [138, 644] width 265 height 32
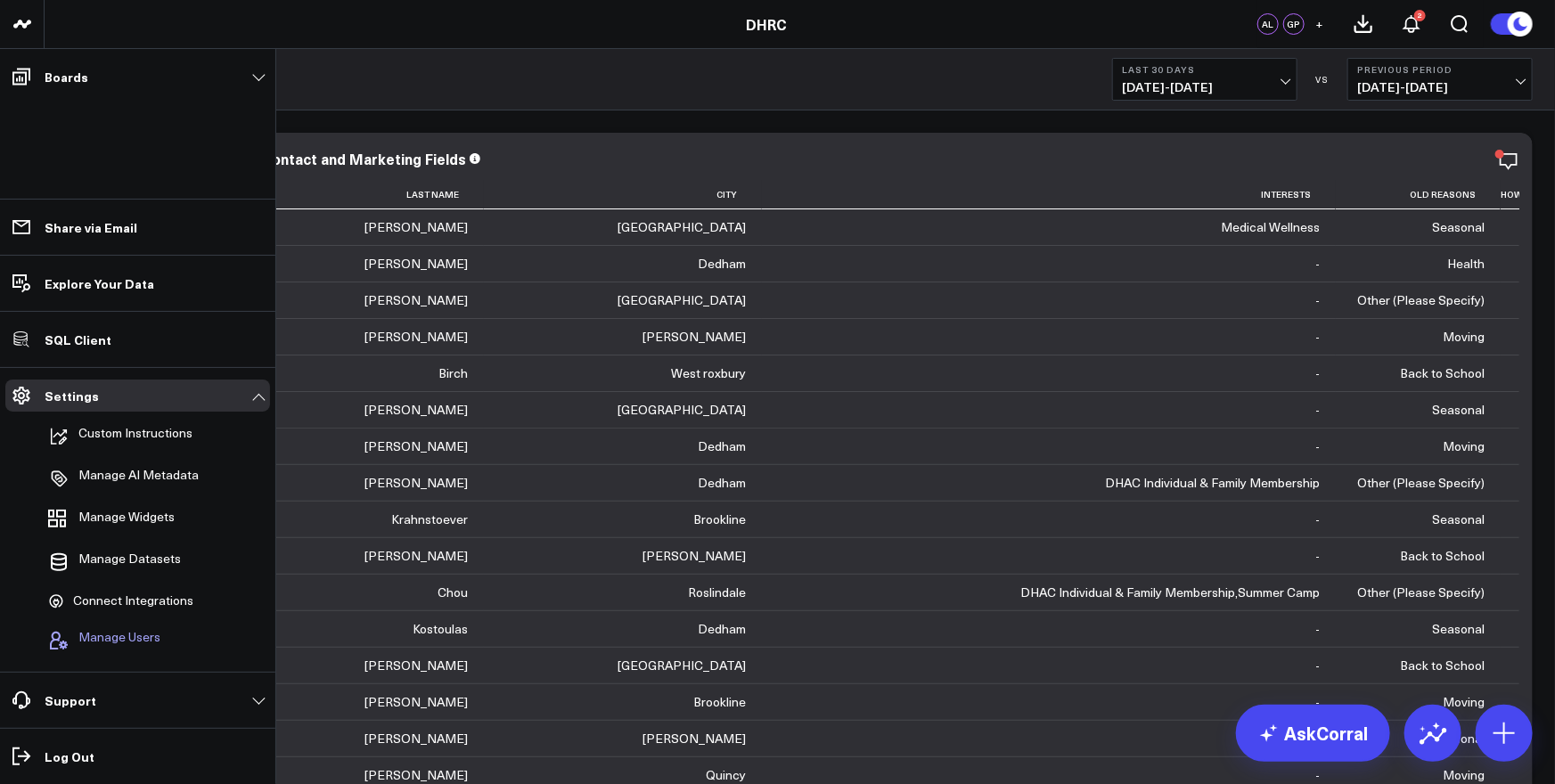
click at [126, 632] on span "Manage Users" at bounding box center [120, 641] width 82 height 22
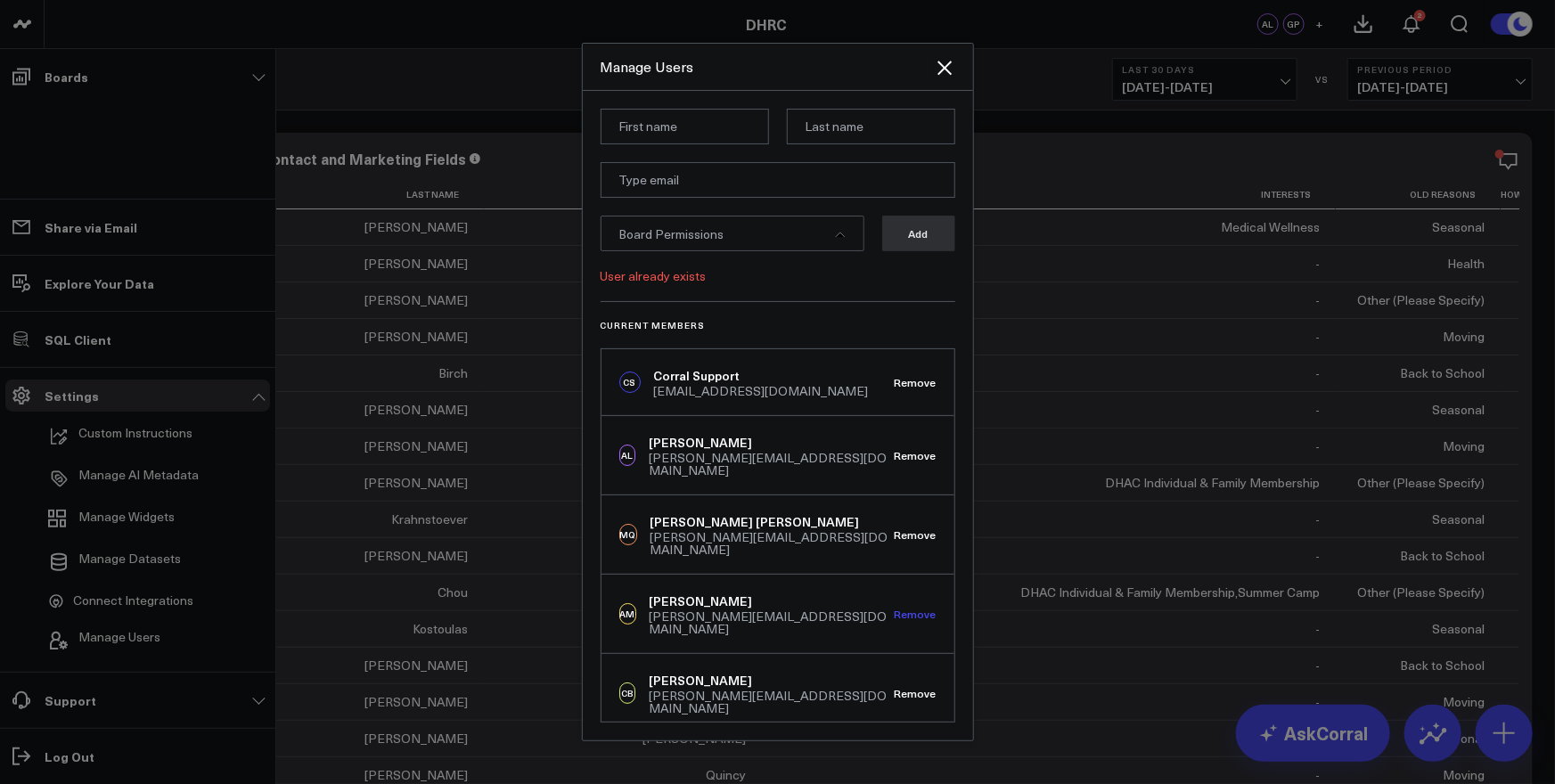
click at [911, 608] on button "Remove" at bounding box center [915, 614] width 42 height 12
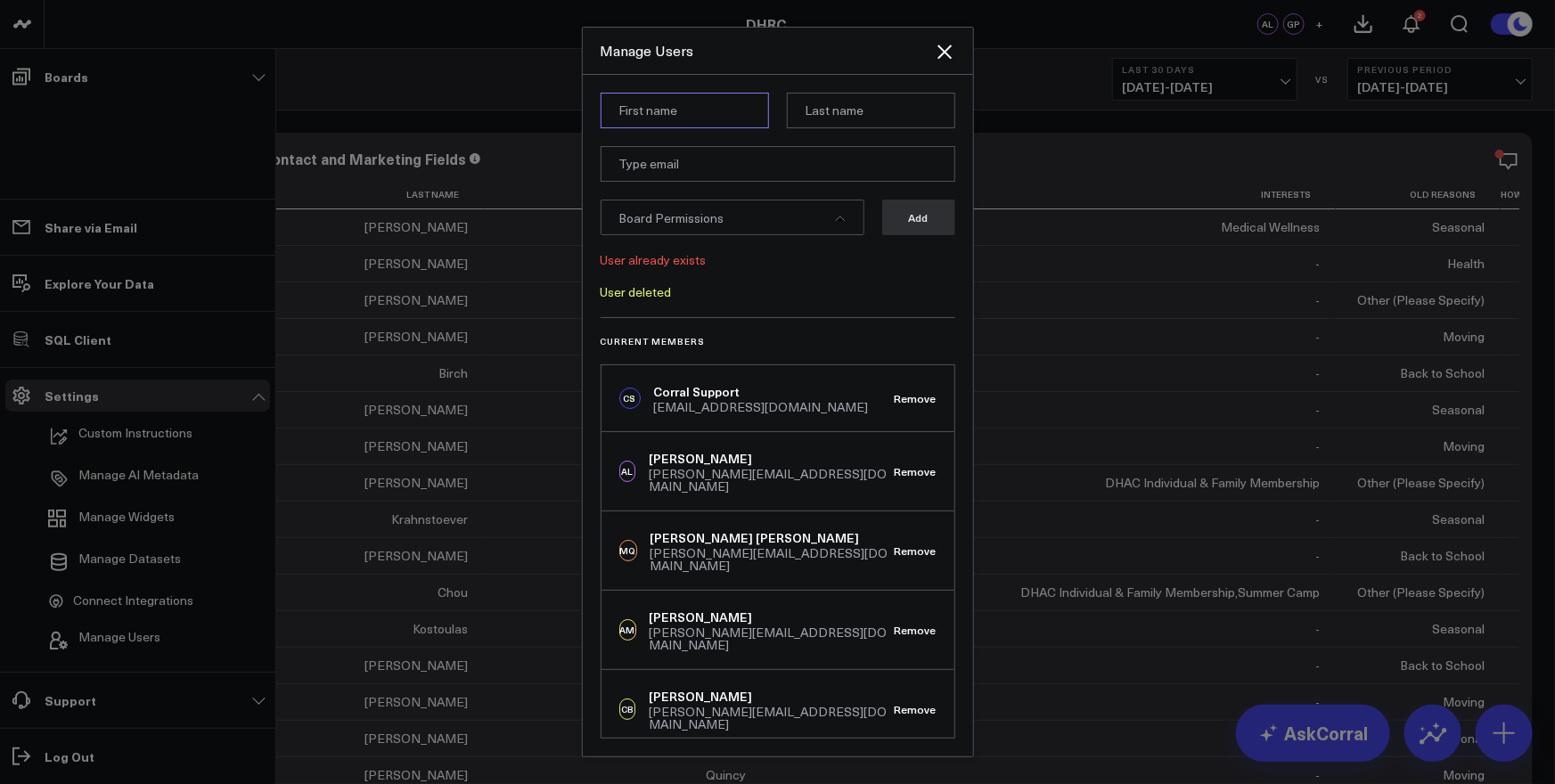
click at [684, 112] on input at bounding box center [685, 111] width 169 height 36
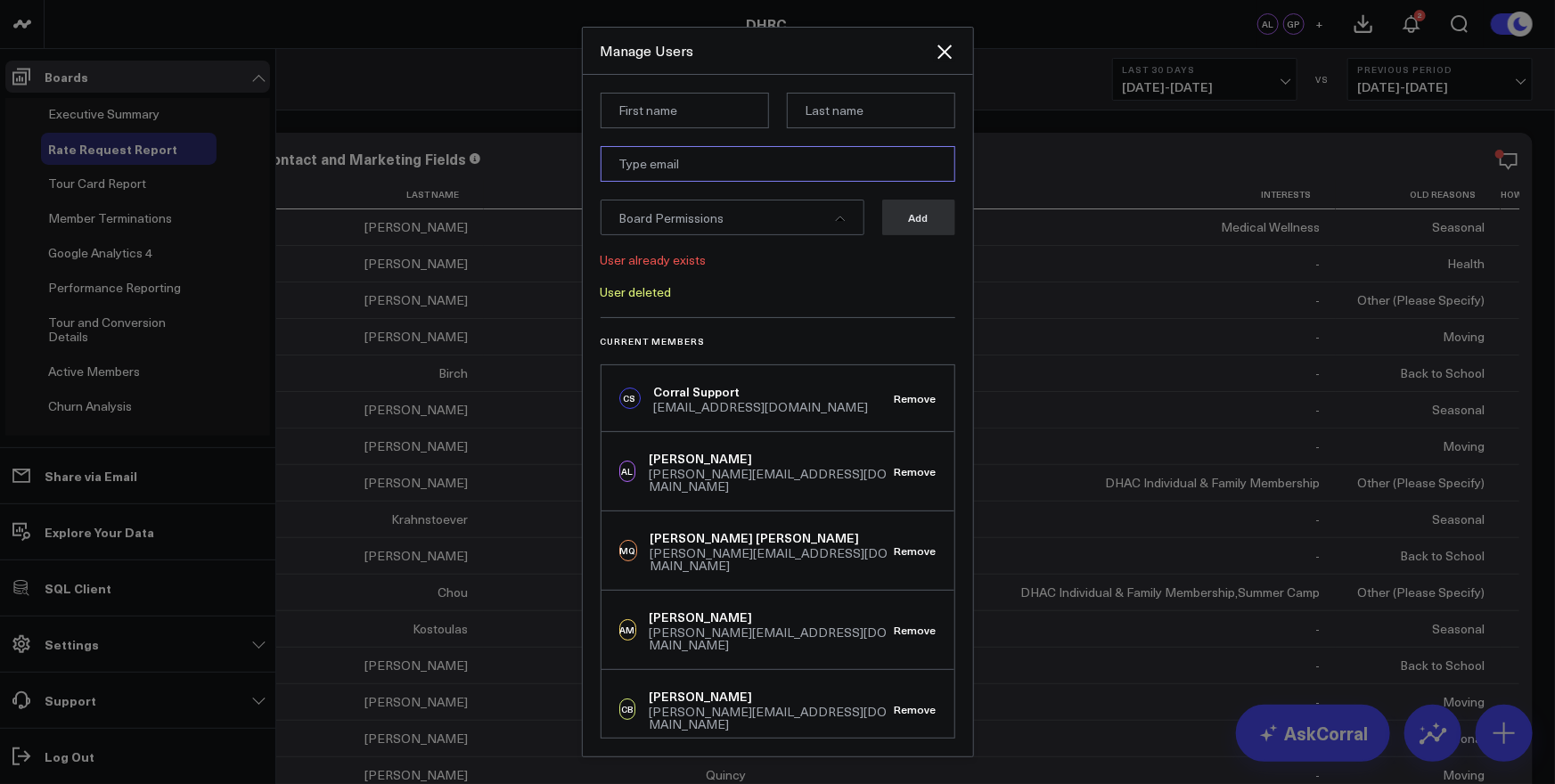
click at [631, 159] on input "email" at bounding box center [778, 164] width 355 height 36
paste input "andrew@ignitionconsultants.com"
type input "andrew@ignitionconsultants.com"
click at [682, 115] on input at bounding box center [685, 111] width 169 height 36
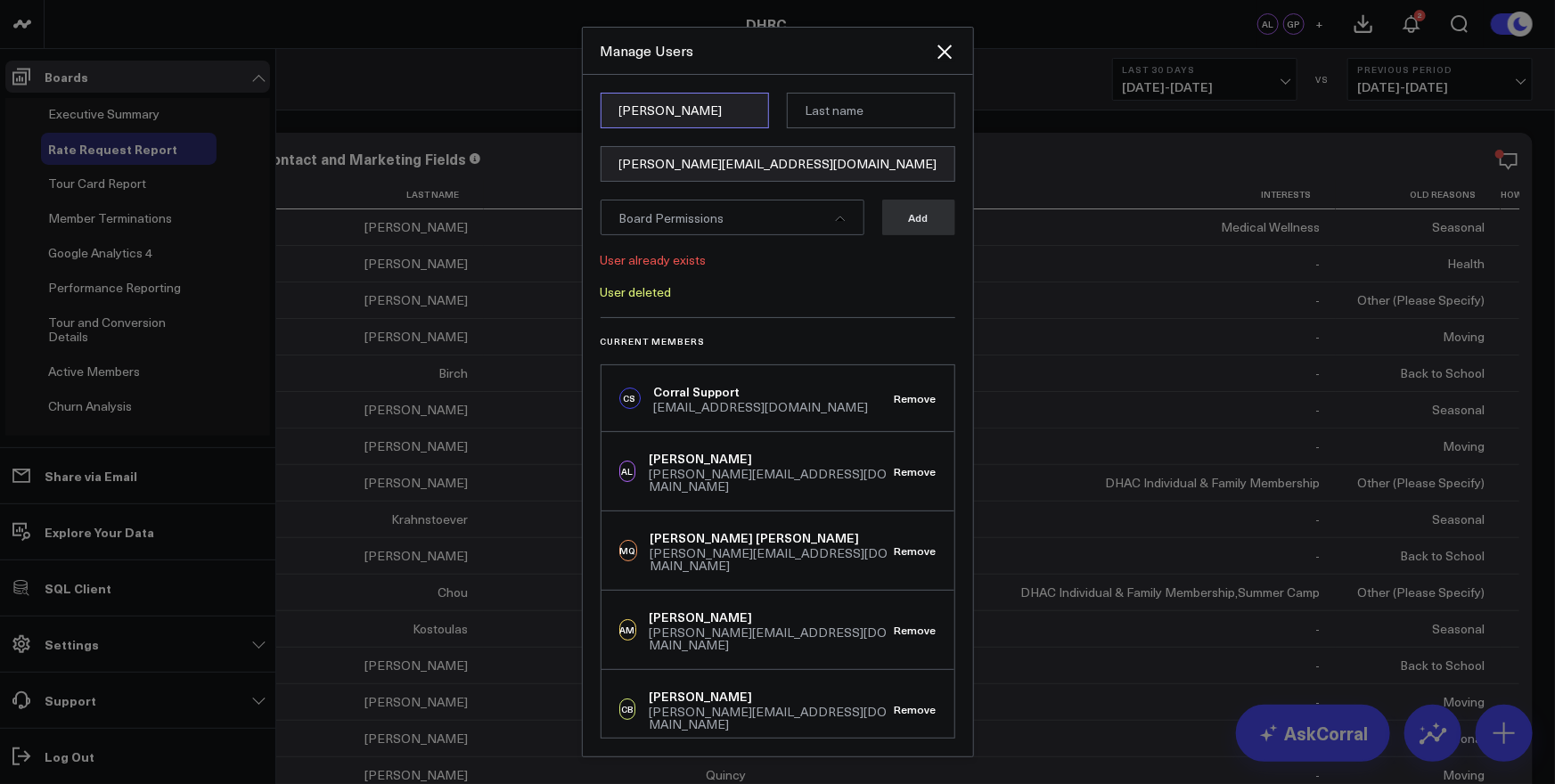
type input "Andrew"
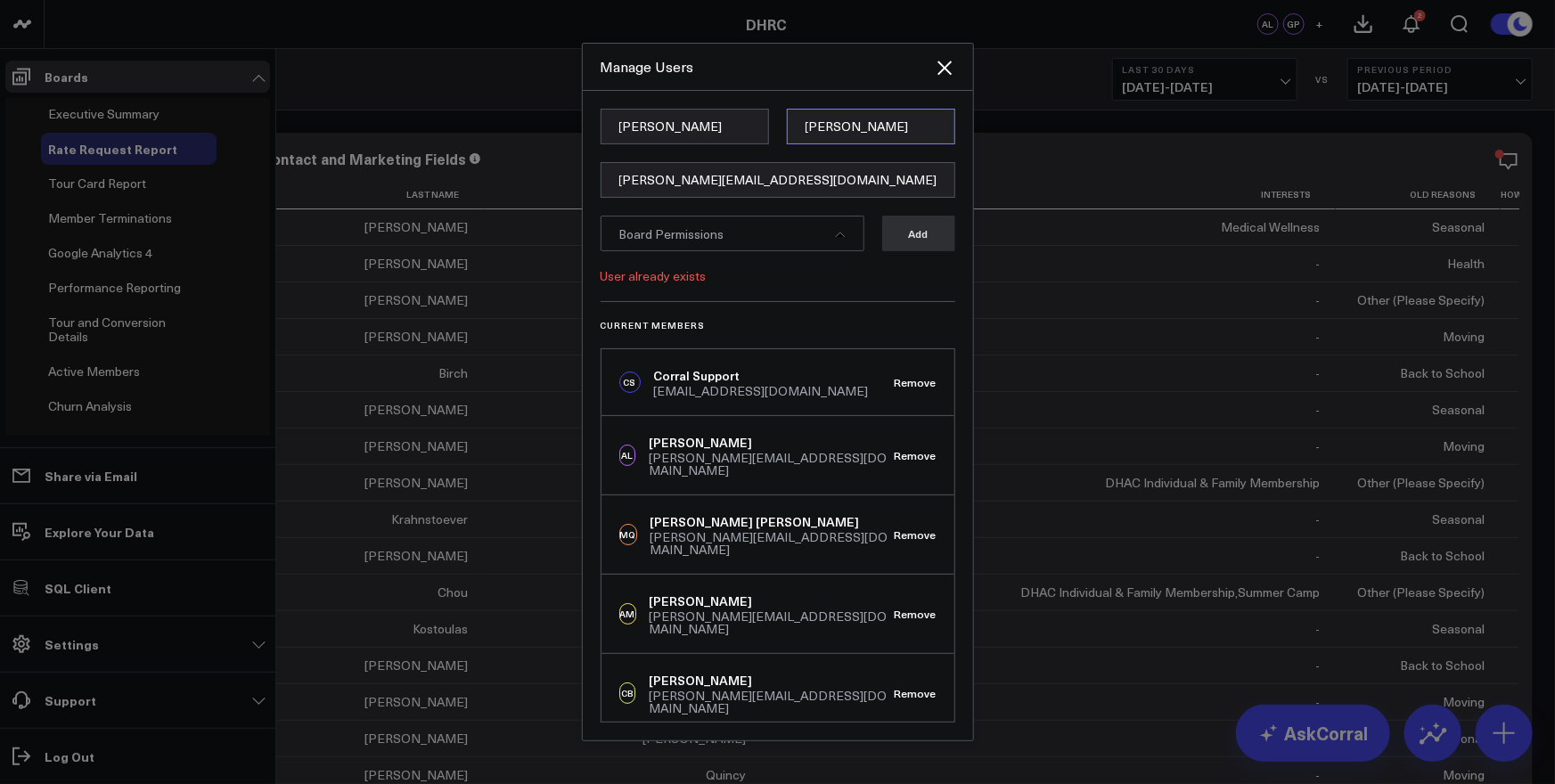
type input "Moss"
click at [732, 67] on div "Manage Users" at bounding box center [767, 67] width 333 height 20
drag, startPoint x: 734, startPoint y: 222, endPoint x: 822, endPoint y: 246, distance: 91.2
click at [736, 223] on div "Board Permissions" at bounding box center [733, 233] width 264 height 36
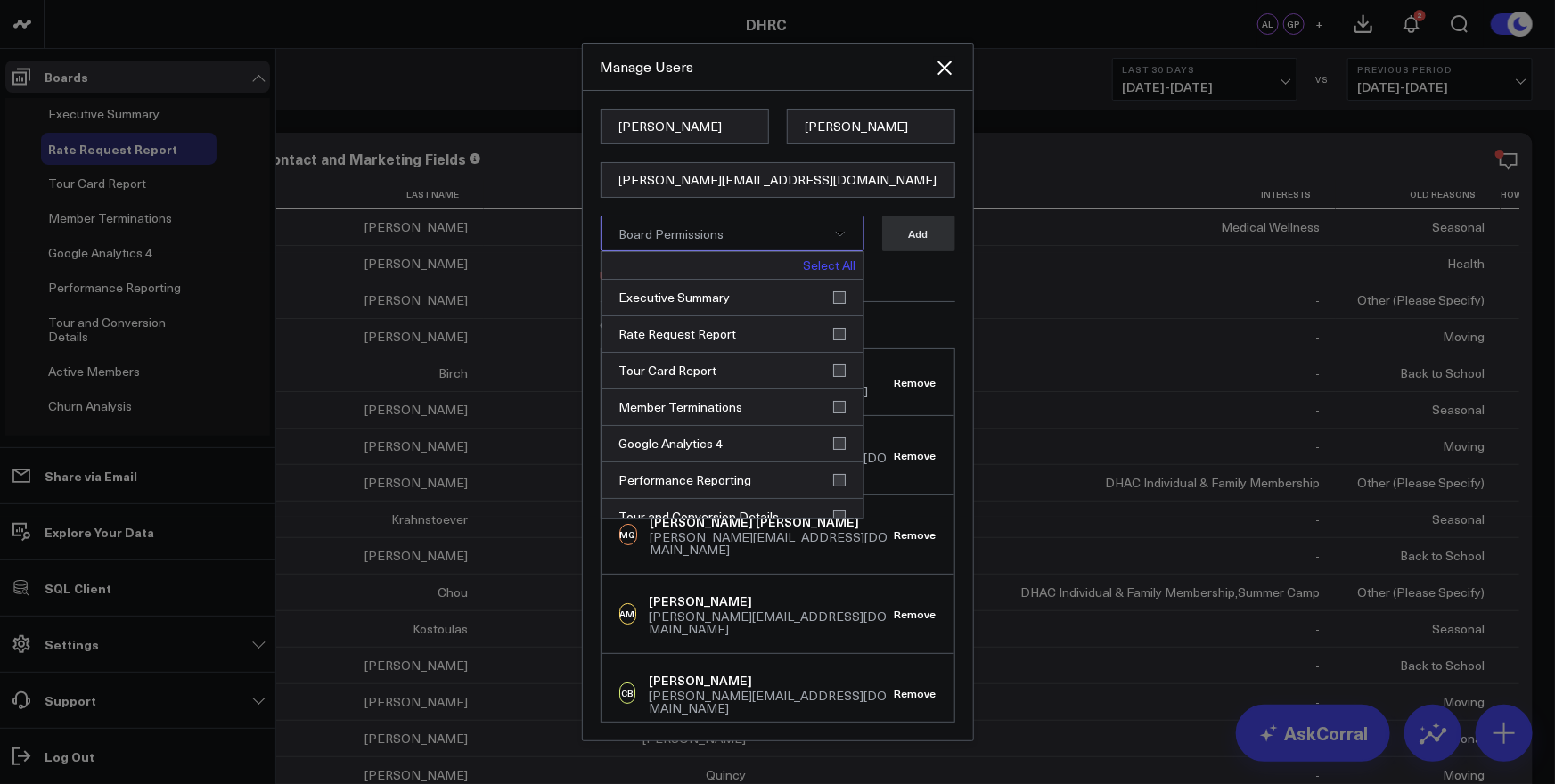
click at [825, 267] on link "Select All" at bounding box center [830, 265] width 52 height 12
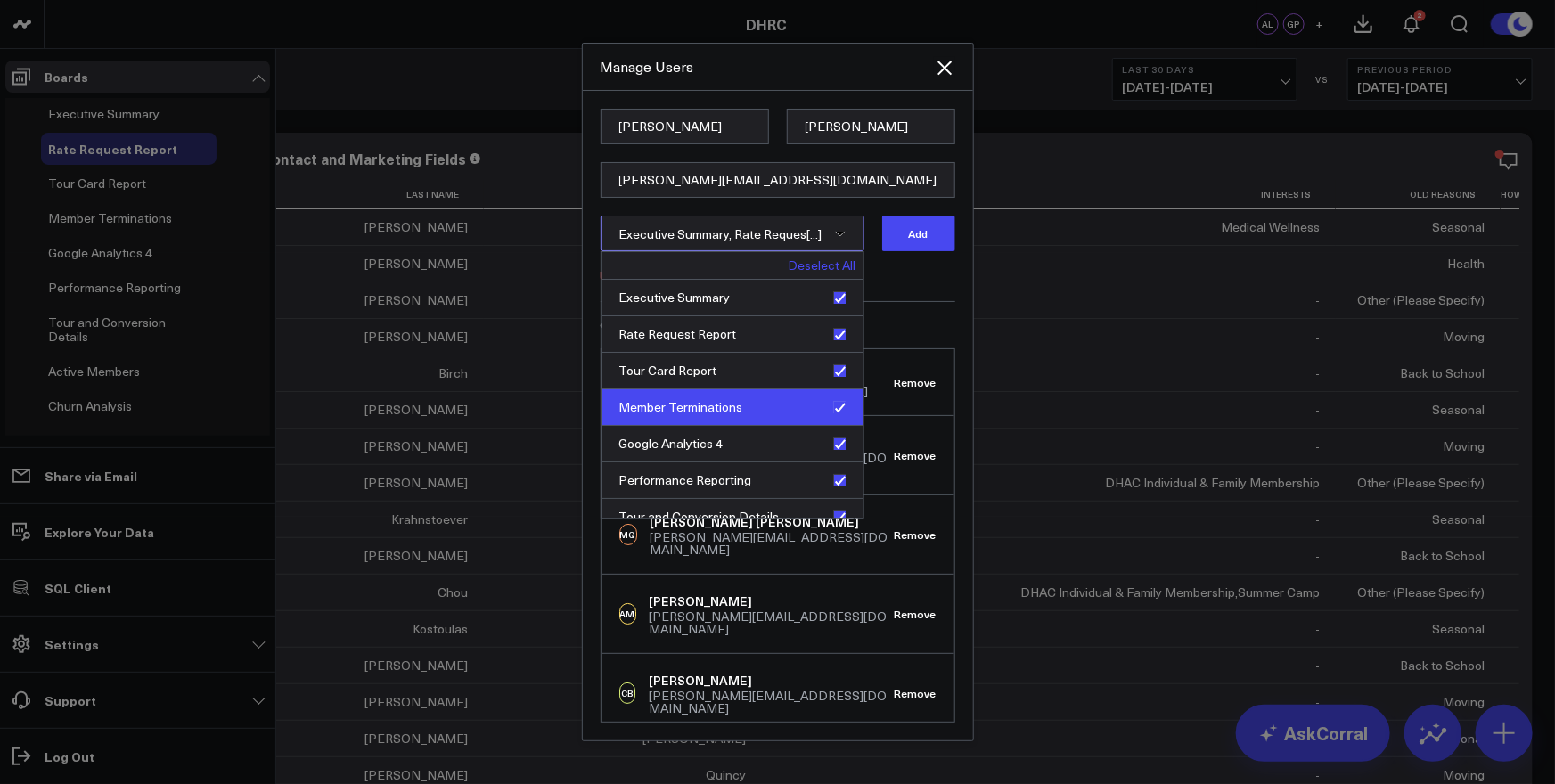
scroll to position [125, 0]
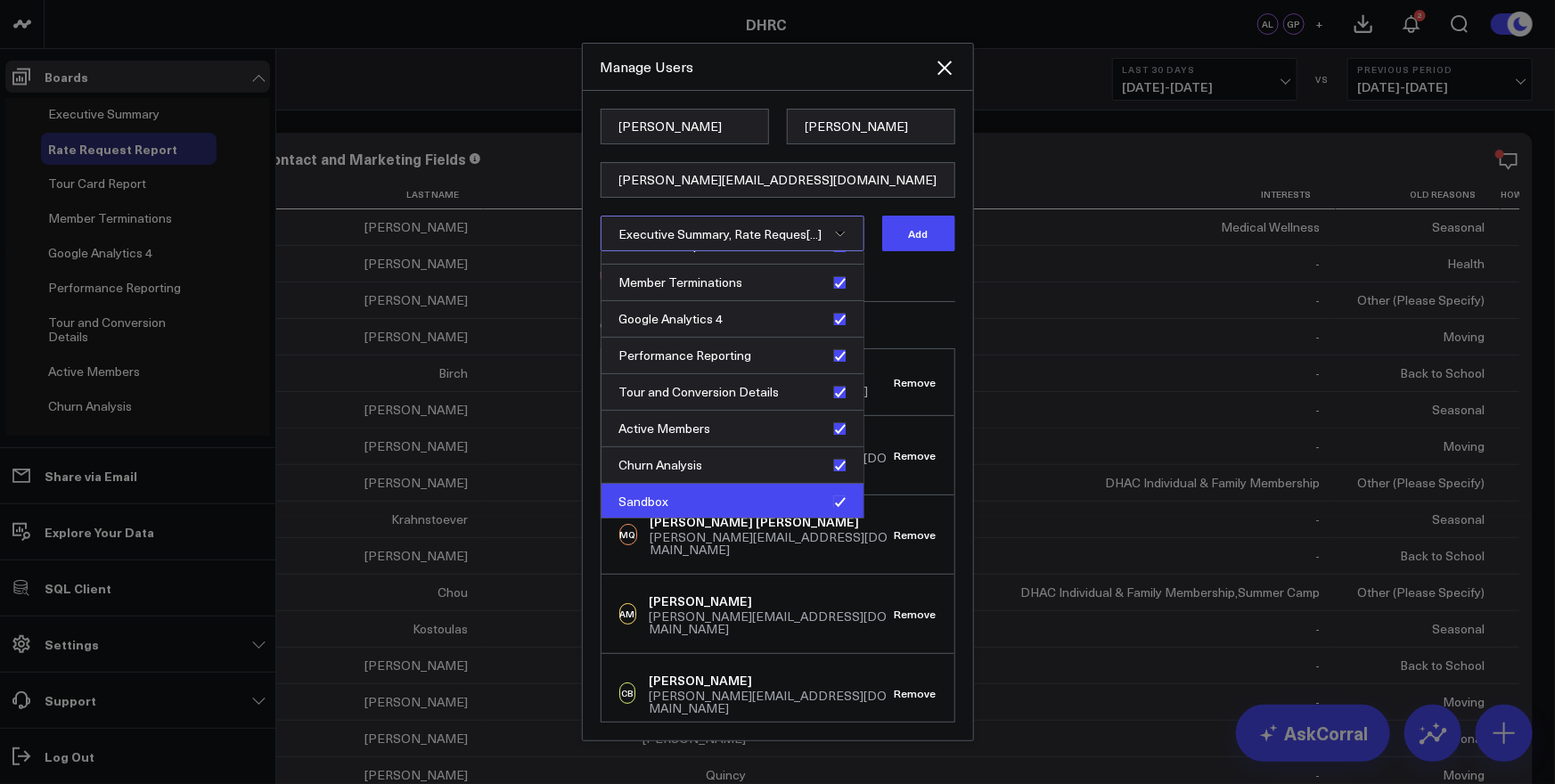
click at [828, 503] on div "Sandbox" at bounding box center [733, 502] width 262 height 36
click at [869, 215] on div "Executive Summary, Rate Reques[...] Select All Deselect All Executive Summary R…" at bounding box center [778, 233] width 355 height 36
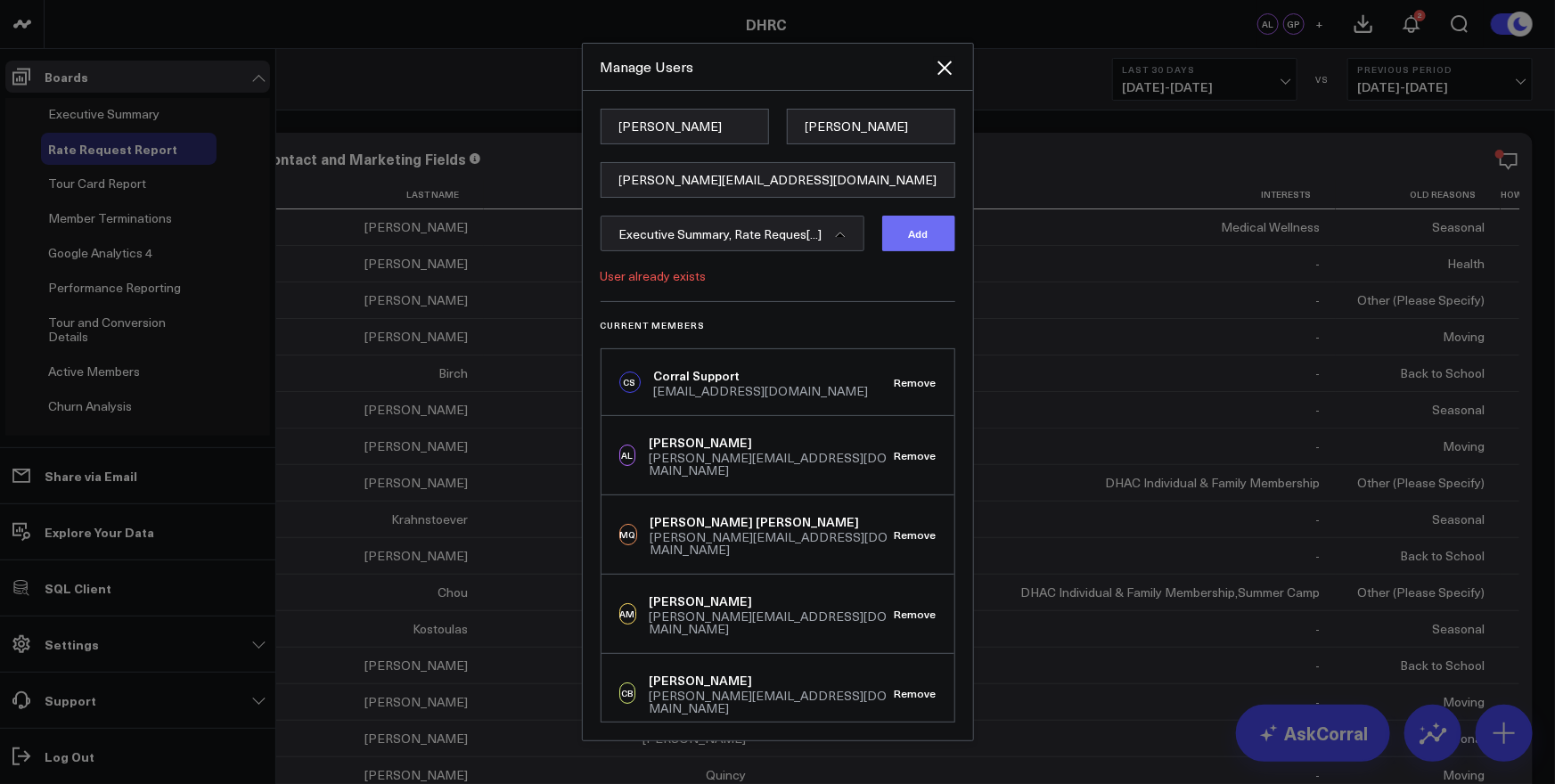
click at [911, 235] on button "Add" at bounding box center [919, 233] width 73 height 36
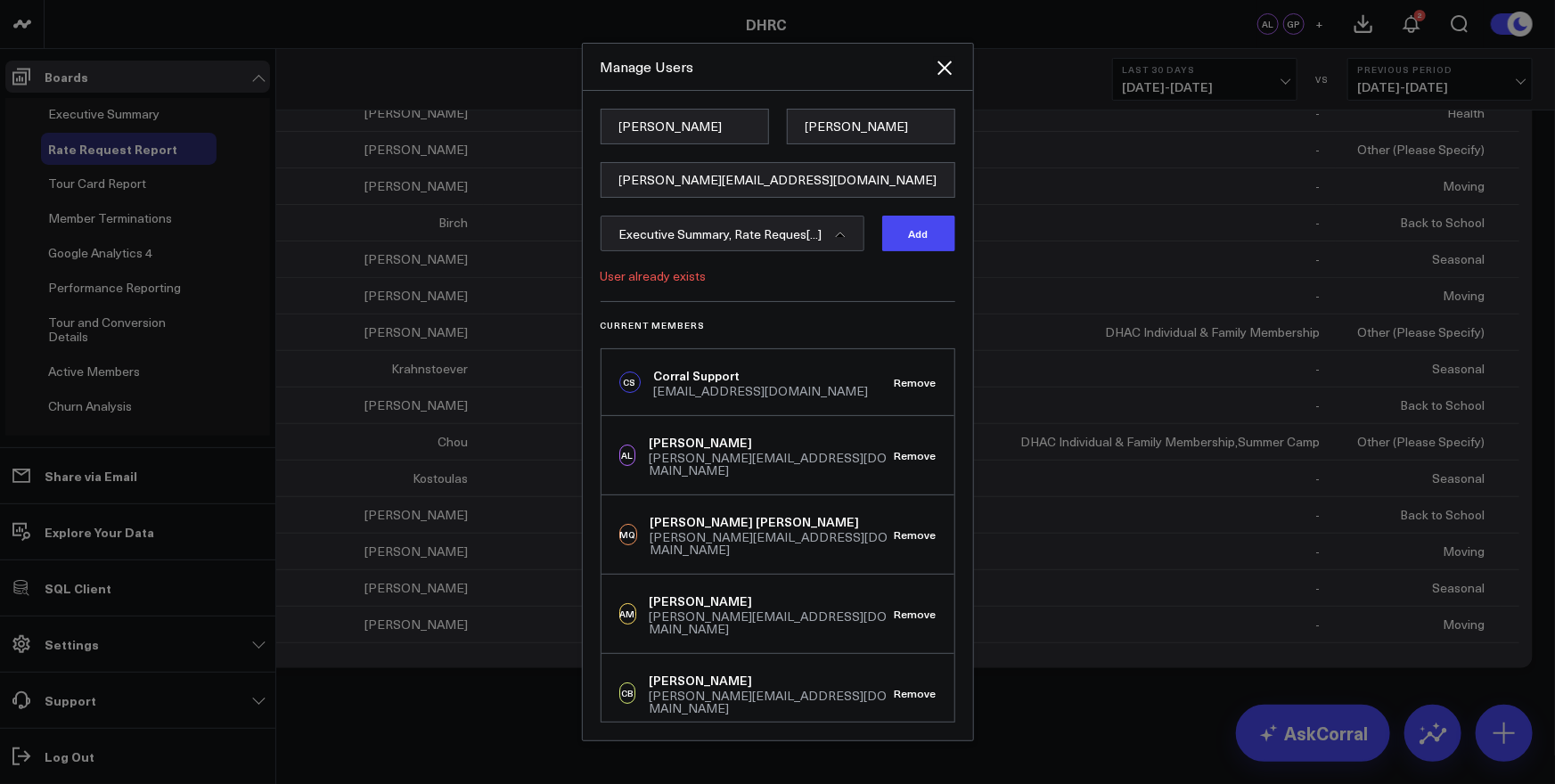
scroll to position [0, 0]
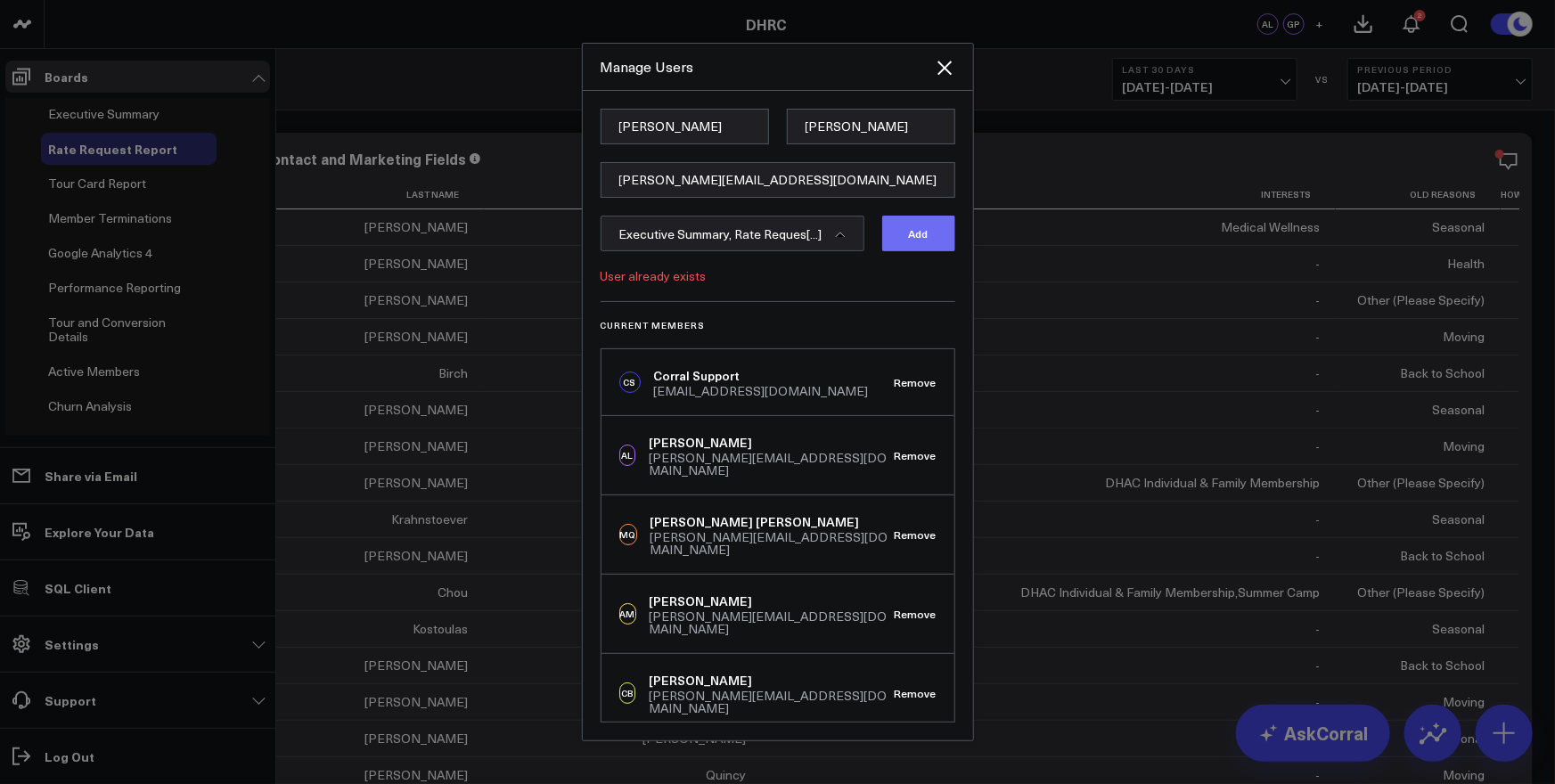
click at [901, 229] on button "Add" at bounding box center [919, 233] width 73 height 36
click at [781, 269] on div "User already exists" at bounding box center [778, 275] width 355 height 14
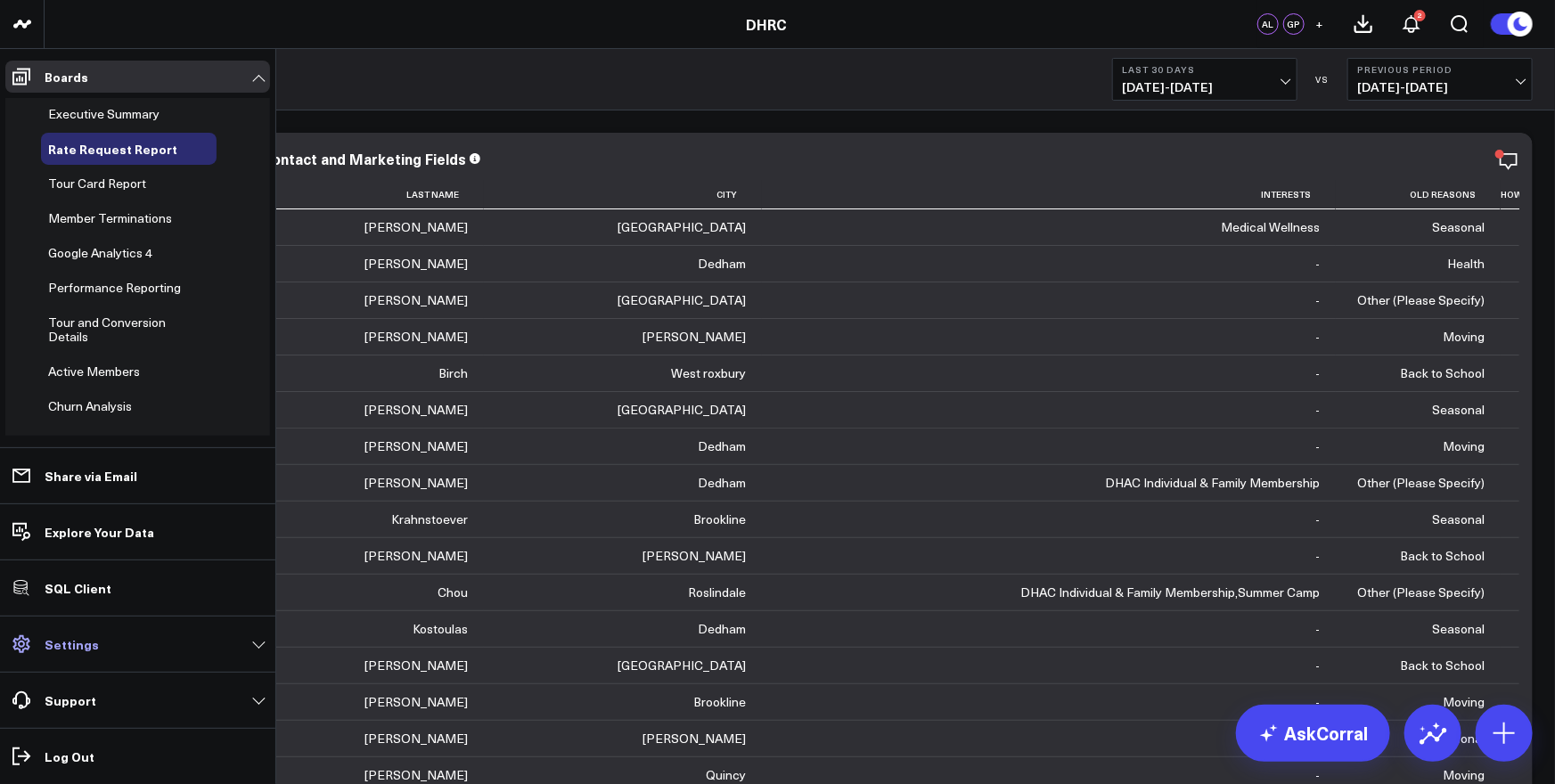
click at [27, 648] on link "Settings" at bounding box center [138, 644] width 265 height 32
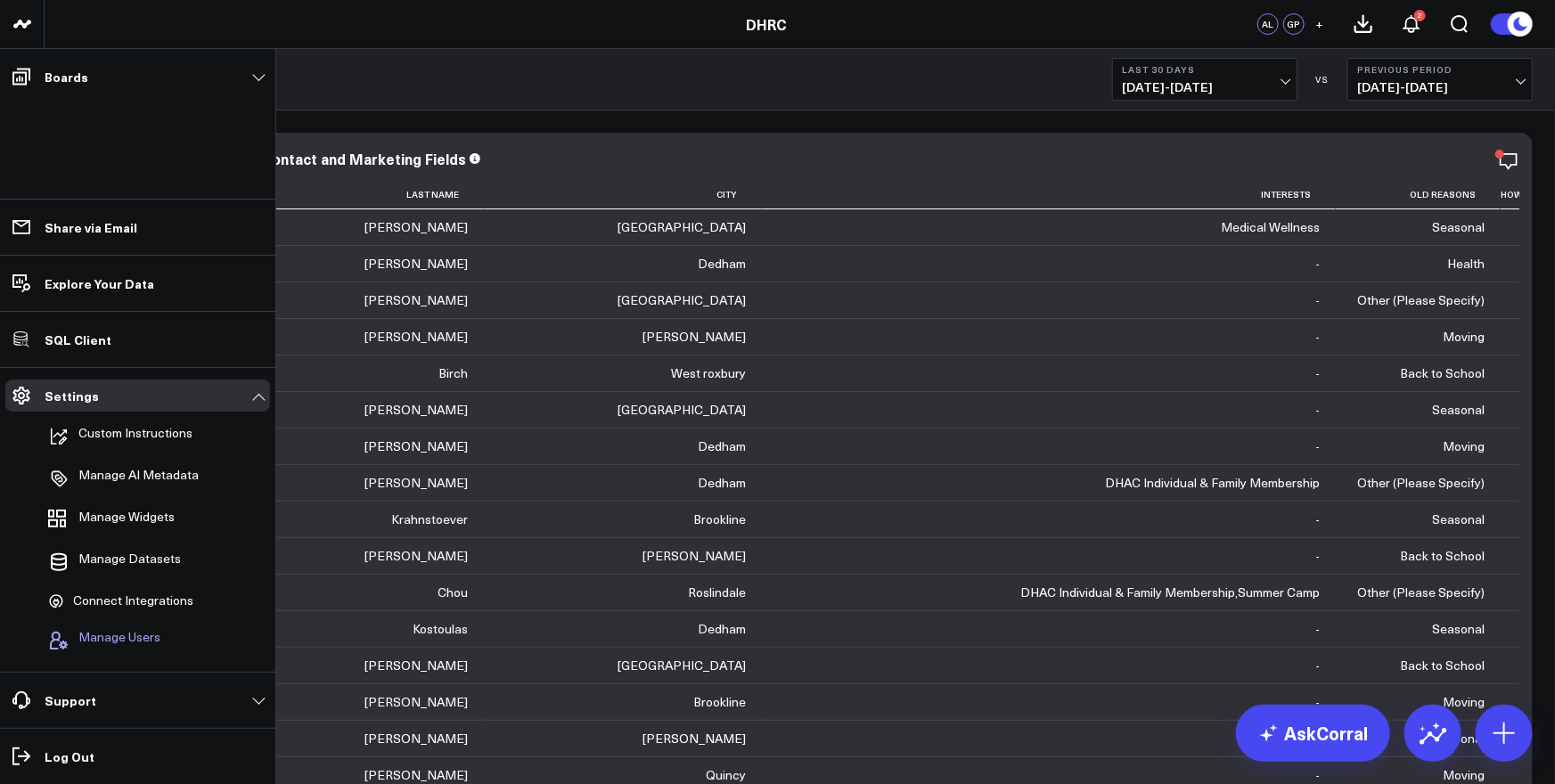
click at [83, 641] on span "Manage Users" at bounding box center [120, 641] width 82 height 22
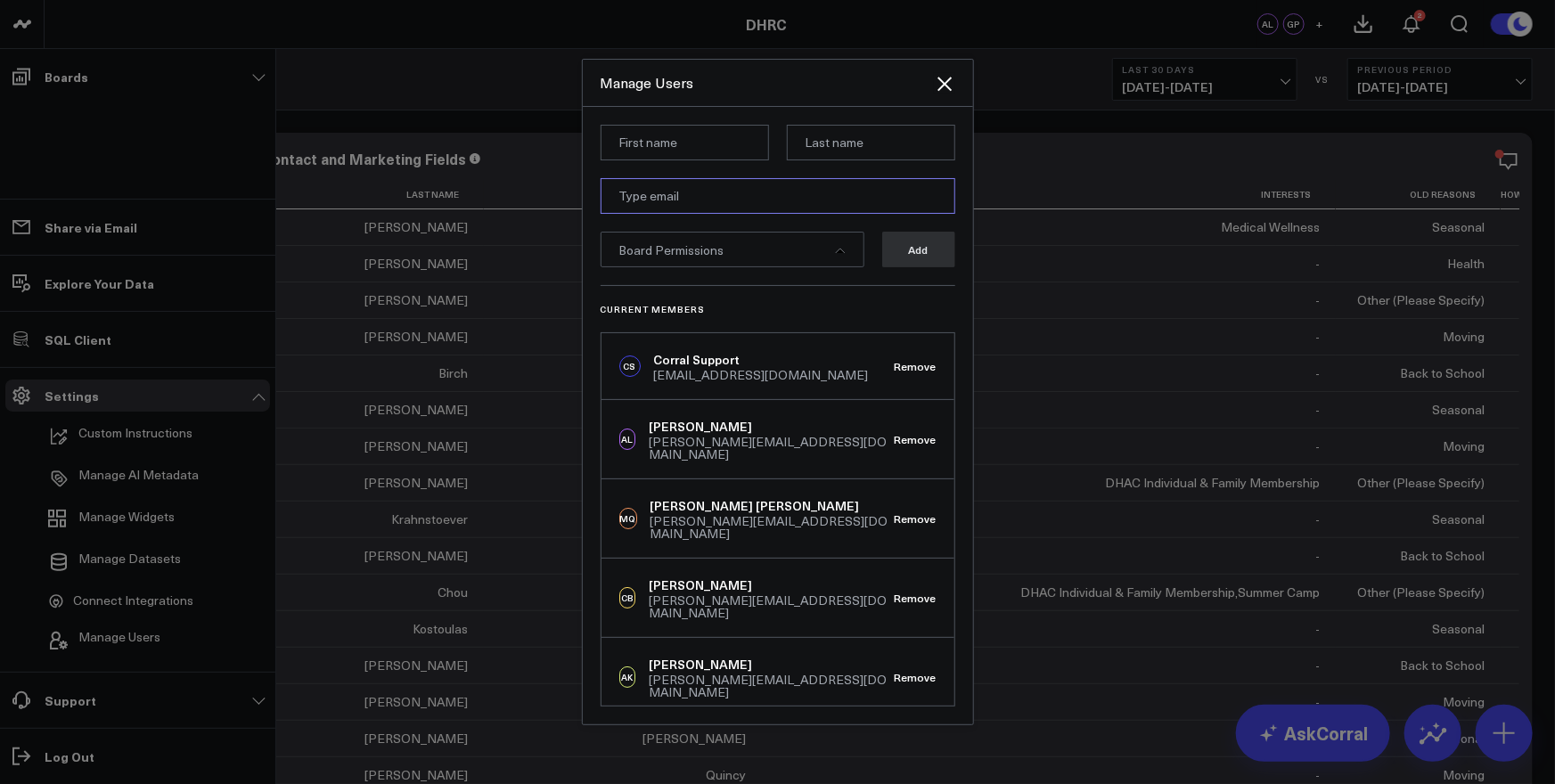
click at [701, 190] on input "email" at bounding box center [778, 196] width 355 height 36
paste input "[PERSON_NAME][EMAIL_ADDRESS][DOMAIN_NAME]"
type input "[PERSON_NAME][EMAIL_ADDRESS][DOMAIN_NAME]"
click at [703, 146] on input at bounding box center [685, 142] width 169 height 36
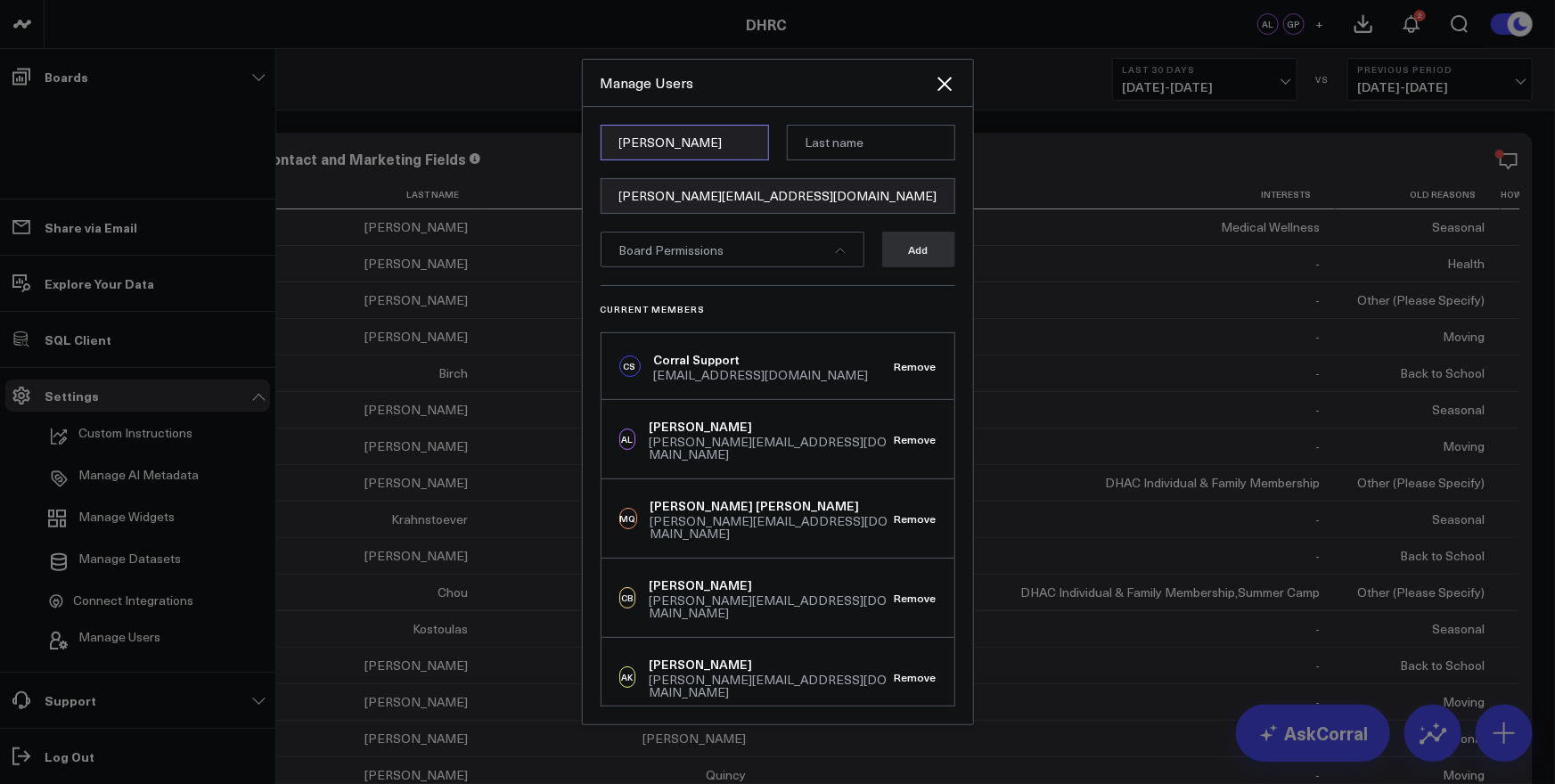
type input "Andrew"
type input "Moss"
click at [680, 266] on div "Board Permissions" at bounding box center [733, 249] width 264 height 36
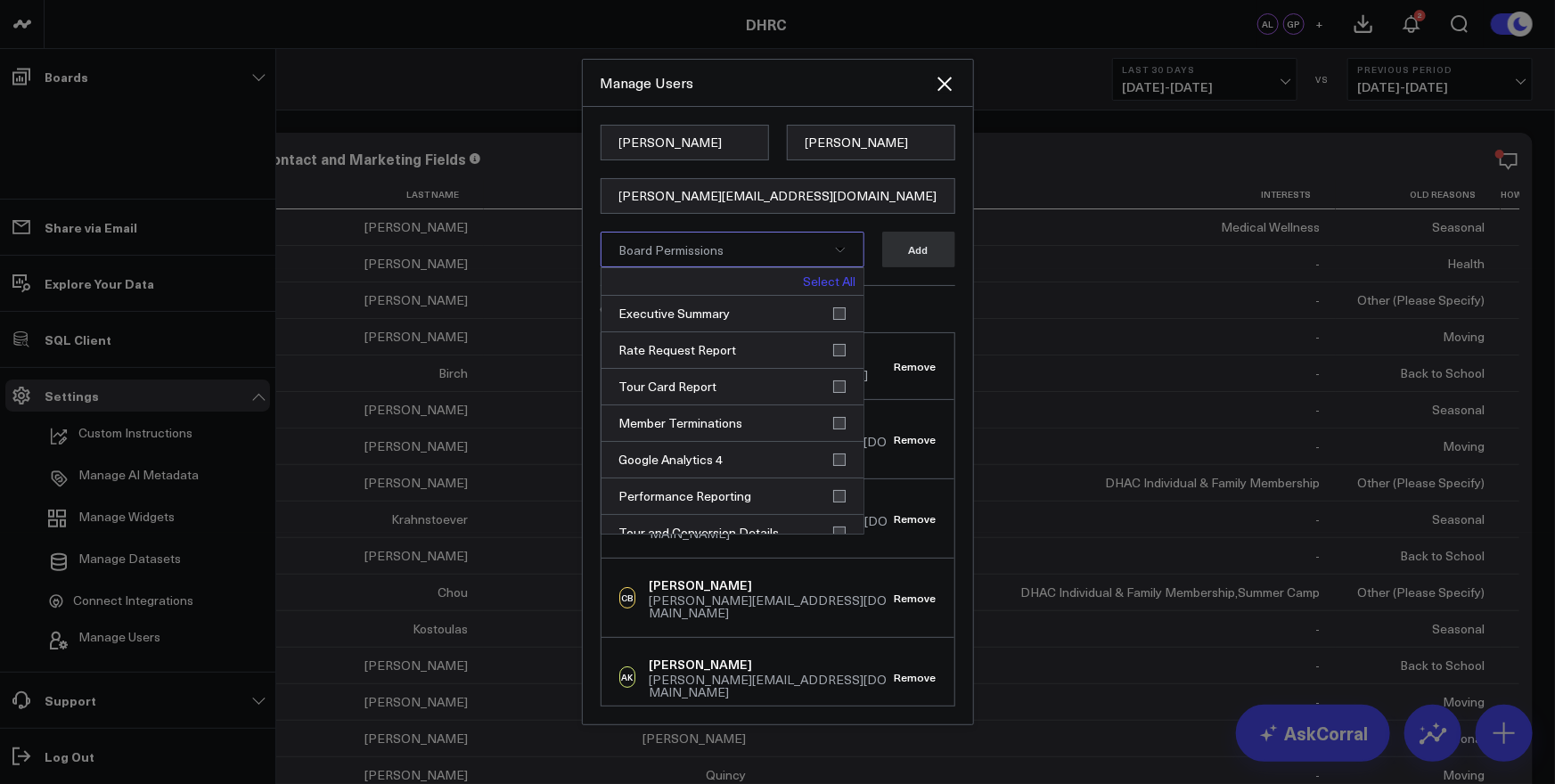
click at [829, 277] on link "Select All" at bounding box center [830, 281] width 52 height 12
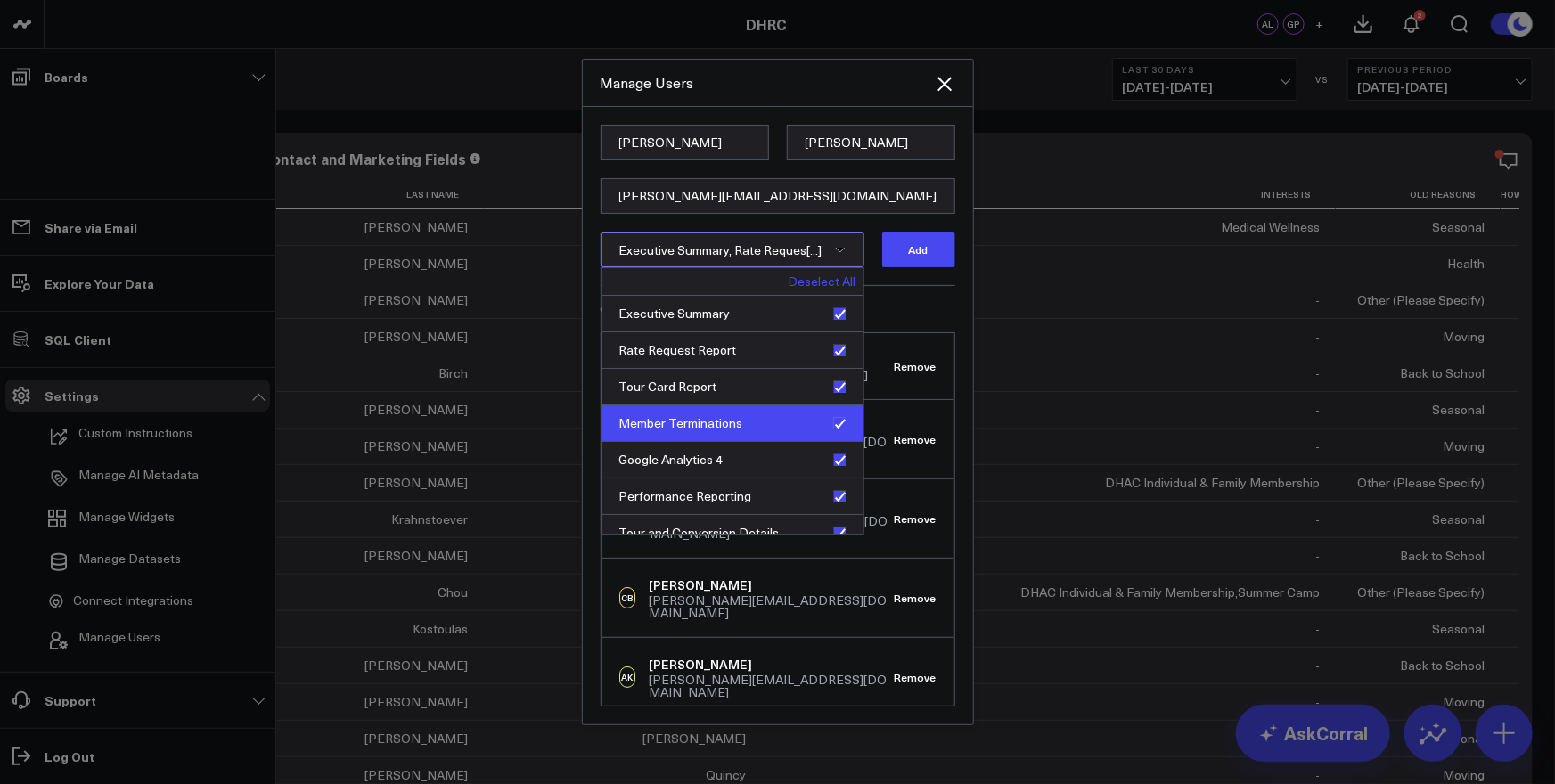
scroll to position [125, 0]
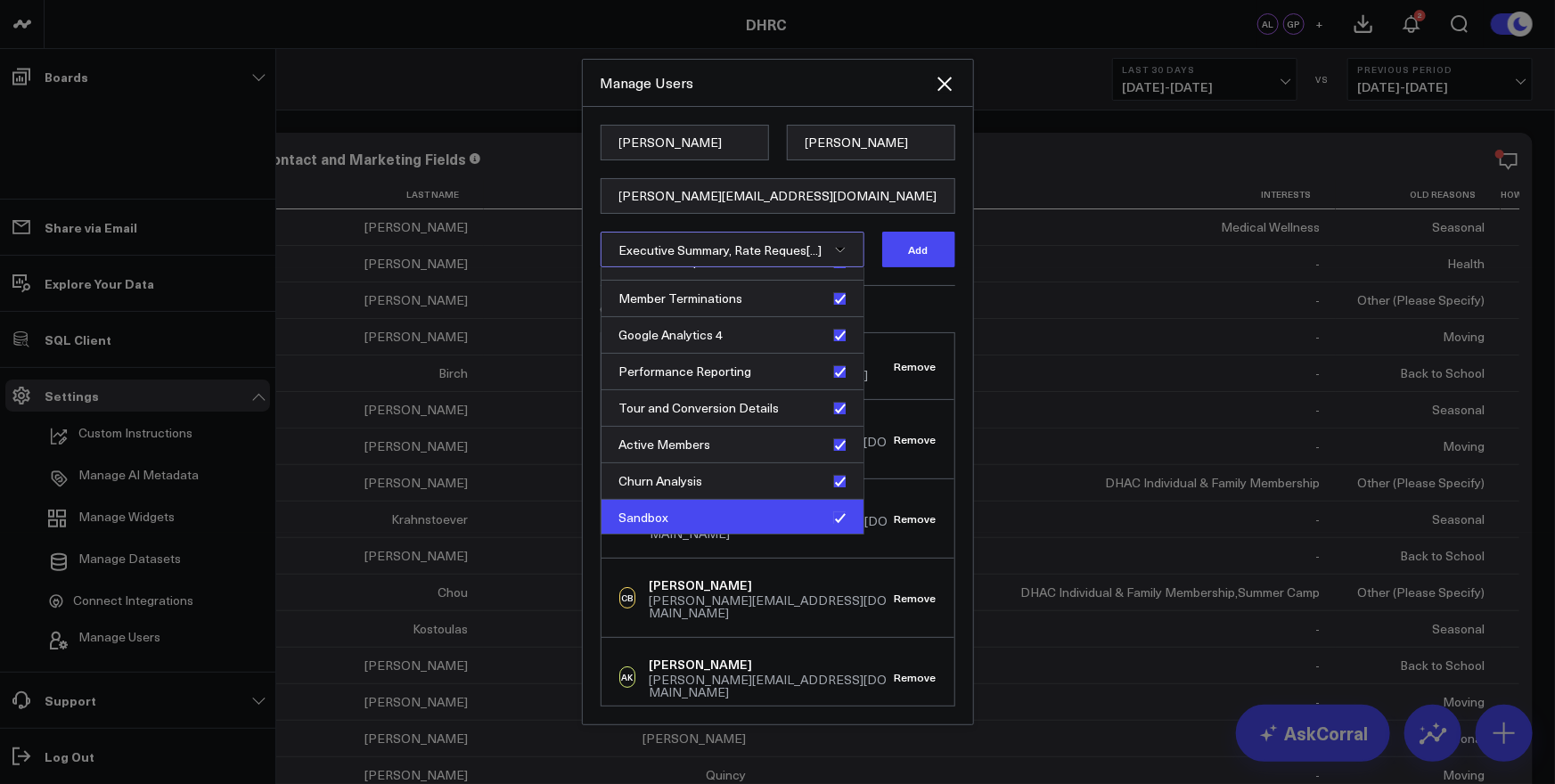
click at [834, 514] on div "Sandbox" at bounding box center [733, 518] width 262 height 36
click at [923, 237] on button "Add" at bounding box center [919, 249] width 73 height 36
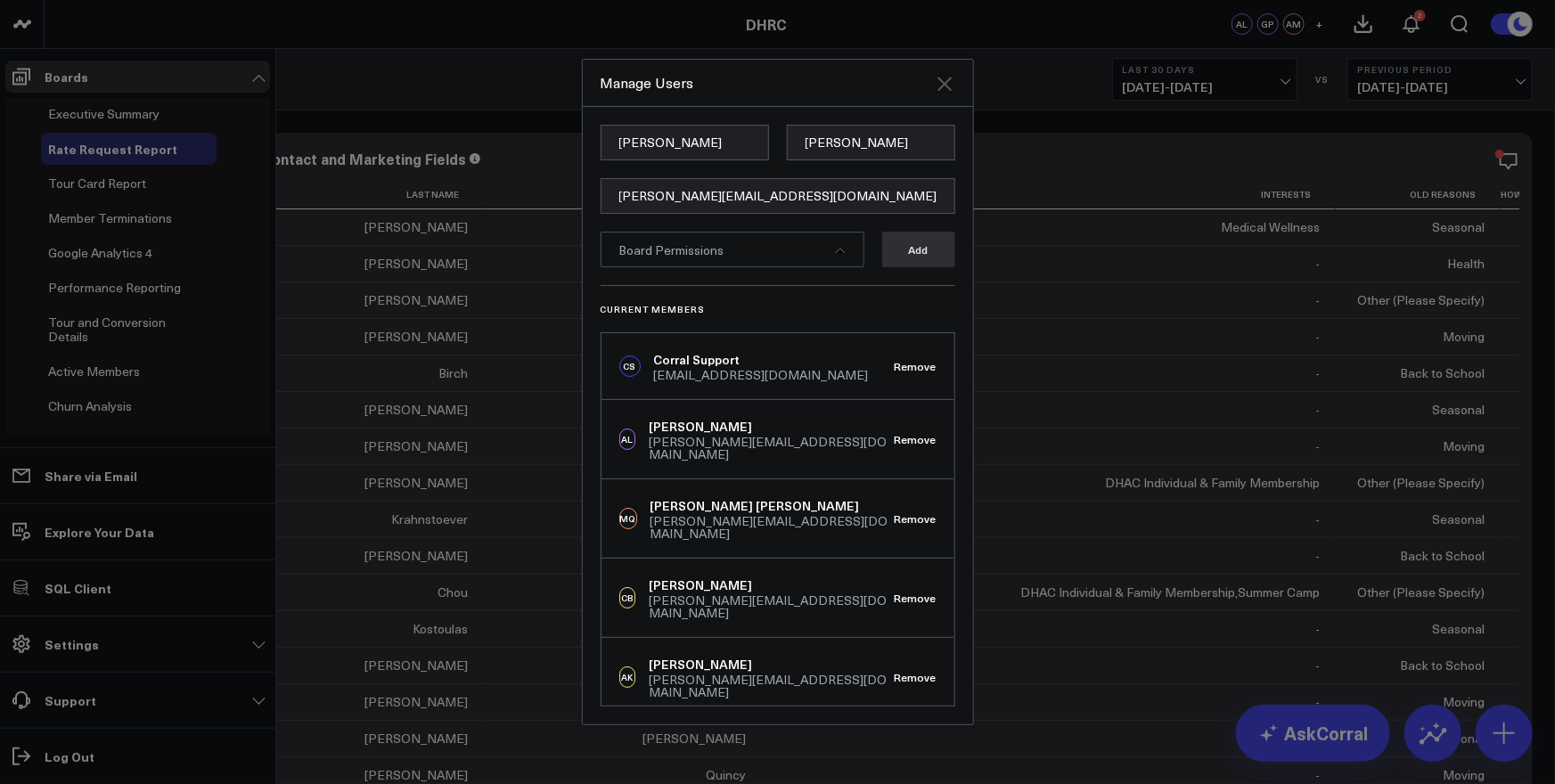
click at [950, 88] on icon "Close" at bounding box center [944, 83] width 14 height 14
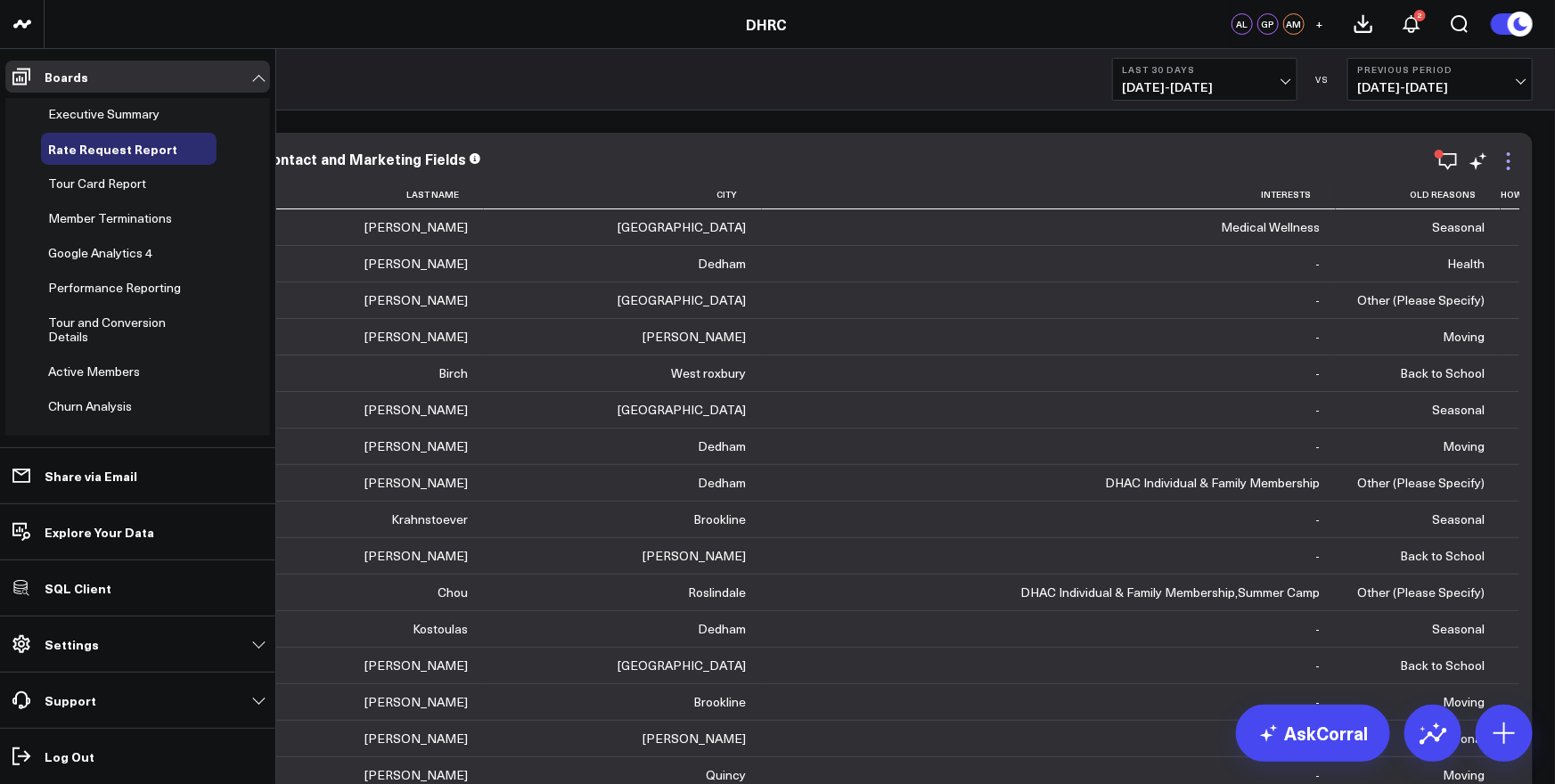
click at [1511, 160] on icon at bounding box center [1508, 161] width 22 height 22
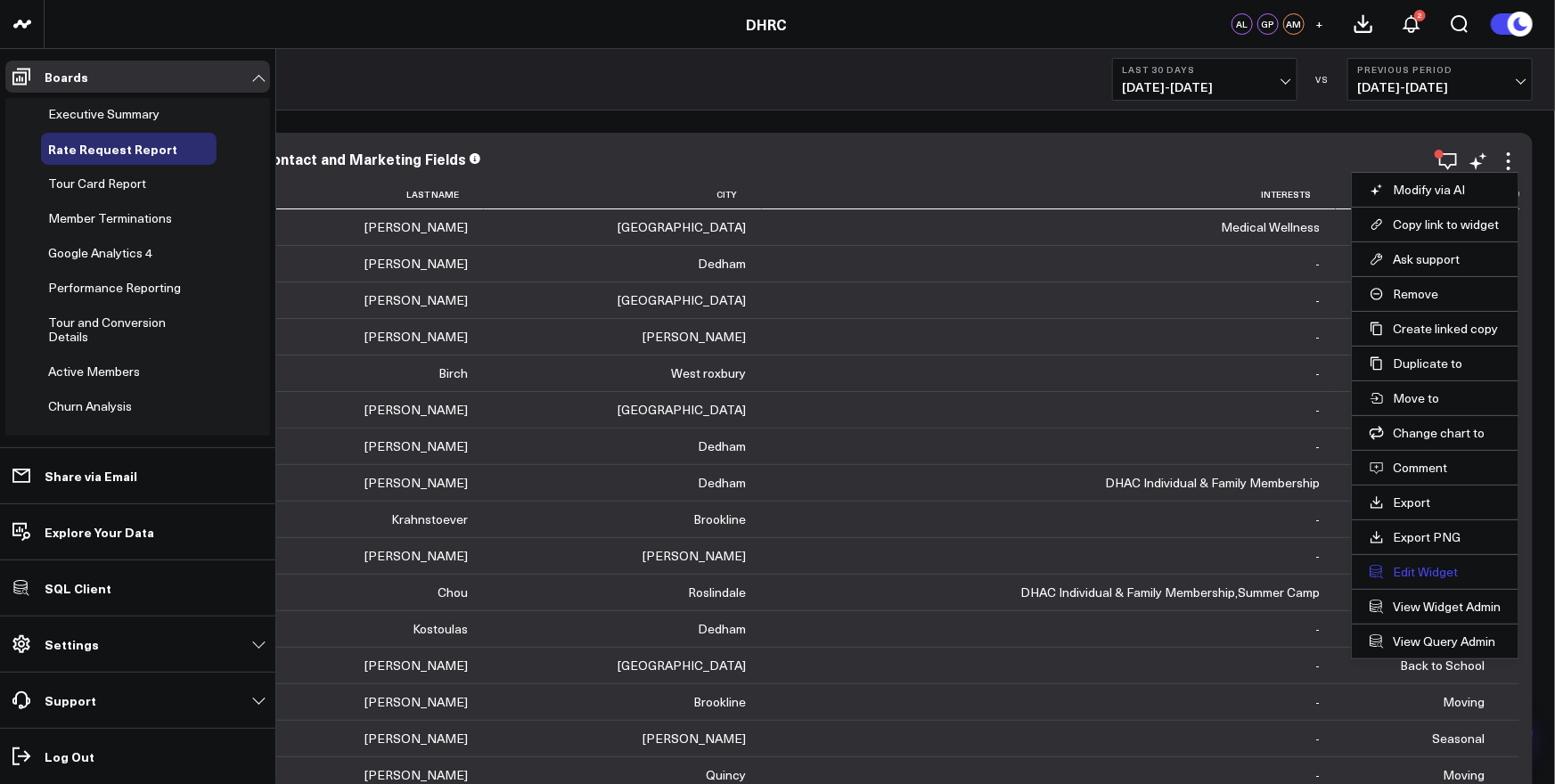
click at [1445, 573] on button "Edit Widget" at bounding box center [1435, 571] width 131 height 16
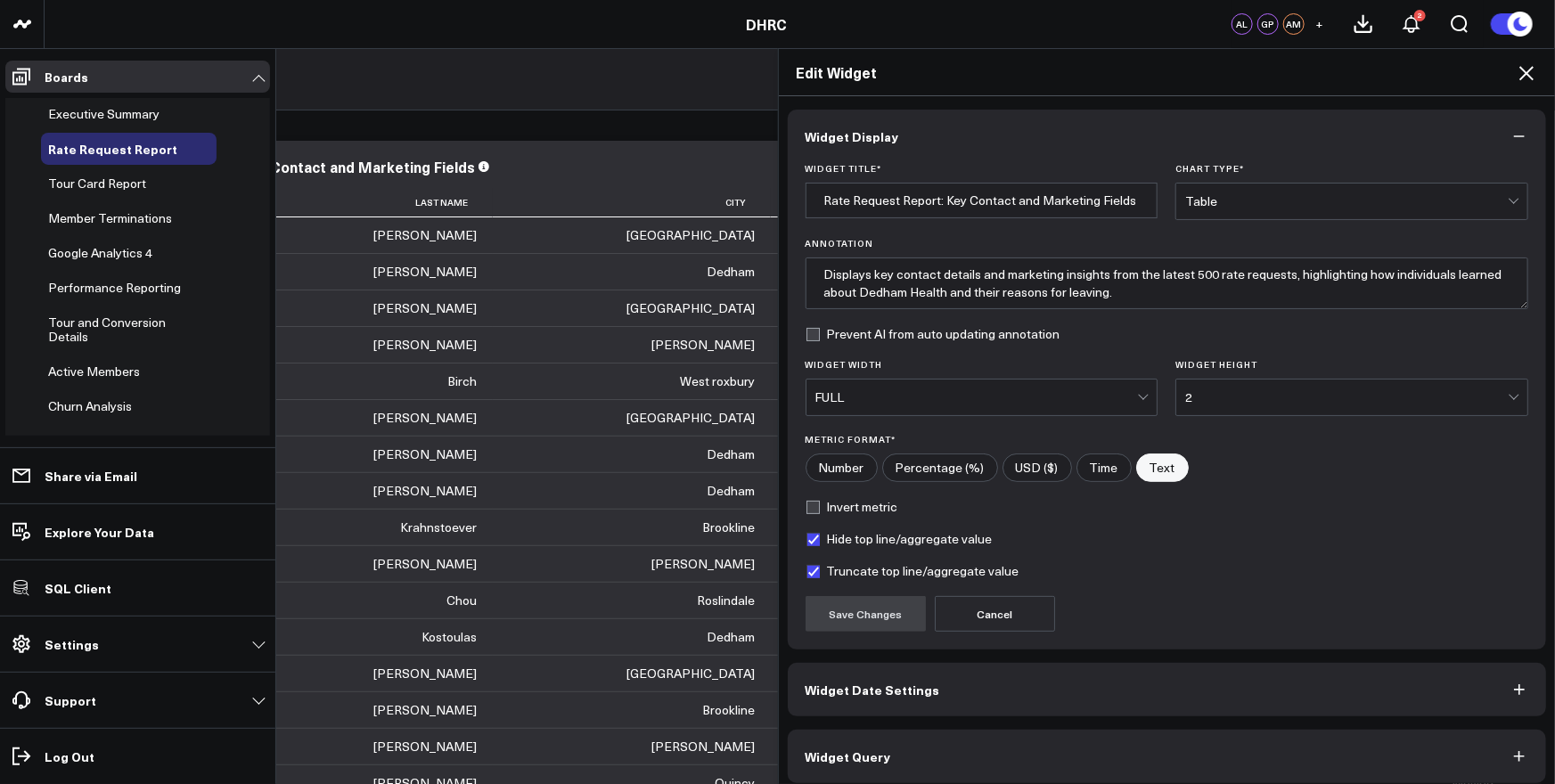
scroll to position [9, 0]
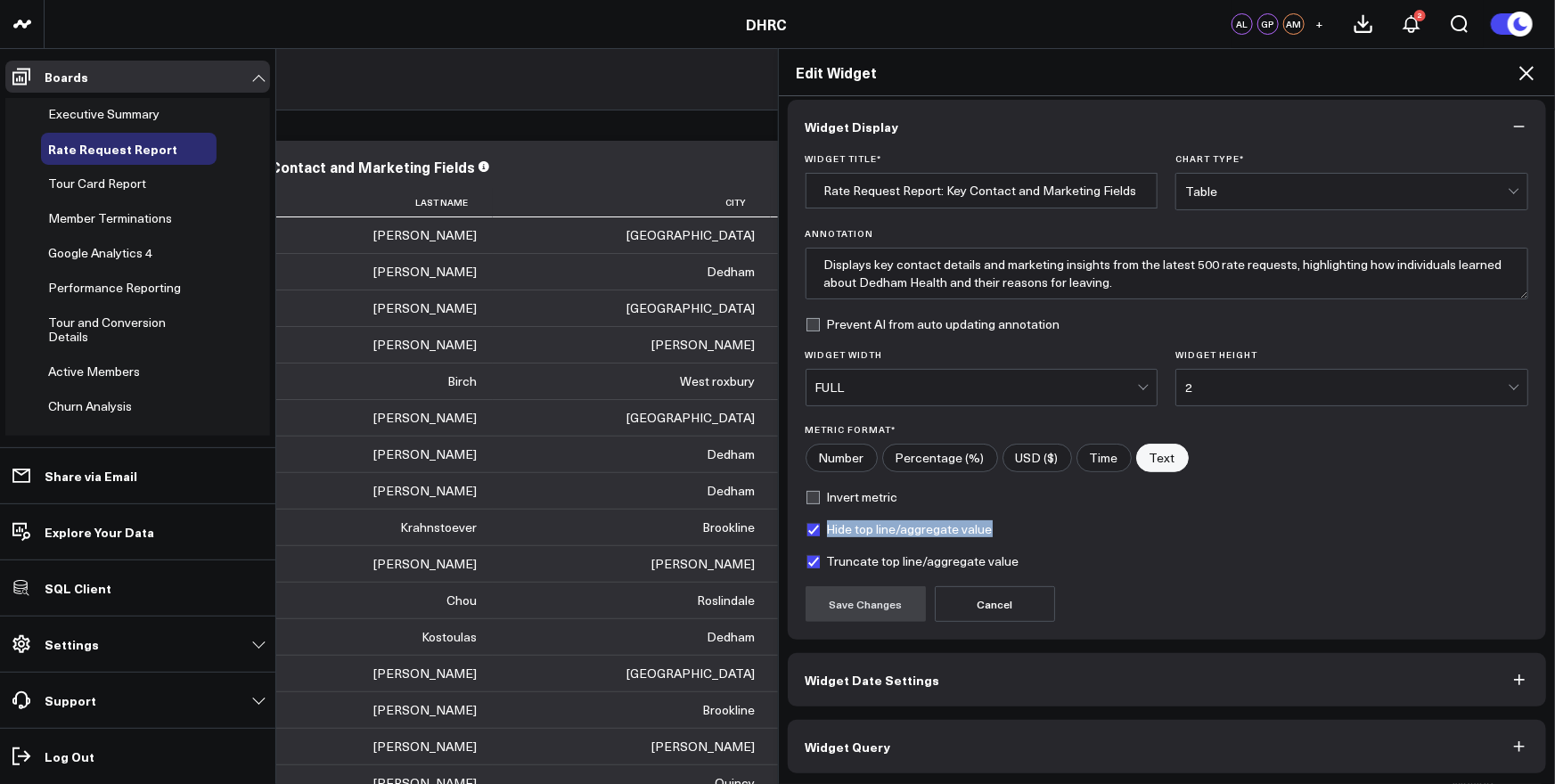
drag, startPoint x: 1023, startPoint y: 533, endPoint x: 870, endPoint y: 520, distance: 153.6
click at [797, 524] on div "Widget Title * Rate Request Report: Key Contact and Marketing Fields Chart Type…" at bounding box center [1167, 396] width 760 height 486
click at [1102, 533] on div "Hide top line/aggregate value" at bounding box center [1167, 529] width 724 height 14
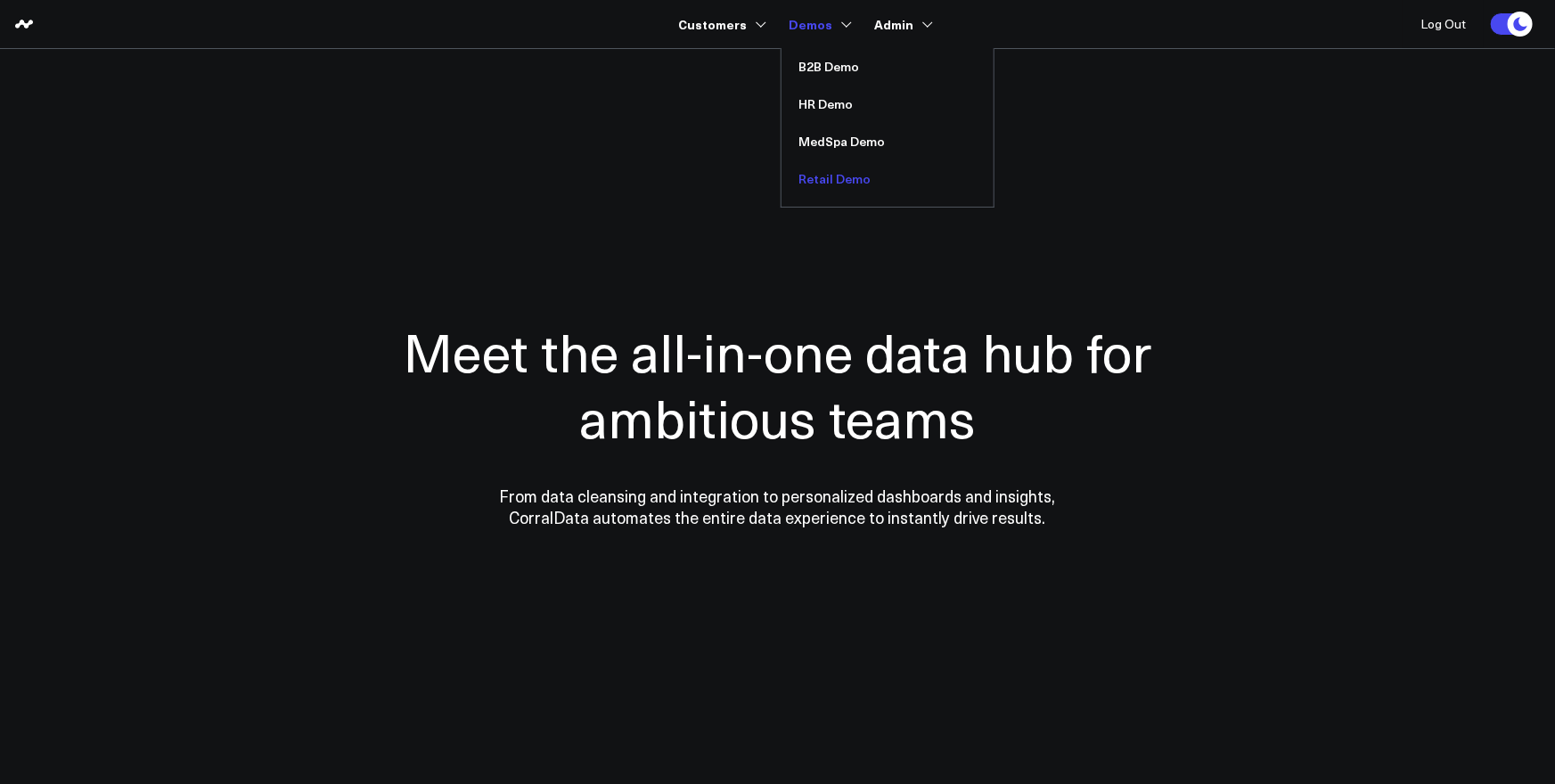
click at [828, 183] on link "Retail Demo" at bounding box center [887, 179] width 212 height 37
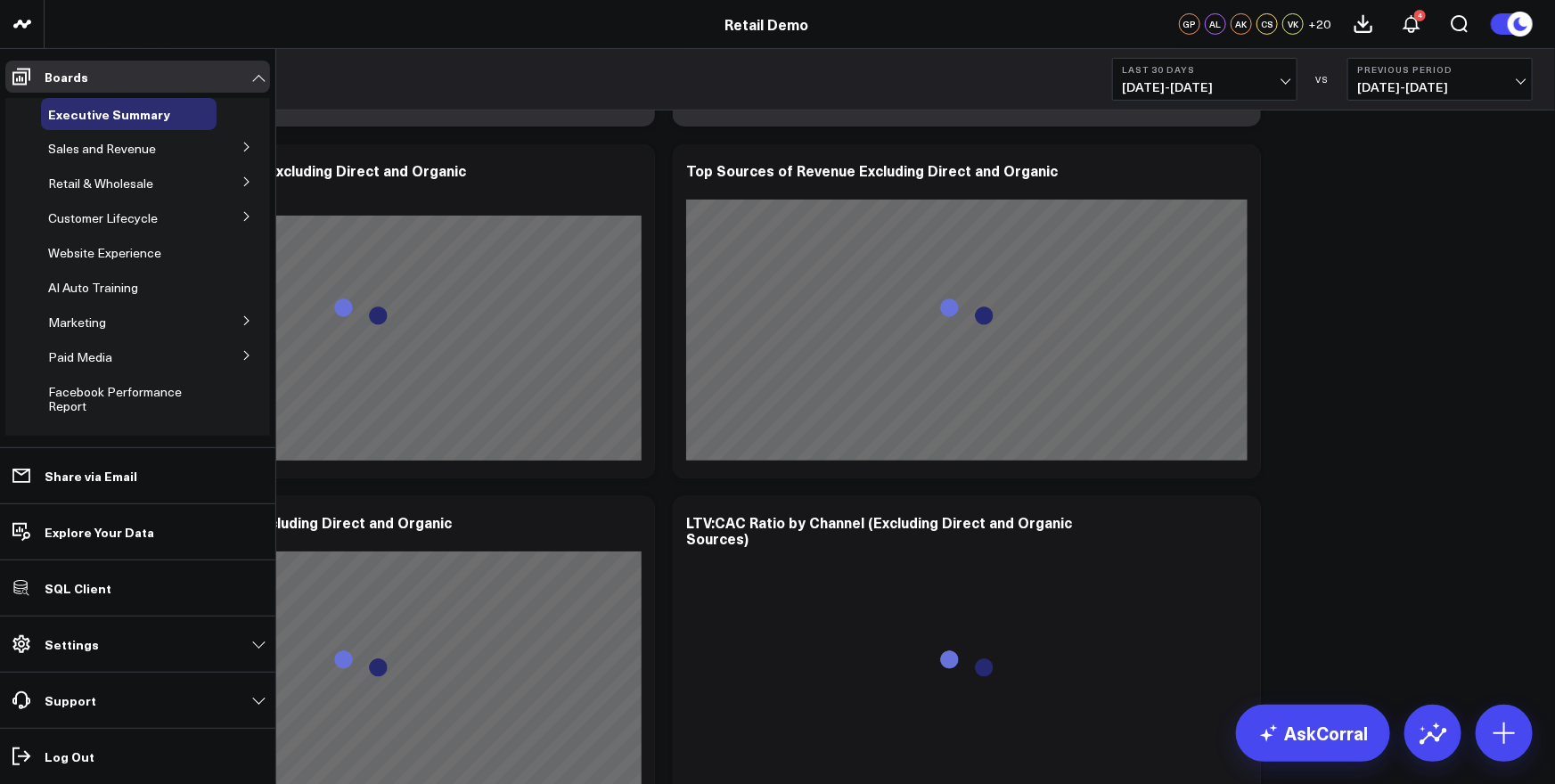
scroll to position [6293, 0]
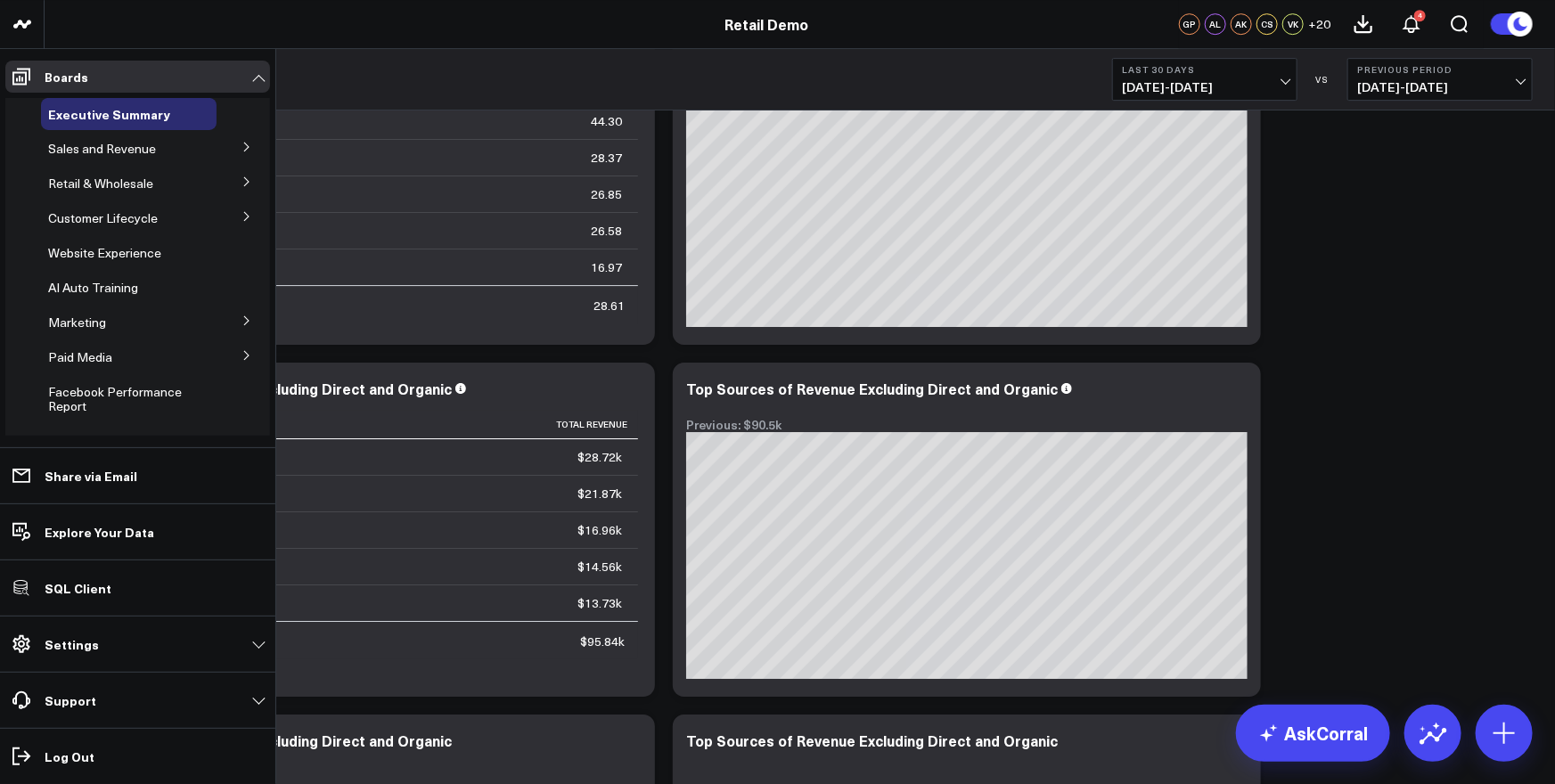
click at [244, 148] on icon at bounding box center [246, 147] width 5 height 9
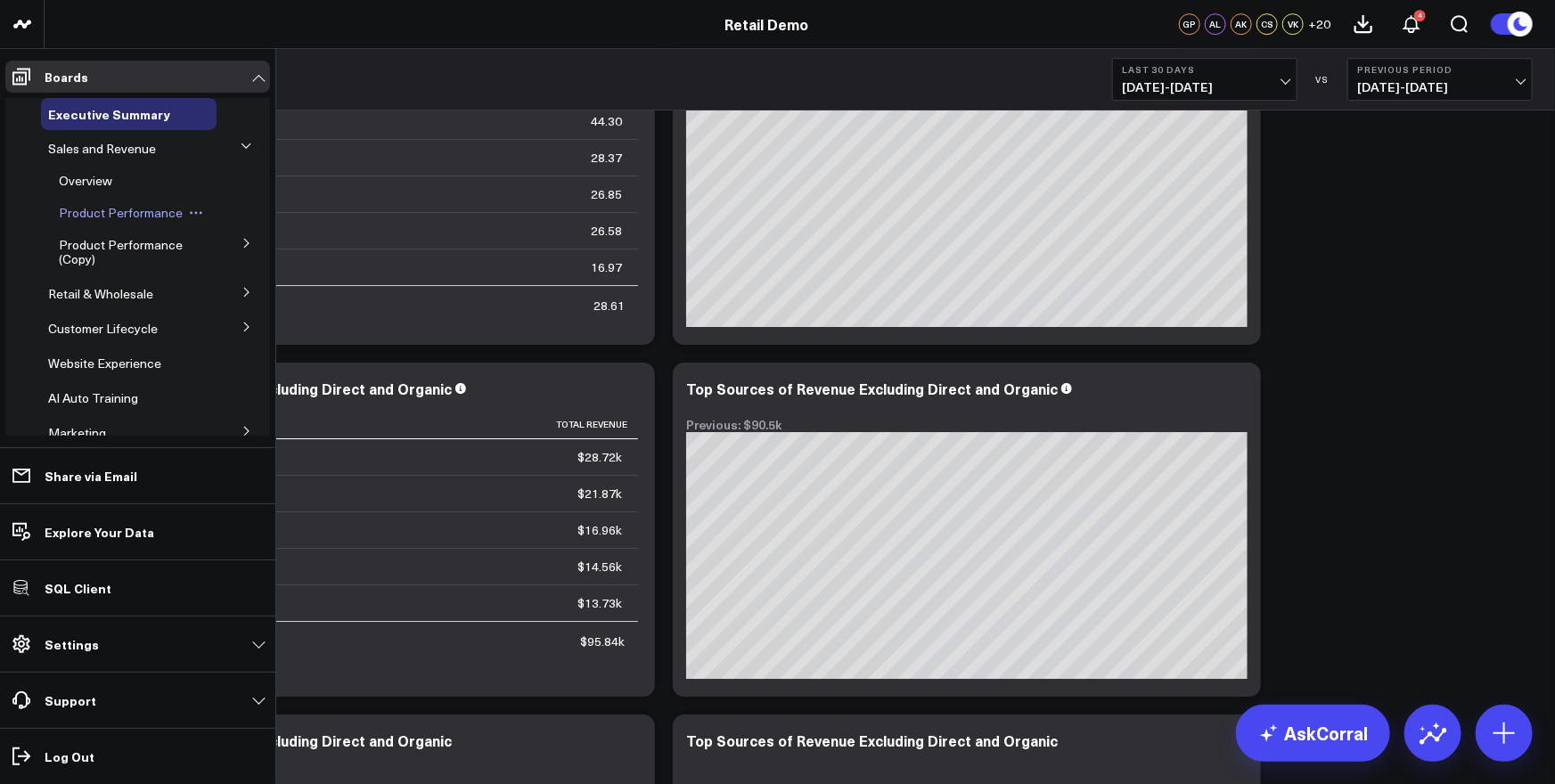
click at [119, 214] on span "Product Performance" at bounding box center [121, 213] width 124 height 17
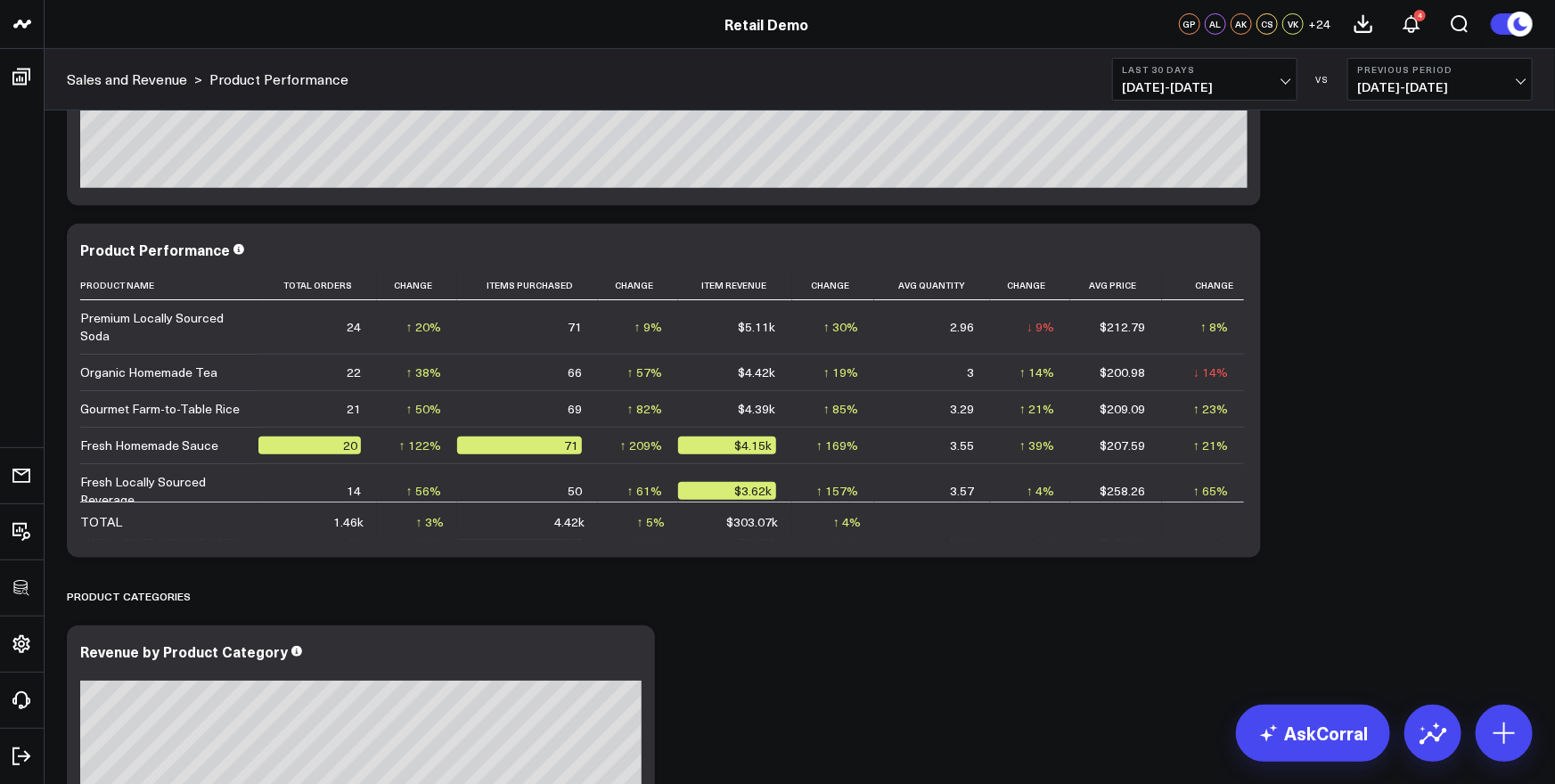
scroll to position [277, 0]
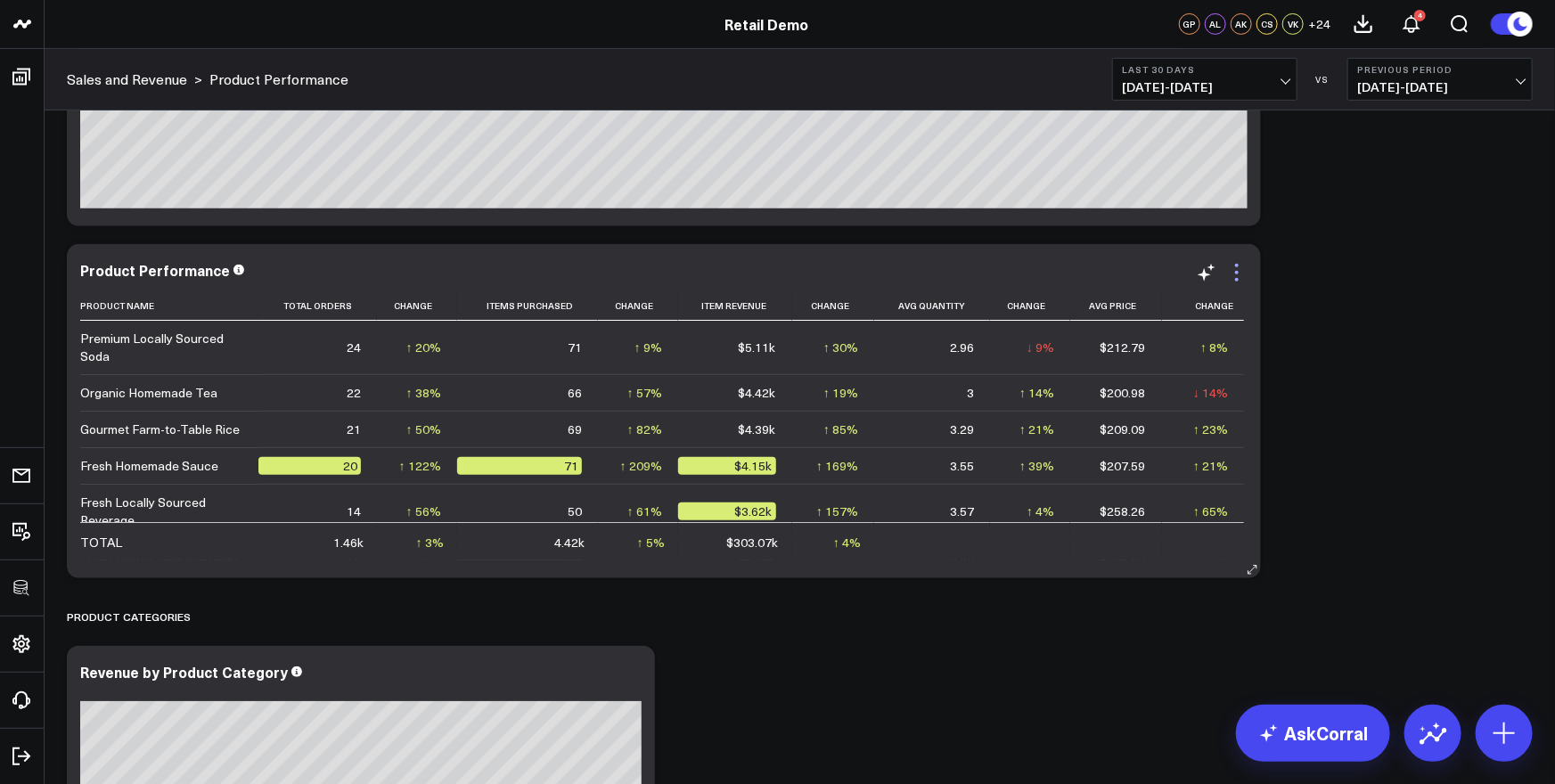
click at [1238, 278] on icon at bounding box center [1237, 273] width 22 height 22
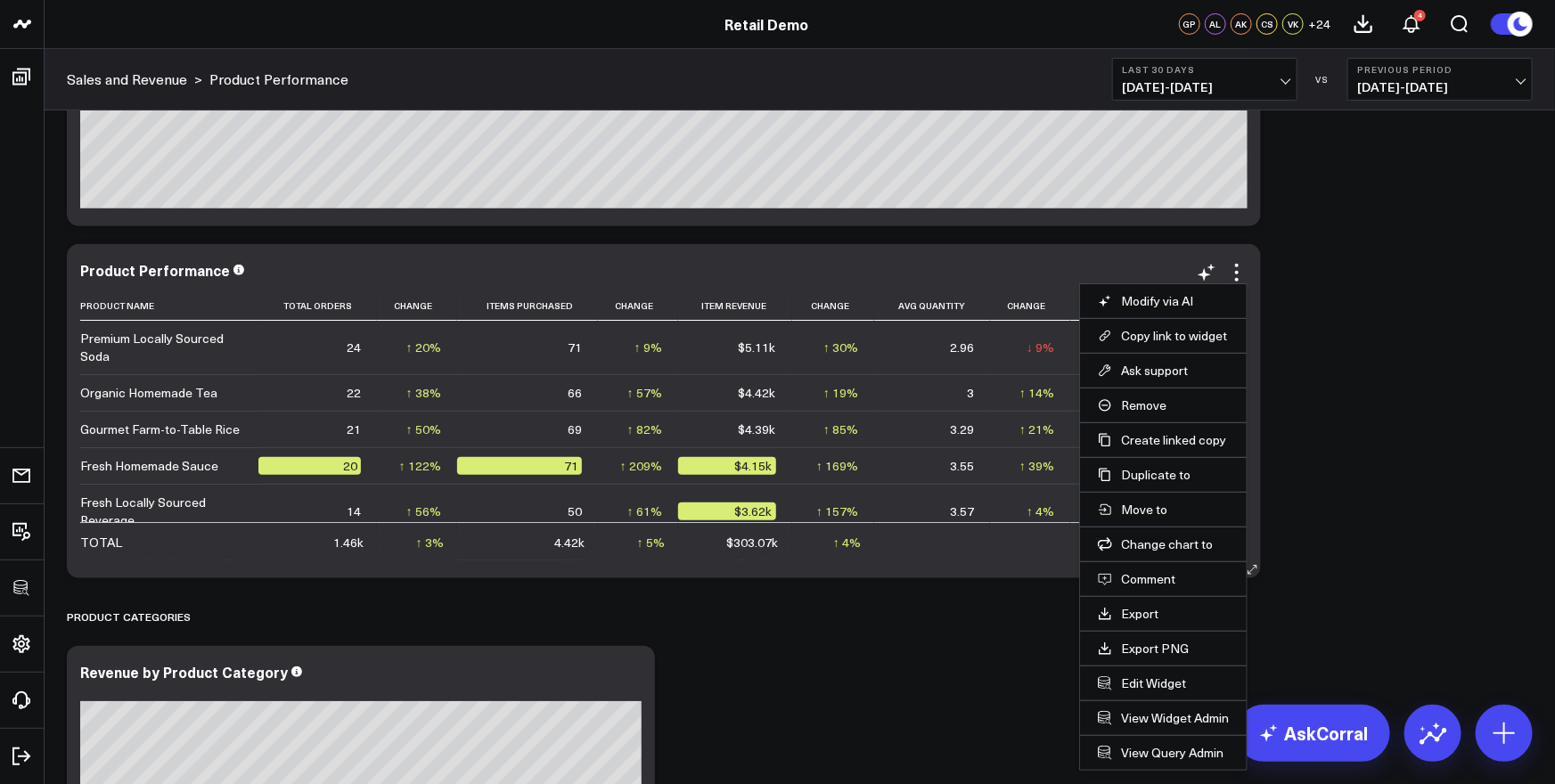
click at [1148, 690] on li "Edit Widget" at bounding box center [1163, 683] width 167 height 35
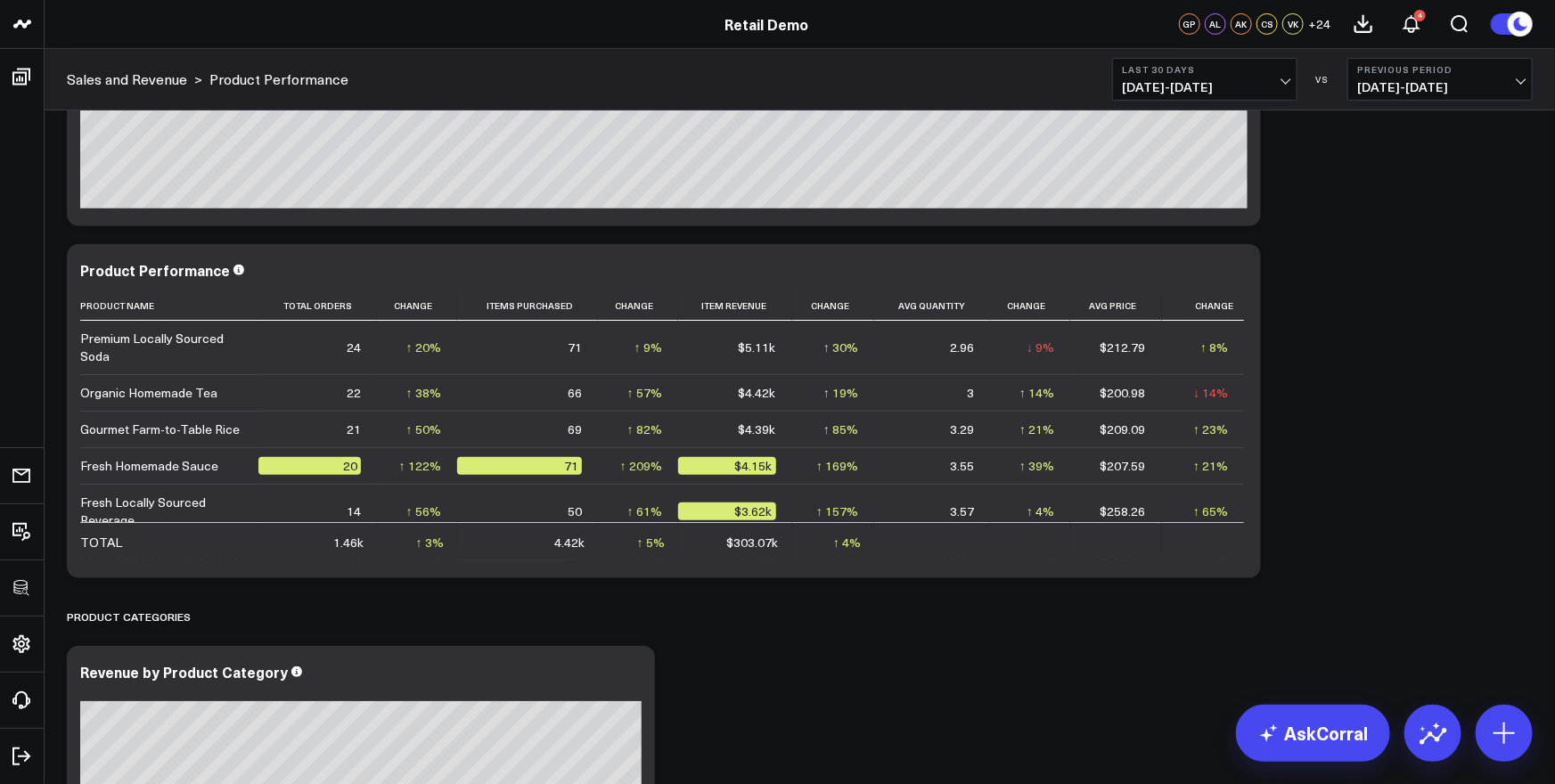
click at [1237, 273] on icon at bounding box center [1237, 273] width 4 height 4
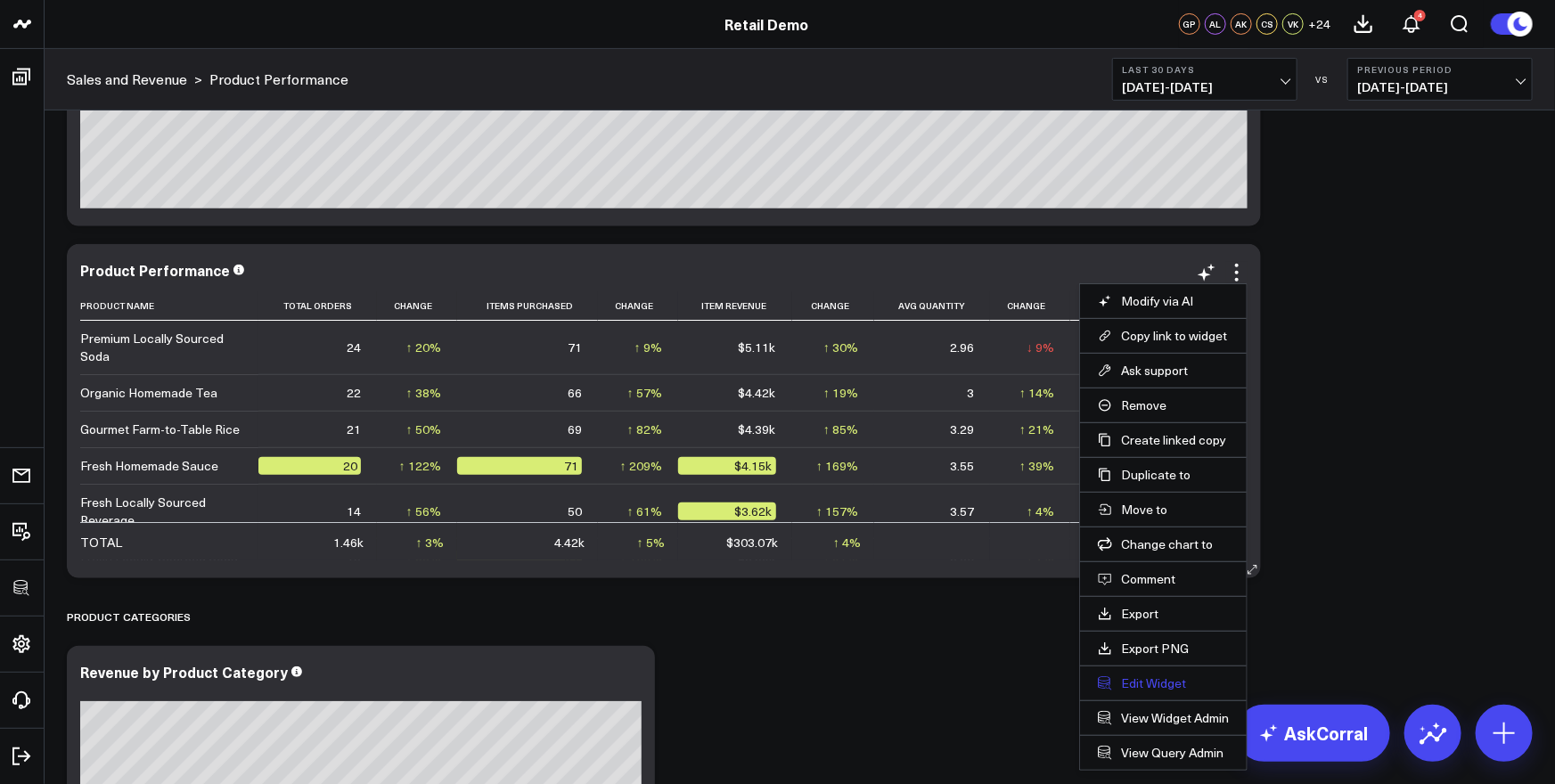
click at [1148, 680] on button "Edit Widget" at bounding box center [1163, 683] width 131 height 16
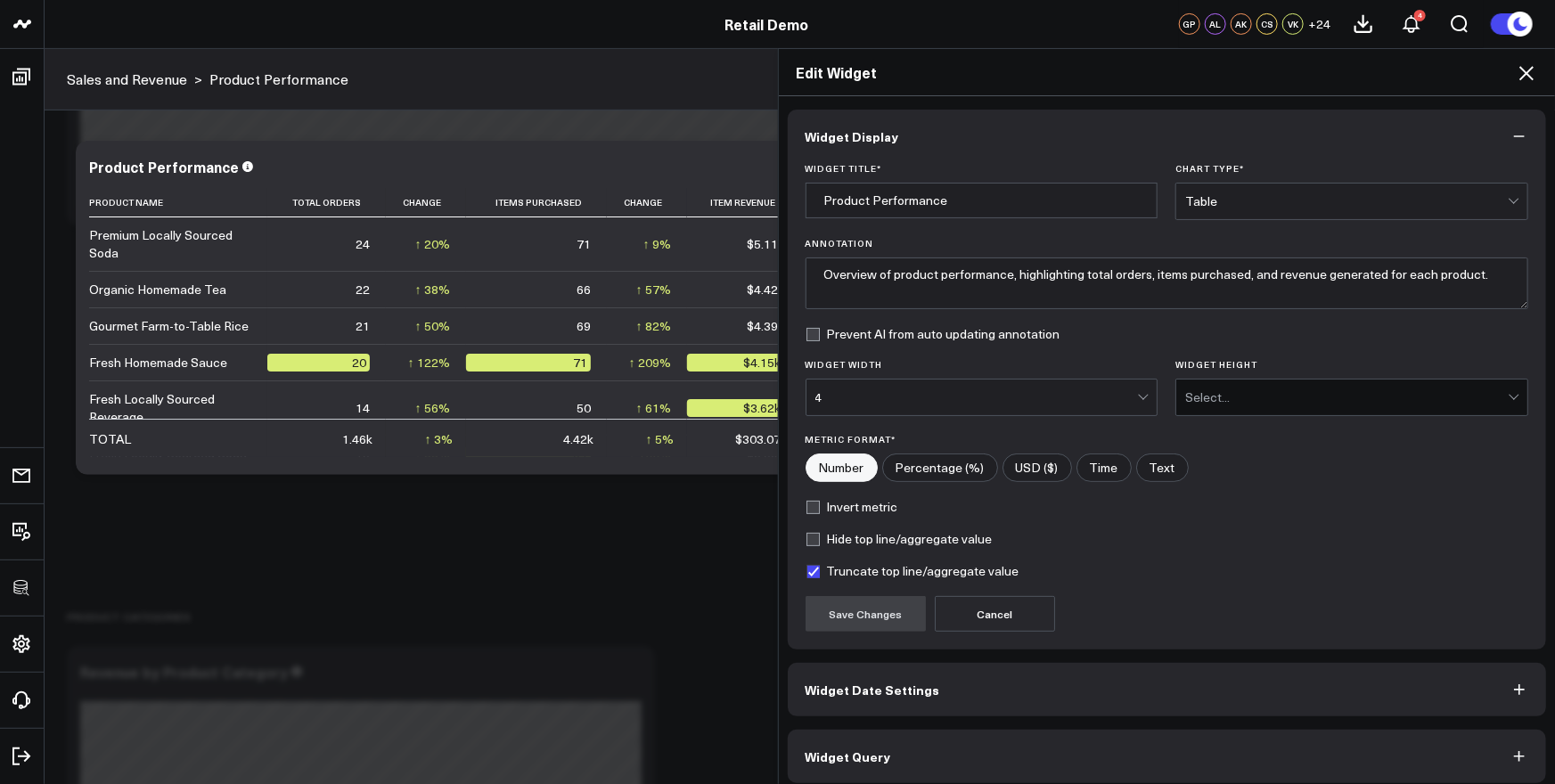
scroll to position [9, 0]
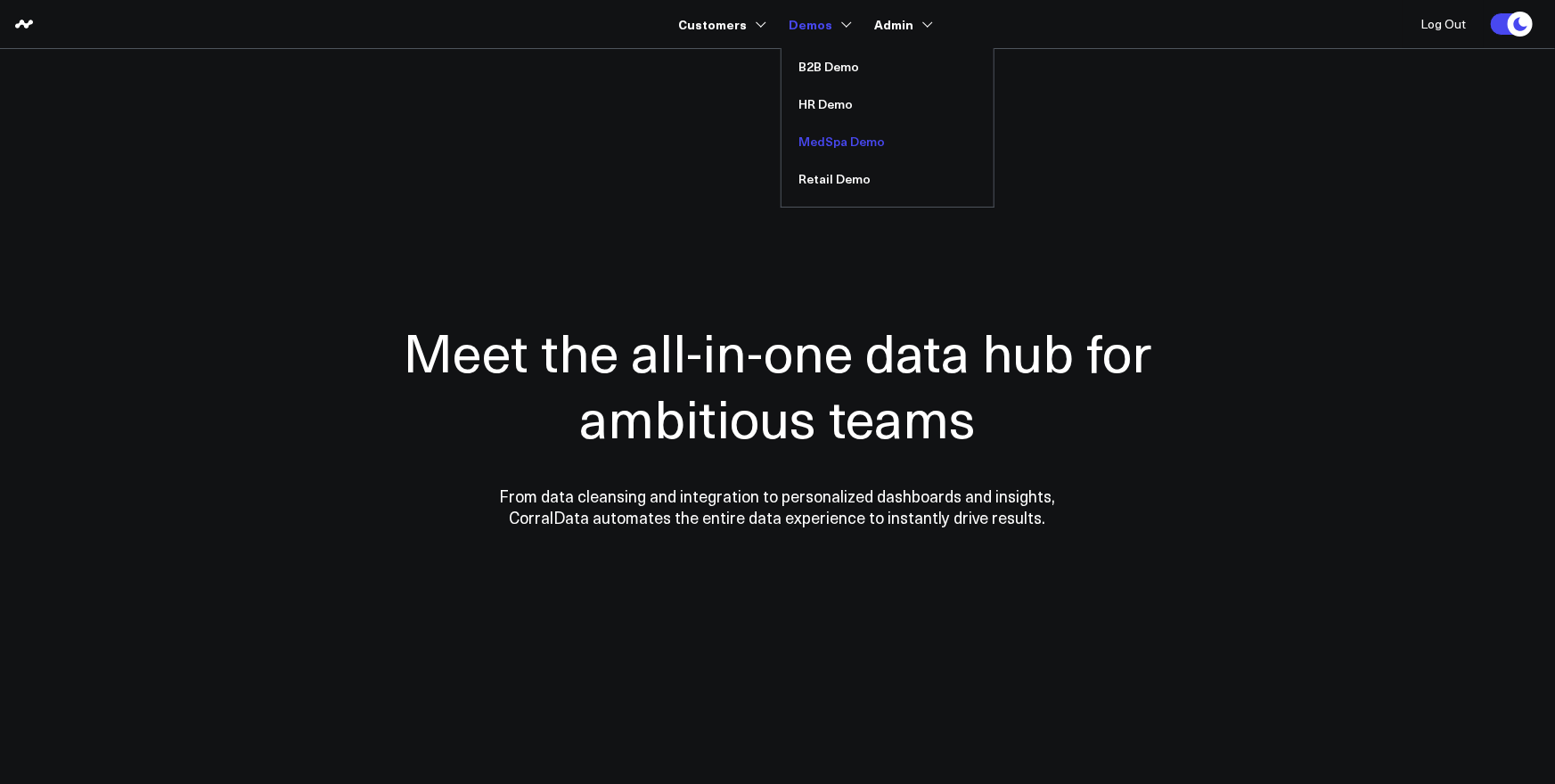
click at [850, 152] on link "MedSpa Demo" at bounding box center [887, 141] width 212 height 37
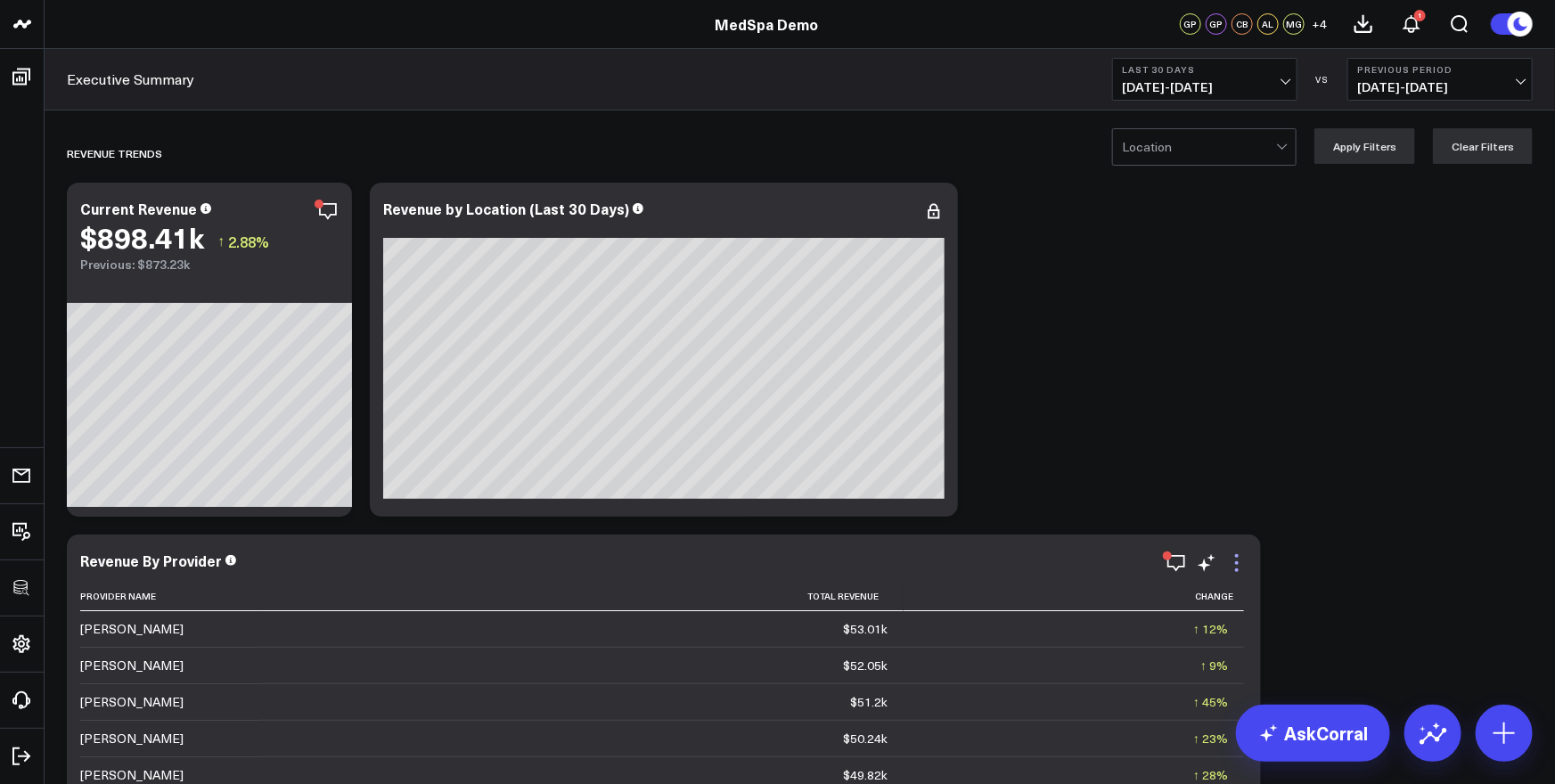
click at [1237, 564] on icon at bounding box center [1237, 563] width 22 height 22
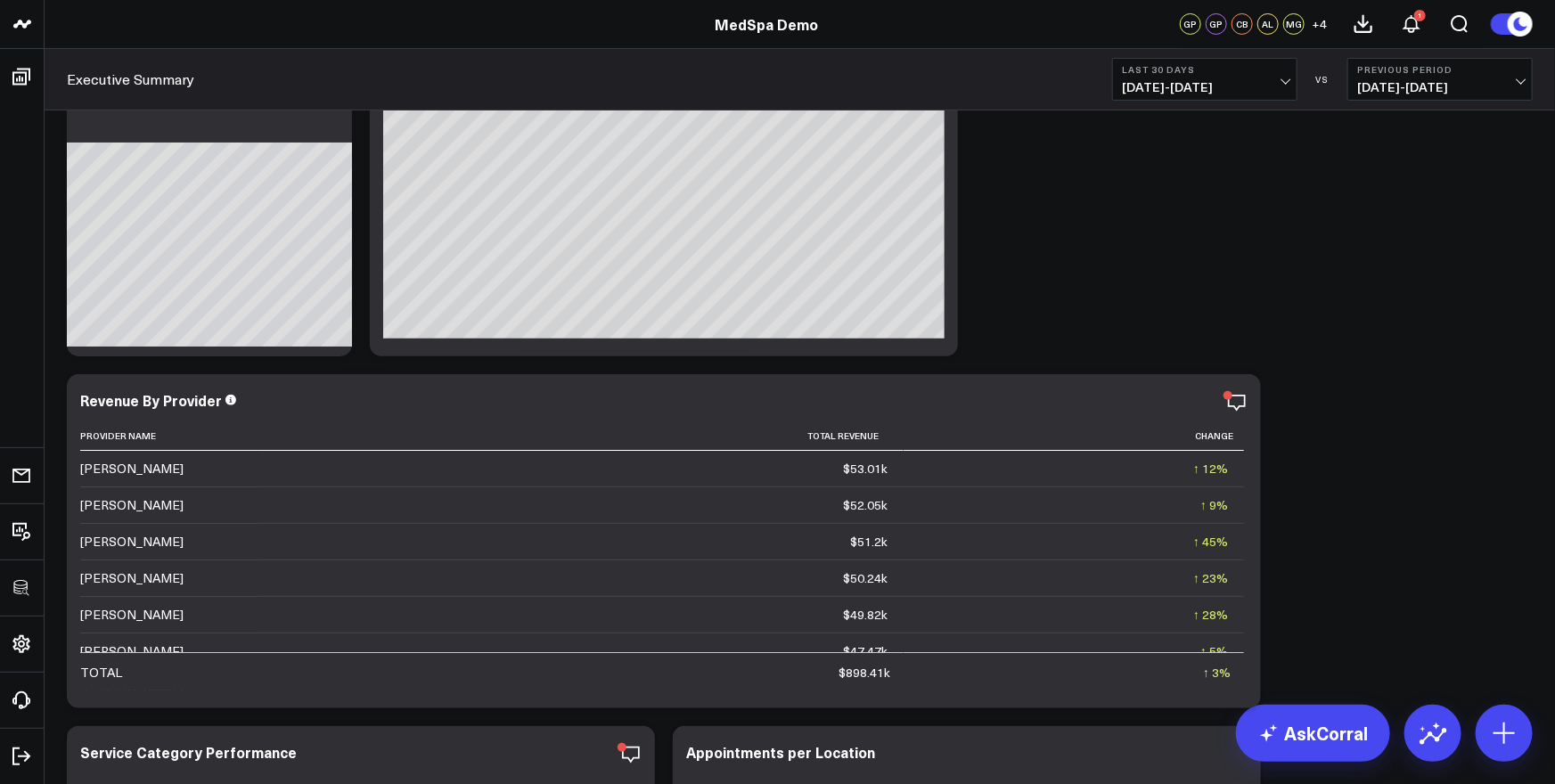
scroll to position [157, 0]
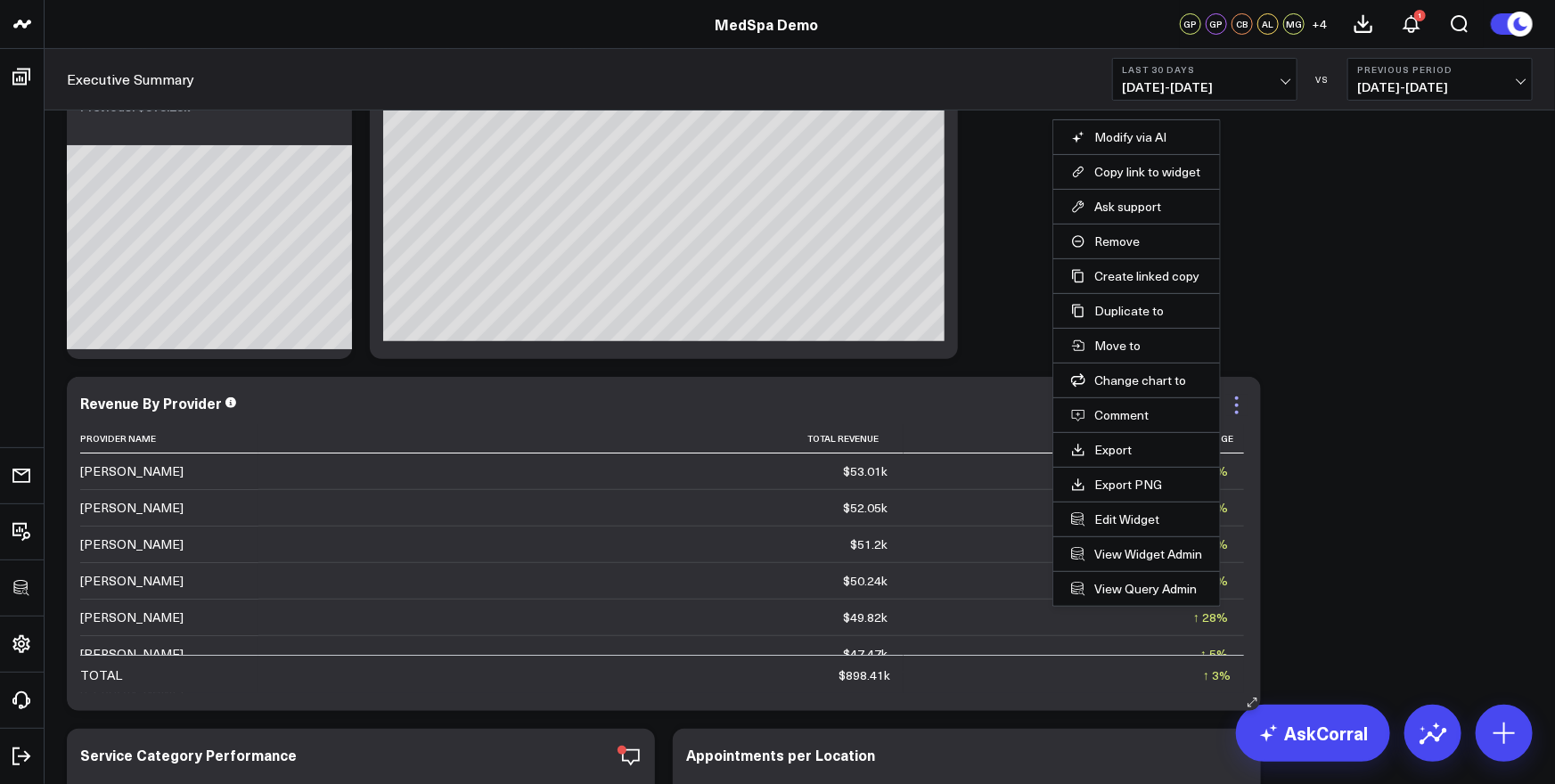
click at [1242, 401] on icon at bounding box center [1237, 405] width 22 height 22
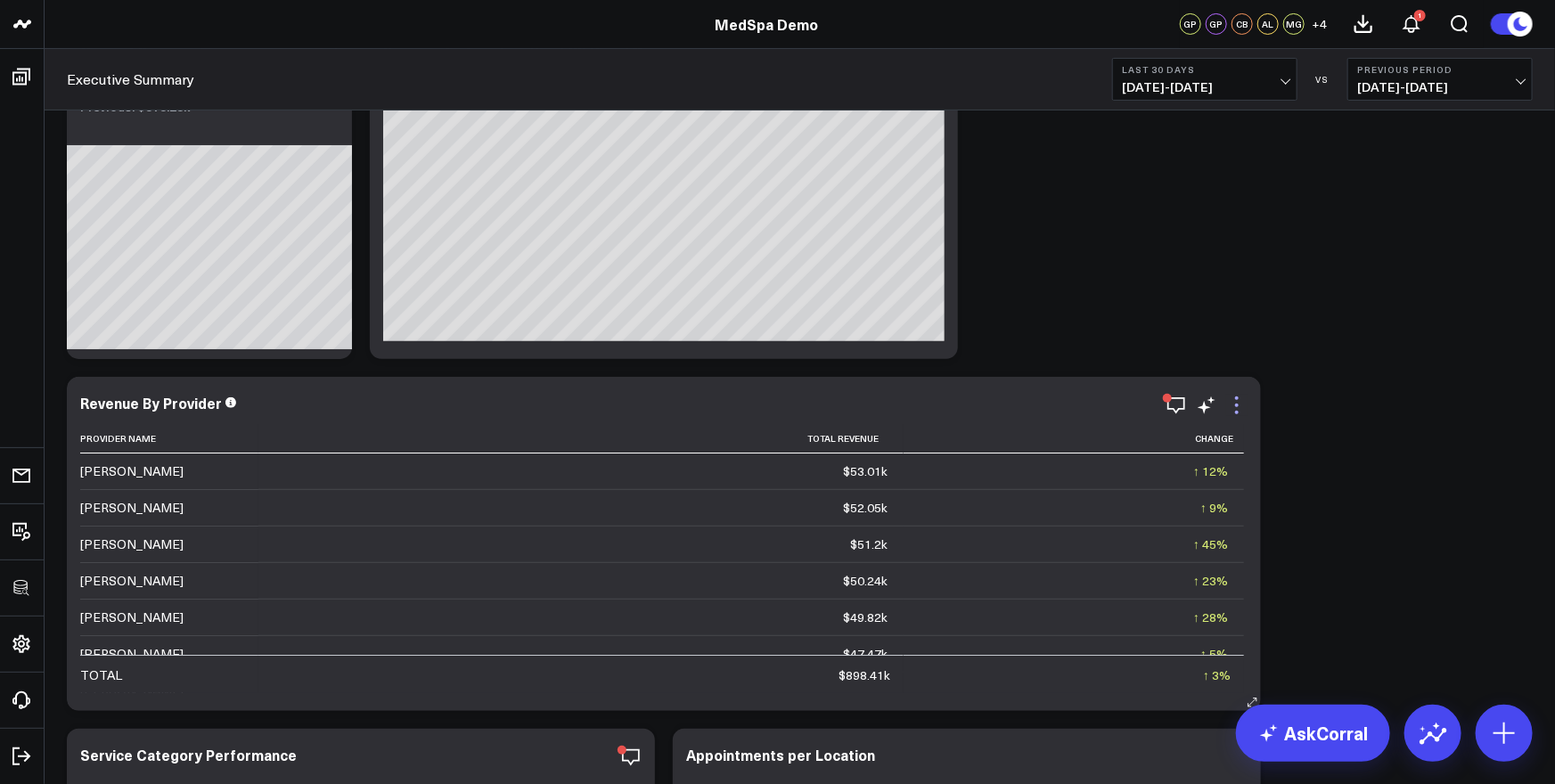
click at [1235, 404] on icon at bounding box center [1237, 405] width 22 height 22
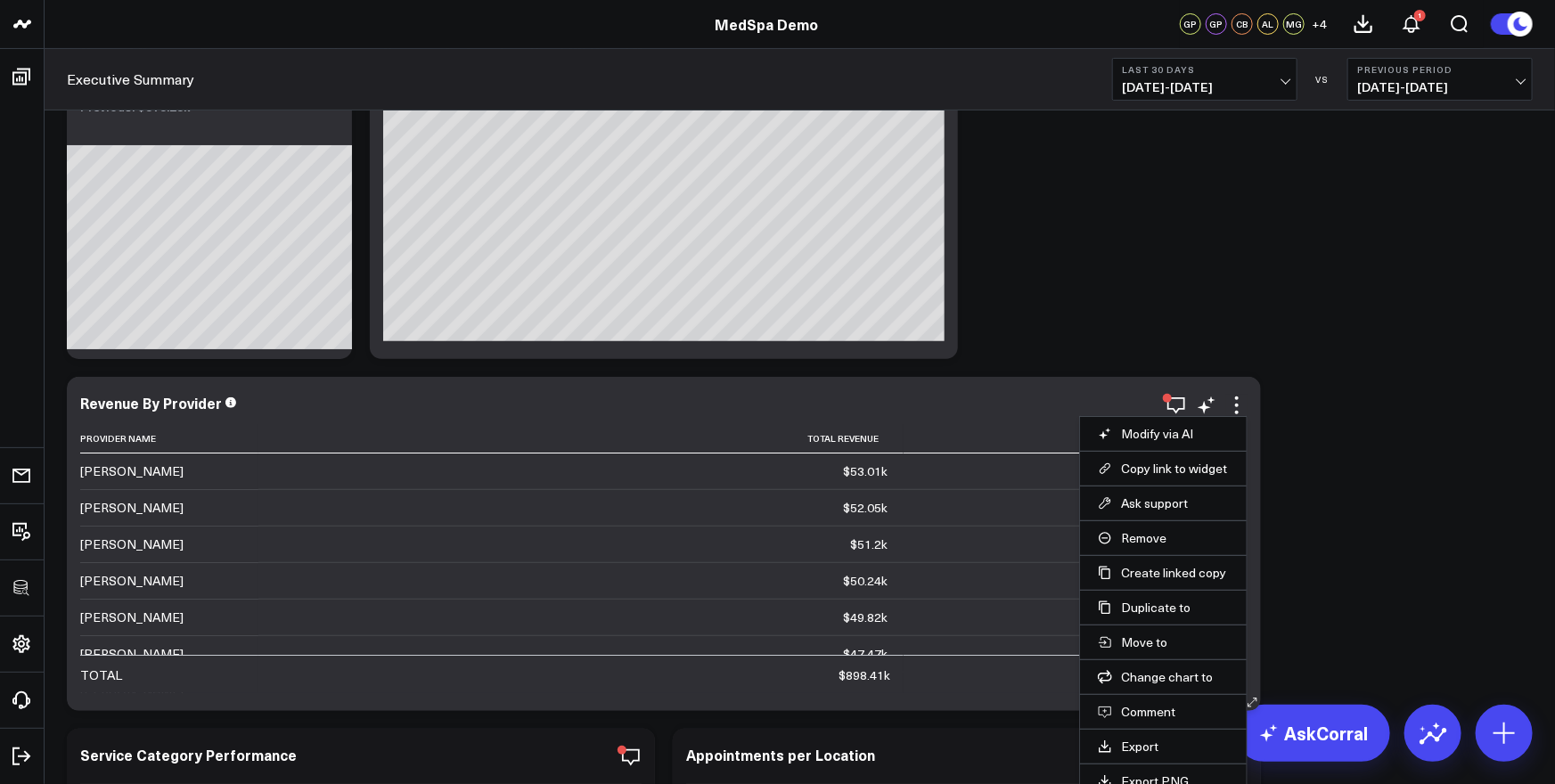
scroll to position [272, 0]
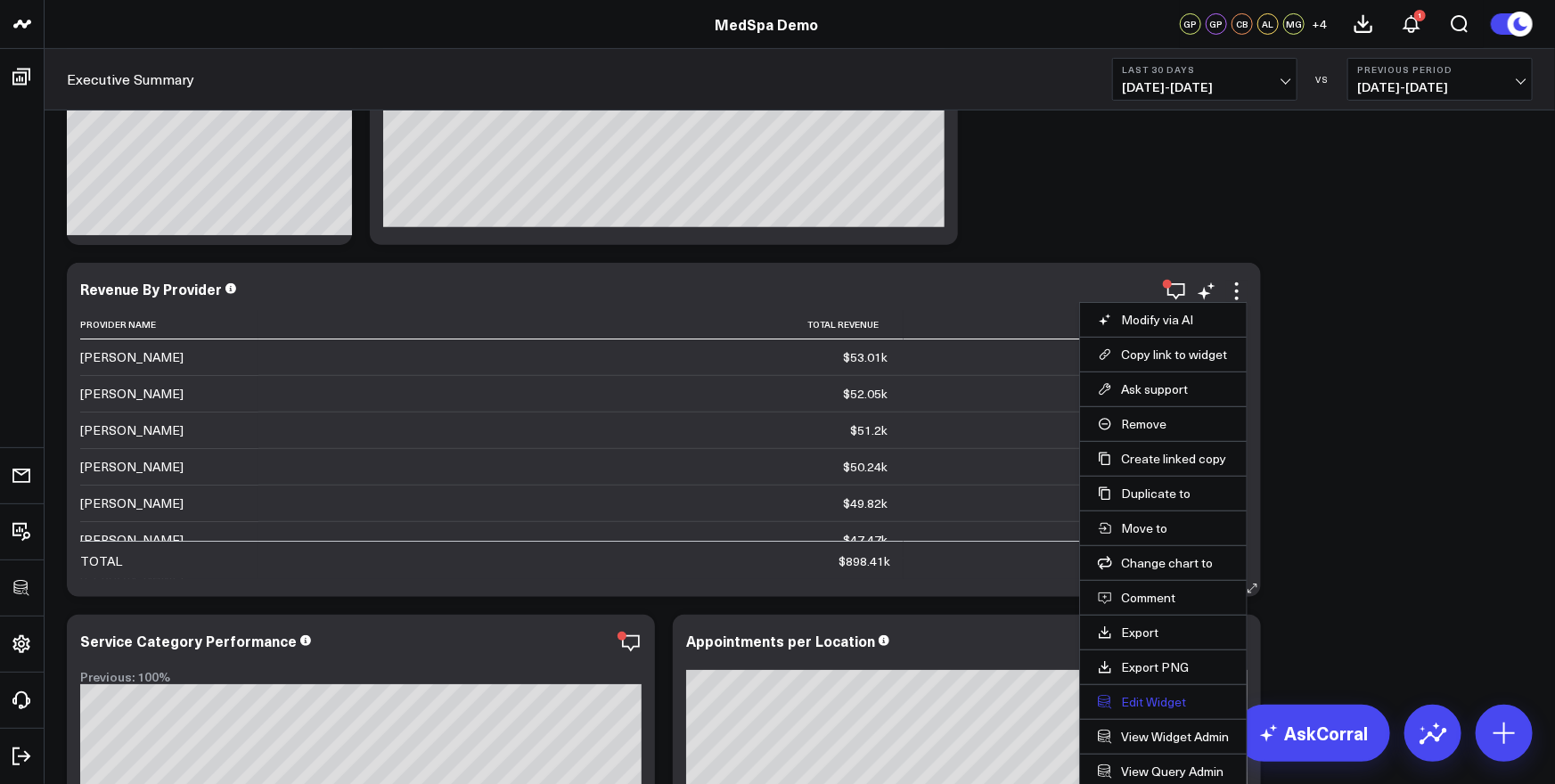
click at [1146, 697] on button "Edit Widget" at bounding box center [1163, 702] width 131 height 16
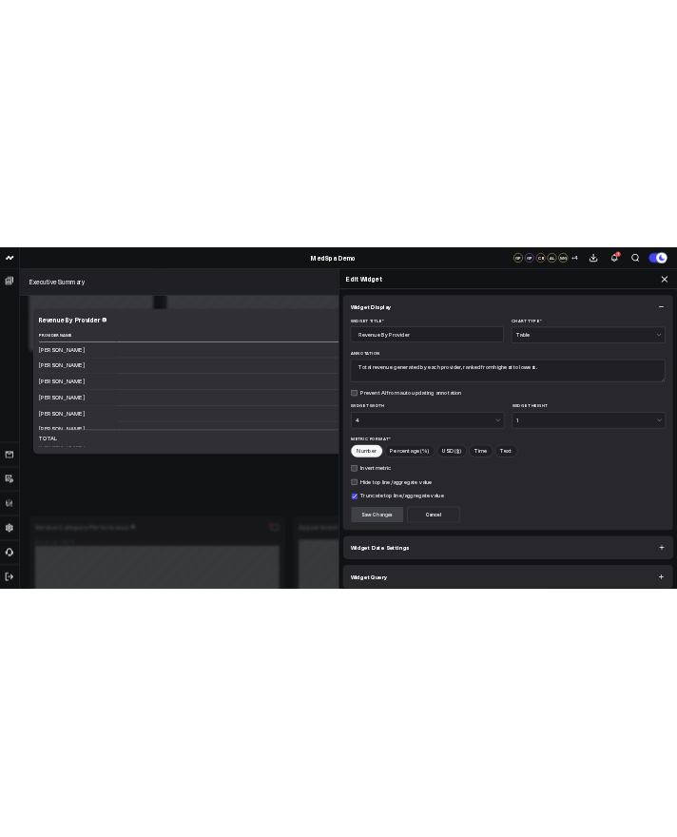
scroll to position [10, 0]
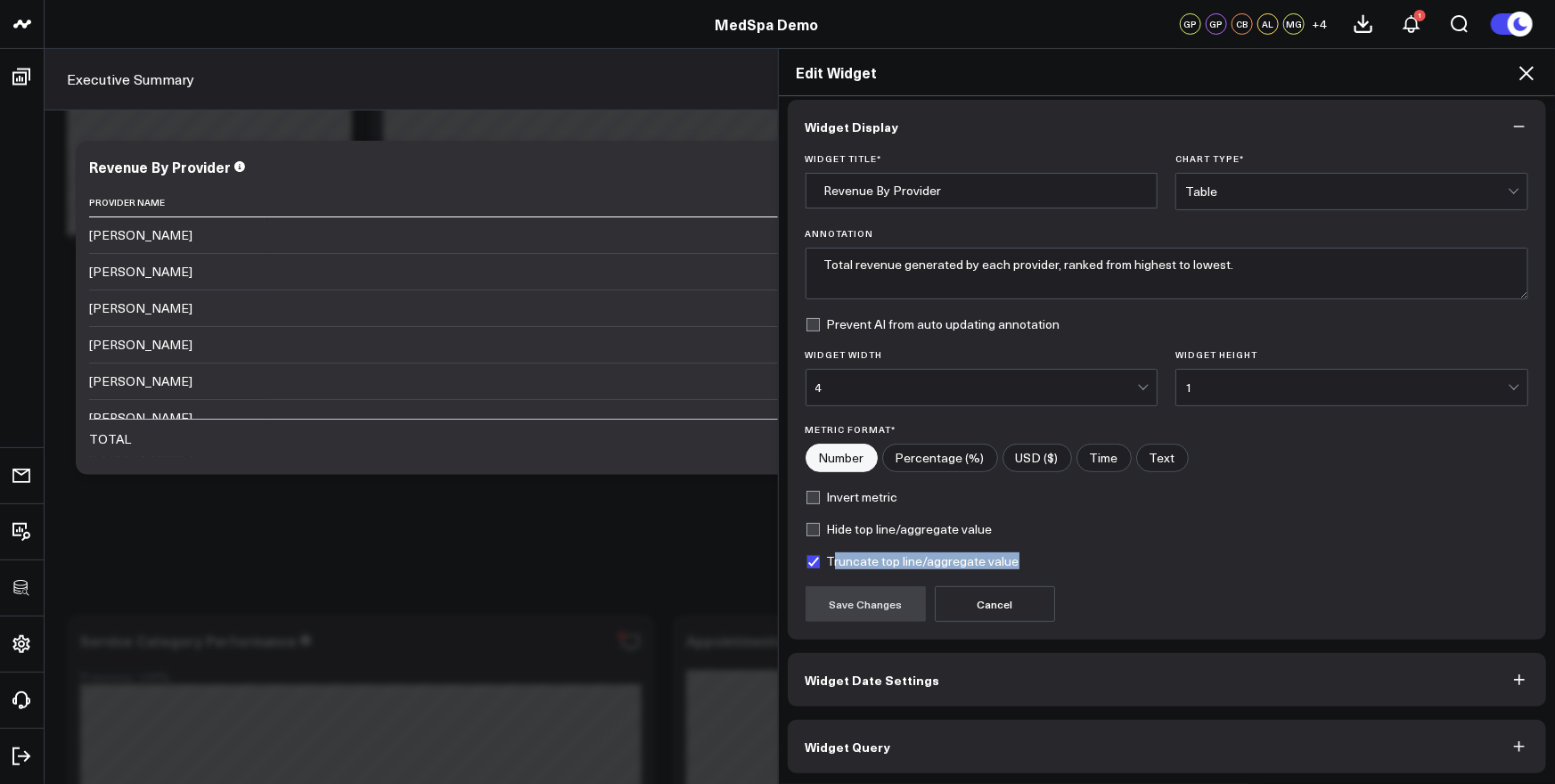
click at [1033, 562] on div "Truncate top line/aggregate value" at bounding box center [1167, 561] width 724 height 14
click at [1078, 561] on div "Truncate top line/aggregate value" at bounding box center [1167, 561] width 724 height 14
drag, startPoint x: 1093, startPoint y: 562, endPoint x: 958, endPoint y: 544, distance: 136.2
click at [818, 563] on div "Truncate top line/aggregate value" at bounding box center [1167, 561] width 724 height 14
drag, startPoint x: 1025, startPoint y: 531, endPoint x: 1053, endPoint y: 529, distance: 28.1
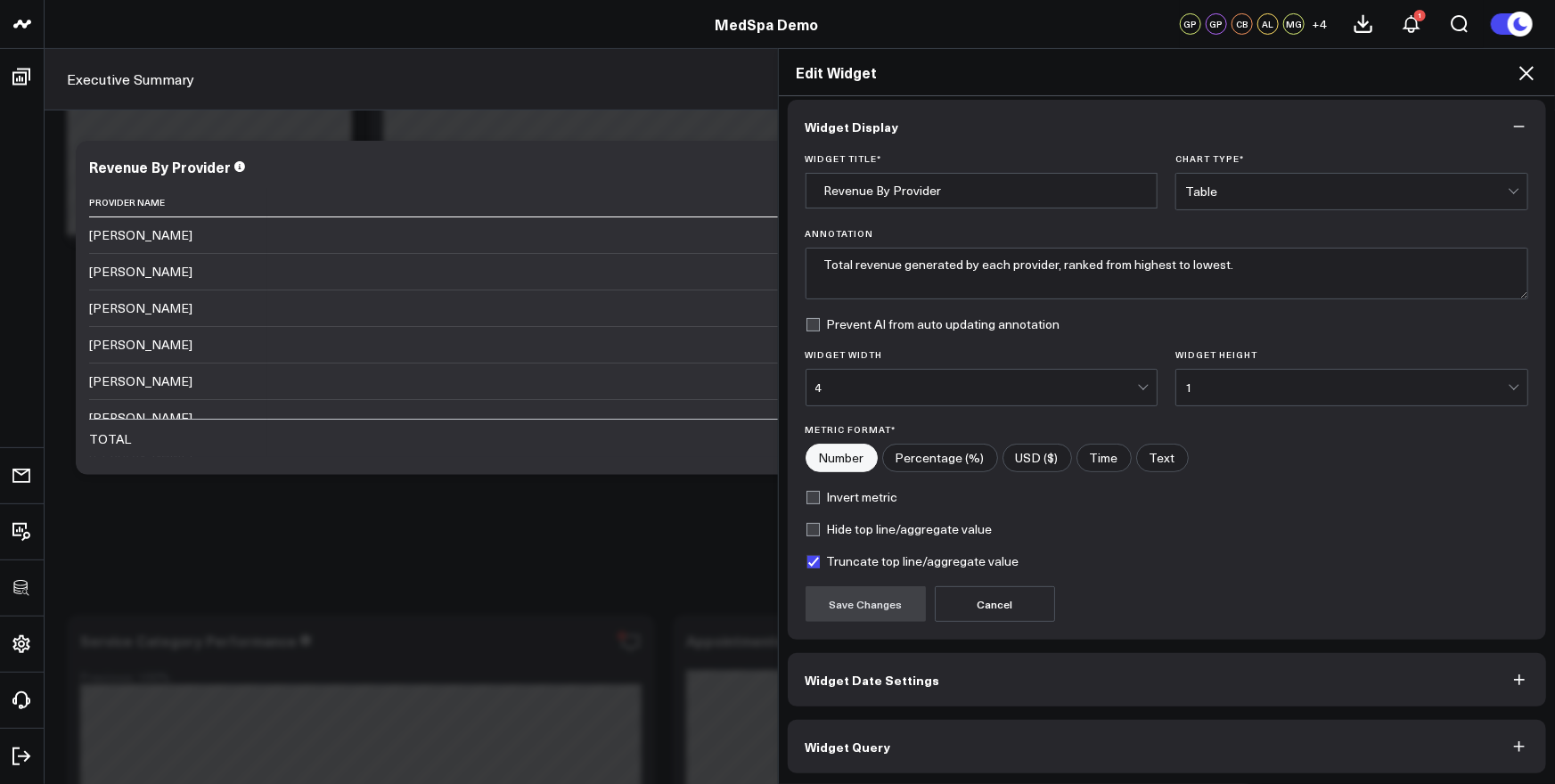
click at [1028, 531] on div "Hide top line/aggregate value" at bounding box center [1167, 529] width 724 height 14
drag, startPoint x: 1053, startPoint y: 529, endPoint x: 826, endPoint y: 530, distance: 227.0
click at [826, 530] on div "Hide top line/aggregate value" at bounding box center [1167, 529] width 724 height 14
copy label "Hide top line/aggregate value"
